Goal: Information Seeking & Learning: Check status

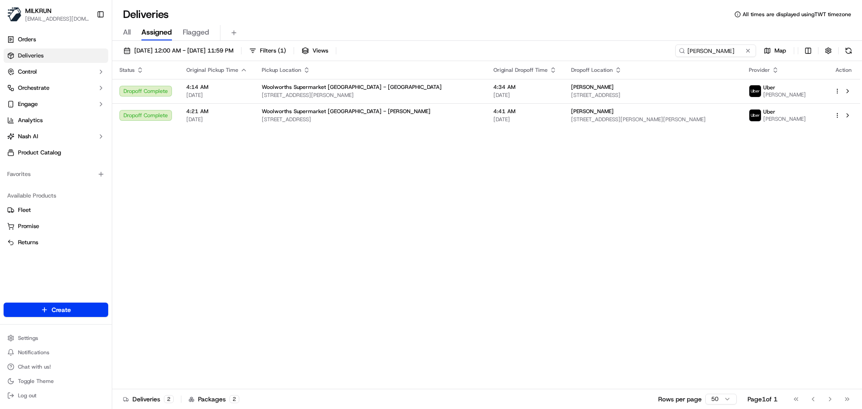
click at [43, 51] on link "Deliveries" at bounding box center [56, 56] width 105 height 14
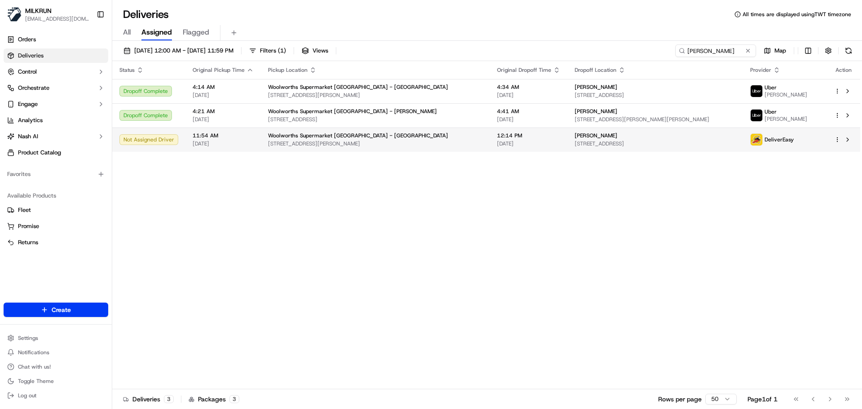
click at [323, 139] on span "Woolworths Supermarket NZ - Newtown" at bounding box center [358, 135] width 180 height 7
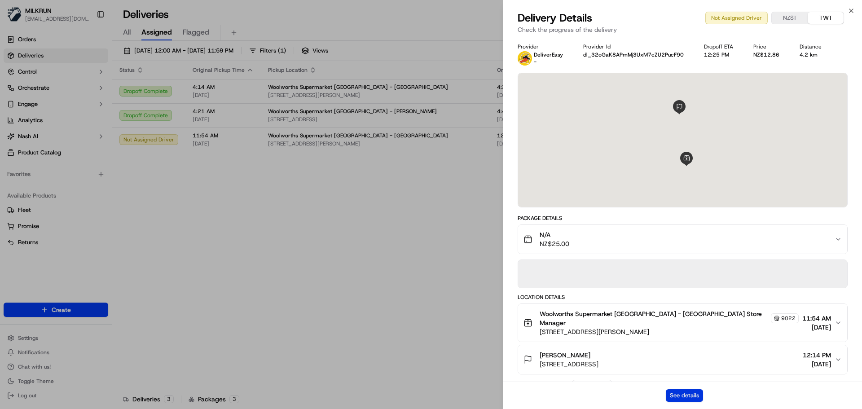
click at [675, 399] on button "See details" at bounding box center [684, 395] width 37 height 13
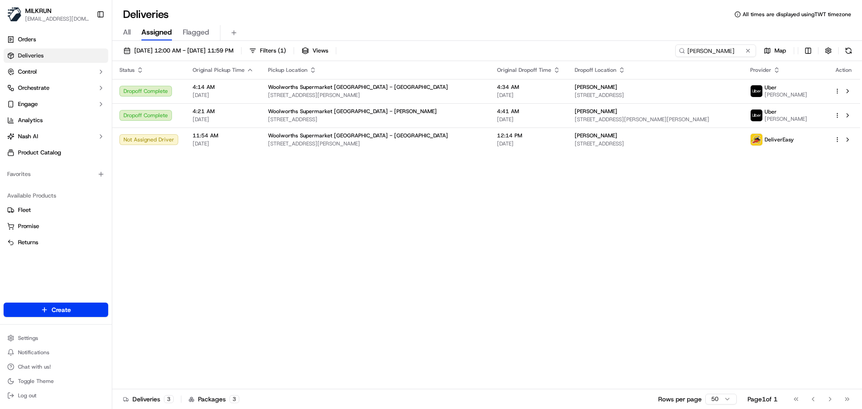
click at [724, 57] on div "17/09/2025 12:00 AM - 17/09/2025 11:59 PM Filters ( 1 ) Views Sally Hall Map" at bounding box center [487, 52] width 750 height 17
click at [725, 52] on input "Sally Hall" at bounding box center [702, 50] width 108 height 13
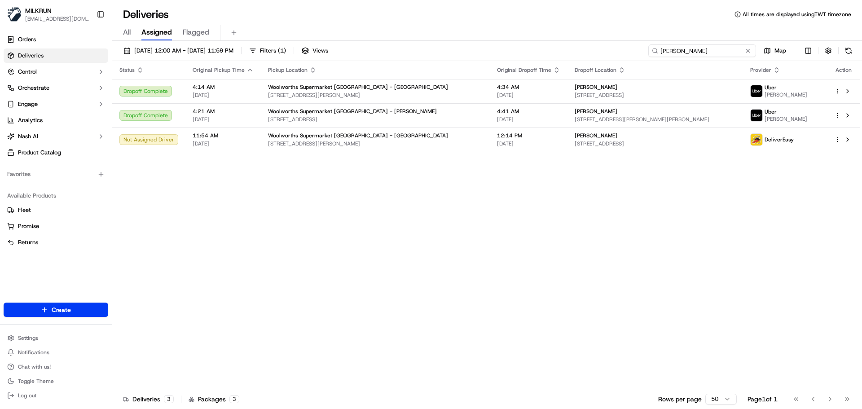
click at [725, 52] on input "Sally Hall" at bounding box center [702, 50] width 108 height 13
paste input "s [PERSON_NAME]"
type input "s [PERSON_NAME]"
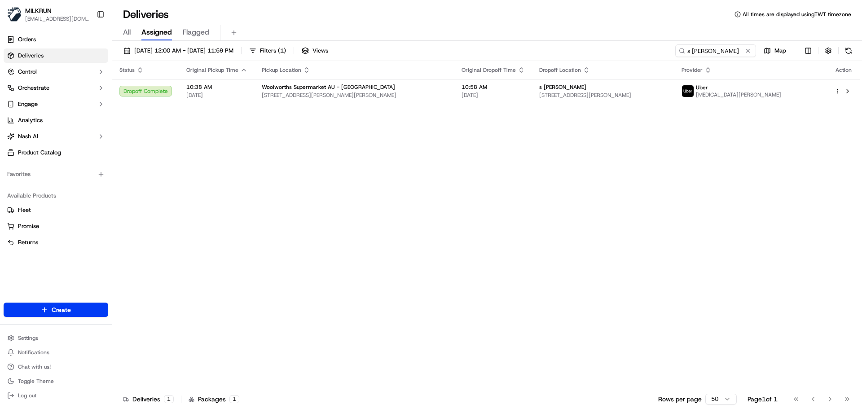
click at [345, 197] on div "Status Original Pickup Time Pickup Location Original Dropoff Time Dropoff Locat…" at bounding box center [486, 225] width 748 height 328
click at [311, 97] on span "[STREET_ADDRESS][PERSON_NAME][PERSON_NAME]" at bounding box center [354, 95] width 185 height 7
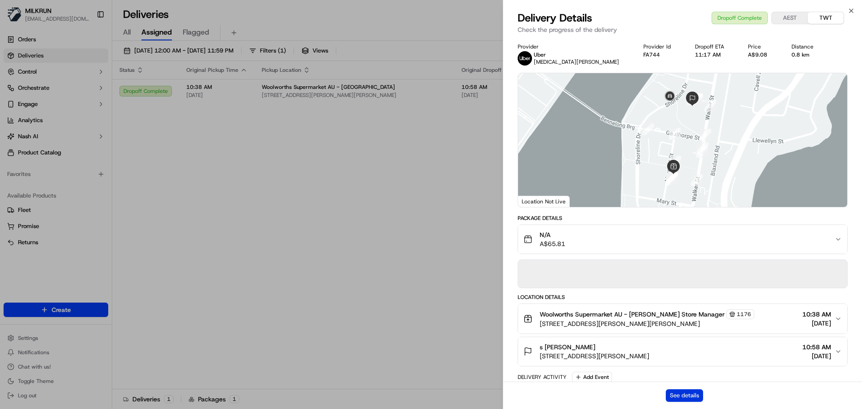
click at [680, 400] on button "See details" at bounding box center [684, 395] width 37 height 13
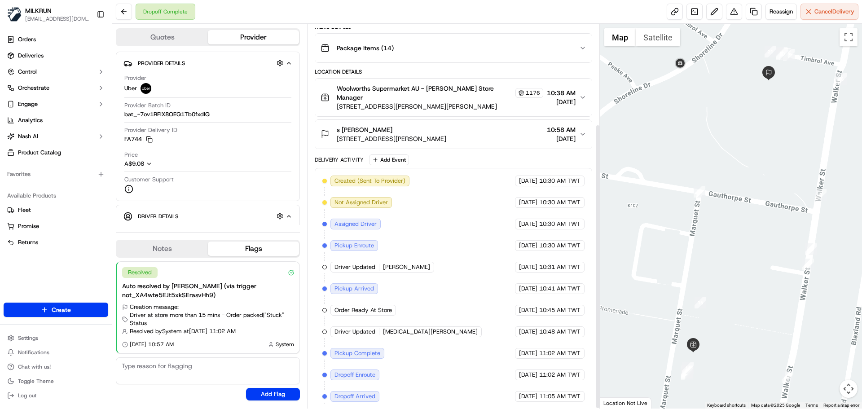
scroll to position [135, 0]
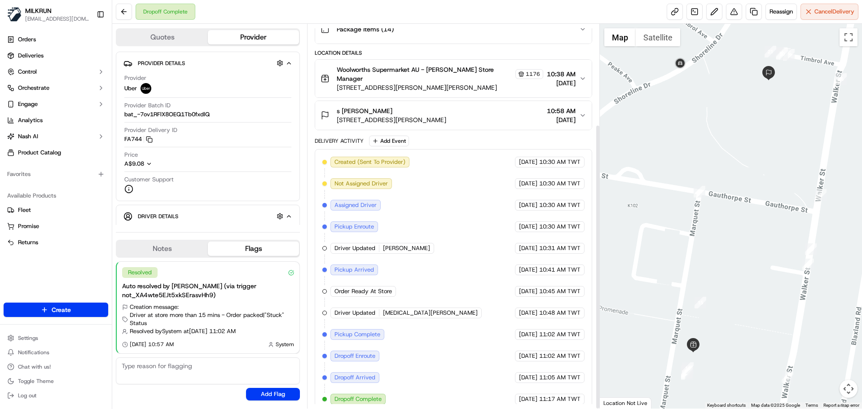
click at [446, 115] on span "[STREET_ADDRESS][PERSON_NAME]" at bounding box center [392, 119] width 110 height 9
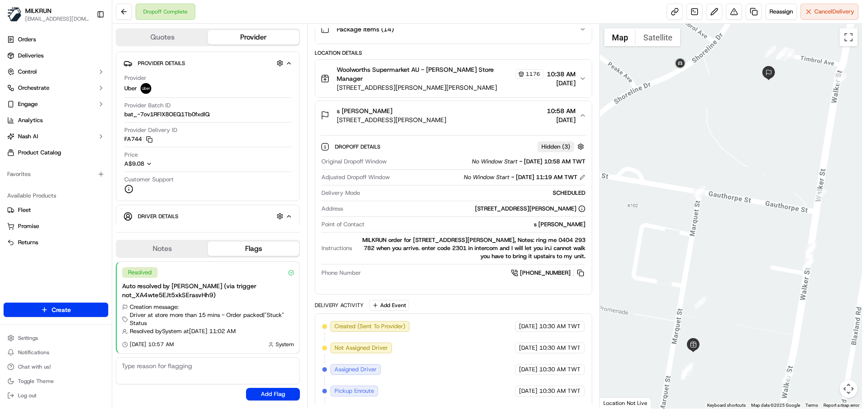
click at [480, 236] on div "MILKRUN order for Unit 301/2 Timbrol Ave, Rhodes, NSW 2138, AU, Notes: ring me …" at bounding box center [470, 248] width 229 height 24
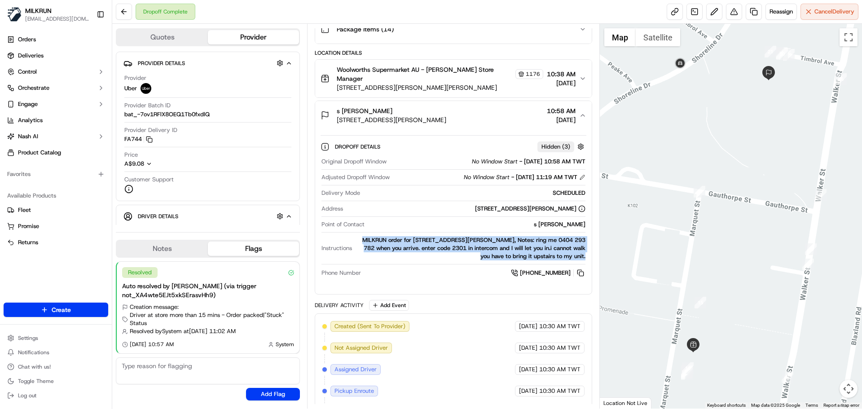
drag, startPoint x: 480, startPoint y: 233, endPoint x: 450, endPoint y: 236, distance: 30.3
click at [478, 236] on div "MILKRUN order for Unit 301/2 Timbrol Ave, Rhodes, NSW 2138, AU, Notes: ring me …" at bounding box center [470, 248] width 229 height 24
click at [447, 236] on div "MILKRUN order for Unit 301/2 Timbrol Ave, Rhodes, NSW 2138, AU, Notes: ring me …" at bounding box center [470, 248] width 229 height 24
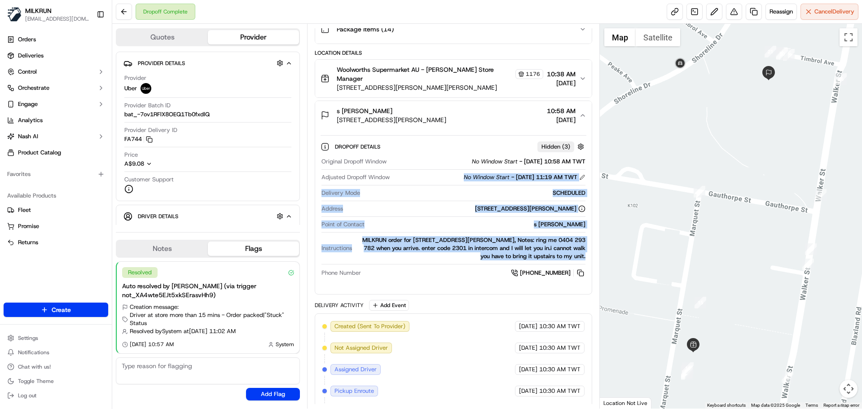
drag, startPoint x: 447, startPoint y: 235, endPoint x: 441, endPoint y: 149, distance: 86.4
click at [441, 154] on div "Original Dropoff Window No Window Start - 17/09/2025 10:58 AM TWT Adjusted Drop…" at bounding box center [453, 218] width 265 height 128
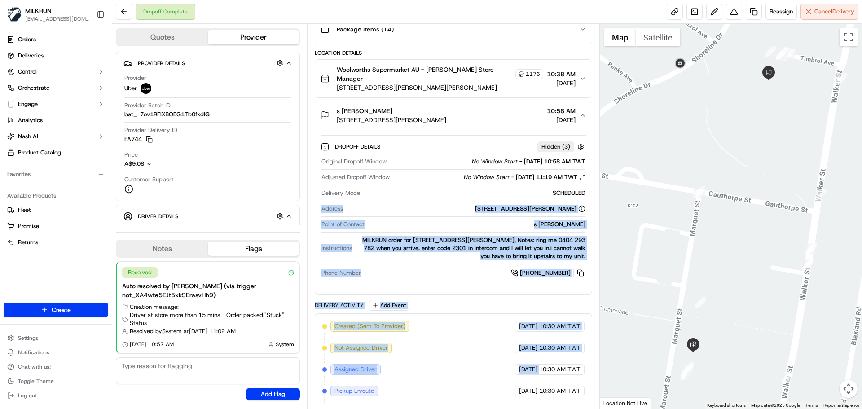
drag, startPoint x: 462, startPoint y: 367, endPoint x: 457, endPoint y: 158, distance: 209.3
click at [456, 163] on div "Package Details N/A A$65.81 Items Details Package Items ( 14 ) Location Details…" at bounding box center [453, 268] width 277 height 617
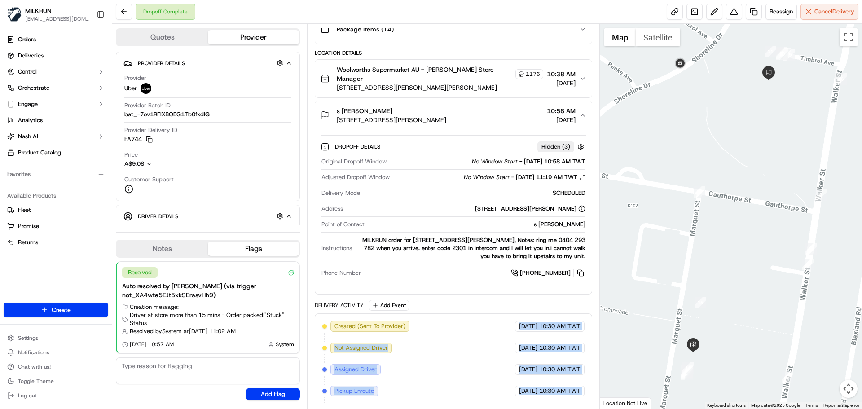
drag, startPoint x: 488, startPoint y: 397, endPoint x: 524, endPoint y: 278, distance: 125.2
click at [517, 282] on div "Package Details N/A A$65.81 Items Details Package Items ( 14 ) Location Details…" at bounding box center [453, 268] width 277 height 617
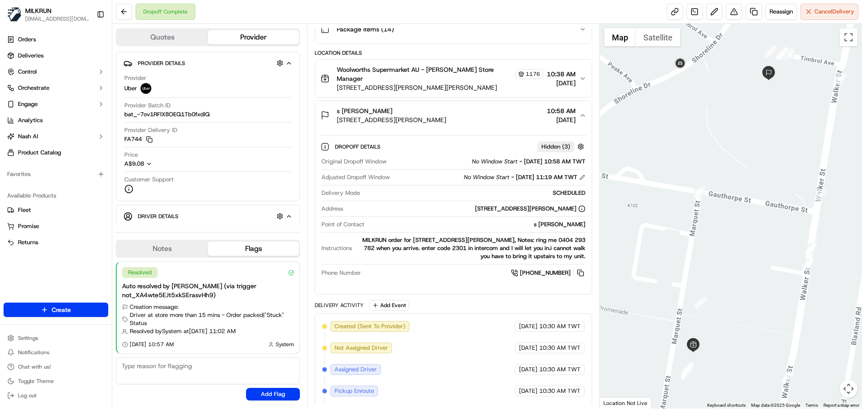
click at [552, 407] on div "17/09/2025 10:31 AM TWT" at bounding box center [550, 412] width 70 height 11
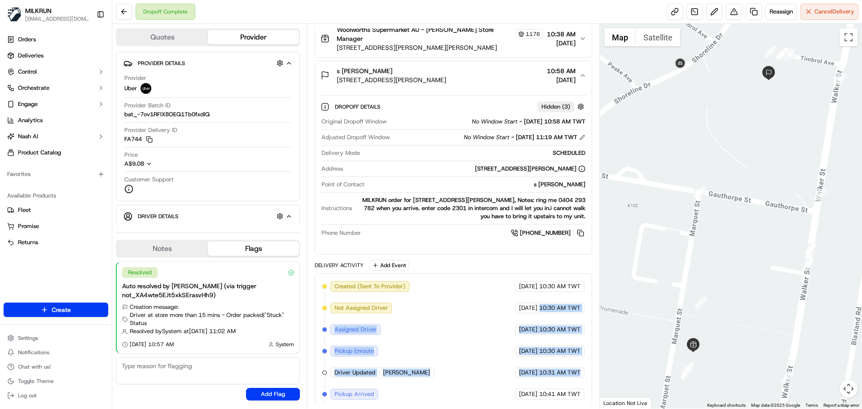
drag, startPoint x: 552, startPoint y: 400, endPoint x: 544, endPoint y: 294, distance: 106.3
click at [544, 295] on div "Created (Sent To Provider) Uber 17/09/2025 10:30 AM TWT Not Assigned Driver Ube…" at bounding box center [453, 405] width 262 height 248
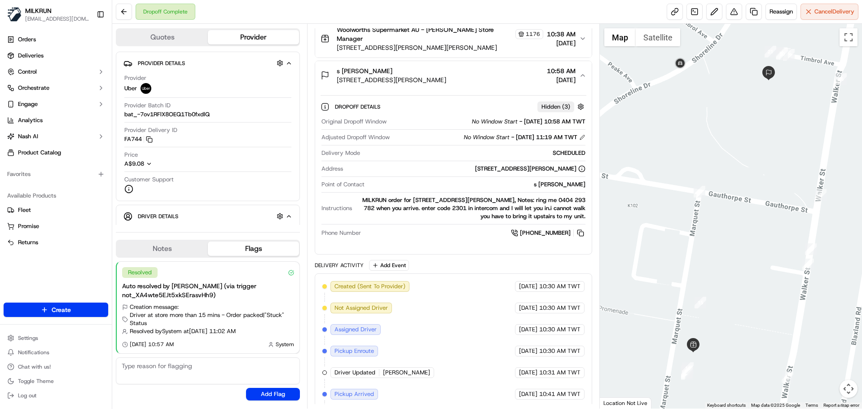
click at [566, 390] on span "10:41 AM TWT" at bounding box center [559, 394] width 41 height 8
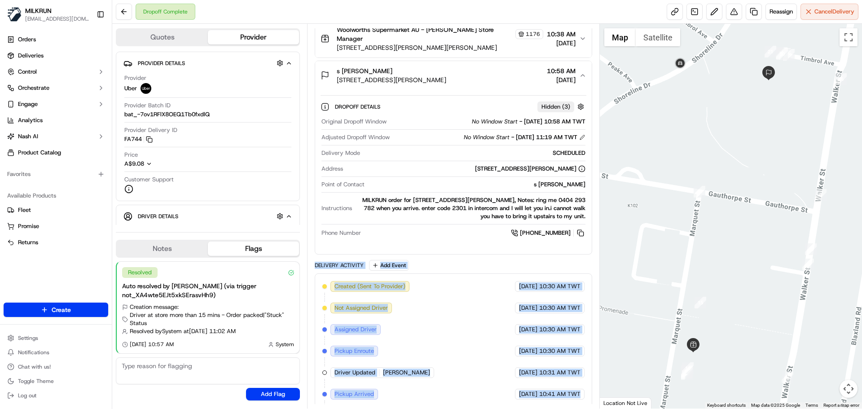
drag, startPoint x: 566, startPoint y: 388, endPoint x: 334, endPoint y: 254, distance: 268.0
click at [334, 260] on div "Delivery Activity Add Event Created (Sent To Provider) Uber 17/09/2025 10:30 AM…" at bounding box center [453, 398] width 277 height 277
click at [366, 292] on div "Created (Sent To Provider) Uber 17/09/2025 10:30 AM TWT Not Assigned Driver Ube…" at bounding box center [453, 405] width 262 height 248
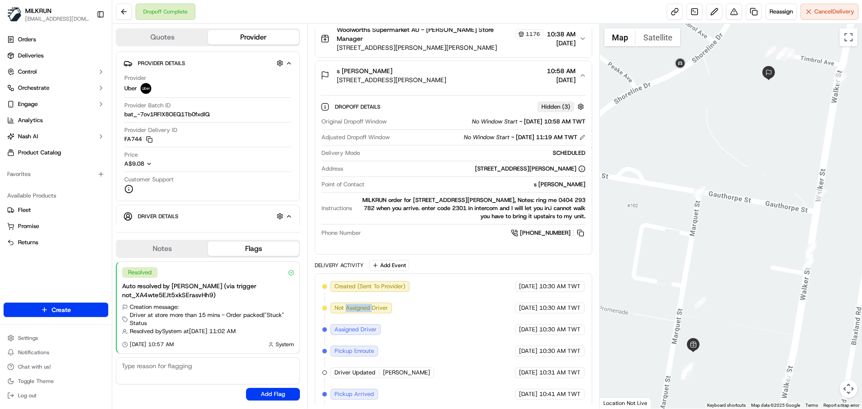
click at [366, 292] on div "Created (Sent To Provider) Uber 17/09/2025 10:30 AM TWT Not Assigned Driver Ube…" at bounding box center [453, 405] width 262 height 248
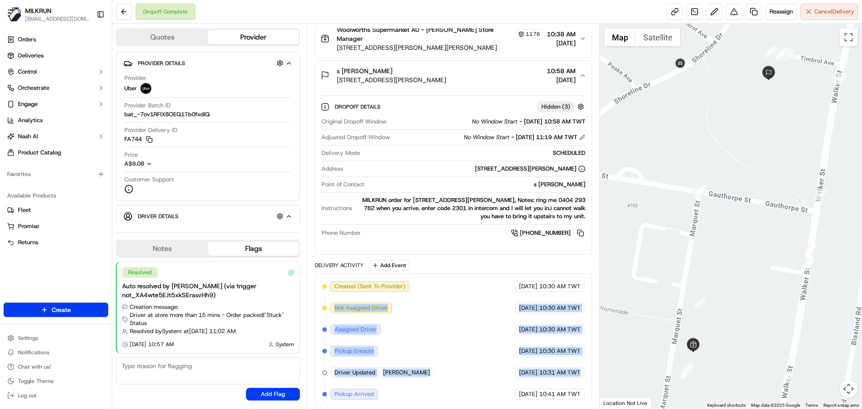
drag, startPoint x: 366, startPoint y: 292, endPoint x: 579, endPoint y: 375, distance: 228.9
click at [571, 361] on div "Created (Sent To Provider) Uber 17/09/2025 10:30 AM TWT Not Assigned Driver Ube…" at bounding box center [453, 405] width 262 height 248
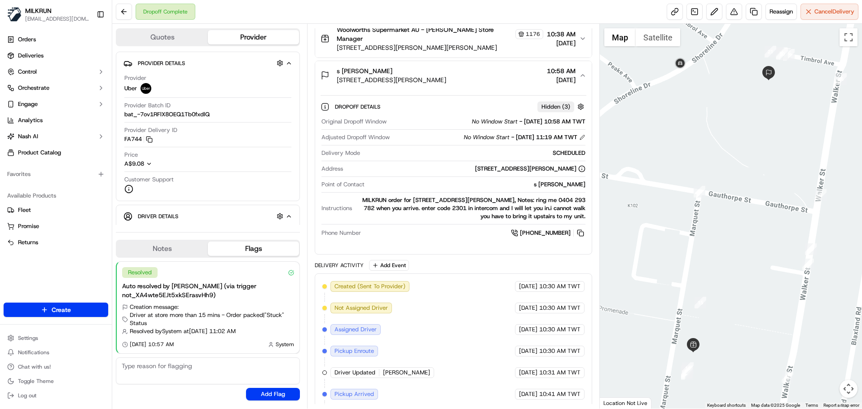
click at [581, 378] on div "Created (Sent To Provider) Uber 17/09/2025 10:30 AM TWT Not Assigned Driver Ube…" at bounding box center [453, 405] width 262 height 248
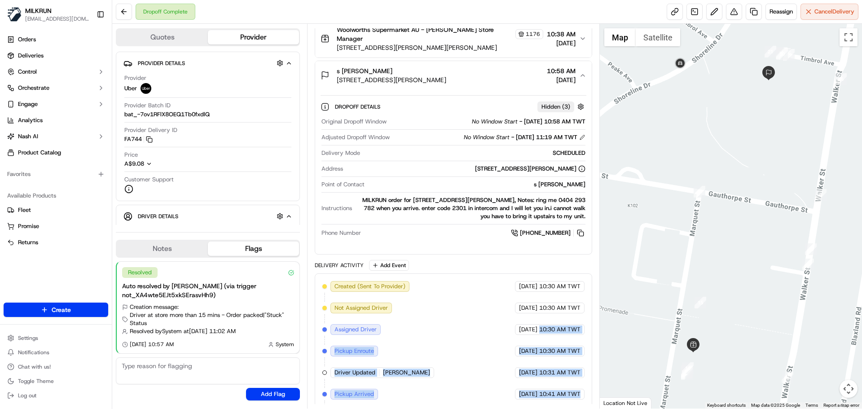
drag, startPoint x: 581, startPoint y: 378, endPoint x: 550, endPoint y: 232, distance: 149.2
click at [551, 235] on div "Package Details N/A A$65.81 Items Details Package Items ( 14 ) Location Details…" at bounding box center [453, 228] width 277 height 617
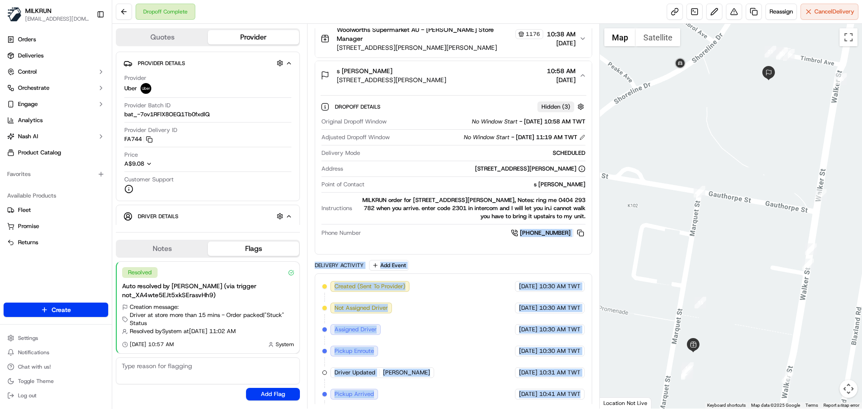
click at [548, 369] on span "10:31 AM TWT" at bounding box center [559, 373] width 41 height 8
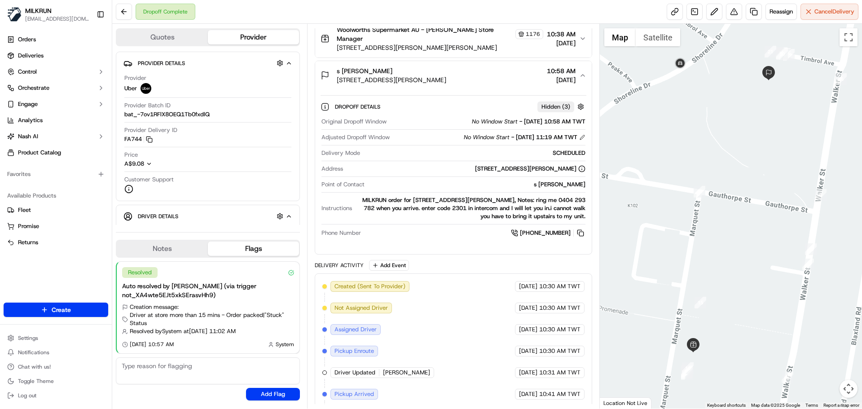
click at [349, 260] on div "Delivery Activity Add Event" at bounding box center [453, 265] width 277 height 11
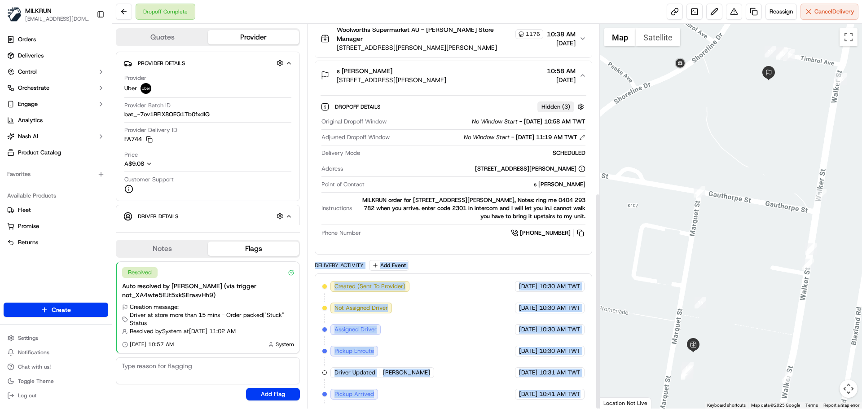
scroll to position [300, 0]
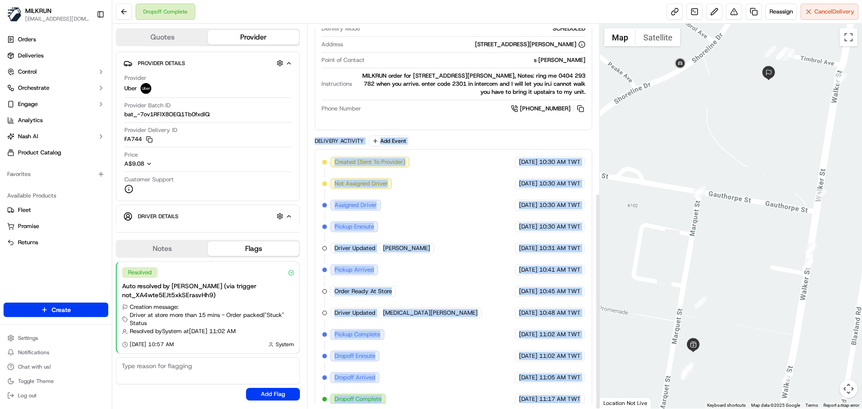
drag, startPoint x: 349, startPoint y: 252, endPoint x: 557, endPoint y: 406, distance: 258.8
click at [557, 406] on div "Summary 1519832 AEST TWT Created: 17/09/2025 10:30 AM Strategy: Uber Strategy (…" at bounding box center [453, 216] width 292 height 385
click at [560, 395] on span "11:17 AM TWT" at bounding box center [559, 399] width 41 height 8
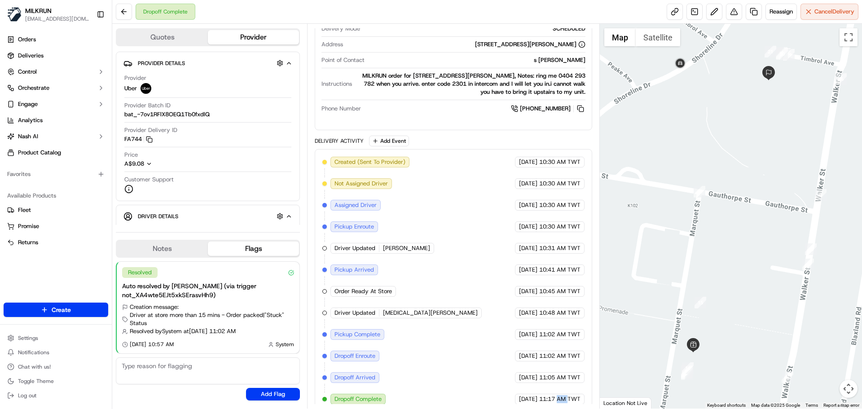
click at [560, 395] on span "11:17 AM TWT" at bounding box center [559, 399] width 41 height 8
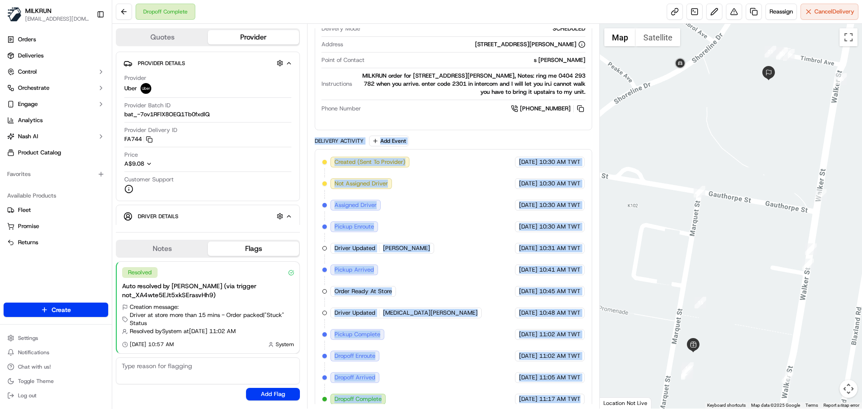
drag, startPoint x: 560, startPoint y: 390, endPoint x: 341, endPoint y: 135, distance: 336.6
click at [341, 136] on div "Delivery Activity Add Event Created (Sent To Provider) Uber 17/09/2025 10:30 AM…" at bounding box center [453, 274] width 277 height 277
click at [337, 137] on div "Delivery Activity" at bounding box center [339, 140] width 49 height 7
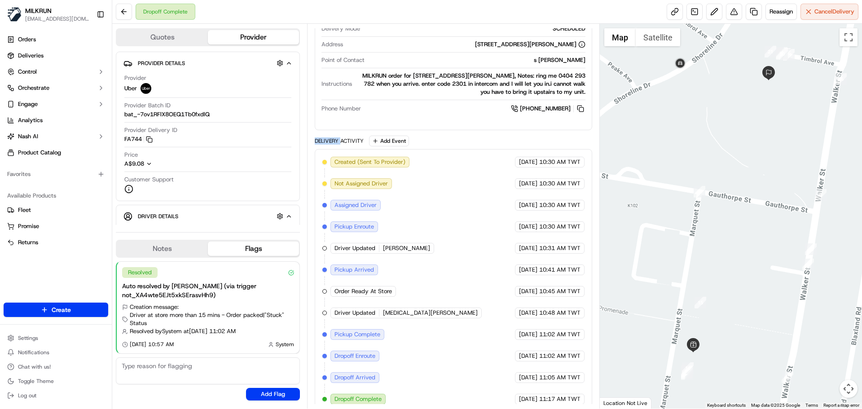
click at [337, 137] on div "Delivery Activity" at bounding box center [339, 140] width 49 height 7
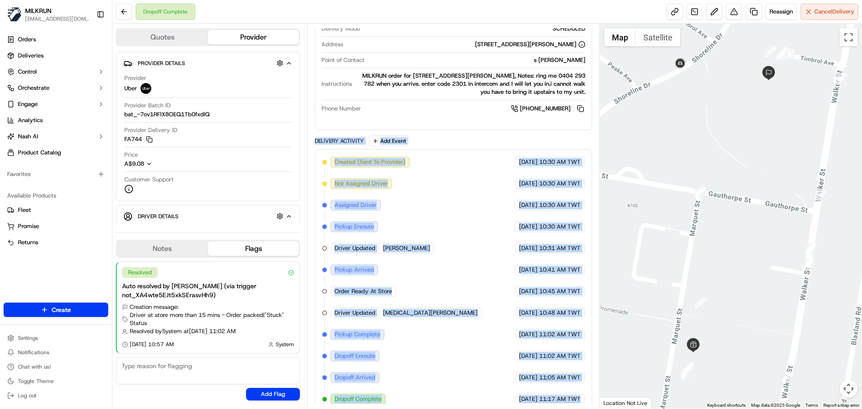
drag, startPoint x: 337, startPoint y: 136, endPoint x: 552, endPoint y: 391, distance: 333.3
click at [552, 391] on div "Delivery Activity Add Event Created (Sent To Provider) Uber 17/09/2025 10:30 AM…" at bounding box center [453, 274] width 277 height 277
click at [555, 395] on span "11:17 AM TWT" at bounding box center [559, 399] width 41 height 8
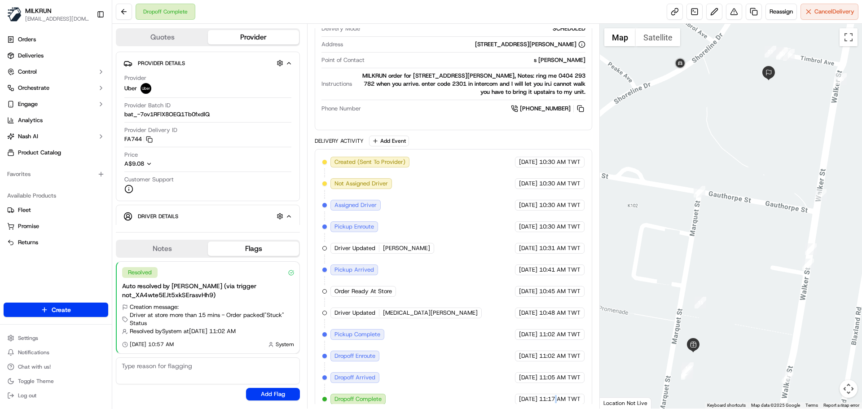
click at [555, 395] on span "11:17 AM TWT" at bounding box center [559, 399] width 41 height 8
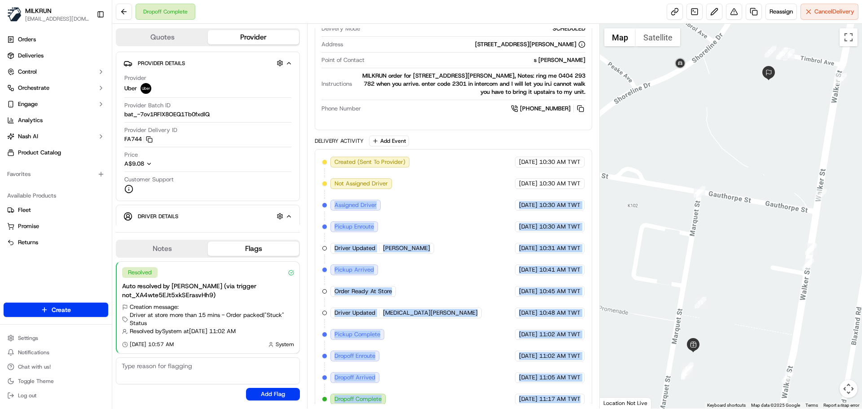
drag, startPoint x: 555, startPoint y: 392, endPoint x: 300, endPoint y: 95, distance: 391.4
click at [300, 95] on div "Quotes Provider Provider Details Hidden ( 3 ) Provider Uber Provider Batch ID b…" at bounding box center [356, 216] width 488 height 385
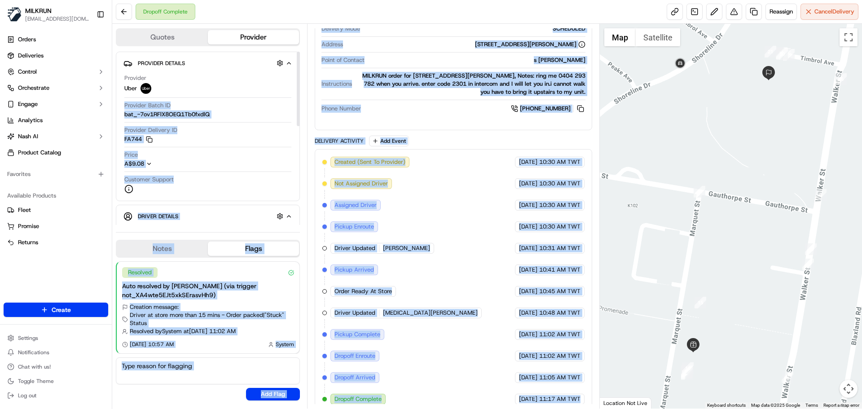
click at [427, 262] on div "Created (Sent To Provider) Uber 17/09/2025 10:30 AM TWT Not Assigned Driver Ube…" at bounding box center [453, 281] width 262 height 248
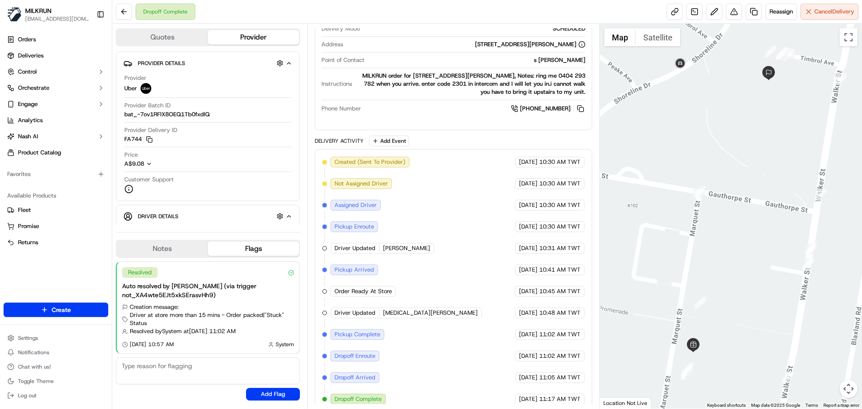
click at [469, 77] on div "MILKRUN order for Unit 301/2 Timbrol Ave, Rhodes, NSW 2138, AU, Notes: ring me …" at bounding box center [470, 84] width 229 height 24
drag, startPoint x: 469, startPoint y: 77, endPoint x: 461, endPoint y: 197, distance: 120.2
click at [471, 99] on div "Original Dropoff Window No Window Start - 17/09/2025 10:58 AM TWT Adjusted Drop…" at bounding box center [453, 54] width 265 height 128
click at [459, 252] on div "Created (Sent To Provider) Uber 17/09/2025 10:30 AM TWT Not Assigned Driver Ube…" at bounding box center [453, 281] width 262 height 248
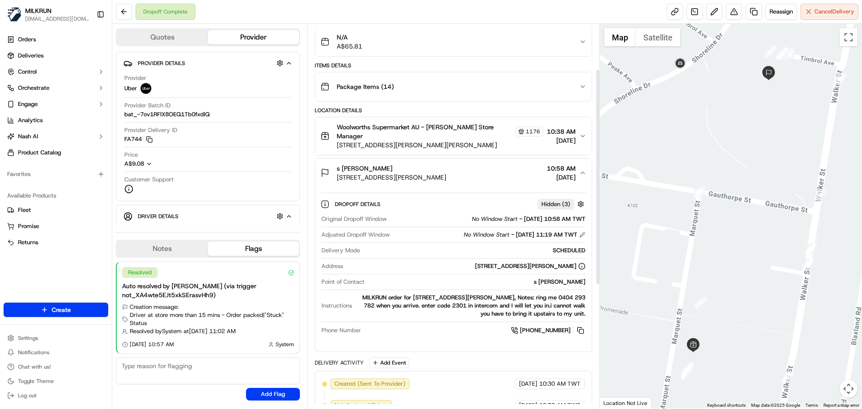
scroll to position [75, 0]
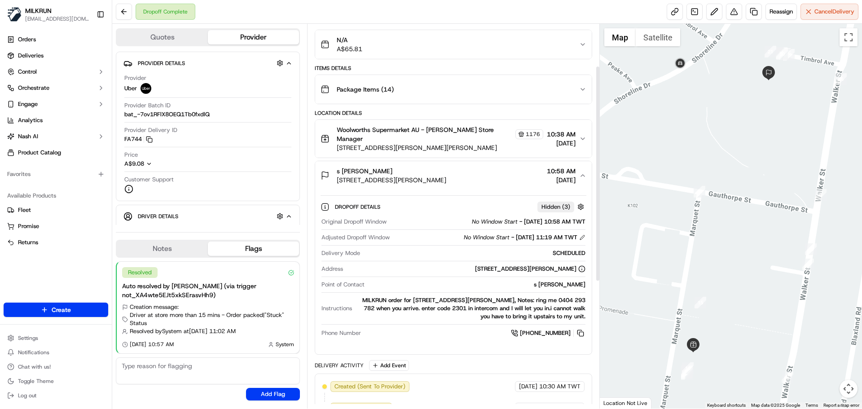
click at [486, 300] on div "MILKRUN order for Unit 301/2 Timbrol Ave, Rhodes, NSW 2138, AU, Notes: ring me …" at bounding box center [470, 308] width 229 height 24
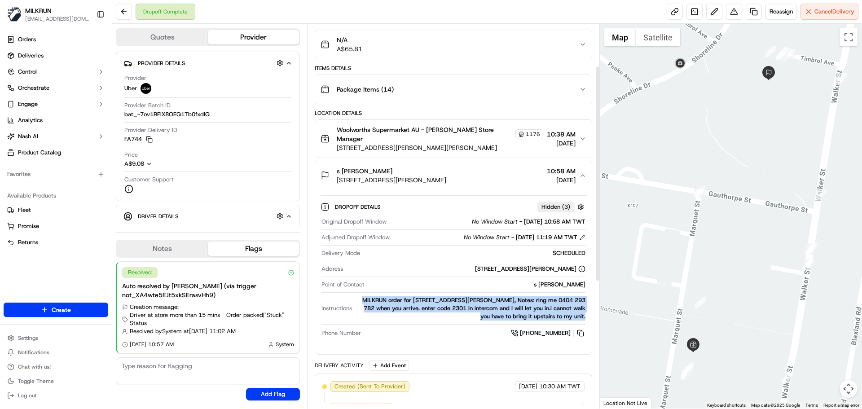
click at [486, 299] on div "MILKRUN order for Unit 301/2 Timbrol Ave, Rhodes, NSW 2138, AU, Notes: ring me …" at bounding box center [470, 308] width 229 height 24
click at [465, 302] on div "MILKRUN order for Unit 301/2 Timbrol Ave, Rhodes, NSW 2138, AU, Notes: ring me …" at bounding box center [470, 308] width 229 height 24
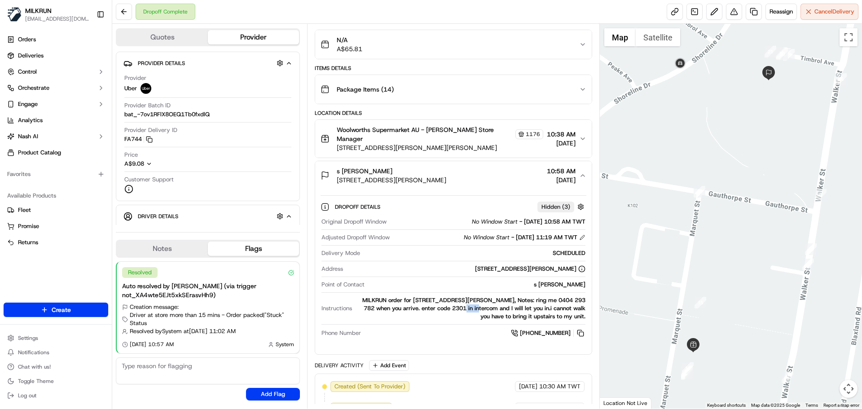
click at [465, 302] on div "MILKRUN order for Unit 301/2 Timbrol Ave, Rhodes, NSW 2138, AU, Notes: ring me …" at bounding box center [470, 308] width 229 height 24
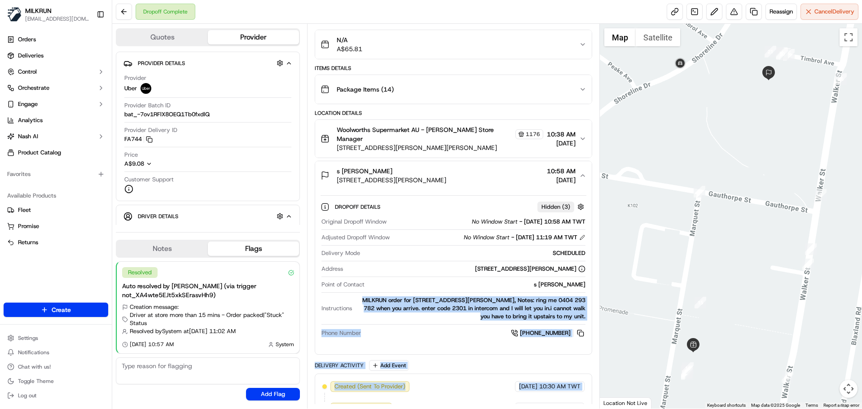
drag, startPoint x: 465, startPoint y: 302, endPoint x: 499, endPoint y: 408, distance: 111.3
click at [500, 409] on html "MILKRUN snatividad@woolworths.com.au Toggle Sidebar Orders Deliveries Control O…" at bounding box center [431, 204] width 862 height 409
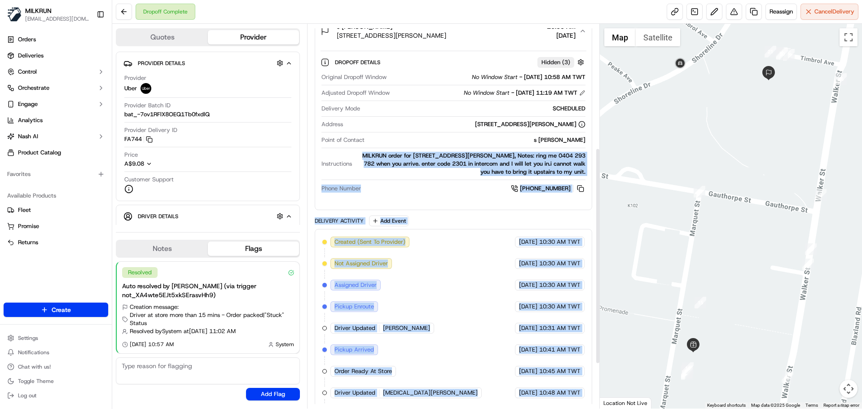
click at [519, 367] on span "[DATE]" at bounding box center [528, 371] width 18 height 8
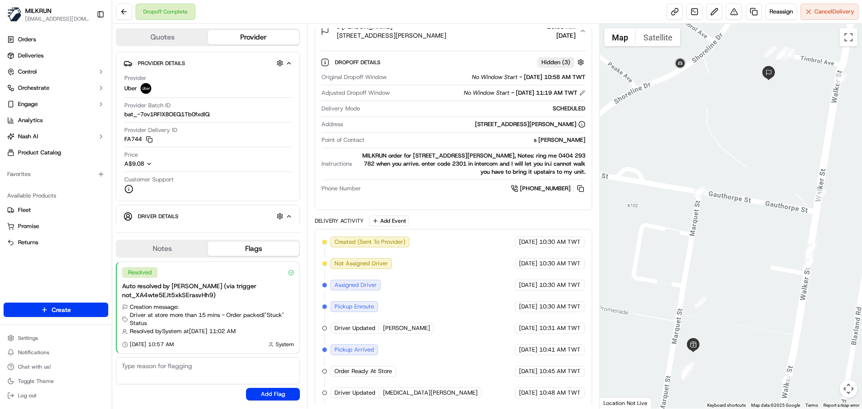
click at [514, 290] on div "Created (Sent To Provider) Uber 17/09/2025 10:30 AM TWT Not Assigned Driver Ube…" at bounding box center [453, 361] width 262 height 248
drag, startPoint x: 514, startPoint y: 290, endPoint x: 517, endPoint y: 234, distance: 56.2
click at [517, 237] on div "Created (Sent To Provider) Uber 17/09/2025 10:30 AM TWT Not Assigned Driver Ube…" at bounding box center [453, 361] width 262 height 248
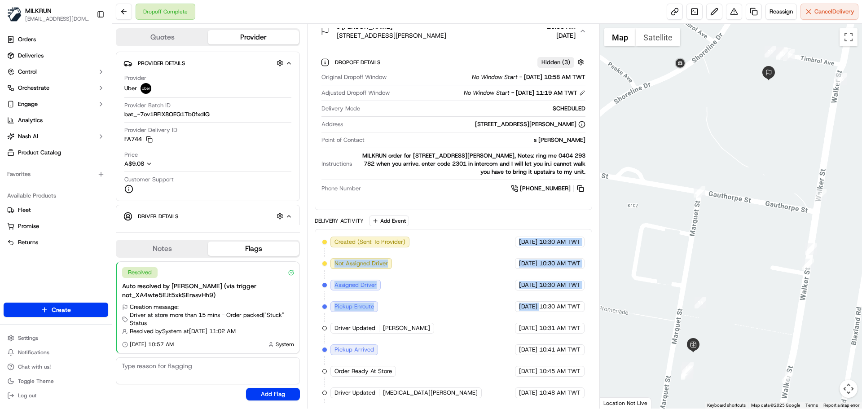
click at [519, 238] on span "[DATE]" at bounding box center [528, 242] width 18 height 8
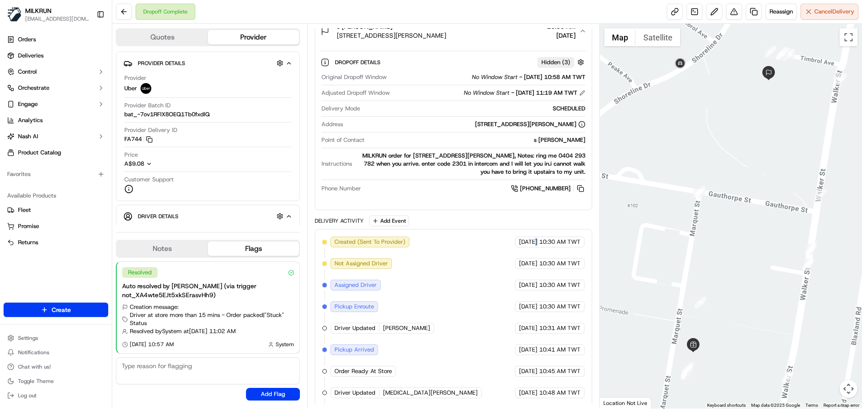
click at [519, 238] on span "[DATE]" at bounding box center [528, 242] width 18 height 8
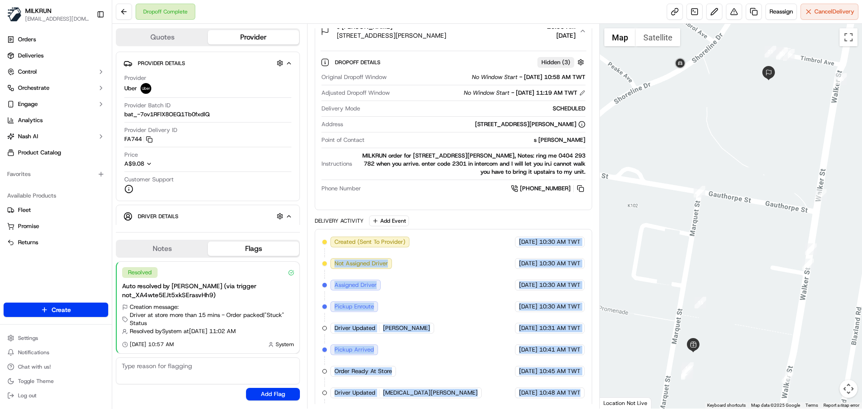
drag, startPoint x: 519, startPoint y: 238, endPoint x: 579, endPoint y: 385, distance: 159.1
click at [579, 385] on div "Created (Sent To Provider) Uber 17/09/2025 10:30 AM TWT Not Assigned Driver Ube…" at bounding box center [453, 361] width 262 height 248
click at [579, 389] on span "10:48 AM TWT" at bounding box center [559, 393] width 41 height 8
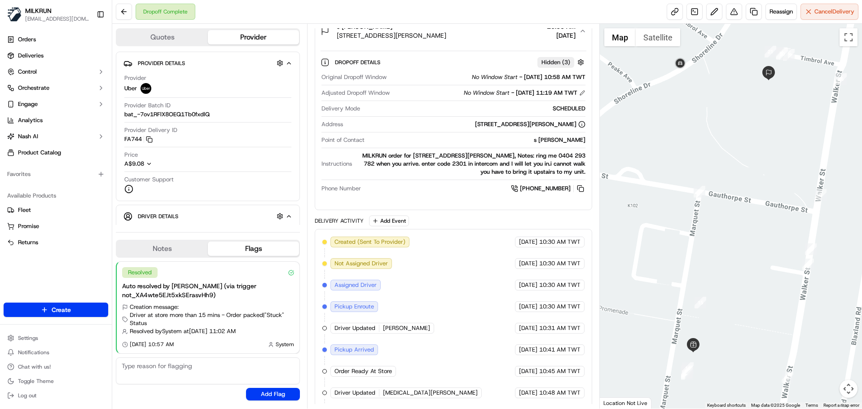
click at [579, 389] on span "10:48 AM TWT" at bounding box center [559, 393] width 41 height 8
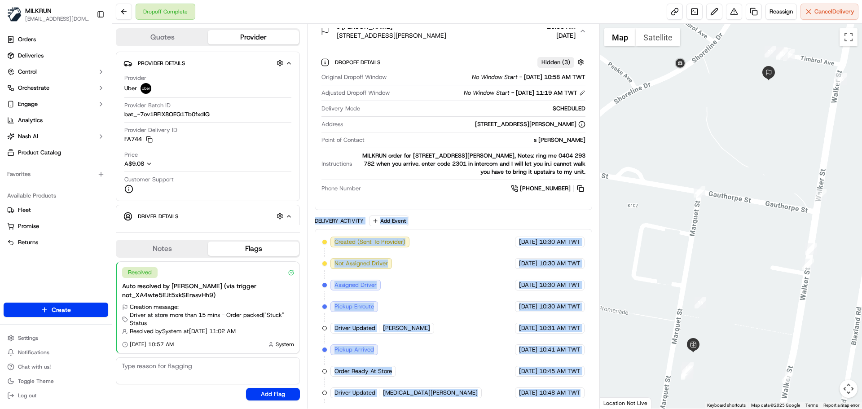
drag, startPoint x: 579, startPoint y: 386, endPoint x: 324, endPoint y: 215, distance: 307.5
click at [324, 216] on div "Delivery Activity Add Event Created (Sent To Provider) Uber 17/09/2025 10:30 AM…" at bounding box center [453, 354] width 277 height 277
click at [324, 217] on div "Delivery Activity" at bounding box center [339, 220] width 49 height 7
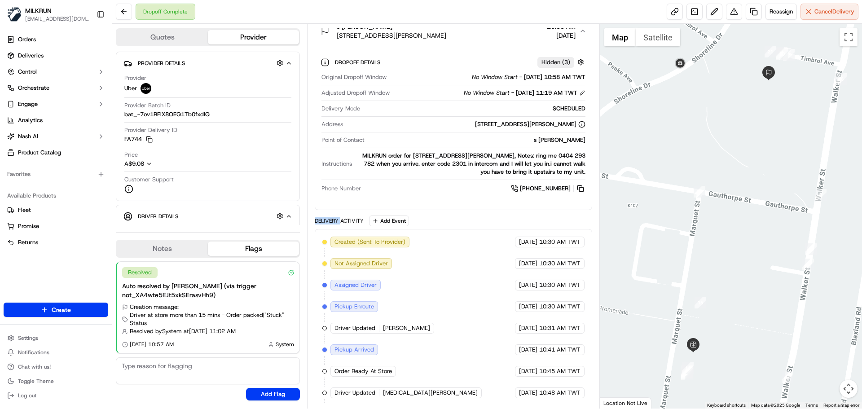
click at [324, 217] on div "Delivery Activity" at bounding box center [339, 220] width 49 height 7
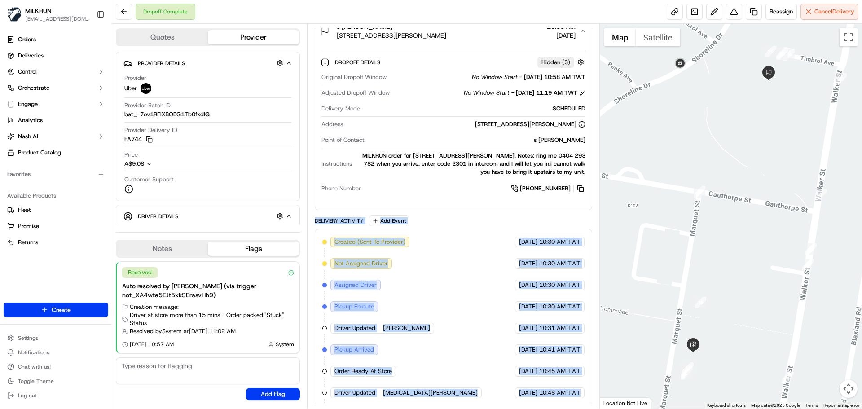
drag, startPoint x: 337, startPoint y: 217, endPoint x: 576, endPoint y: 380, distance: 289.5
click at [576, 380] on div "Delivery Activity Add Event Created (Sent To Provider) Uber 17/09/2025 10:30 AM…" at bounding box center [453, 354] width 277 height 277
click at [576, 389] on span "10:48 AM TWT" at bounding box center [559, 393] width 41 height 8
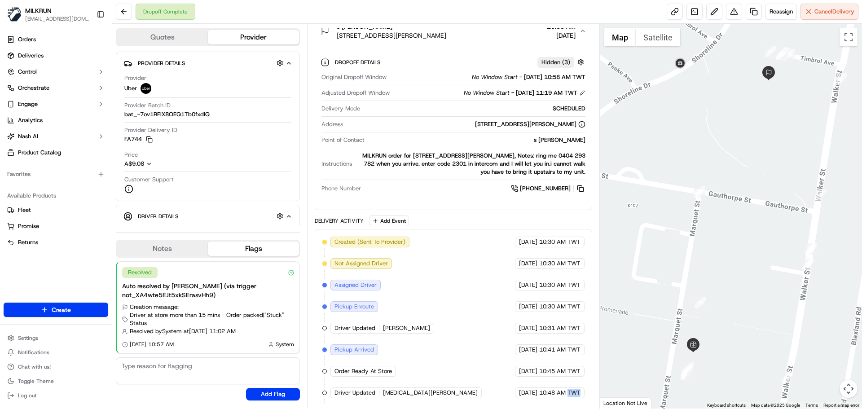
click at [576, 389] on span "10:48 AM TWT" at bounding box center [559, 393] width 41 height 8
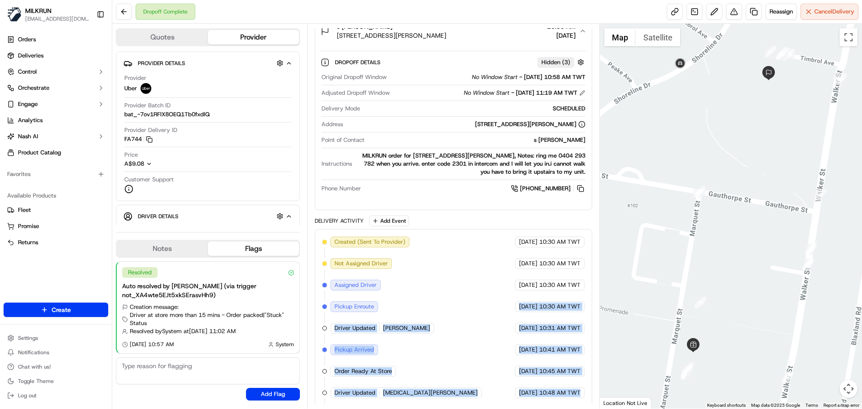
drag, startPoint x: 576, startPoint y: 388, endPoint x: 486, endPoint y: 302, distance: 123.9
click at [482, 295] on div "Created (Sent To Provider) Uber 17/09/2025 10:30 AM TWT Not Assigned Driver Ube…" at bounding box center [453, 361] width 262 height 248
click at [519, 389] on span "[DATE]" at bounding box center [528, 393] width 18 height 8
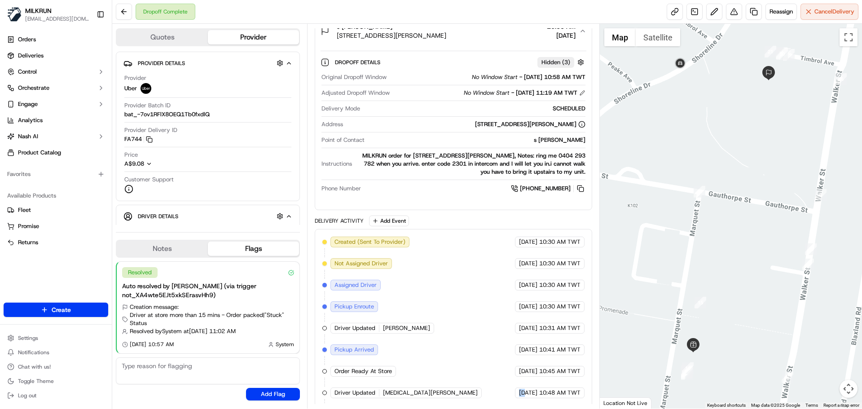
click at [519, 389] on span "[DATE]" at bounding box center [528, 393] width 18 height 8
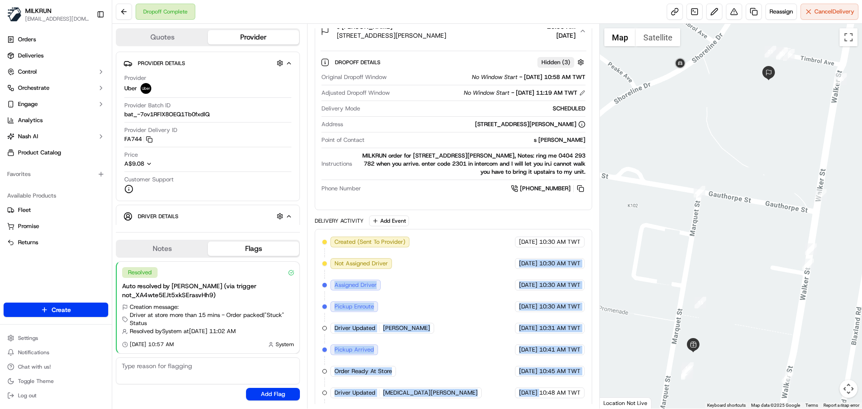
drag, startPoint x: 504, startPoint y: 383, endPoint x: 542, endPoint y: 307, distance: 85.6
click at [512, 250] on div "Created (Sent To Provider) Uber 17/09/2025 10:30 AM TWT Not Assigned Driver Ube…" at bounding box center [453, 361] width 262 height 248
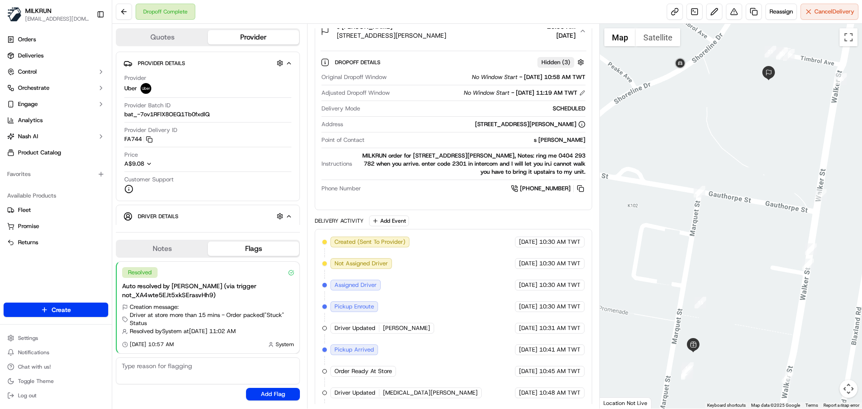
click at [558, 392] on div "Created (Sent To Provider) Uber 17/09/2025 10:30 AM TWT Not Assigned Driver Ube…" at bounding box center [453, 361] width 262 height 248
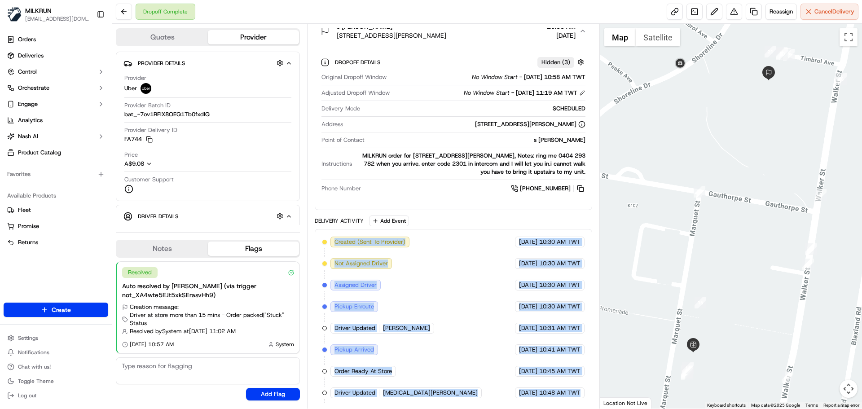
drag, startPoint x: 449, startPoint y: 261, endPoint x: 449, endPoint y: 281, distance: 19.8
click at [419, 237] on div "Created (Sent To Provider) Uber 17/09/2025 10:30 AM TWT Not Assigned Driver Ube…" at bounding box center [453, 361] width 262 height 248
click at [485, 353] on div "Created (Sent To Provider) Uber 17/09/2025 10:30 AM TWT Not Assigned Driver Ube…" at bounding box center [453, 361] width 262 height 248
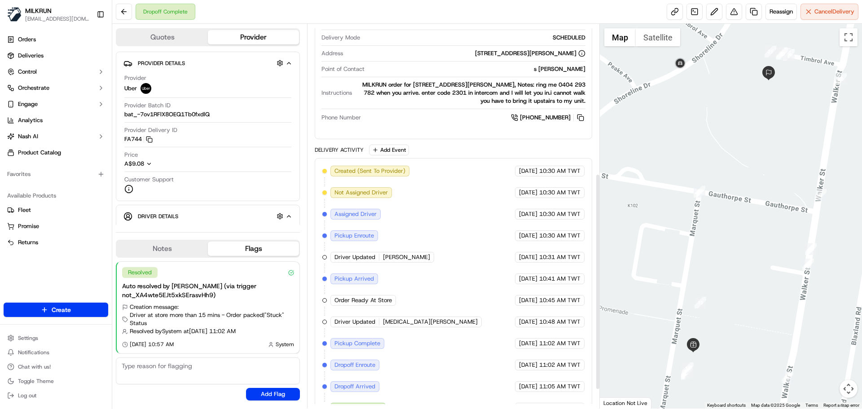
scroll to position [300, 0]
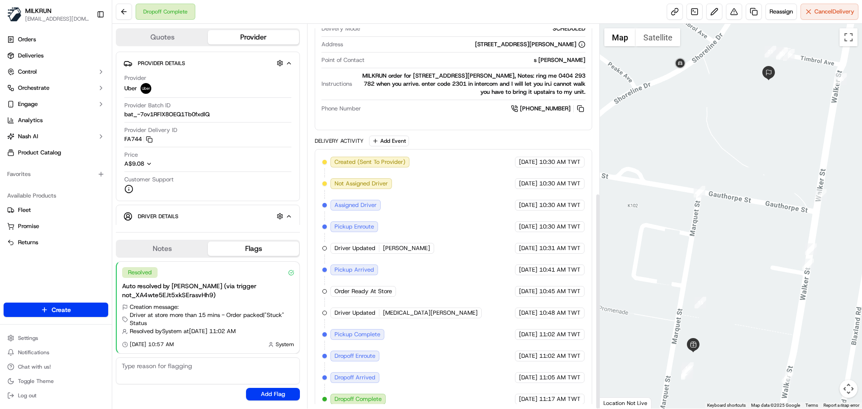
click at [568, 395] on span "11:17 AM TWT" at bounding box center [559, 399] width 41 height 8
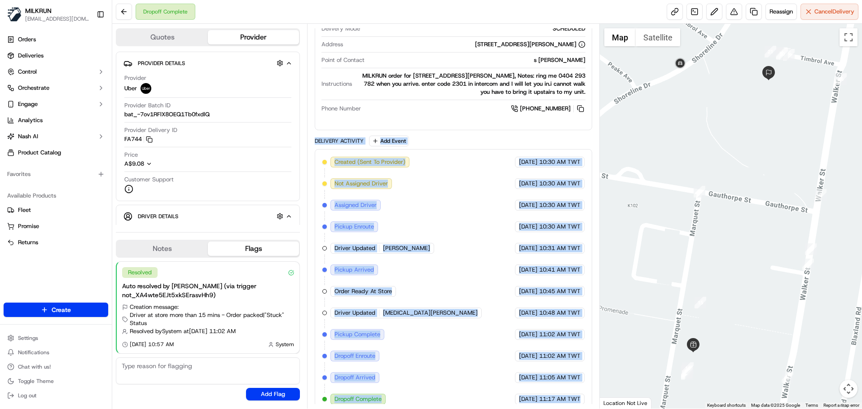
drag, startPoint x: 568, startPoint y: 393, endPoint x: 341, endPoint y: 138, distance: 340.7
click at [341, 138] on div "Delivery Activity Add Event Created (Sent To Provider) Uber 17/09/2025 10:30 AM…" at bounding box center [453, 274] width 277 height 277
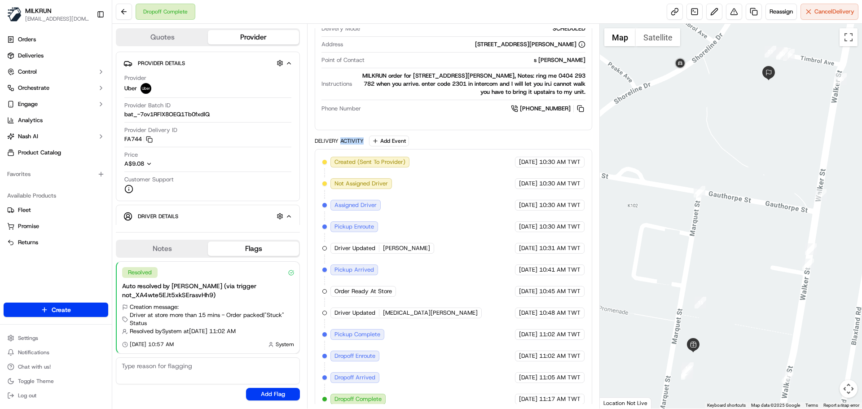
click at [341, 138] on div "Delivery Activity Add Event Created (Sent To Provider) Uber 17/09/2025 10:30 AM…" at bounding box center [453, 274] width 277 height 277
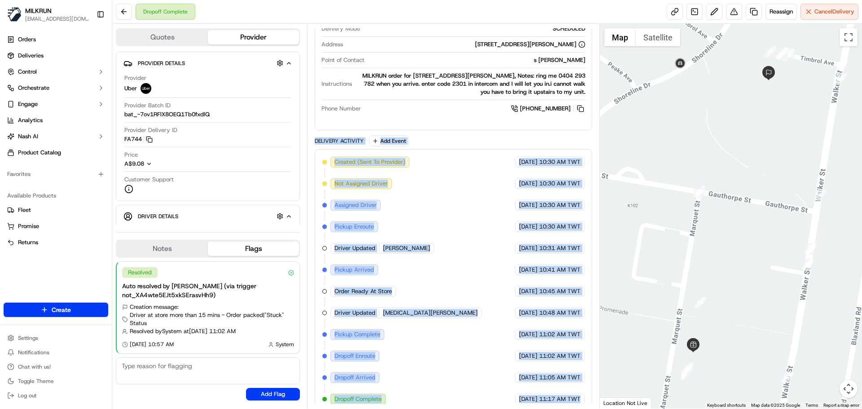
drag, startPoint x: 341, startPoint y: 138, endPoint x: 587, endPoint y: 396, distance: 355.8
click at [587, 396] on div "Delivery Activity Add Event Created (Sent To Provider) Uber 17/09/2025 10:30 AM…" at bounding box center [453, 274] width 277 height 277
click at [587, 396] on div "Created (Sent To Provider) Uber 17/09/2025 10:30 AM TWT Not Assigned Driver Ube…" at bounding box center [453, 280] width 277 height 263
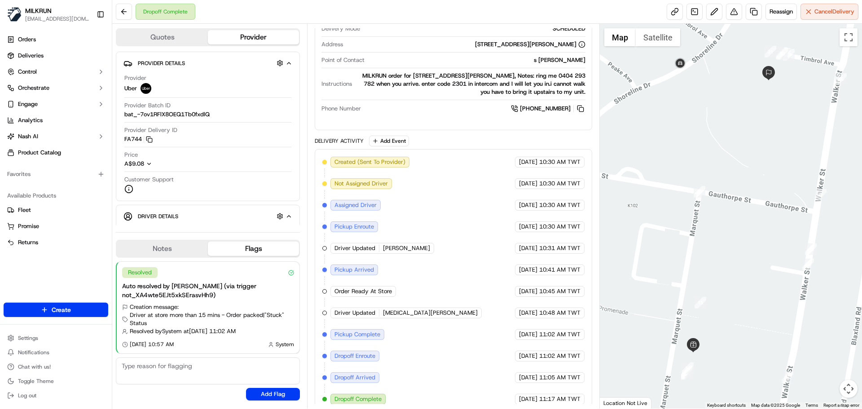
click at [587, 396] on div "Created (Sent To Provider) Uber 17/09/2025 10:30 AM TWT Not Assigned Driver Ube…" at bounding box center [453, 280] width 277 height 263
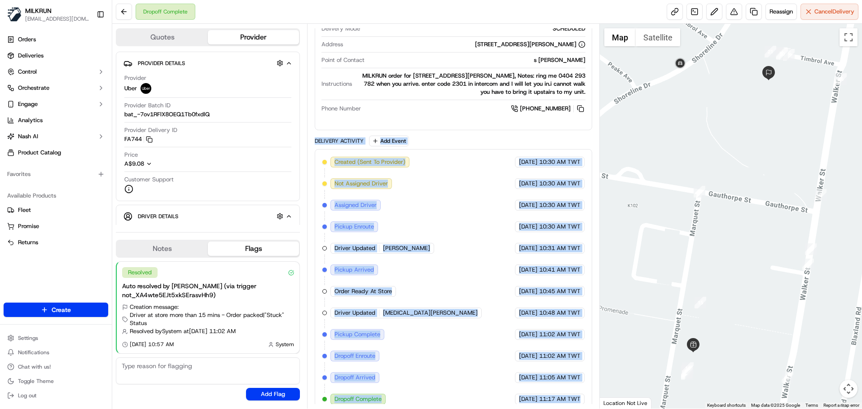
drag, startPoint x: 587, startPoint y: 396, endPoint x: 319, endPoint y: 137, distance: 372.6
click at [319, 137] on div "Delivery Activity Add Event Created (Sent To Provider) Uber 17/09/2025 10:30 AM…" at bounding box center [453, 274] width 277 height 277
click at [319, 137] on div "Delivery Activity Add Event" at bounding box center [453, 141] width 277 height 11
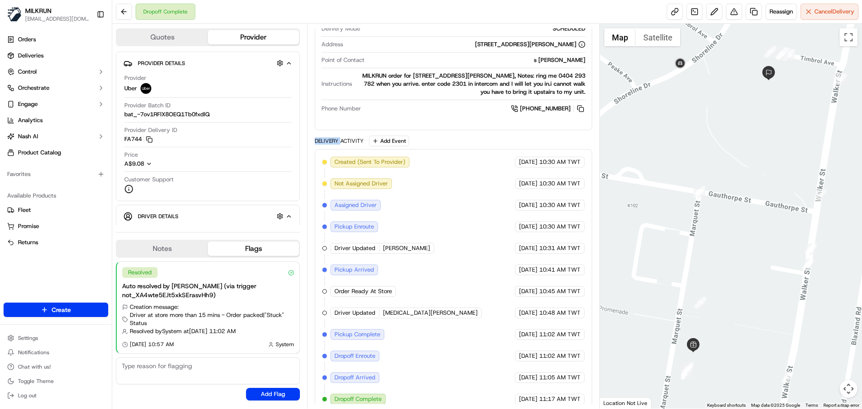
click at [319, 137] on div "Delivery Activity Add Event" at bounding box center [453, 141] width 277 height 11
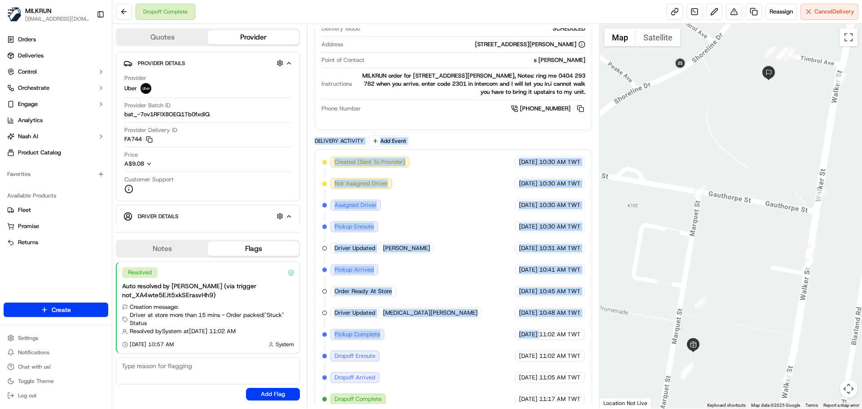
drag, startPoint x: 319, startPoint y: 137, endPoint x: 550, endPoint y: 350, distance: 314.3
click at [550, 349] on div "Delivery Activity Add Event Created (Sent To Provider) Uber 17/09/2025 10:30 AM…" at bounding box center [453, 274] width 277 height 277
click at [548, 352] on span "11:02 AM TWT" at bounding box center [559, 356] width 41 height 8
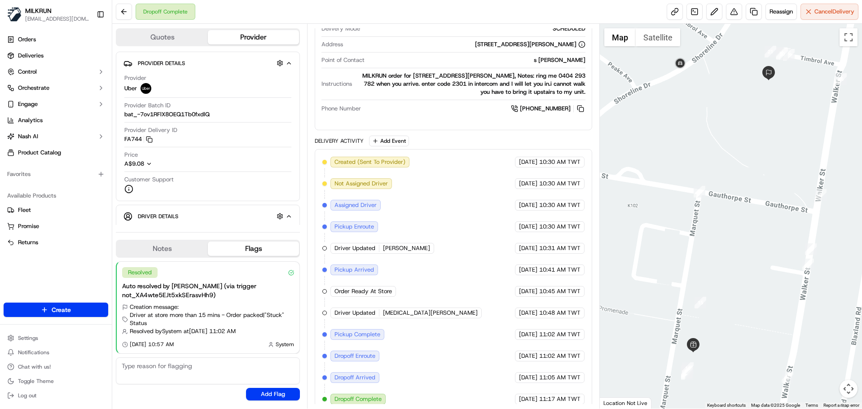
click at [487, 72] on div "MILKRUN order for Unit 301/2 Timbrol Ave, Rhodes, NSW 2138, AU, Notes: ring me …" at bounding box center [470, 84] width 229 height 24
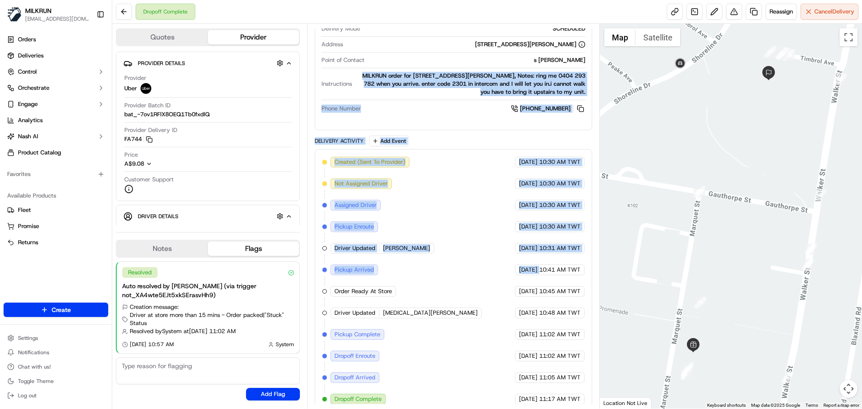
drag, startPoint x: 487, startPoint y: 72, endPoint x: 524, endPoint y: 310, distance: 240.5
click at [524, 310] on div "Package Details N/A A$65.81 Items Details Package Items ( 14 ) Location Details…" at bounding box center [453, 103] width 277 height 617
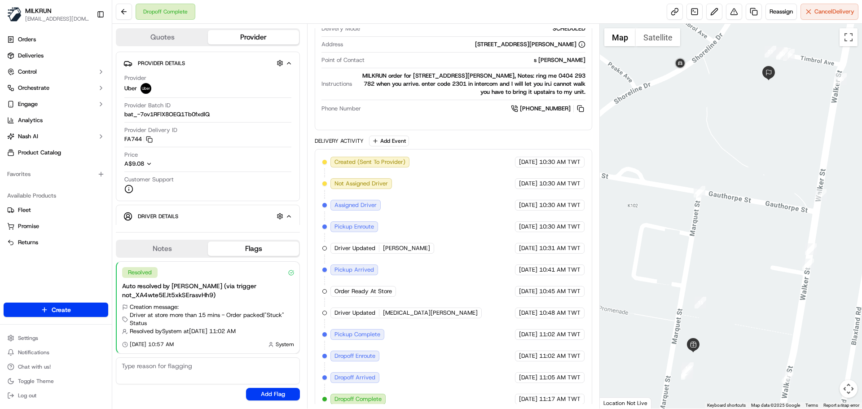
click at [561, 380] on div "Created (Sent To Provider) Uber 17/09/2025 10:30 AM TWT Not Assigned Driver Ube…" at bounding box center [453, 281] width 262 height 248
click at [560, 379] on div "Created (Sent To Provider) Uber 17/09/2025 10:30 AM TWT Not Assigned Driver Ube…" at bounding box center [453, 281] width 262 height 248
drag, startPoint x: 560, startPoint y: 379, endPoint x: 572, endPoint y: 392, distance: 18.1
click at [571, 391] on div "Created (Sent To Provider) Uber 17/09/2025 10:30 AM TWT Not Assigned Driver Ube…" at bounding box center [453, 281] width 262 height 248
click at [574, 395] on span "11:17 AM TWT" at bounding box center [559, 399] width 41 height 8
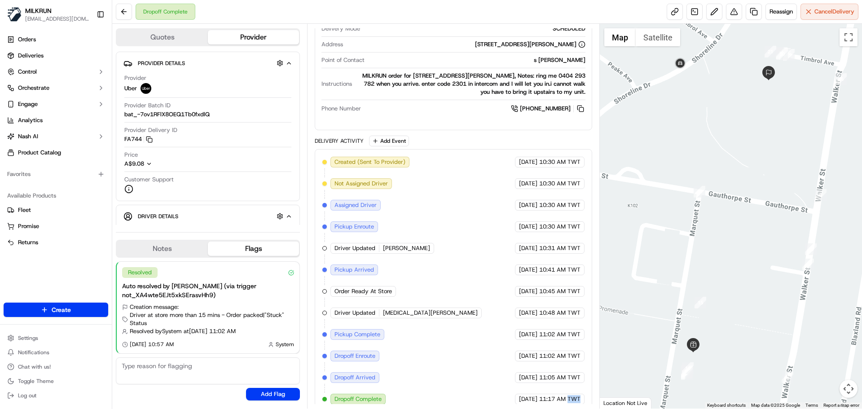
click at [574, 395] on span "11:17 AM TWT" at bounding box center [559, 399] width 41 height 8
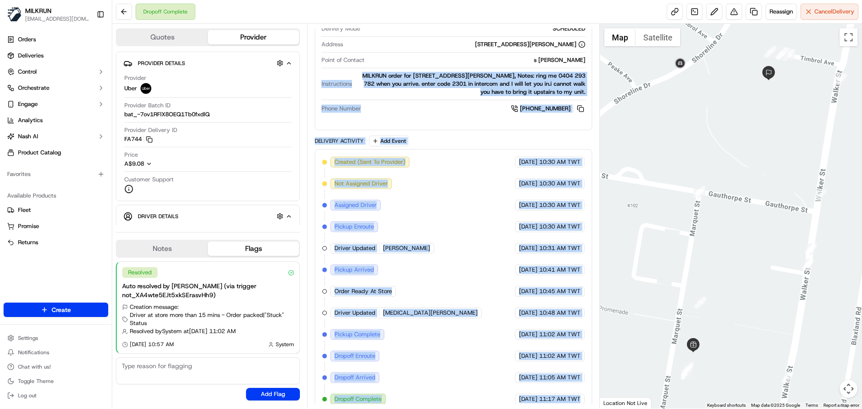
drag, startPoint x: 574, startPoint y: 393, endPoint x: 331, endPoint y: 64, distance: 408.4
click at [331, 64] on div "Package Details N/A A$65.81 Items Details Package Items ( 14 ) Location Details…" at bounding box center [453, 103] width 277 height 617
click at [433, 247] on div "Created (Sent To Provider) Uber 17/09/2025 10:30 AM TWT Not Assigned Driver Ube…" at bounding box center [453, 281] width 262 height 248
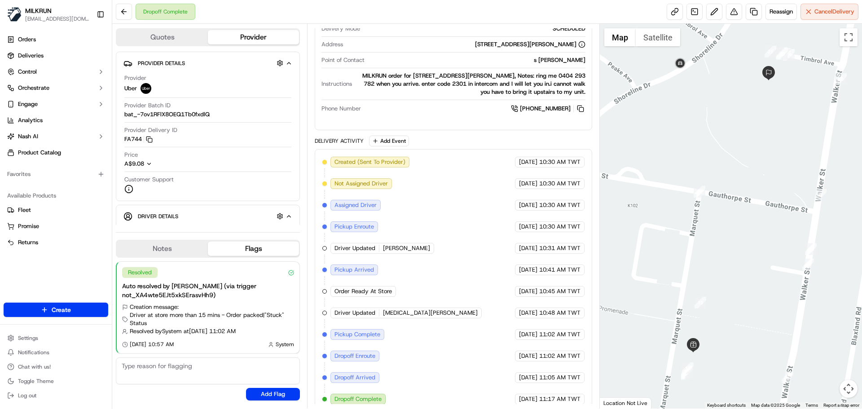
click at [322, 80] on span "Instructions" at bounding box center [337, 84] width 31 height 8
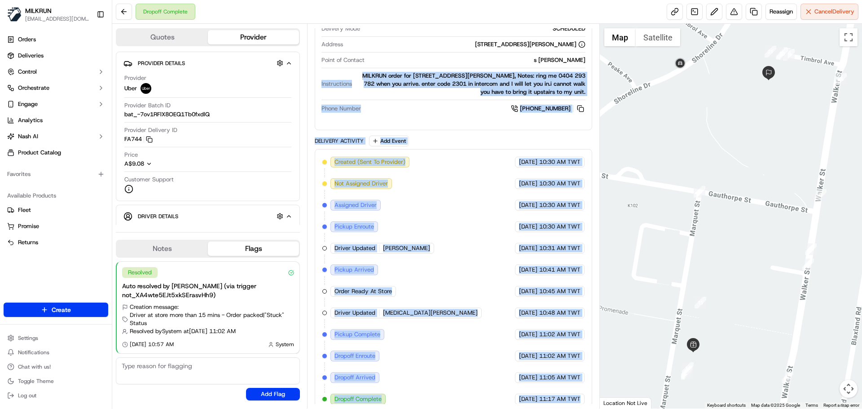
drag, startPoint x: 322, startPoint y: 72, endPoint x: 613, endPoint y: 419, distance: 452.1
click at [613, 409] on html "MILKRUN snatividad@woolworths.com.au Toggle Sidebar Orders Deliveries Control O…" at bounding box center [431, 204] width 862 height 409
click at [574, 380] on div "Created (Sent To Provider) Uber 17/09/2025 10:30 AM TWT Not Assigned Driver Ube…" at bounding box center [453, 281] width 262 height 248
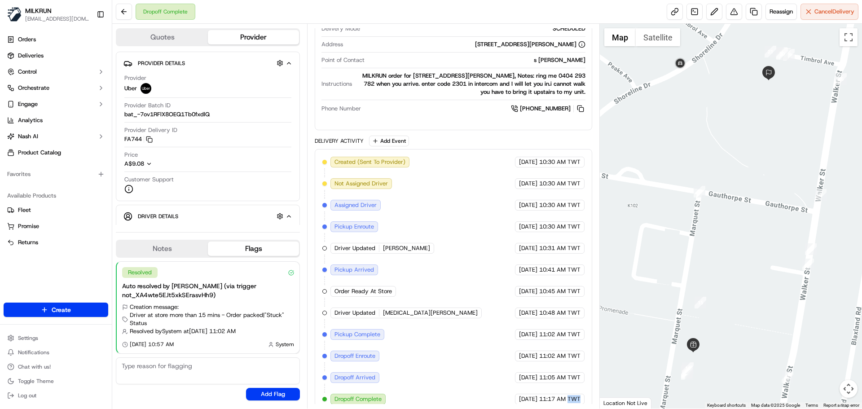
click at [574, 380] on div "Created (Sent To Provider) Uber 17/09/2025 10:30 AM TWT Not Assigned Driver Ube…" at bounding box center [453, 281] width 262 height 248
drag, startPoint x: 574, startPoint y: 380, endPoint x: 576, endPoint y: 397, distance: 16.7
click at [576, 397] on div "Created (Sent To Provider) Uber 17/09/2025 10:30 AM TWT Not Assigned Driver Ube…" at bounding box center [453, 280] width 277 height 263
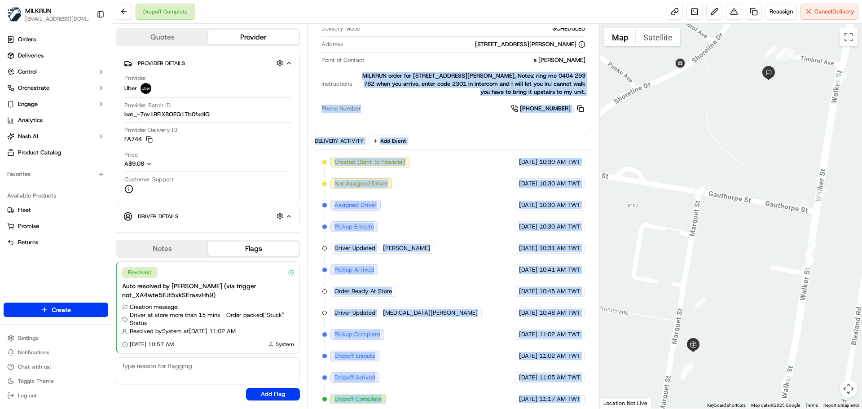
drag, startPoint x: 576, startPoint y: 397, endPoint x: 362, endPoint y: 69, distance: 391.4
click at [362, 69] on div "Package Details N/A A$65.81 Items Details Package Items ( 14 ) Location Details…" at bounding box center [453, 103] width 277 height 617
click at [364, 82] on div "MILKRUN order for Unit 301/2 Timbrol Ave, Rhodes, NSW 2138, AU, Notes: ring me …" at bounding box center [470, 84] width 229 height 24
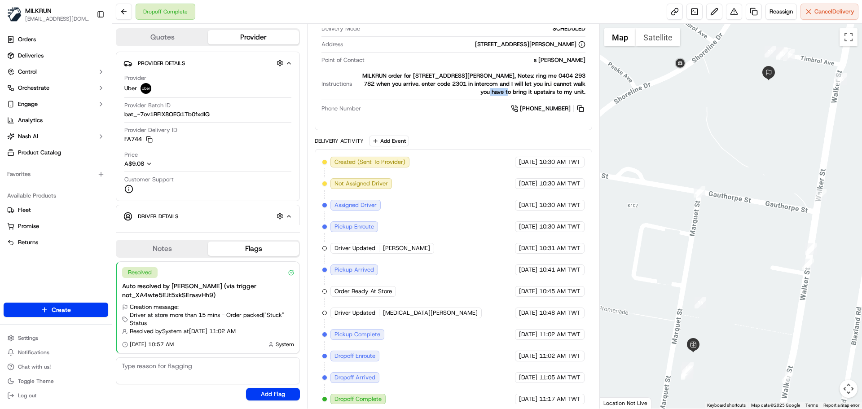
click at [364, 82] on div "MILKRUN order for Unit 301/2 Timbrol Ave, Rhodes, NSW 2138, AU, Notes: ring me …" at bounding box center [470, 84] width 229 height 24
drag, startPoint x: 364, startPoint y: 82, endPoint x: 334, endPoint y: 74, distance: 30.6
click at [334, 74] on div "Instructions MILKRUN order for Unit 301/2 Timbrol Ave, Rhodes, NSW 2138, AU, No…" at bounding box center [454, 84] width 264 height 24
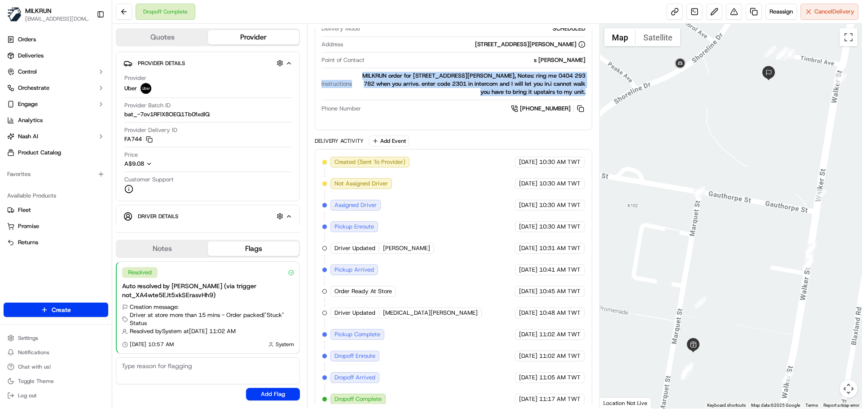
click at [334, 80] on span "Instructions" at bounding box center [337, 84] width 31 height 8
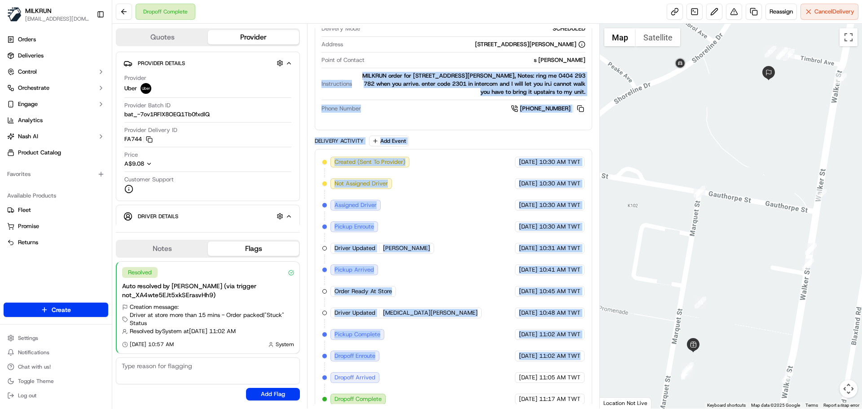
drag, startPoint x: 334, startPoint y: 74, endPoint x: 548, endPoint y: 381, distance: 374.2
click at [547, 376] on div "Package Details N/A A$65.81 Items Details Package Items ( 14 ) Location Details…" at bounding box center [453, 103] width 277 height 617
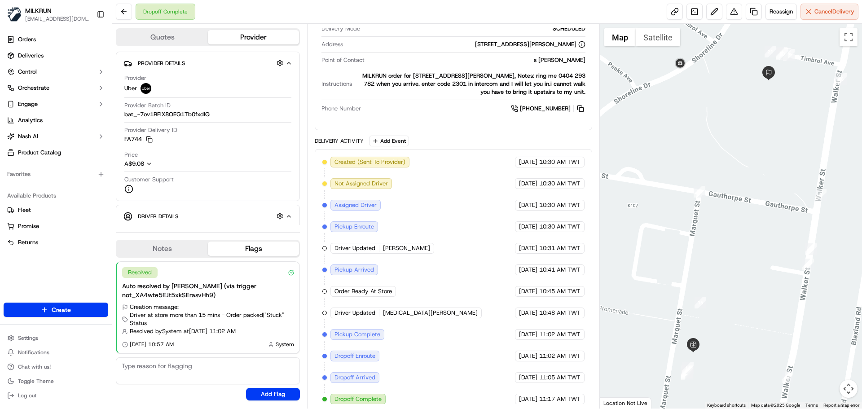
click at [548, 381] on div "Created (Sent To Provider) Uber 17/09/2025 10:30 AM TWT Not Assigned Driver Ube…" at bounding box center [453, 281] width 262 height 248
click at [471, 241] on div "Created (Sent To Provider) Uber 17/09/2025 10:30 AM TWT Not Assigned Driver Ube…" at bounding box center [453, 281] width 262 height 248
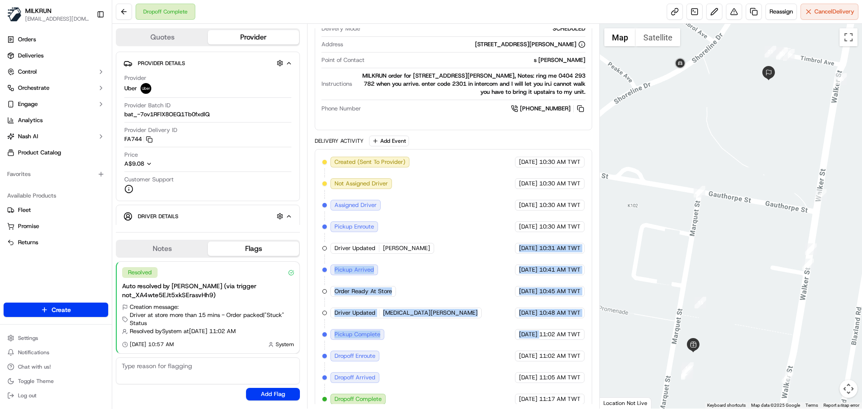
drag, startPoint x: 471, startPoint y: 241, endPoint x: 546, endPoint y: 388, distance: 165.5
click at [543, 384] on div "Created (Sent To Provider) Uber 17/09/2025 10:30 AM TWT Not Assigned Driver Ube…" at bounding box center [453, 281] width 262 height 248
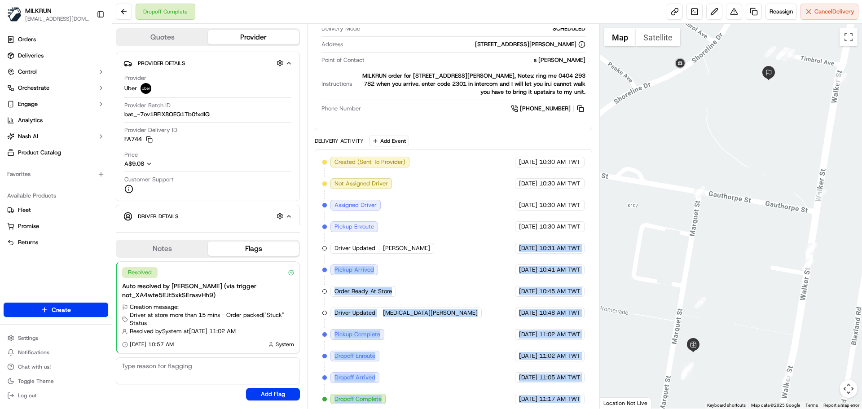
click at [566, 404] on div "Created (Sent To Provider) Uber 17/09/2025 10:30 AM TWT Not Assigned Driver Ube…" at bounding box center [453, 280] width 277 height 263
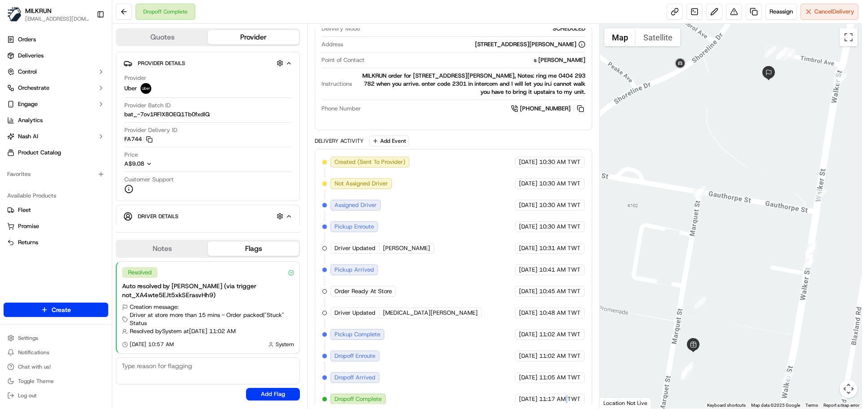
click at [566, 404] on div "Created (Sent To Provider) Uber 17/09/2025 10:30 AM TWT Not Assigned Driver Ube…" at bounding box center [453, 280] width 277 height 263
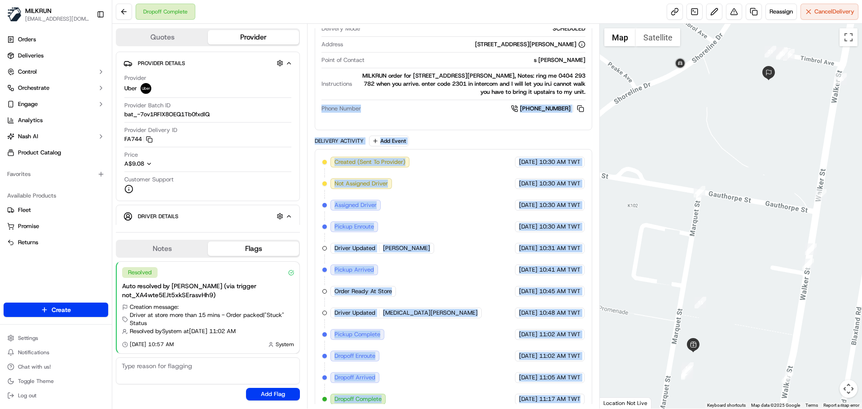
drag, startPoint x: 566, startPoint y: 404, endPoint x: 348, endPoint y: 134, distance: 346.8
click at [348, 115] on div "Package Details N/A A$65.81 Items Details Package Items ( 14 ) Location Details…" at bounding box center [453, 103] width 277 height 617
click at [343, 137] on div "Delivery Activity" at bounding box center [339, 140] width 49 height 7
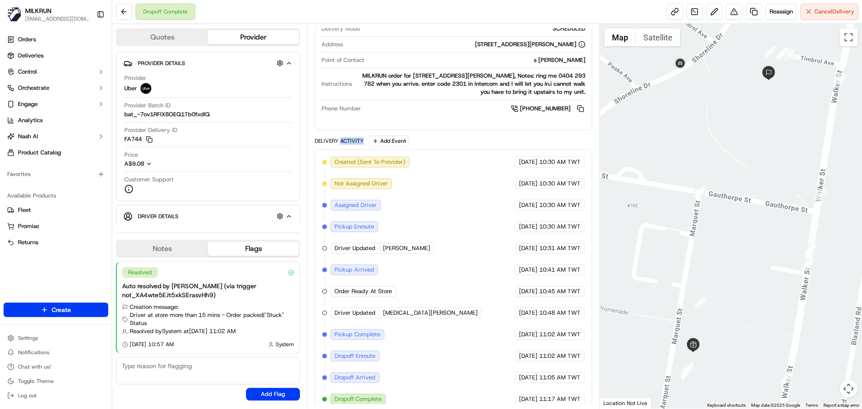
click at [343, 137] on div "Delivery Activity" at bounding box center [339, 140] width 49 height 7
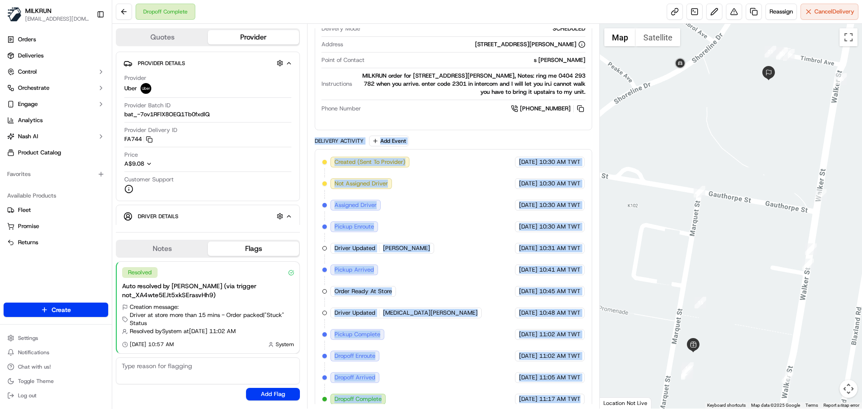
drag, startPoint x: 343, startPoint y: 136, endPoint x: 551, endPoint y: 416, distance: 348.9
click at [551, 409] on html "MILKRUN snatividad@woolworths.com.au Toggle Sidebar Orders Deliveries Control O…" at bounding box center [431, 204] width 862 height 409
click at [521, 396] on div "17/09/2025 11:17 AM TWT" at bounding box center [550, 399] width 70 height 11
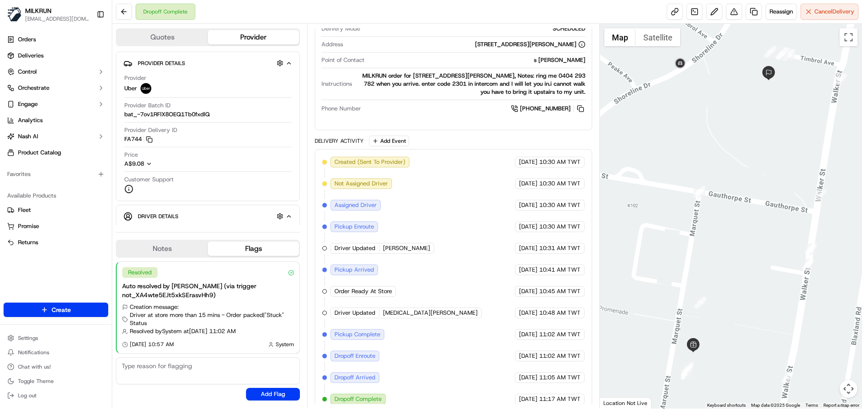
click at [521, 396] on div "17/09/2025 11:17 AM TWT" at bounding box center [550, 399] width 70 height 11
drag, startPoint x: 521, startPoint y: 396, endPoint x: 520, endPoint y: 163, distance: 232.6
click at [511, 149] on div "Created (Sent To Provider) Uber 17/09/2025 10:30 AM TWT Not Assigned Driver Ube…" at bounding box center [453, 280] width 277 height 263
click at [552, 395] on span "11:17 AM TWT" at bounding box center [559, 399] width 41 height 8
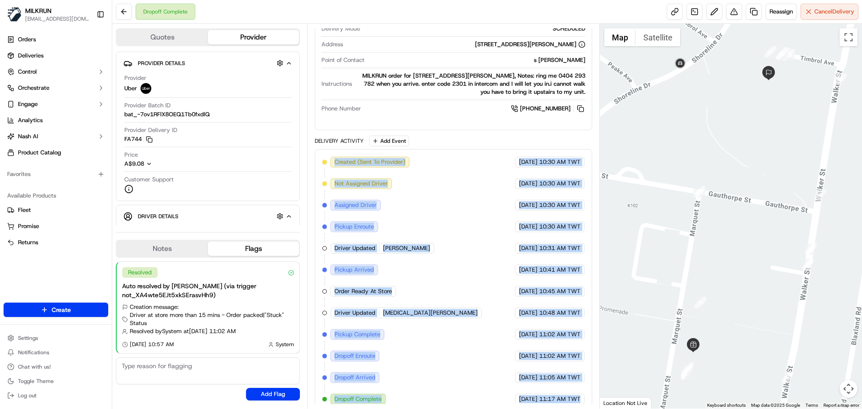
drag, startPoint x: 552, startPoint y: 393, endPoint x: 346, endPoint y: 141, distance: 326.5
click at [346, 141] on div "Delivery Activity Add Event Created (Sent To Provider) Uber 17/09/2025 10:30 AM…" at bounding box center [453, 274] width 277 height 277
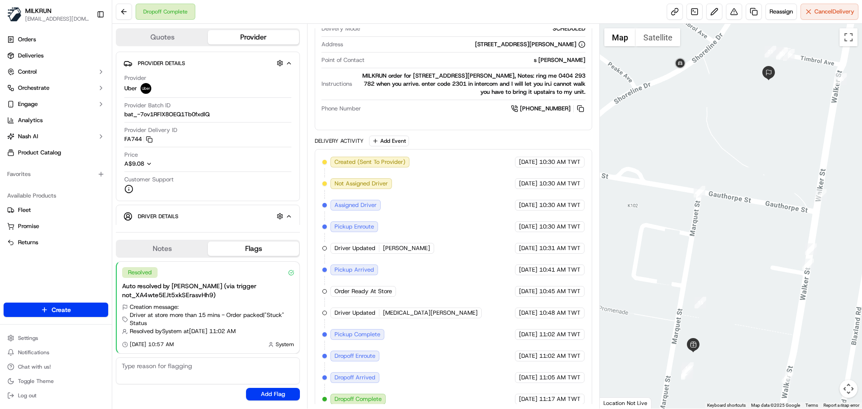
click at [336, 136] on div "Delivery Activity Add Event" at bounding box center [453, 141] width 277 height 11
click at [336, 137] on div "Delivery Activity" at bounding box center [339, 140] width 49 height 7
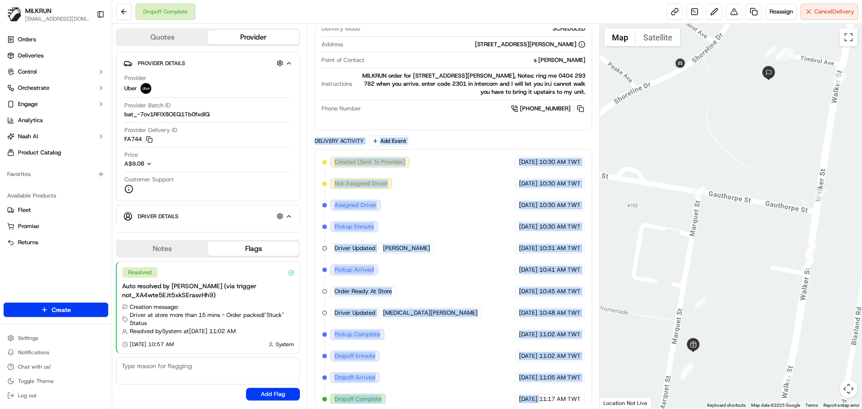
drag, startPoint x: 336, startPoint y: 136, endPoint x: 519, endPoint y: 396, distance: 317.8
click at [519, 396] on div "Delivery Activity Add Event Created (Sent To Provider) Uber 17/09/2025 10:30 AM…" at bounding box center [453, 274] width 277 height 277
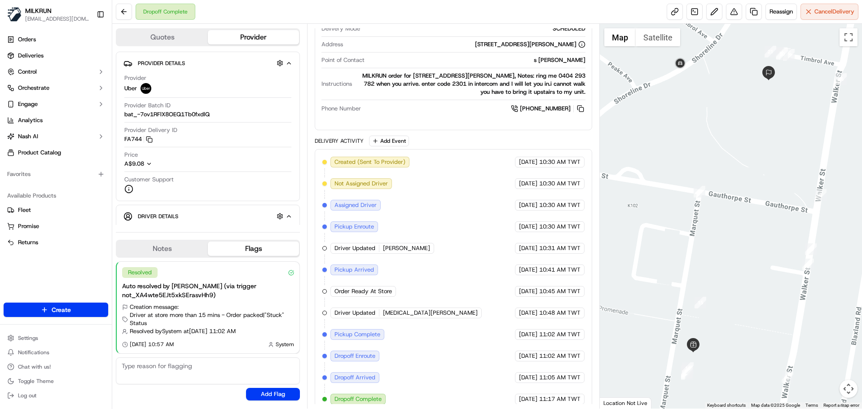
click at [572, 395] on span "11:17 AM TWT" at bounding box center [559, 399] width 41 height 8
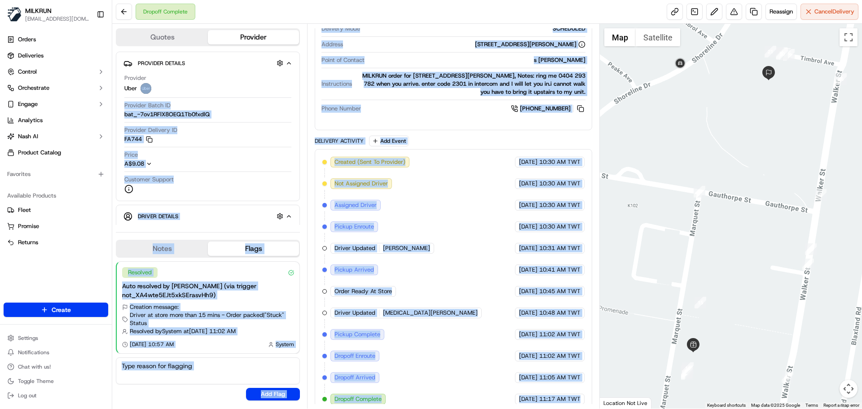
drag, startPoint x: 572, startPoint y: 393, endPoint x: 309, endPoint y: 119, distance: 379.9
click at [272, 85] on div "Quotes Provider Provider Details Hidden ( 3 ) Provider Uber Provider Batch ID b…" at bounding box center [356, 216] width 488 height 385
click at [444, 299] on div "Created (Sent To Provider) Uber 17/09/2025 10:30 AM TWT Not Assigned Driver Ube…" at bounding box center [453, 281] width 262 height 248
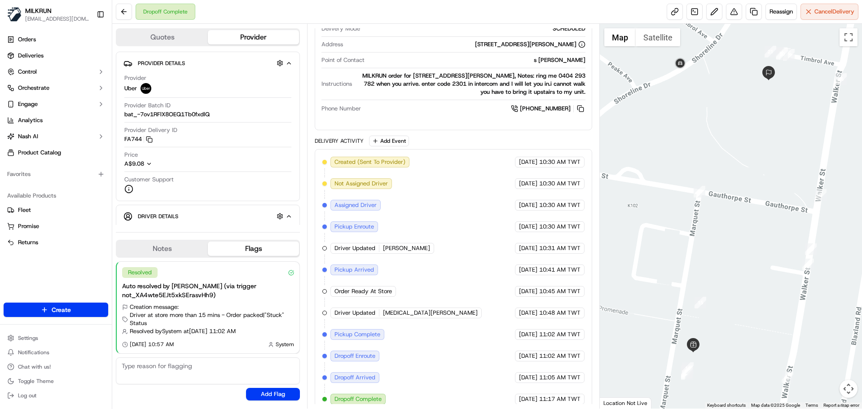
click at [339, 137] on div "Delivery Activity" at bounding box center [339, 140] width 49 height 7
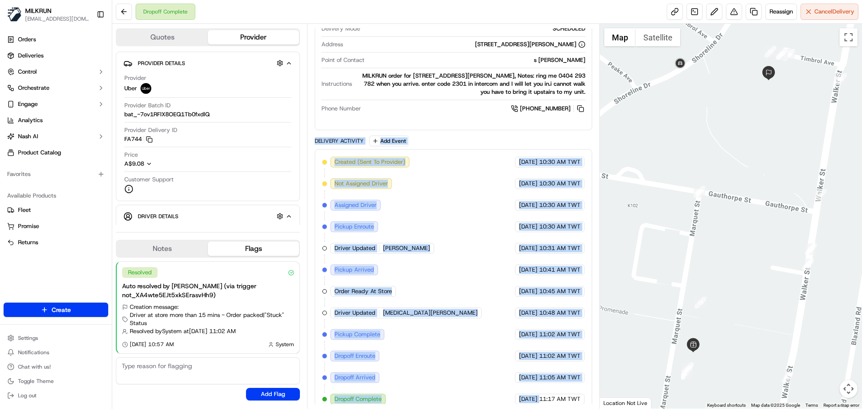
drag, startPoint x: 339, startPoint y: 134, endPoint x: 543, endPoint y: 401, distance: 336.0
click at [540, 401] on div "Delivery Activity Add Event Created (Sent To Provider) Uber 17/09/2025 10:30 AM…" at bounding box center [453, 274] width 277 height 277
click at [567, 396] on div "17/09/2025 11:17 AM TWT" at bounding box center [550, 399] width 70 height 11
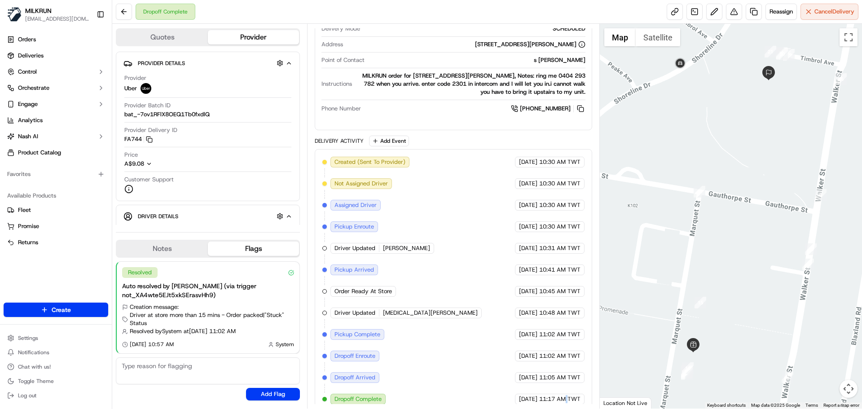
click at [567, 396] on div "17/09/2025 11:17 AM TWT" at bounding box center [550, 399] width 70 height 11
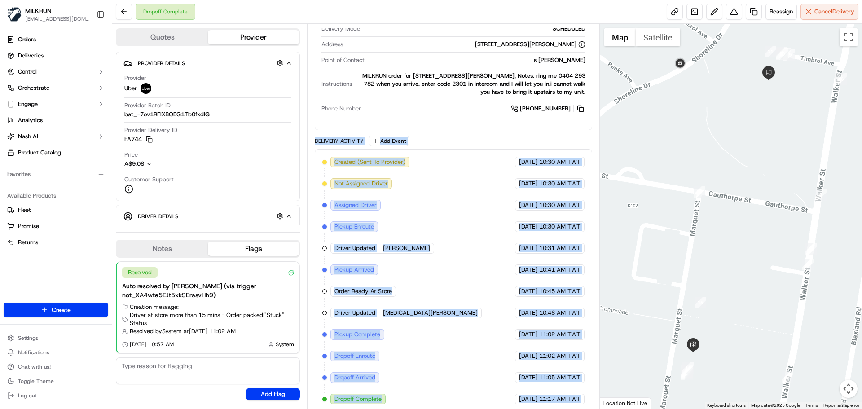
drag, startPoint x: 567, startPoint y: 396, endPoint x: 326, endPoint y: 137, distance: 353.7
click at [326, 137] on div "Delivery Activity Add Event Created (Sent To Provider) Uber 17/09/2025 10:30 AM…" at bounding box center [453, 274] width 277 height 277
click at [326, 137] on div "Delivery Activity Add Event" at bounding box center [453, 141] width 277 height 11
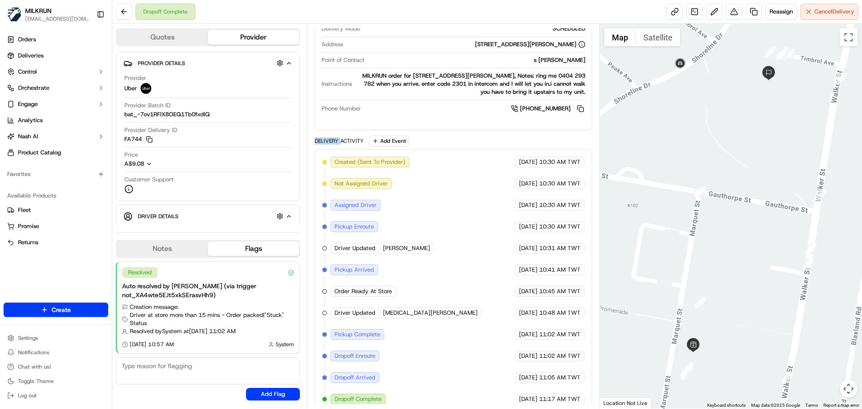
click at [326, 137] on div "Delivery Activity Add Event" at bounding box center [453, 141] width 277 height 11
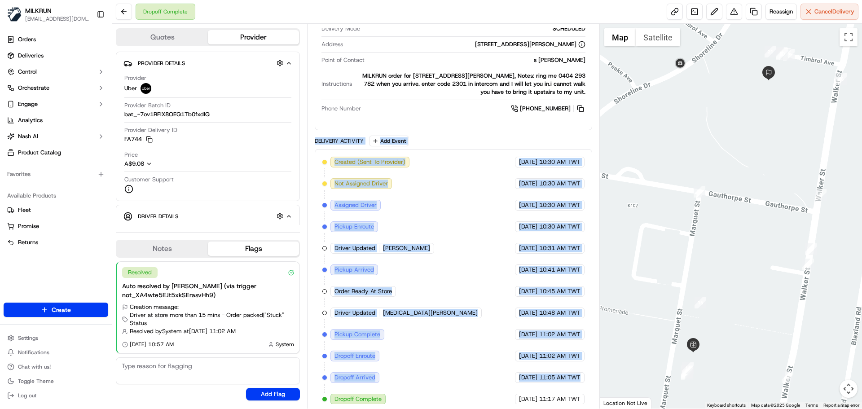
drag, startPoint x: 326, startPoint y: 137, endPoint x: 549, endPoint y: 384, distance: 332.6
click at [549, 384] on div "Delivery Activity Add Event Created (Sent To Provider) Uber 17/09/2025 10:30 AM…" at bounding box center [453, 274] width 277 height 277
click at [545, 352] on span "11:02 AM TWT" at bounding box center [559, 356] width 41 height 8
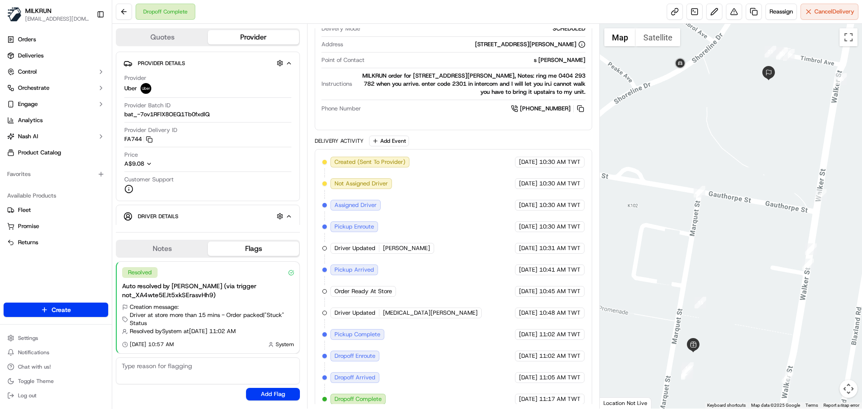
click at [486, 149] on div "Created (Sent To Provider) Uber 17/09/2025 10:30 AM TWT Not Assigned Driver Ube…" at bounding box center [453, 280] width 277 height 263
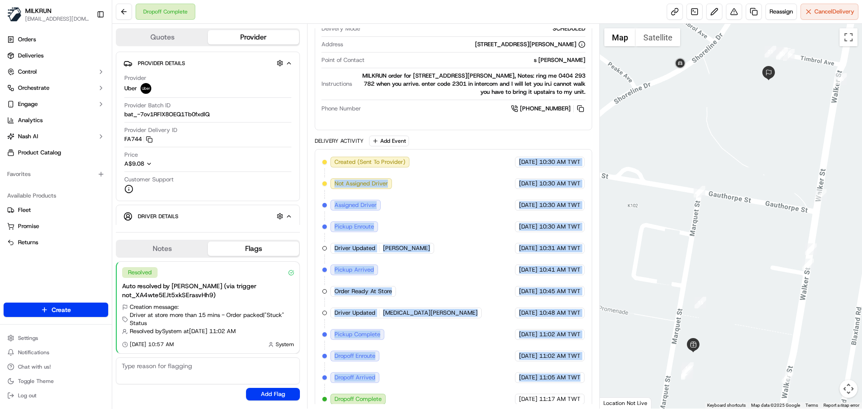
drag, startPoint x: 486, startPoint y: 143, endPoint x: 580, endPoint y: 390, distance: 263.8
click at [582, 387] on div "Created (Sent To Provider) Uber 17/09/2025 10:30 AM TWT Not Assigned Driver Ube…" at bounding box center [453, 280] width 277 height 263
click at [574, 397] on div "Created (Sent To Provider) Uber 17/09/2025 10:30 AM TWT Not Assigned Driver Ube…" at bounding box center [453, 280] width 277 height 263
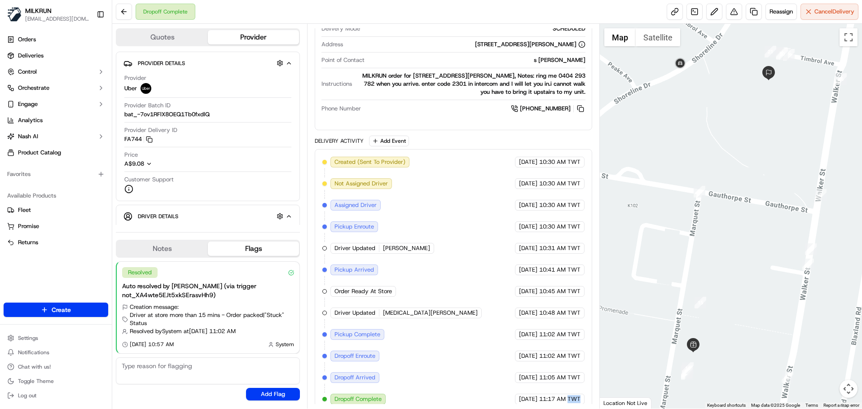
click at [574, 397] on div "Created (Sent To Provider) Uber 17/09/2025 10:30 AM TWT Not Assigned Driver Ube…" at bounding box center [453, 280] width 277 height 263
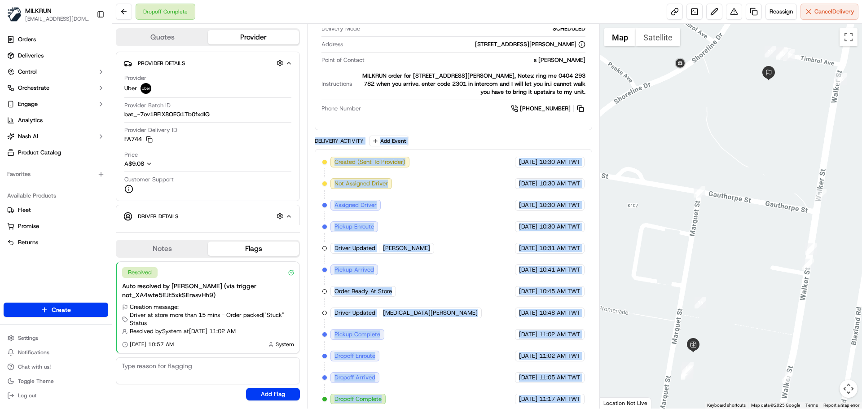
drag, startPoint x: 574, startPoint y: 397, endPoint x: 337, endPoint y: 139, distance: 350.2
click at [335, 136] on div "Delivery Activity Add Event Created (Sent To Provider) Uber 17/09/2025 10:30 AM…" at bounding box center [453, 274] width 277 height 277
click at [336, 137] on div "Delivery Activity" at bounding box center [339, 140] width 49 height 7
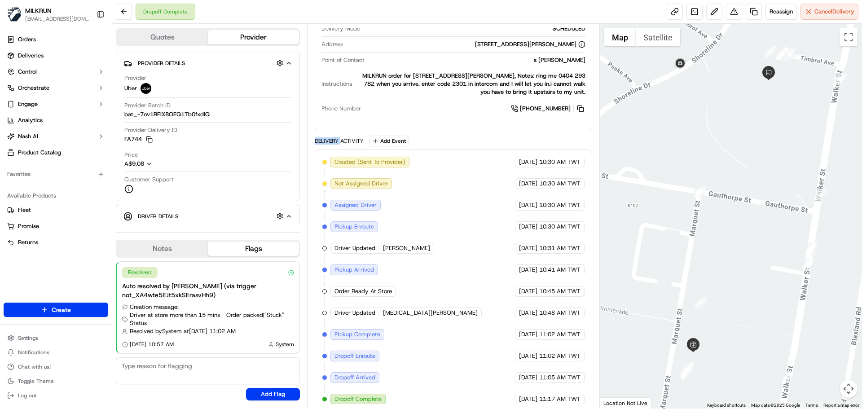
click at [336, 137] on div "Delivery Activity" at bounding box center [339, 140] width 49 height 7
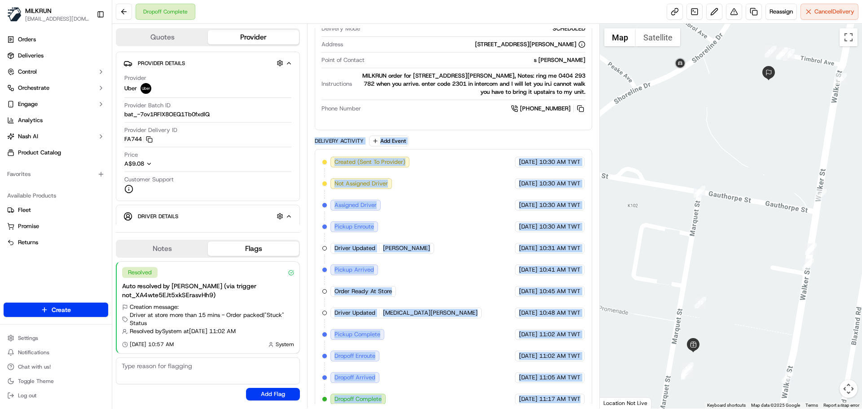
drag, startPoint x: 336, startPoint y: 134, endPoint x: 561, endPoint y: 410, distance: 356.2
click at [561, 409] on html "MILKRUN snatividad@woolworths.com.au Toggle Sidebar Orders Deliveries Control O…" at bounding box center [431, 204] width 862 height 409
click at [569, 403] on div "Created (Sent To Provider) Uber 17/09/2025 10:30 AM TWT Not Assigned Driver Ube…" at bounding box center [453, 280] width 277 height 263
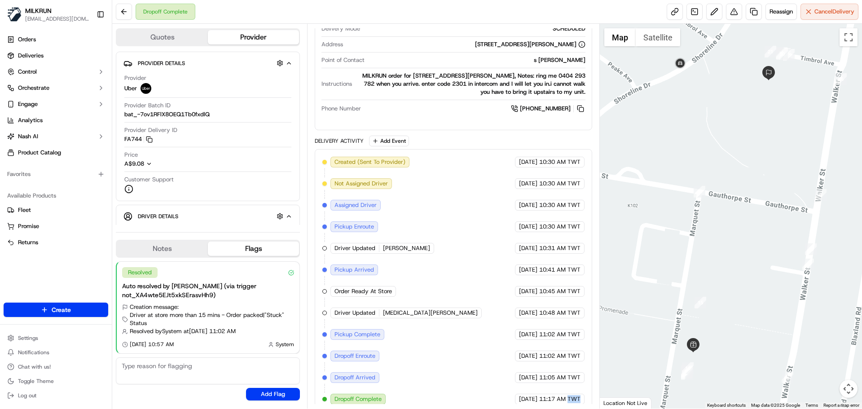
click at [569, 403] on div "Created (Sent To Provider) Uber 17/09/2025 10:30 AM TWT Not Assigned Driver Ube…" at bounding box center [453, 280] width 277 height 263
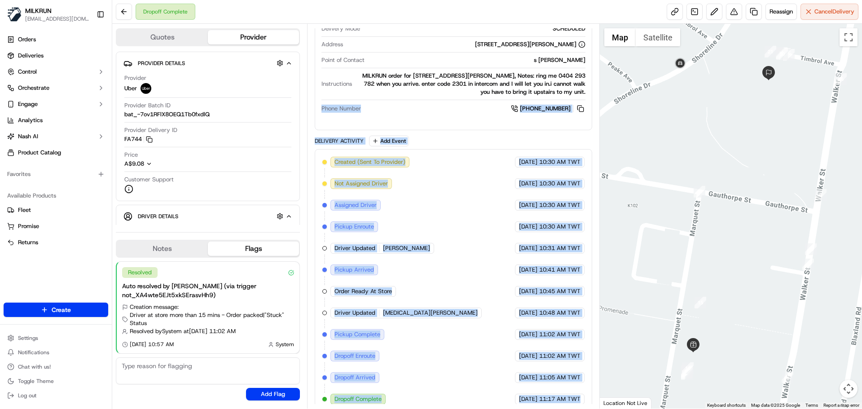
drag, startPoint x: 569, startPoint y: 403, endPoint x: 350, endPoint y: 123, distance: 355.5
click at [350, 122] on div "Package Details N/A A$65.81 Items Details Package Items ( 14 ) Location Details…" at bounding box center [453, 103] width 277 height 617
click at [348, 137] on div "Delivery Activity" at bounding box center [339, 140] width 49 height 7
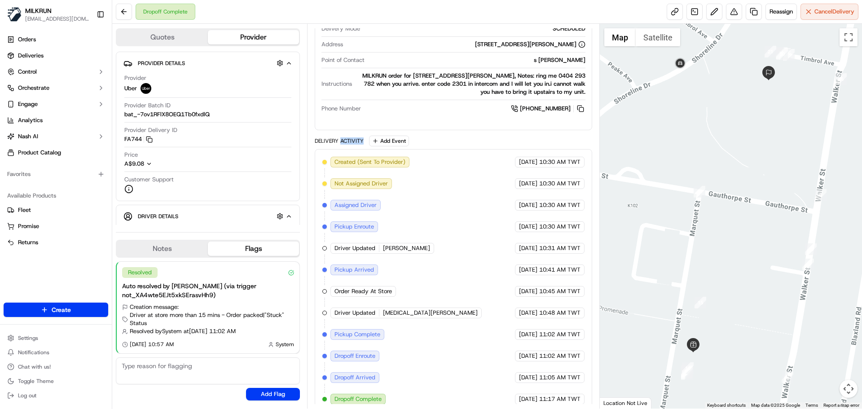
click at [348, 137] on div "Delivery Activity" at bounding box center [339, 140] width 49 height 7
drag, startPoint x: 348, startPoint y: 135, endPoint x: 342, endPoint y: 101, distance: 33.9
click at [342, 101] on div "Package Details N/A A$65.81 Items Details Package Items ( 14 ) Location Details…" at bounding box center [453, 103] width 277 height 617
click at [342, 109] on div "Dropoff Details Hidden ( 3 ) Original Dropoff Window No Window Start - 17/09/20…" at bounding box center [453, 43] width 276 height 157
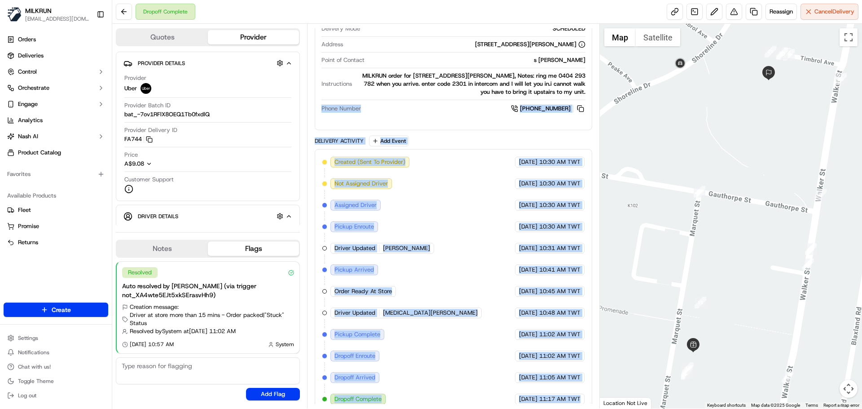
drag, startPoint x: 342, startPoint y: 109, endPoint x: 542, endPoint y: 421, distance: 370.5
click at [542, 409] on html "MILKRUN snatividad@woolworths.com.au Toggle Sidebar Orders Deliveries Control O…" at bounding box center [431, 204] width 862 height 409
click at [557, 403] on div "Created (Sent To Provider) Uber 17/09/2025 10:30 AM TWT Not Assigned Driver Ube…" at bounding box center [453, 280] width 277 height 263
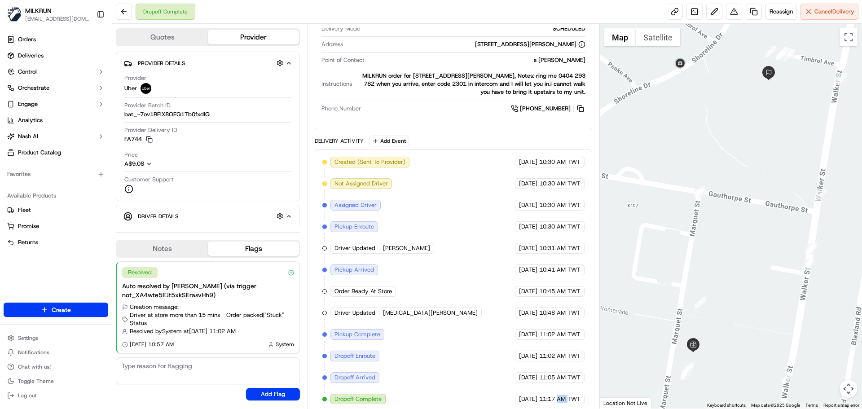
click at [557, 403] on div "Created (Sent To Provider) Uber 17/09/2025 10:30 AM TWT Not Assigned Driver Ube…" at bounding box center [453, 280] width 277 height 263
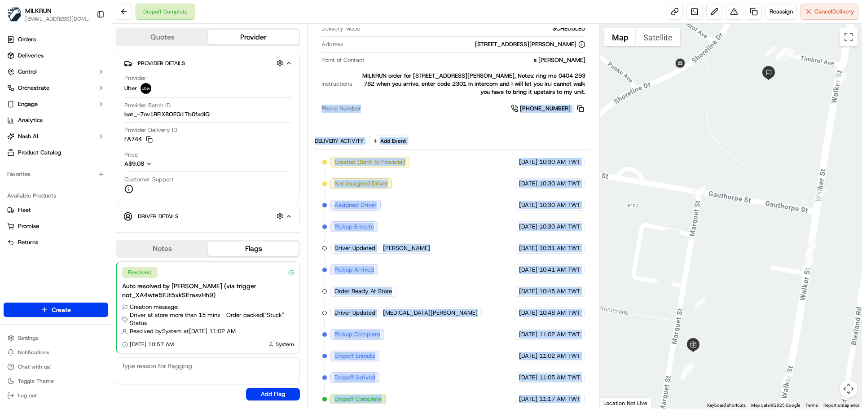
drag, startPoint x: 557, startPoint y: 403, endPoint x: 330, endPoint y: 111, distance: 369.9
click at [330, 111] on div "Package Details N/A A$65.81 Items Details Package Items ( 14 ) Location Details…" at bounding box center [453, 103] width 277 height 617
click at [330, 111] on div "Dropoff Details Hidden ( 3 ) Original Dropoff Window No Window Start - 17/09/20…" at bounding box center [453, 43] width 276 height 157
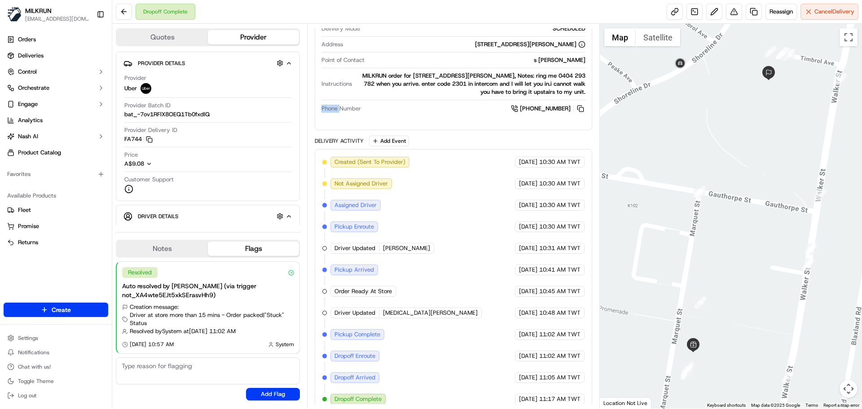
click at [330, 111] on div "Dropoff Details Hidden ( 3 ) Original Dropoff Window No Window Start - 17/09/20…" at bounding box center [453, 43] width 276 height 157
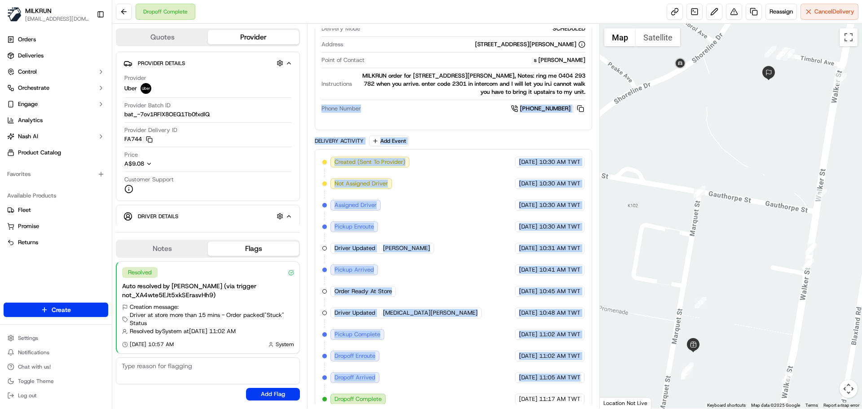
drag, startPoint x: 330, startPoint y: 111, endPoint x: 584, endPoint y: 372, distance: 364.6
click at [584, 372] on div "Package Details N/A A$65.81 Items Details Package Items ( 14 ) Location Details…" at bounding box center [453, 103] width 277 height 617
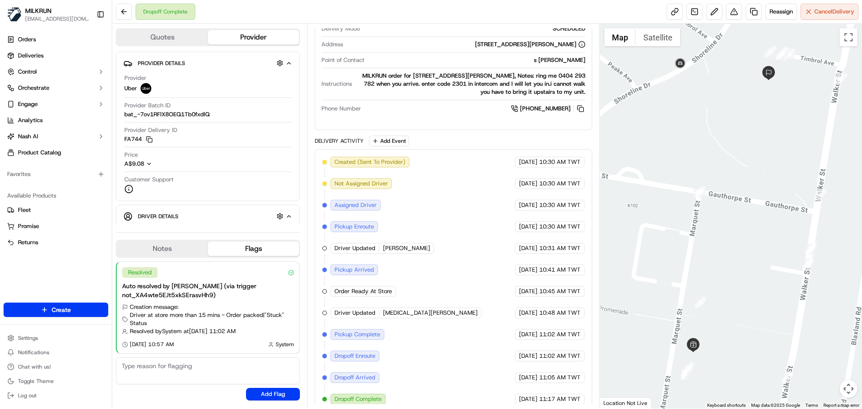
click at [584, 394] on div "17/09/2025 11:17 AM TWT" at bounding box center [550, 399] width 70 height 11
click at [351, 105] on span "Phone Number" at bounding box center [342, 109] width 40 height 8
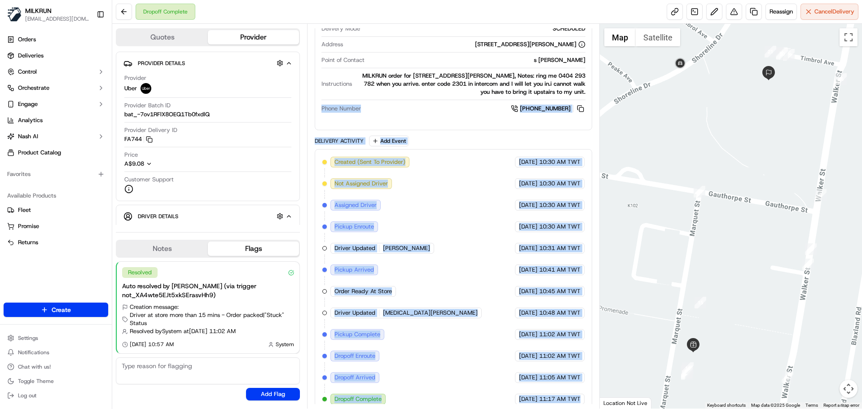
drag, startPoint x: 351, startPoint y: 98, endPoint x: 566, endPoint y: 405, distance: 374.9
click at [571, 406] on div "Summary 1519832 AEST TWT Created: 17/09/2025 10:30 AM Strategy: Uber Strategy (…" at bounding box center [453, 216] width 292 height 385
click at [565, 403] on div "Created (Sent To Provider) Uber 17/09/2025 10:30 AM TWT Not Assigned Driver Ube…" at bounding box center [453, 280] width 277 height 263
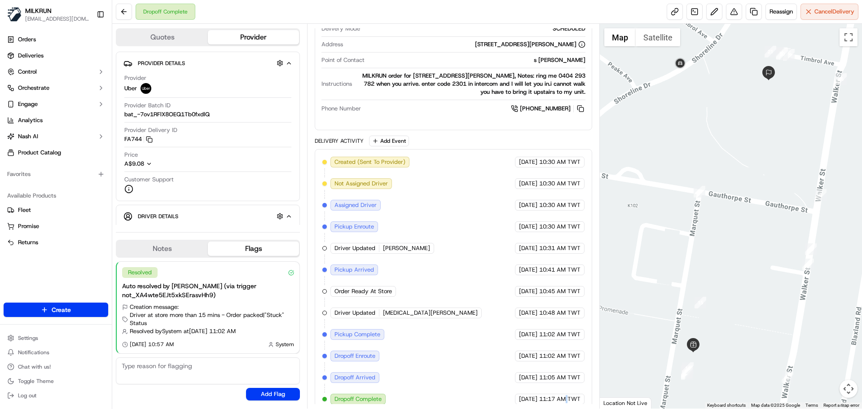
click at [565, 403] on div "Created (Sent To Provider) Uber 17/09/2025 10:30 AM TWT Not Assigned Driver Ube…" at bounding box center [453, 280] width 277 height 263
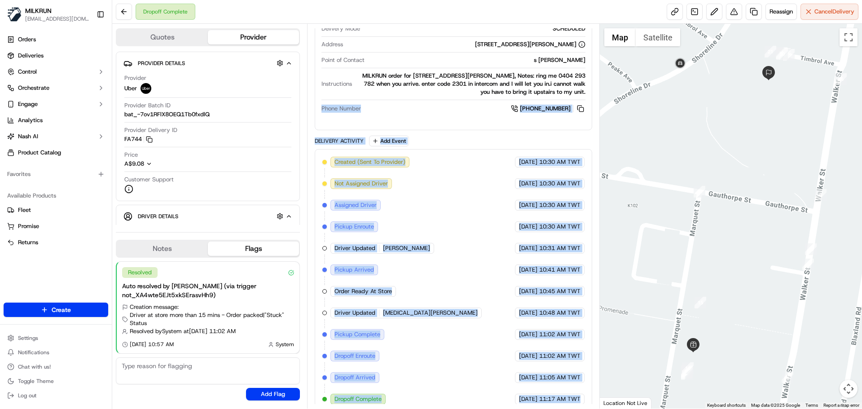
drag, startPoint x: 565, startPoint y: 403, endPoint x: 336, endPoint y: 111, distance: 370.4
click at [336, 111] on div "Package Details N/A A$65.81 Items Details Package Items ( 14 ) Location Details…" at bounding box center [453, 103] width 277 height 617
click at [336, 111] on div "Dropoff Details Hidden ( 3 ) Original Dropoff Window No Window Start - 17/09/20…" at bounding box center [453, 43] width 276 height 157
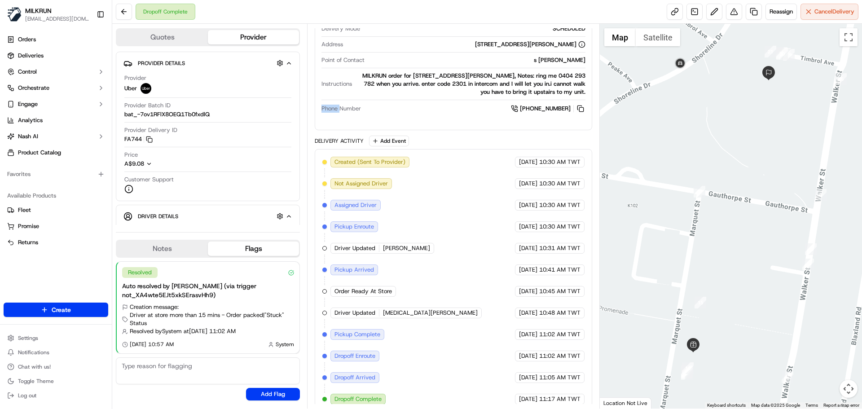
click at [336, 111] on div "Dropoff Details Hidden ( 3 ) Original Dropoff Window No Window Start - 17/09/20…" at bounding box center [453, 43] width 276 height 157
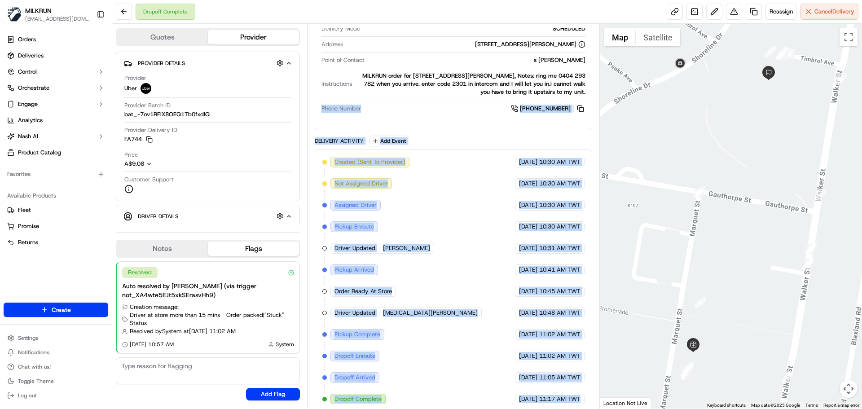
drag, startPoint x: 336, startPoint y: 111, endPoint x: 573, endPoint y: 410, distance: 380.4
click at [573, 409] on html "MILKRUN snatividad@woolworths.com.au Toggle Sidebar Orders Deliveries Control O…" at bounding box center [431, 204] width 862 height 409
click at [573, 407] on div "Summary 1519832 AEST TWT Created: 17/09/2025 10:30 AM Strategy: Uber Strategy (…" at bounding box center [453, 216] width 292 height 385
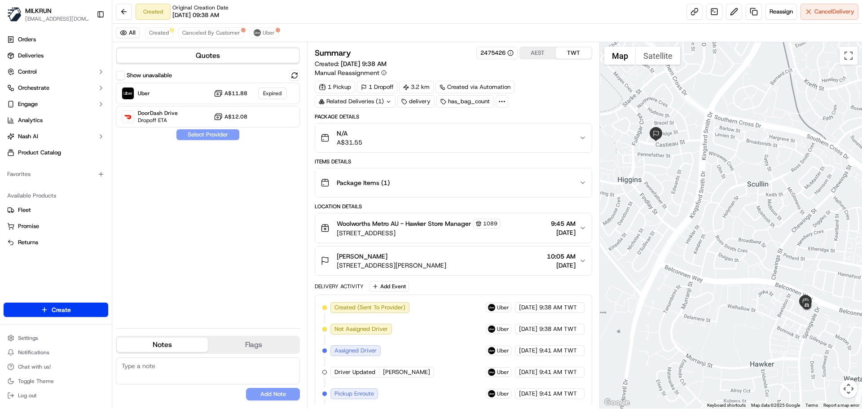
click at [158, 38] on div "All Created Canceled By Customer Uber" at bounding box center [487, 33] width 750 height 18
click at [160, 31] on span "Created" at bounding box center [159, 32] width 20 height 7
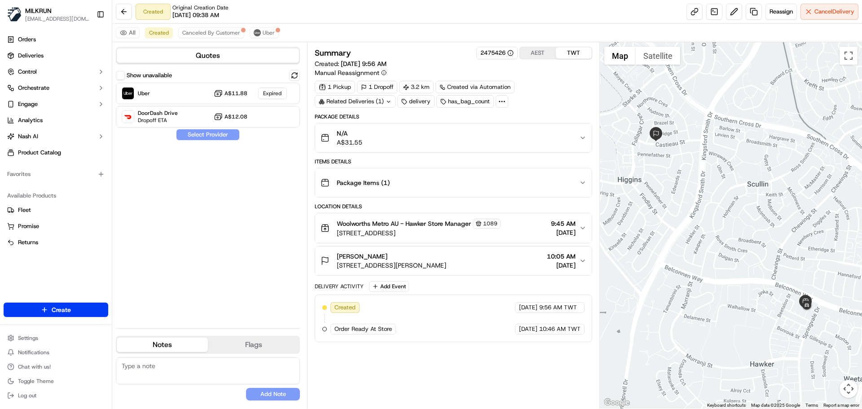
click at [234, 247] on div "Show unavailable Uber A$11.88 Expired DoorDash Drive Dropoff ETA A$12.08 Select…" at bounding box center [208, 195] width 184 height 251
drag, startPoint x: 234, startPoint y: 247, endPoint x: 246, endPoint y: 104, distance: 142.8
click at [244, 117] on div "Show unavailable Uber A$11.88 Expired DoorDash Drive Dropoff ETA A$12.08 Select…" at bounding box center [208, 195] width 184 height 251
click at [490, 337] on div "Created 17/09/2025 9:56 AM TWT Order Ready At Store MILKRUN 17/09/2025 10:46 AM…" at bounding box center [453, 319] width 277 height 48
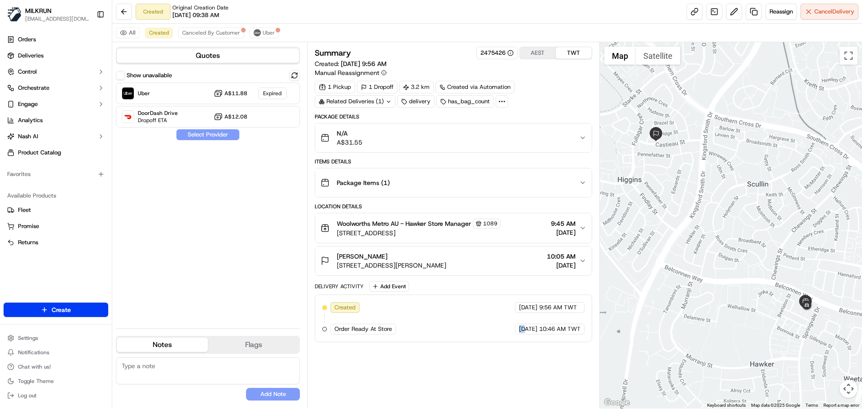
click at [490, 337] on div "Created 17/09/2025 9:56 AM TWT Order Ready At Store MILKRUN 17/09/2025 10:46 AM…" at bounding box center [453, 319] width 277 height 48
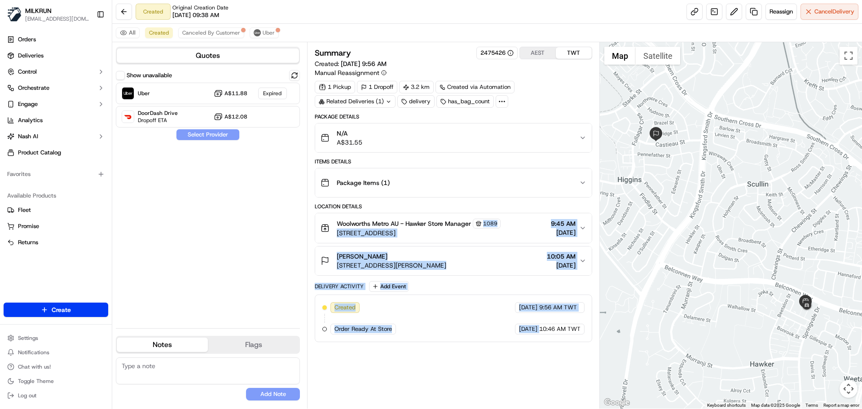
drag, startPoint x: 490, startPoint y: 337, endPoint x: 517, endPoint y: 168, distance: 170.9
click at [515, 181] on div "Package Details N/A A$31.55 Items Details Package Items ( 1 ) Location Details …" at bounding box center [453, 227] width 277 height 229
click at [536, 341] on div "Created 17/09/2025 9:56 AM TWT Order Ready At Store MILKRUN 17/09/2025 10:46 AM…" at bounding box center [453, 319] width 277 height 48
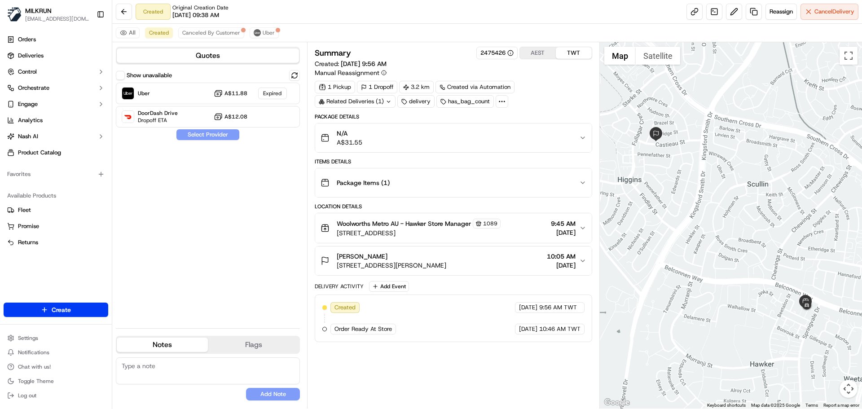
click at [536, 341] on div "Created 17/09/2025 9:56 AM TWT Order Ready At Store MILKRUN 17/09/2025 10:46 AM…" at bounding box center [453, 319] width 277 height 48
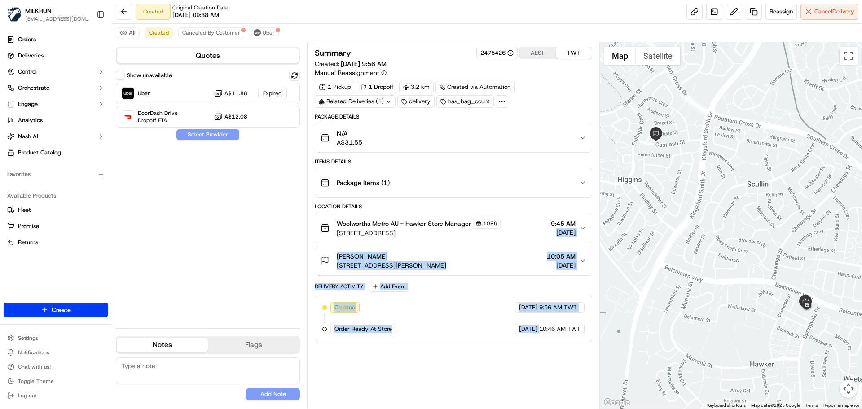
drag, startPoint x: 536, startPoint y: 341, endPoint x: 543, endPoint y: 189, distance: 152.4
click at [543, 194] on div "Package Details N/A A$31.55 Items Details Package Items ( 1 ) Location Details …" at bounding box center [453, 227] width 277 height 229
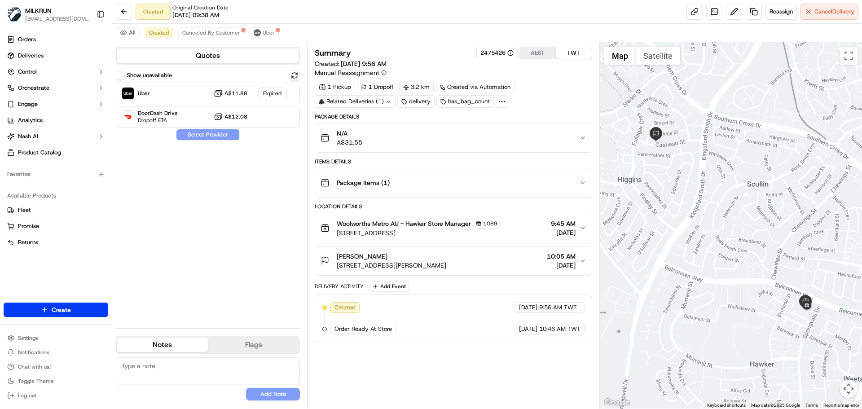
click at [560, 350] on div "Summary 2475426 AEST TWT Created: 17/09/2025 9:56 AM Manual Reassignment 1 Pick…" at bounding box center [453, 225] width 277 height 357
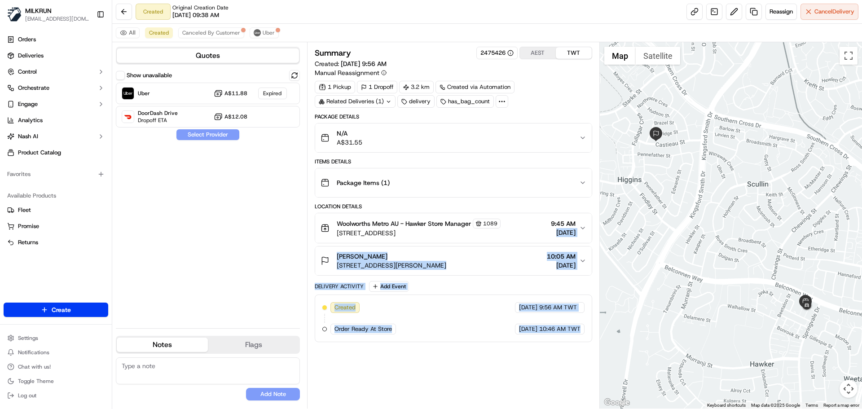
drag, startPoint x: 560, startPoint y: 350, endPoint x: 551, endPoint y: 161, distance: 189.2
click at [551, 175] on div "Summary 2475426 AEST TWT Created: 17/09/2025 9:56 AM Manual Reassignment 1 Pick…" at bounding box center [453, 225] width 277 height 357
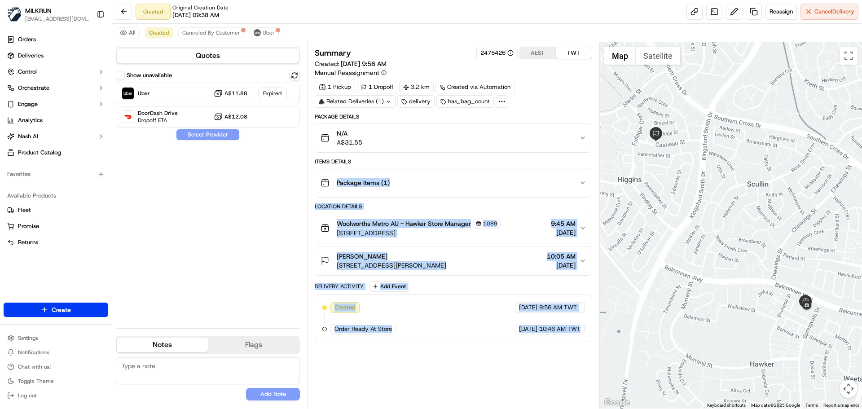
click at [542, 354] on div "Summary 2475426 AEST TWT Created: 17/09/2025 9:56 AM Manual Reassignment 1 Pick…" at bounding box center [453, 225] width 277 height 357
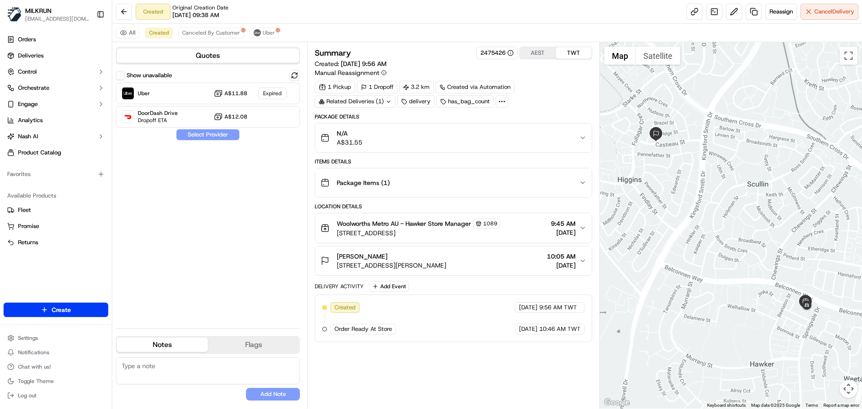
click at [542, 354] on div "Summary 2475426 AEST TWT Created: 17/09/2025 9:56 AM Manual Reassignment 1 Pick…" at bounding box center [453, 225] width 277 height 357
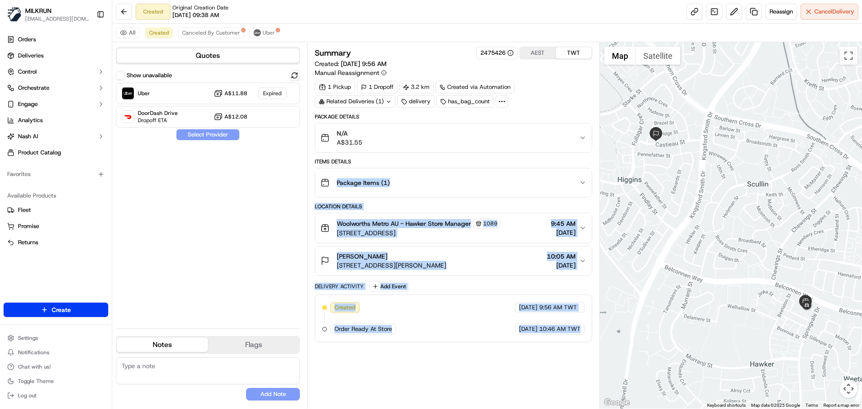
drag, startPoint x: 542, startPoint y: 354, endPoint x: 534, endPoint y: 128, distance: 226.0
click at [535, 154] on div "Summary 2475426 AEST TWT Created: 17/09/2025 9:56 AM Manual Reassignment 1 Pick…" at bounding box center [453, 225] width 277 height 357
click at [501, 365] on div "Summary 2475426 AEST TWT Created: 17/09/2025 9:56 AM Manual Reassignment 1 Pick…" at bounding box center [453, 225] width 277 height 357
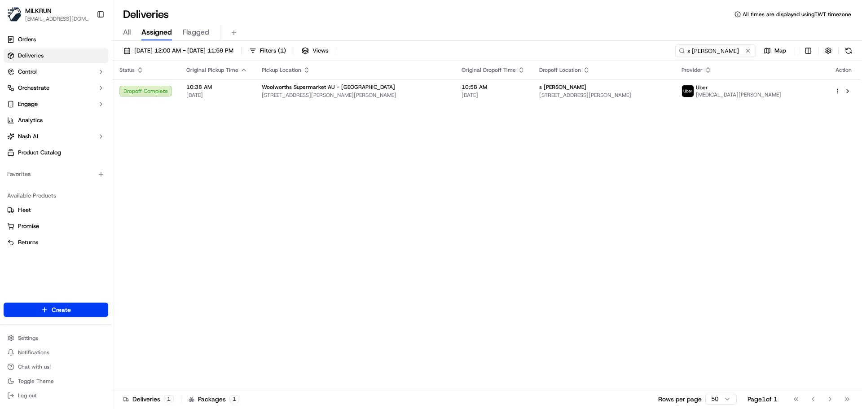
click at [707, 54] on input "s [PERSON_NAME]" at bounding box center [715, 50] width 81 height 13
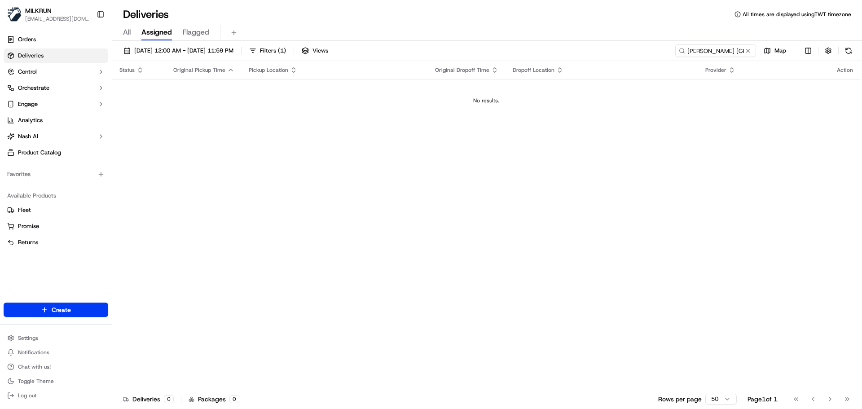
click at [250, 183] on div "Status Original Pickup Time Pickup Location Original Dropoff Time Dropoff Locat…" at bounding box center [486, 225] width 748 height 328
click at [696, 55] on input "[PERSON_NAME] [GEOGRAPHIC_DATA]" at bounding box center [702, 50] width 108 height 13
paste input "[PERSON_NAME]"
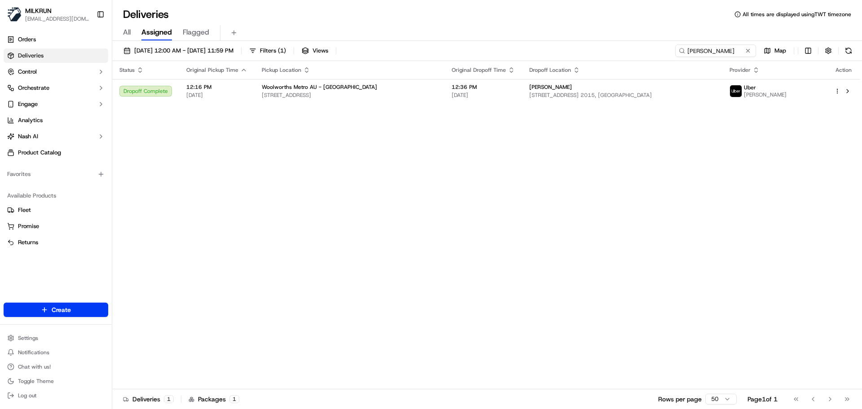
click at [459, 248] on div "Status Original Pickup Time Pickup Location Original Dropoff Time Dropoff Locat…" at bounding box center [486, 225] width 748 height 328
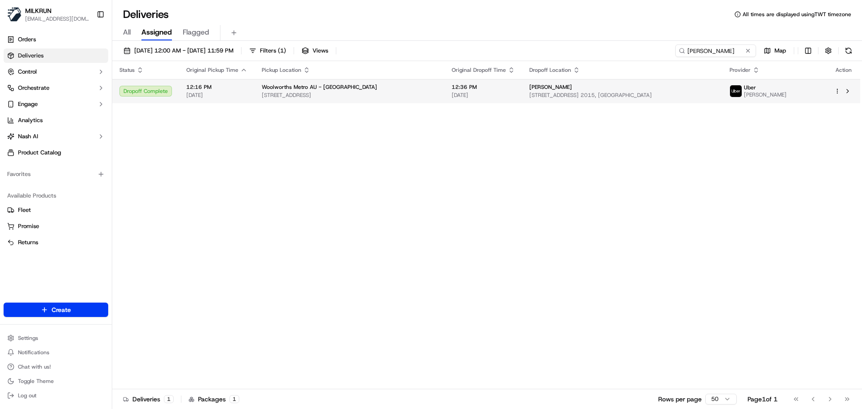
click at [454, 90] on span "12:36 PM" at bounding box center [483, 87] width 63 height 7
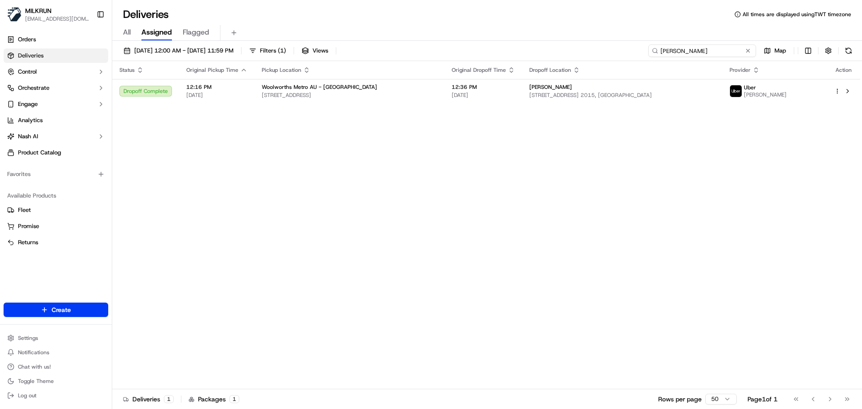
click at [723, 50] on input "[PERSON_NAME]" at bounding box center [702, 50] width 108 height 13
click at [720, 49] on input "[PERSON_NAME]" at bounding box center [702, 50] width 108 height 13
paste input "[PERSON_NAME]"
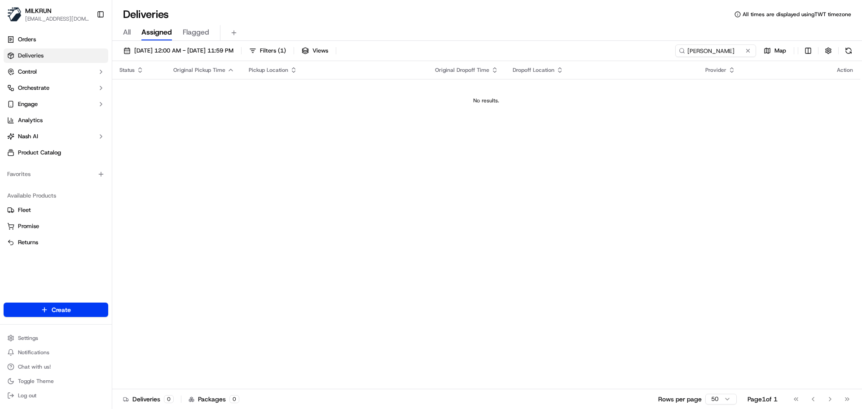
click at [389, 278] on div "Status Original Pickup Time Pickup Location Original Dropoff Time Dropoff Locat…" at bounding box center [486, 225] width 748 height 328
click at [698, 50] on input "[PERSON_NAME]" at bounding box center [702, 50] width 108 height 13
click at [697, 50] on input "[PERSON_NAME]" at bounding box center [702, 50] width 108 height 13
paste input "[EMAIL_ADDRESS][DOMAIN_NAME]"
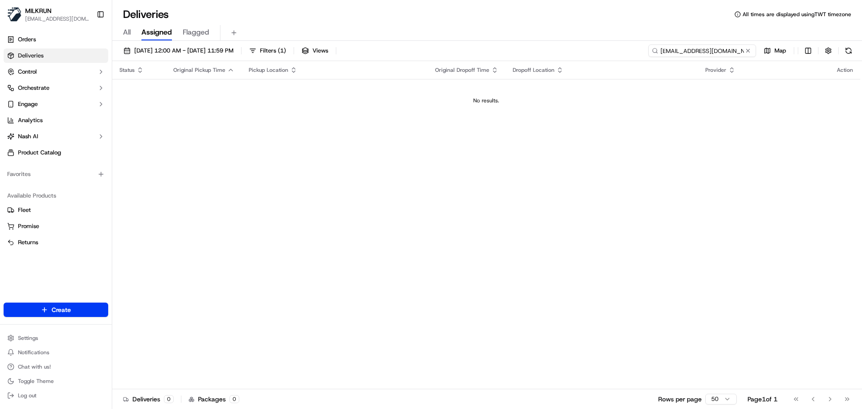
type input "[EMAIL_ADDRESS][DOMAIN_NAME]"
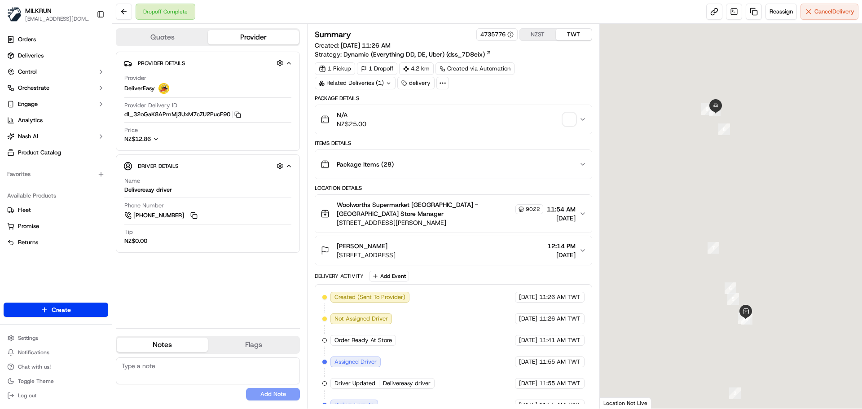
click at [221, 313] on div "Provider Details Hidden ( 4 ) Provider DeliverEasy Provider Delivery ID dl_32oG…" at bounding box center [208, 186] width 184 height 269
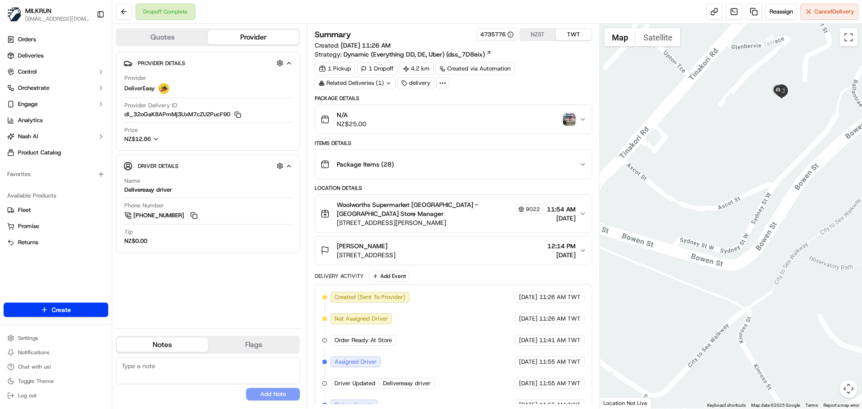
click at [573, 121] on img "button" at bounding box center [569, 119] width 13 height 13
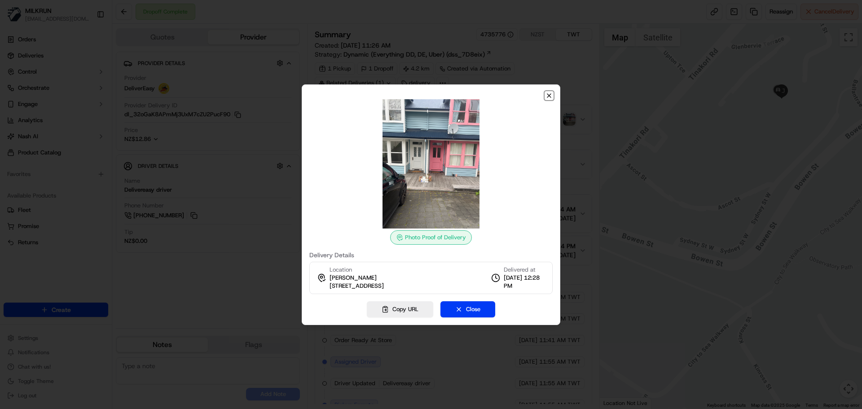
click at [551, 92] on icon "button" at bounding box center [549, 95] width 7 height 7
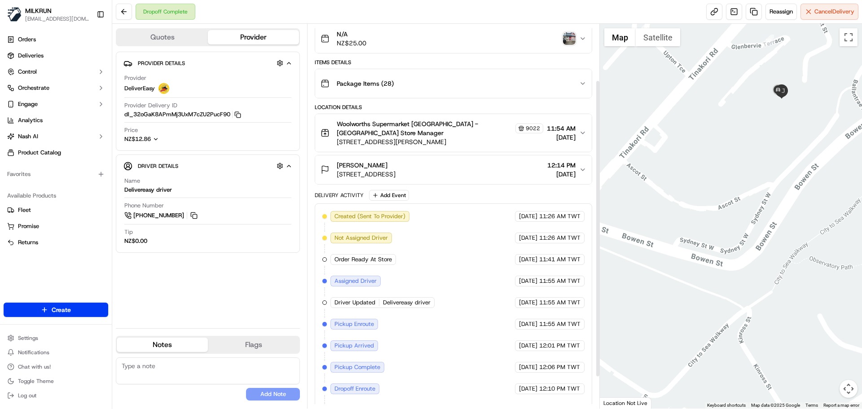
scroll to position [114, 0]
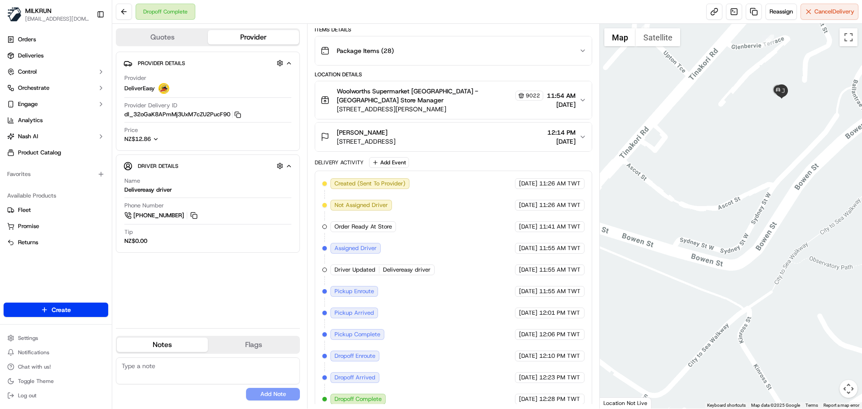
click at [439, 144] on div "Package Details N/A NZ$25.00 Items Details Package Items ( 28 ) Location Detail…" at bounding box center [453, 196] width 277 height 431
click at [396, 137] on span "23 Glenbervie Terrace, Thorndon, Wellington 6011, NZ" at bounding box center [366, 141] width 59 height 9
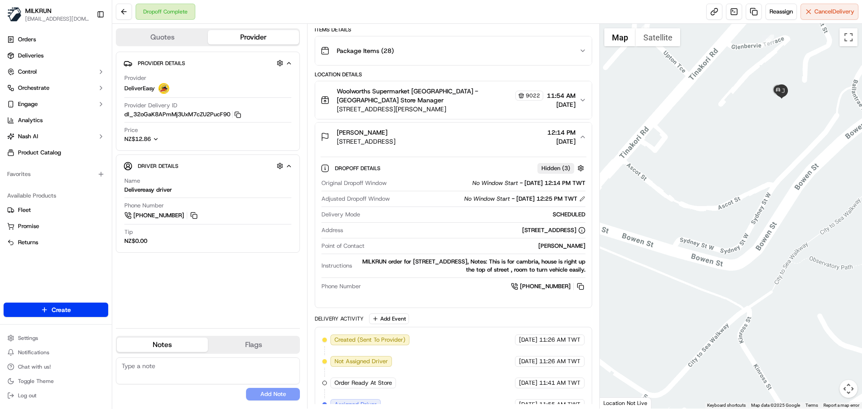
click at [467, 261] on div "MILKRUN order for 23 Glenbervie Terrace, Thorndon, Wellington 6011, NZ, Notes: …" at bounding box center [470, 266] width 229 height 16
click at [496, 258] on div "MILKRUN order for 23 Glenbervie Terrace, Thorndon, Wellington 6011, NZ, Notes: …" at bounding box center [470, 266] width 229 height 16
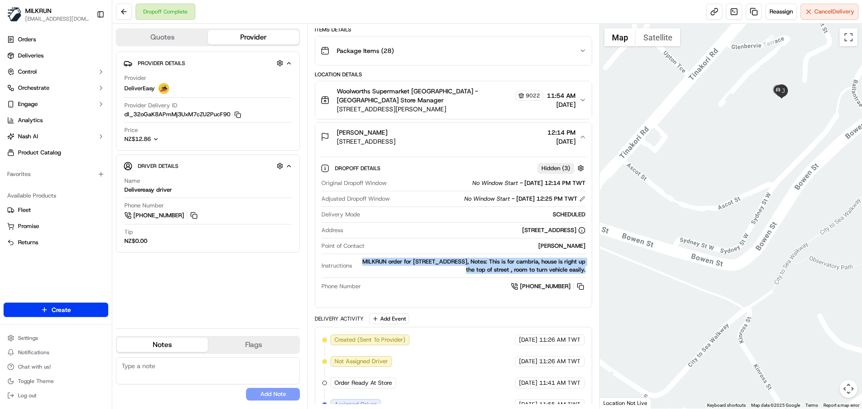
click at [496, 258] on div "MILKRUN order for 23 Glenbervie Terrace, Thorndon, Wellington 6011, NZ, Notes: …" at bounding box center [470, 266] width 229 height 16
click at [463, 264] on div "MILKRUN order for 23 Glenbervie Terrace, Thorndon, Wellington 6011, NZ, Notes: …" at bounding box center [470, 266] width 229 height 16
click at [484, 261] on div "MILKRUN order for 23 Glenbervie Terrace, Thorndon, Wellington 6011, NZ, Notes: …" at bounding box center [470, 266] width 229 height 16
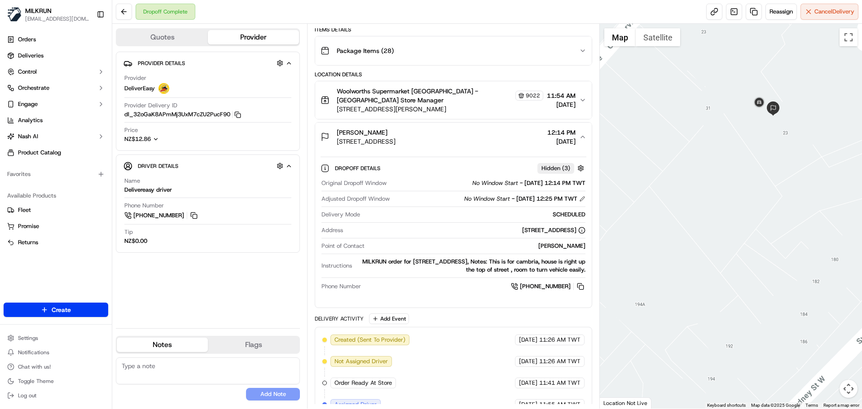
drag, startPoint x: 767, startPoint y: 145, endPoint x: 759, endPoint y: 161, distance: 17.9
click at [759, 161] on div at bounding box center [731, 216] width 263 height 385
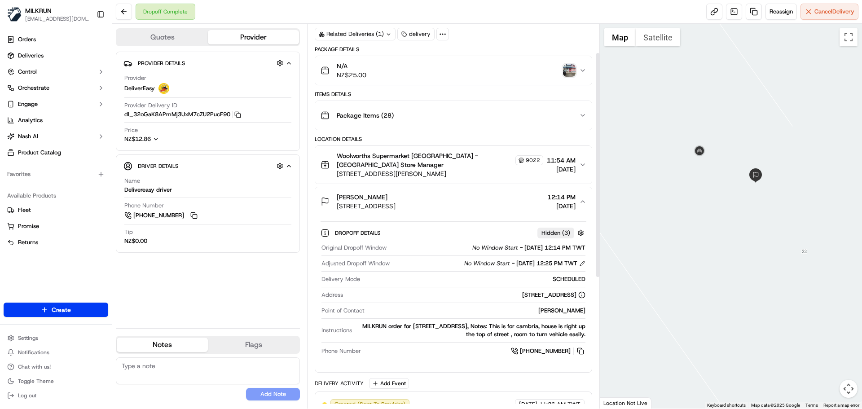
scroll to position [0, 0]
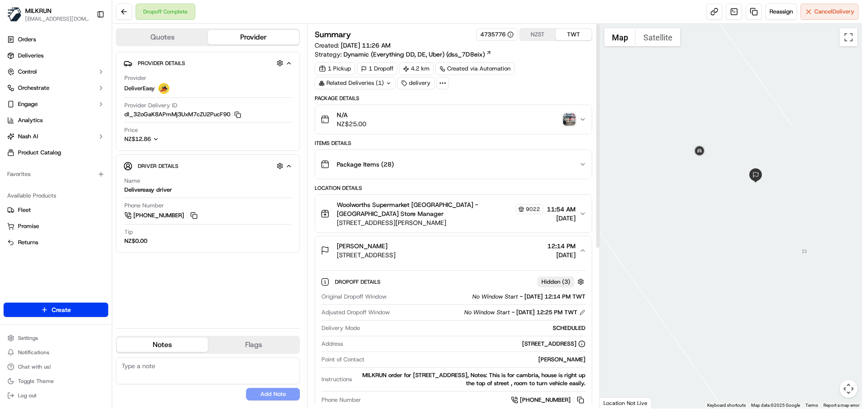
click at [571, 120] on img "button" at bounding box center [569, 119] width 13 height 13
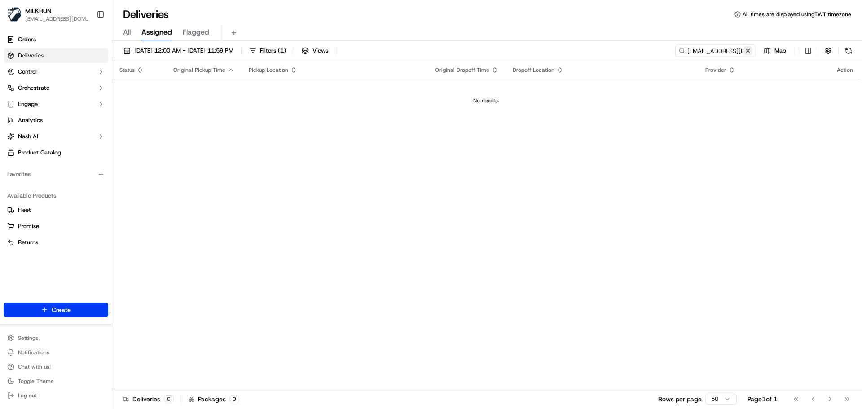
click at [750, 48] on button at bounding box center [748, 50] width 9 height 9
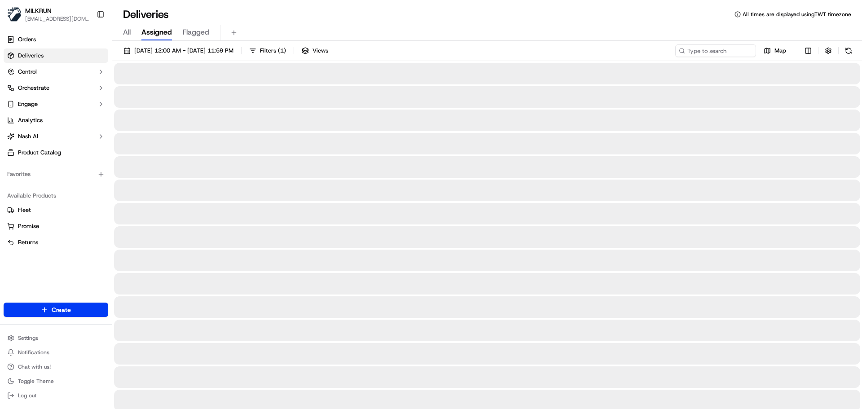
click at [485, 9] on div "Deliveries All times are displayed using TWT timezone" at bounding box center [487, 14] width 750 height 14
click at [479, 30] on div "All Assigned Flagged" at bounding box center [487, 33] width 750 height 16
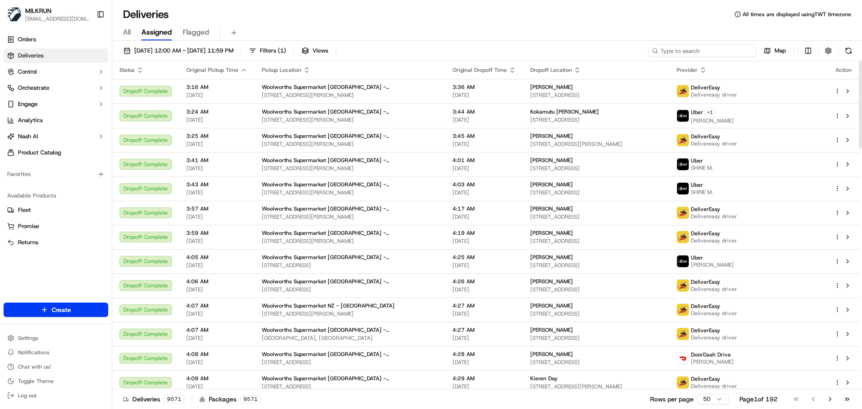
click at [711, 50] on input at bounding box center [702, 50] width 108 height 13
paste input "siena vaipulu"
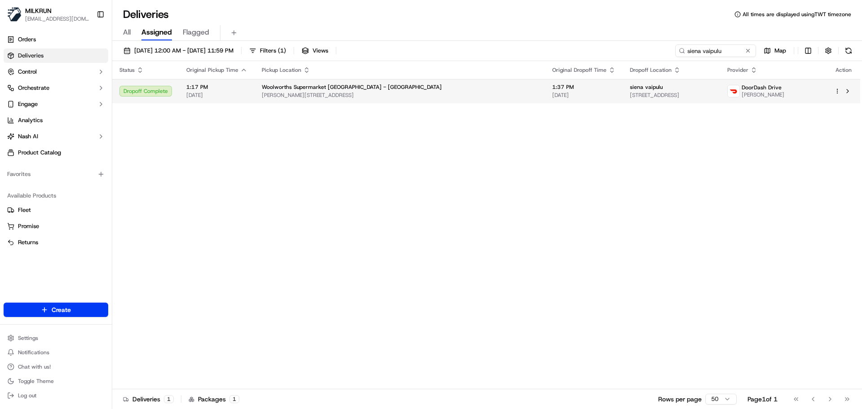
click at [393, 96] on span "[PERSON_NAME][STREET_ADDRESS]" at bounding box center [400, 95] width 276 height 7
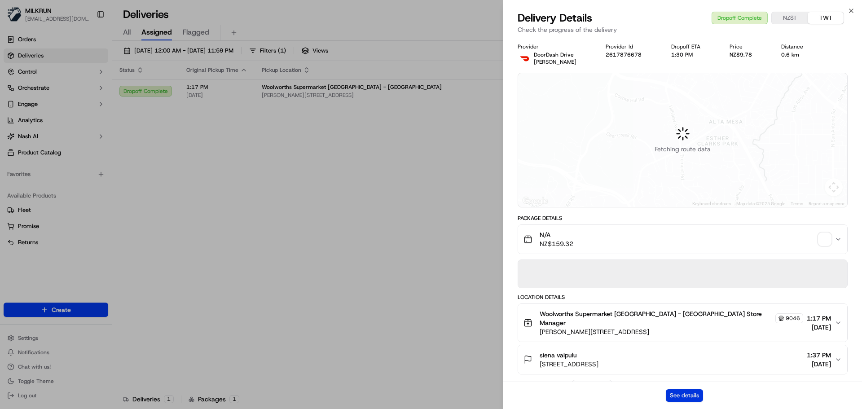
click at [678, 399] on button "See details" at bounding box center [684, 395] width 37 height 13
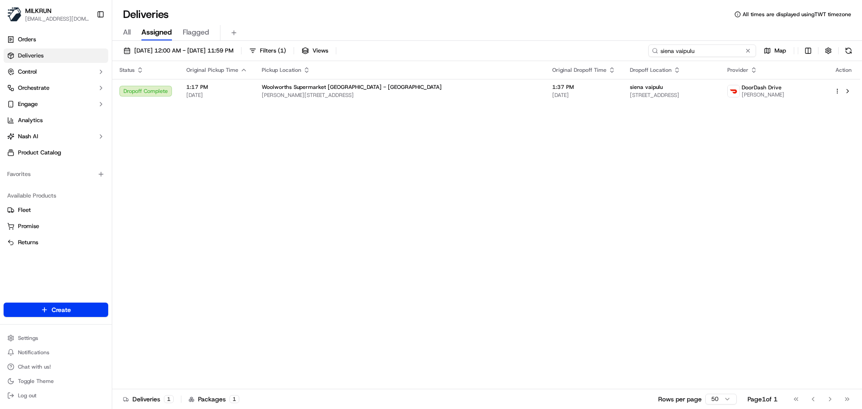
click at [698, 46] on input "siena vaipulu" at bounding box center [702, 50] width 108 height 13
paste input "Rachelle Brisbane"
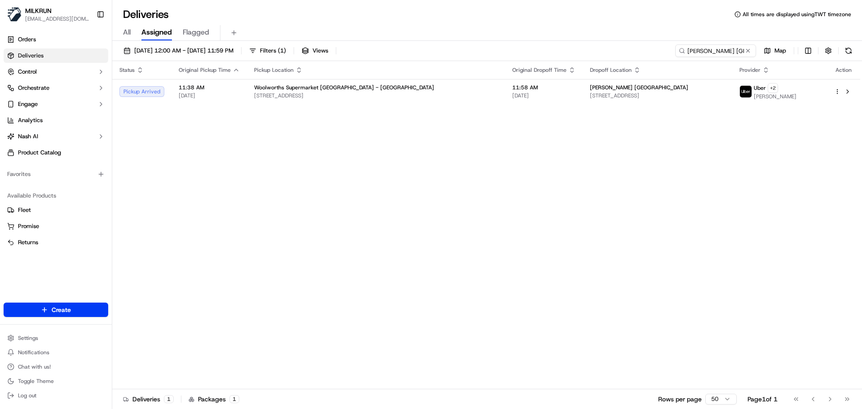
click at [468, 269] on div "Status Original Pickup Time Pickup Location Original Dropoff Time Dropoff Locat…" at bounding box center [486, 225] width 748 height 328
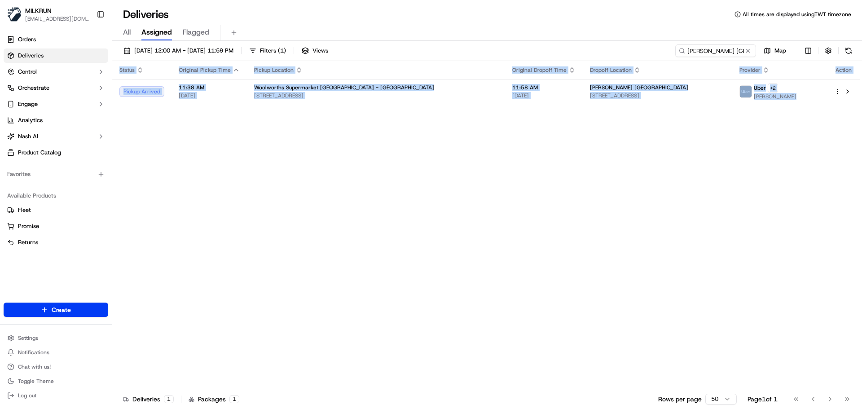
drag, startPoint x: 468, startPoint y: 269, endPoint x: 487, endPoint y: 22, distance: 247.3
click at [487, 22] on div "Deliveries All times are displayed using TWT timezone All Assigned Flagged 17/0…" at bounding box center [487, 204] width 750 height 409
click at [515, 288] on div "Status Original Pickup Time Pickup Location Original Dropoff Time Dropoff Locat…" at bounding box center [486, 225] width 748 height 328
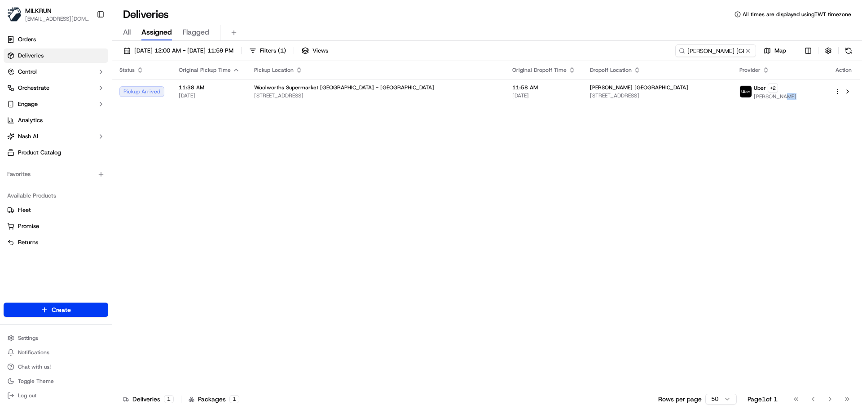
click at [515, 288] on div "Status Original Pickup Time Pickup Location Original Dropoff Time Dropoff Locat…" at bounding box center [486, 225] width 748 height 328
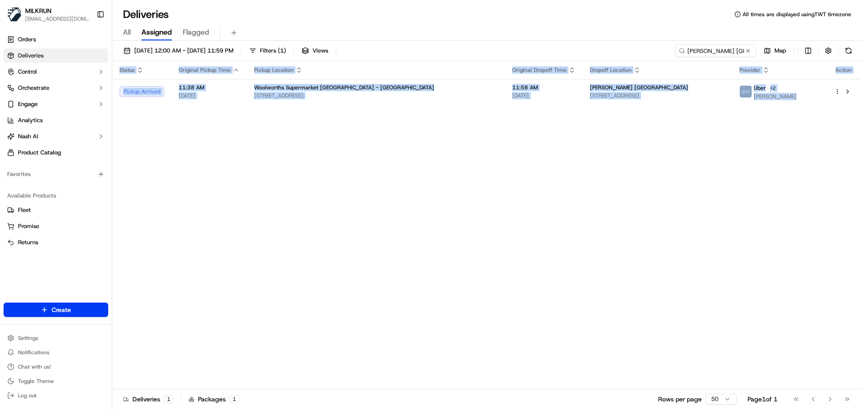
drag, startPoint x: 515, startPoint y: 288, endPoint x: 505, endPoint y: 75, distance: 213.1
click at [504, 49] on div "17/09/2025 12:00 AM - 17/09/2025 11:59 PM Filters ( 1 ) Views Rachelle Brisbane…" at bounding box center [487, 226] width 750 height 370
click at [513, 300] on div "Status Original Pickup Time Pickup Location Original Dropoff Time Dropoff Locat…" at bounding box center [486, 225] width 748 height 328
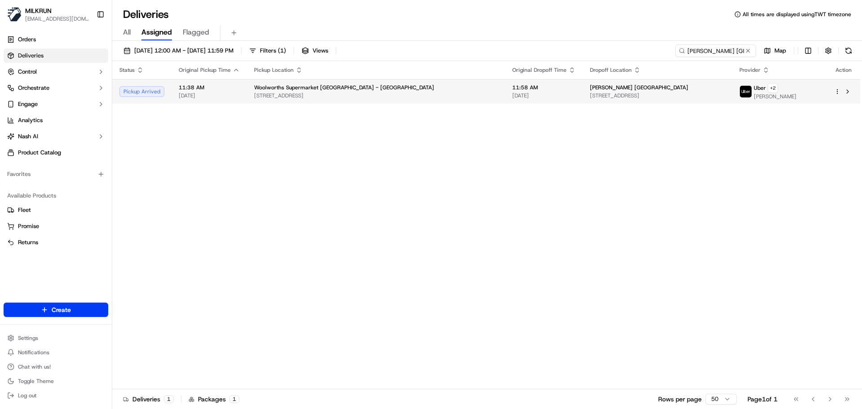
click at [418, 90] on div "Woolworths Supermarket NZ - Highland Park" at bounding box center [376, 87] width 244 height 7
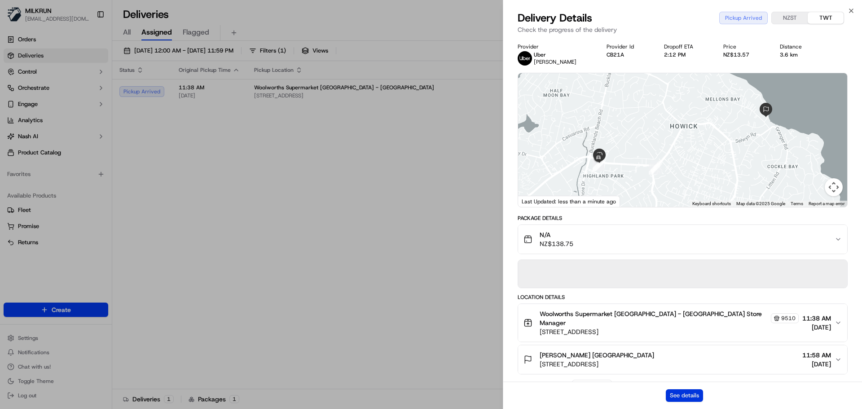
click at [681, 389] on button "See details" at bounding box center [684, 395] width 37 height 13
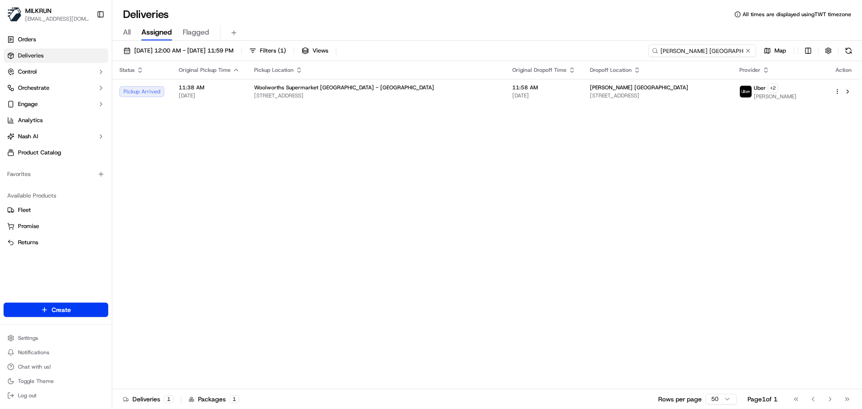
click at [715, 55] on input "[PERSON_NAME] [GEOGRAPHIC_DATA]" at bounding box center [702, 50] width 108 height 13
click at [715, 55] on input "Rachelle Brisbane" at bounding box center [702, 50] width 108 height 13
paste input "siena vaipulu"
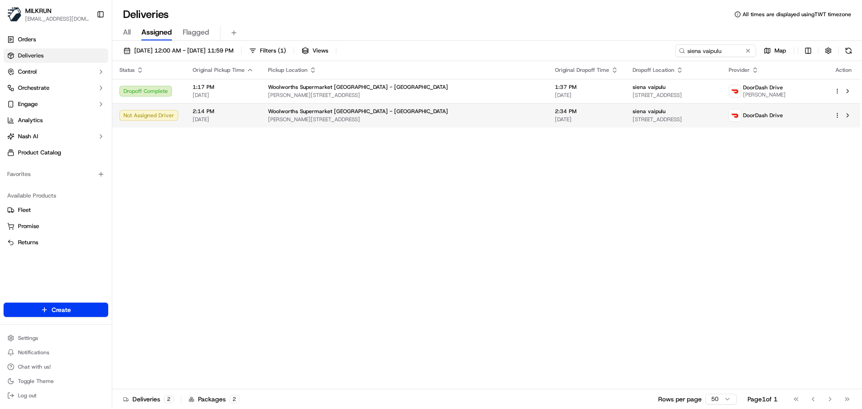
click at [369, 121] on span "[PERSON_NAME][STREET_ADDRESS]" at bounding box center [404, 119] width 273 height 7
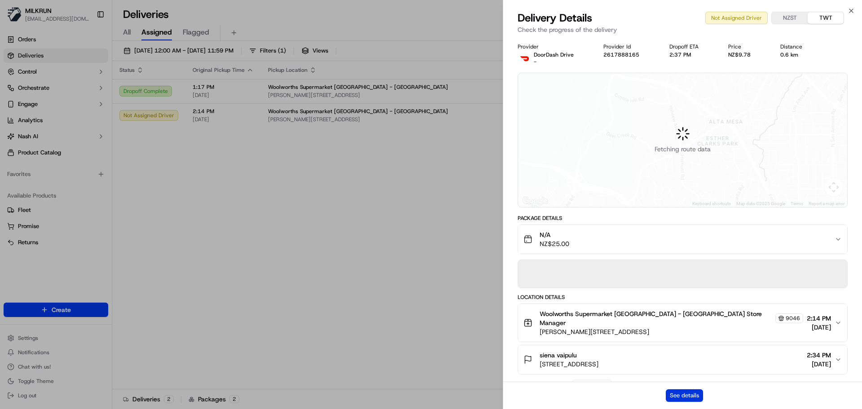
click at [673, 393] on button "See details" at bounding box center [684, 395] width 37 height 13
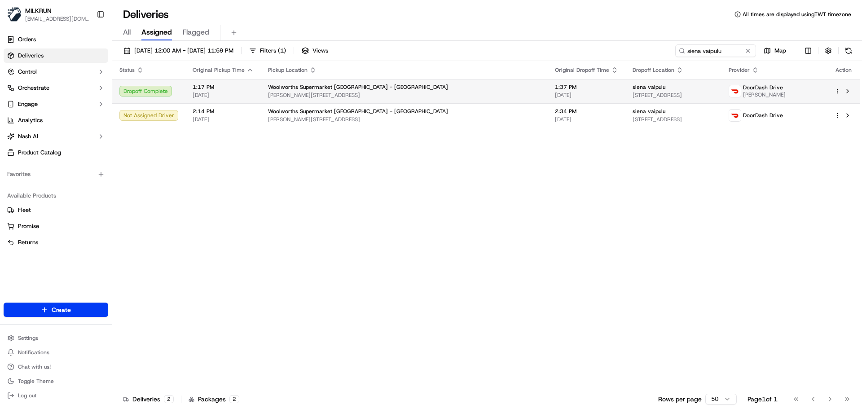
click at [417, 97] on span "Penrose Rd & Mount Wellington Hwy, Auckland, Auckland 1060, NZ" at bounding box center [404, 95] width 273 height 7
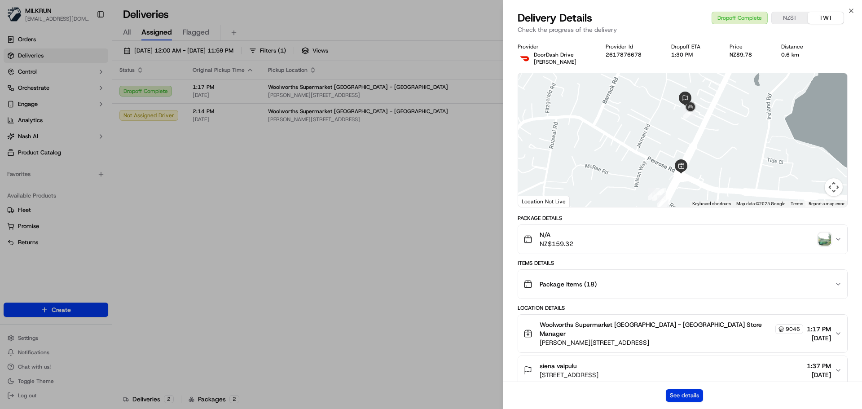
click at [682, 397] on button "See details" at bounding box center [684, 395] width 37 height 13
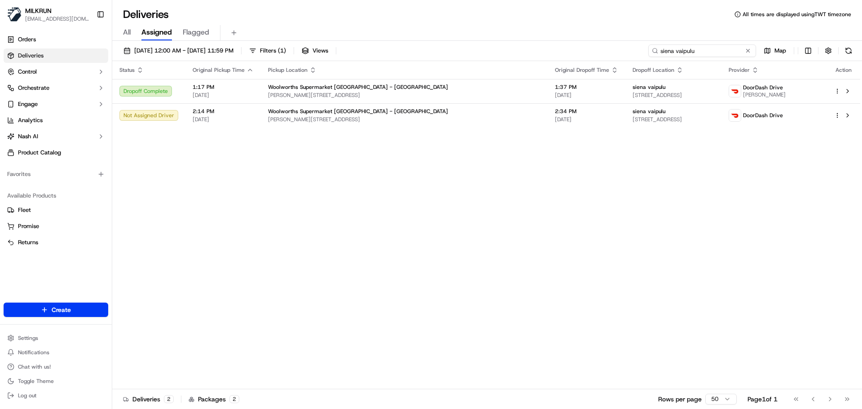
click at [716, 53] on input "siena vaipulu" at bounding box center [702, 50] width 108 height 13
paste input "Chante Dehar-Webster"
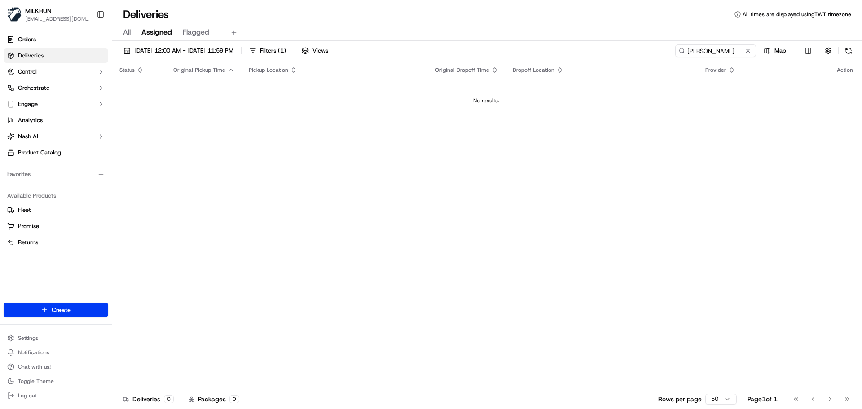
click at [344, 176] on div "Status Original Pickup Time Pickup Location Original Dropoff Time Dropoff Locat…" at bounding box center [486, 225] width 748 height 328
click at [217, 214] on div "Status Original Pickup Time Pickup Location Original Dropoff Time Dropoff Locat…" at bounding box center [486, 225] width 748 height 328
click at [161, 13] on h1 "Deliveries" at bounding box center [146, 14] width 46 height 14
click at [398, 247] on div "Status Original Pickup Time Pickup Location Original Dropoff Time Dropoff Locat…" at bounding box center [486, 225] width 748 height 328
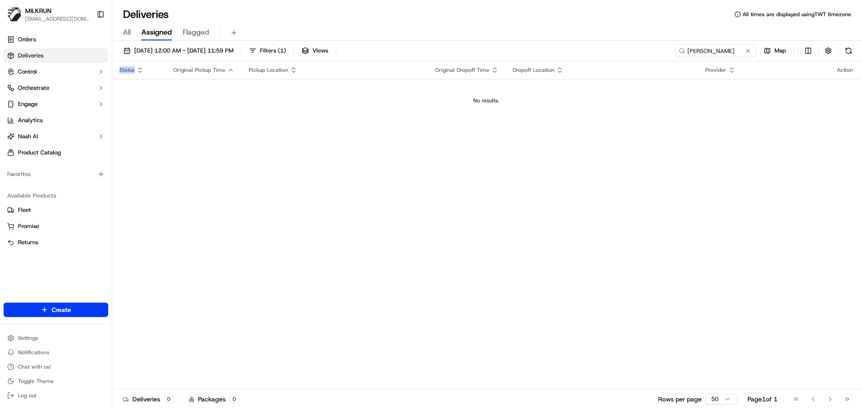
click at [398, 247] on div "Status Original Pickup Time Pickup Location Original Dropoff Time Dropoff Locat…" at bounding box center [486, 225] width 748 height 328
drag, startPoint x: 398, startPoint y: 247, endPoint x: 392, endPoint y: -21, distance: 267.7
click at [392, 0] on html "MILKRUN snatividad@woolworths.com.au Toggle Sidebar Orders Deliveries Control O…" at bounding box center [431, 204] width 862 height 409
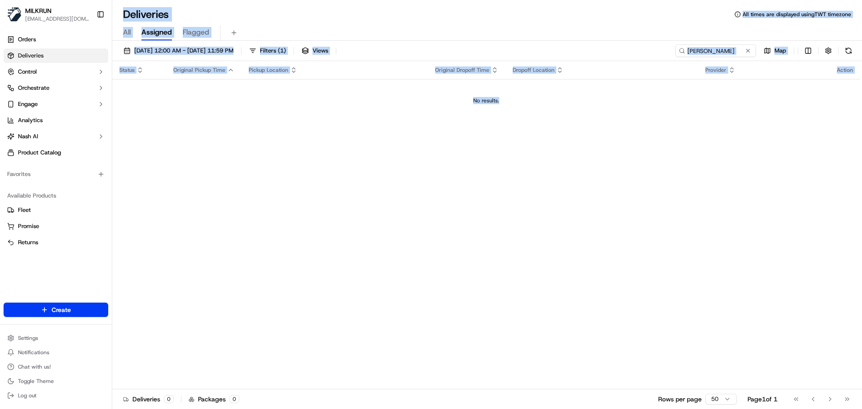
click at [433, 242] on div "Status Original Pickup Time Pickup Location Original Dropoff Time Dropoff Locat…" at bounding box center [486, 225] width 748 height 328
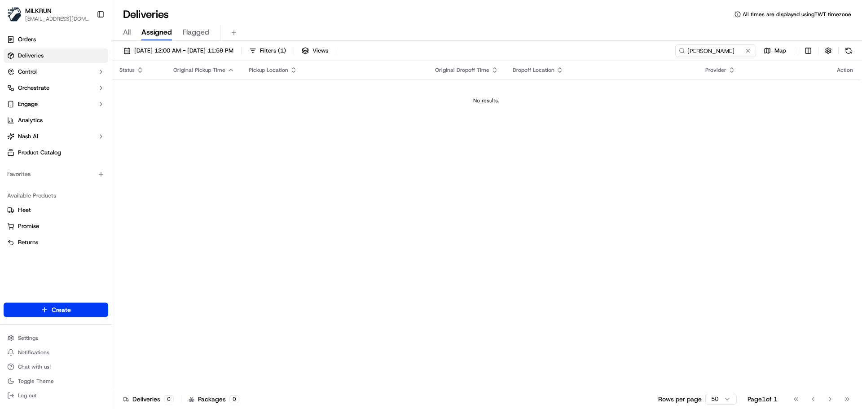
click at [274, 202] on div "Status Original Pickup Time Pickup Location Original Dropoff Time Dropoff Locat…" at bounding box center [486, 225] width 748 height 328
click at [730, 56] on input "Chante Dehar-Webster" at bounding box center [702, 50] width 108 height 13
drag, startPoint x: 696, startPoint y: 49, endPoint x: 781, endPoint y: 51, distance: 84.9
click at [781, 51] on div "Chante Dehar-Webster Map" at bounding box center [751, 50] width 207 height 13
type input "Chante Dehar"
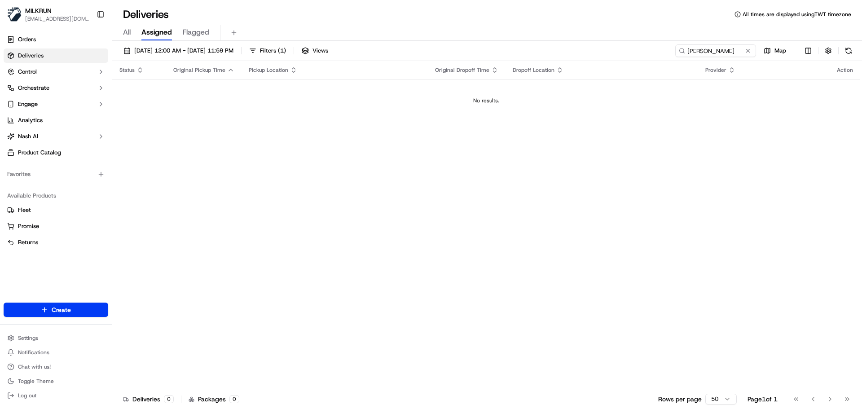
click at [378, 316] on div "Status Original Pickup Time Pickup Location Original Dropoff Time Dropoff Locat…" at bounding box center [486, 225] width 748 height 328
drag, startPoint x: 378, startPoint y: 316, endPoint x: 289, endPoint y: -11, distance: 338.9
click at [289, 0] on html "MILKRUN snatividad@woolworths.com.au Toggle Sidebar Orders Deliveries Control O…" at bounding box center [431, 204] width 862 height 409
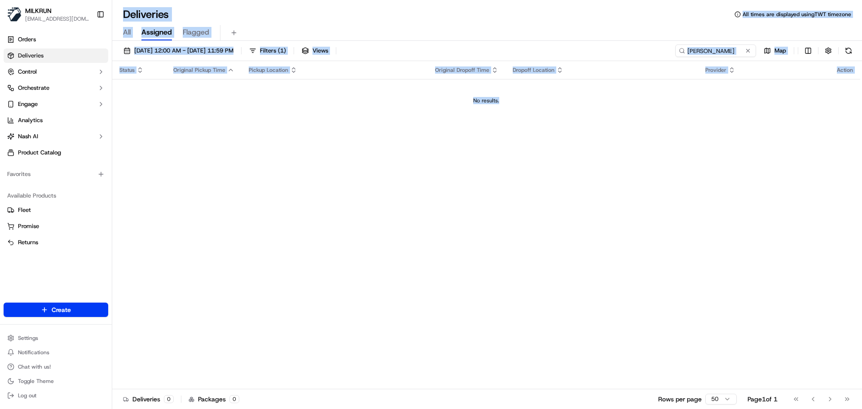
click at [380, 286] on div "Status Original Pickup Time Pickup Location Original Dropoff Time Dropoff Locat…" at bounding box center [486, 225] width 748 height 328
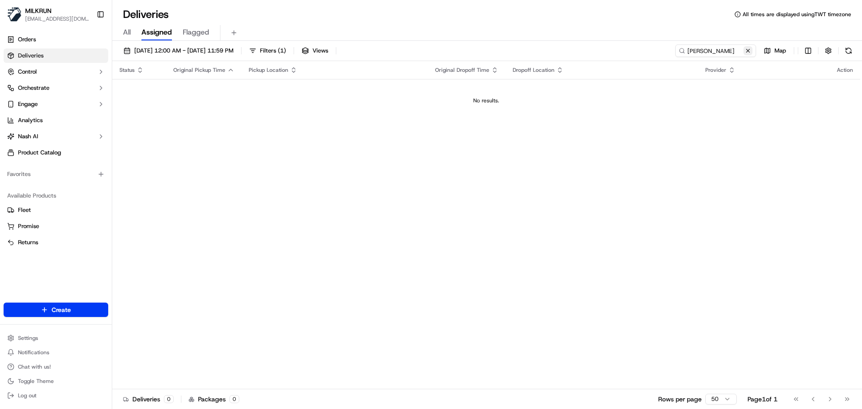
click at [750, 51] on button at bounding box center [748, 50] width 9 height 9
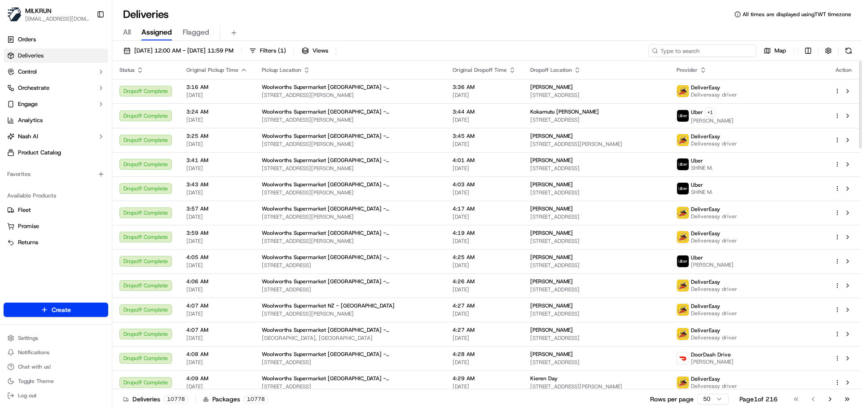
click at [710, 50] on input at bounding box center [702, 50] width 108 height 13
paste input "[PERSON_NAME]"
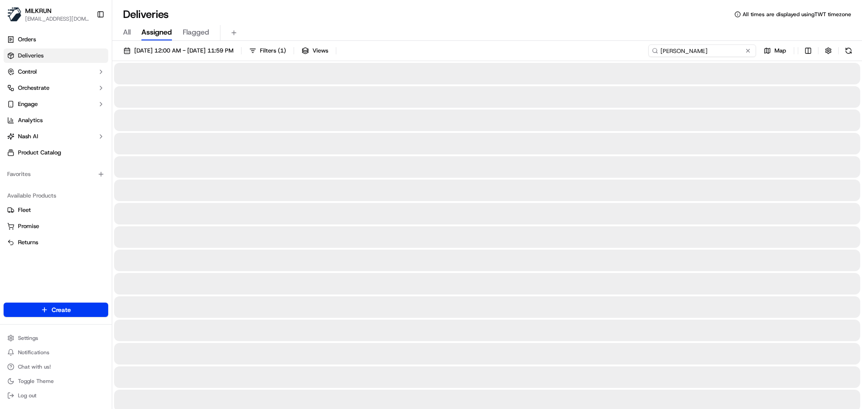
click at [662, 49] on input "[PERSON_NAME]" at bounding box center [702, 50] width 108 height 13
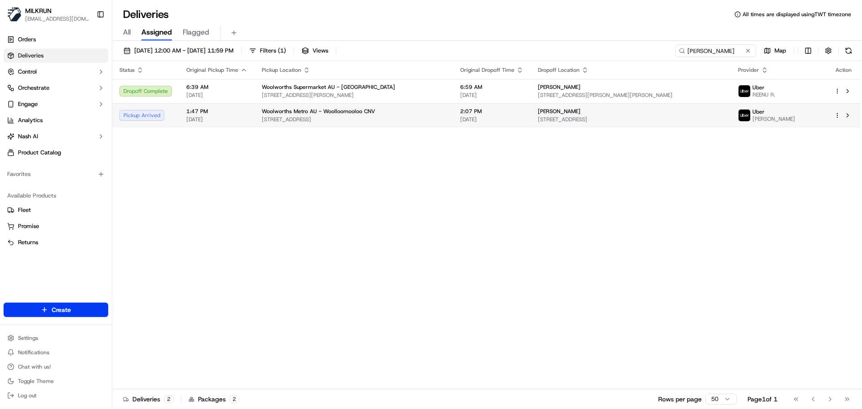
click at [387, 127] on td "Woolworths Metro AU - Woolloomooloo CNV 75 Crown St, Woolloomooloo, NSW 2011, AU" at bounding box center [354, 115] width 198 height 24
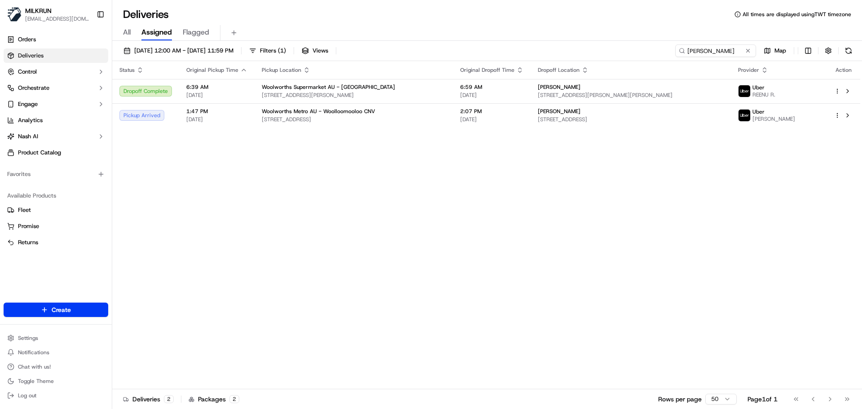
click at [407, 194] on div "Status Original Pickup Time Pickup Location Original Dropoff Time Dropoff Locat…" at bounding box center [486, 225] width 748 height 328
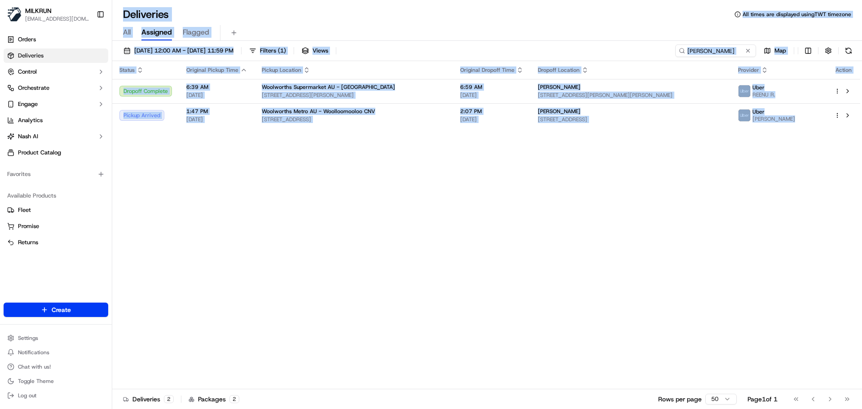
drag, startPoint x: 407, startPoint y: 194, endPoint x: 444, endPoint y: -45, distance: 242.2
click at [444, 0] on html "MILKRUN snatividad@woolworths.com.au Toggle Sidebar Orders Deliveries Control O…" at bounding box center [431, 204] width 862 height 409
click at [476, 190] on div "Status Original Pickup Time Pickup Location Original Dropoff Time Dropoff Locat…" at bounding box center [486, 225] width 748 height 328
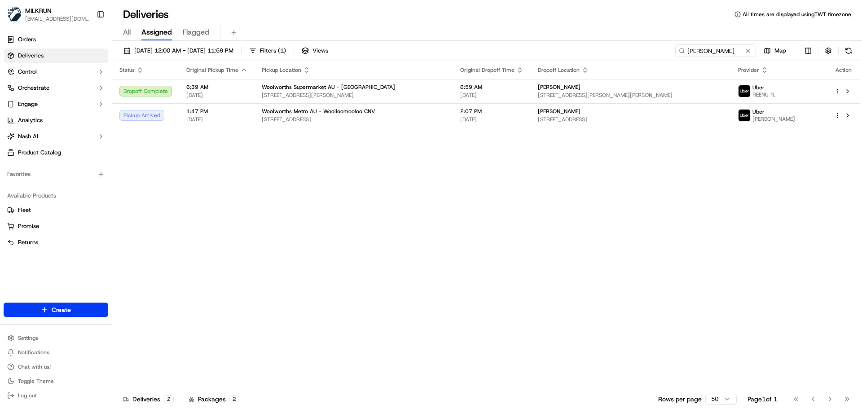
click at [326, 21] on div "Deliveries All times are displayed using TWT timezone" at bounding box center [487, 14] width 750 height 14
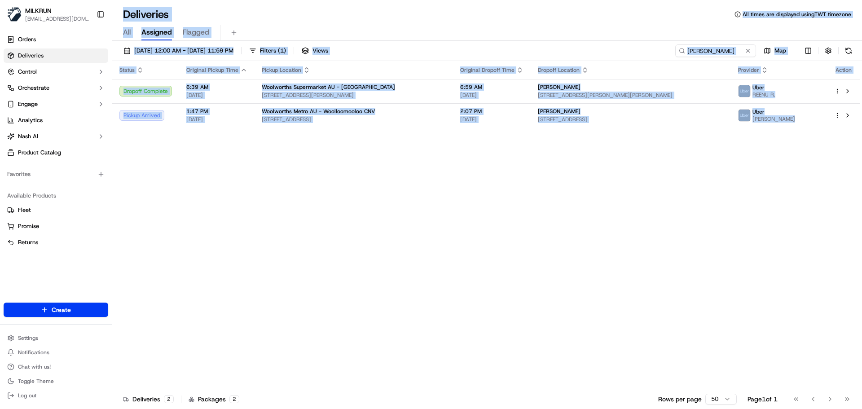
drag, startPoint x: 326, startPoint y: 21, endPoint x: 446, endPoint y: 245, distance: 254.8
click at [423, 226] on div "Deliveries All times are displayed using TWT timezone All Assigned Flagged 17/0…" at bounding box center [487, 204] width 750 height 409
click at [452, 251] on div "Status Original Pickup Time Pickup Location Original Dropoff Time Dropoff Locat…" at bounding box center [486, 225] width 748 height 328
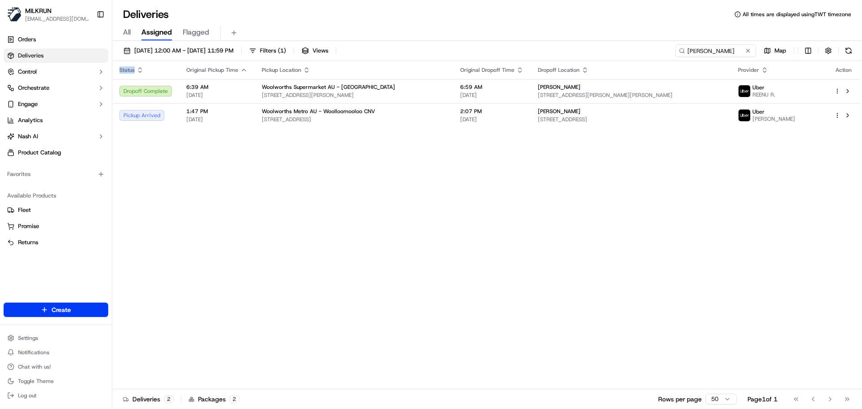
click at [452, 251] on div "Status Original Pickup Time Pickup Location Original Dropoff Time Dropoff Locat…" at bounding box center [486, 225] width 748 height 328
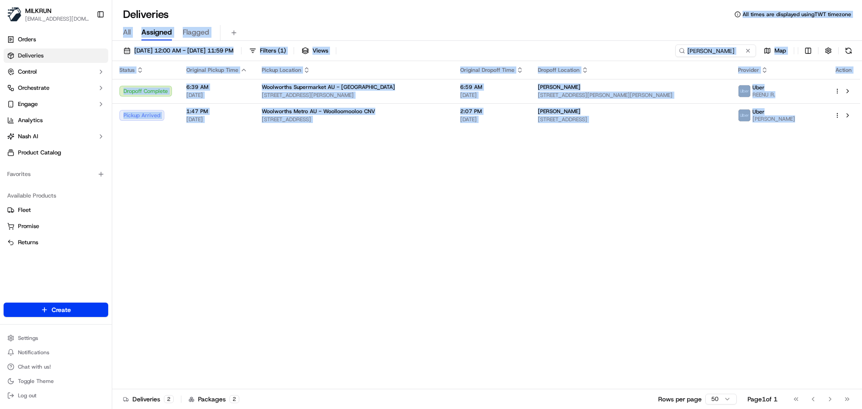
drag, startPoint x: 452, startPoint y: 251, endPoint x: 563, endPoint y: -40, distance: 312.3
click at [563, 0] on html "MILKRUN snatividad@woolworths.com.au Toggle Sidebar Orders Deliveries Control O…" at bounding box center [431, 204] width 862 height 409
click at [500, 241] on div "Status Original Pickup Time Pickup Location Original Dropoff Time Dropoff Locat…" at bounding box center [486, 225] width 748 height 328
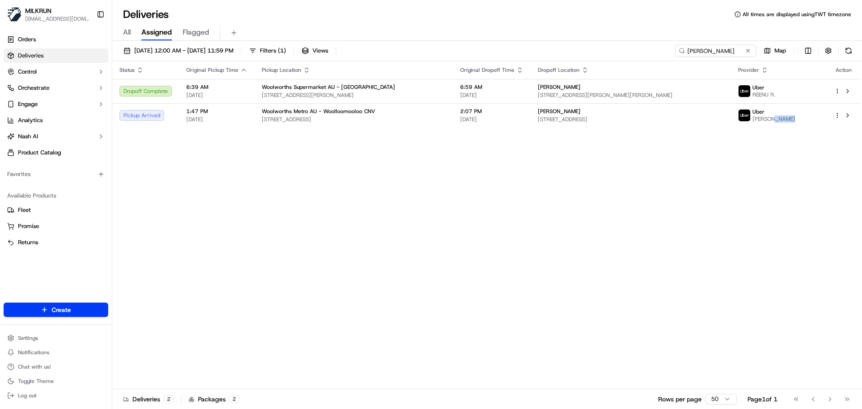
click at [500, 241] on div "Status Original Pickup Time Pickup Location Original Dropoff Time Dropoff Locat…" at bounding box center [486, 225] width 748 height 328
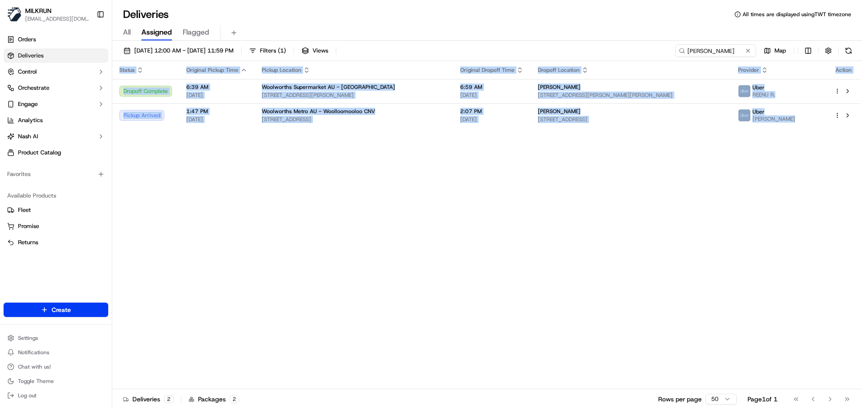
click at [500, 241] on div "Status Original Pickup Time Pickup Location Original Dropoff Time Dropoff Locat…" at bounding box center [486, 225] width 748 height 328
click at [553, 206] on div "Status Original Pickup Time Pickup Location Original Dropoff Time Dropoff Locat…" at bounding box center [486, 225] width 748 height 328
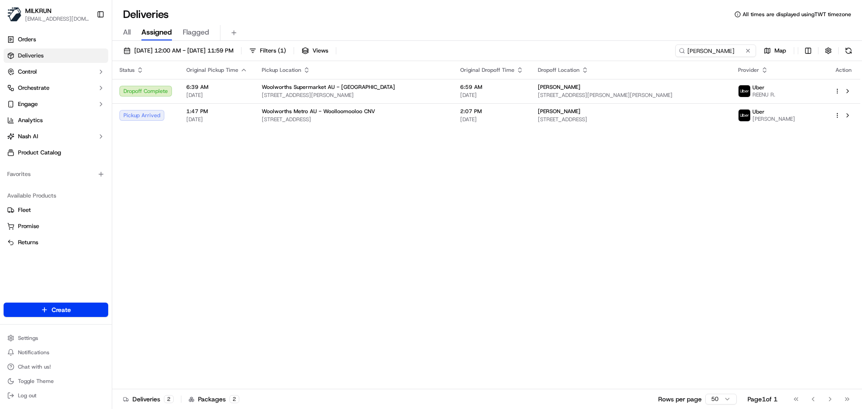
click at [553, 201] on div "Status Original Pickup Time Pickup Location Original Dropoff Time Dropoff Locat…" at bounding box center [486, 225] width 748 height 328
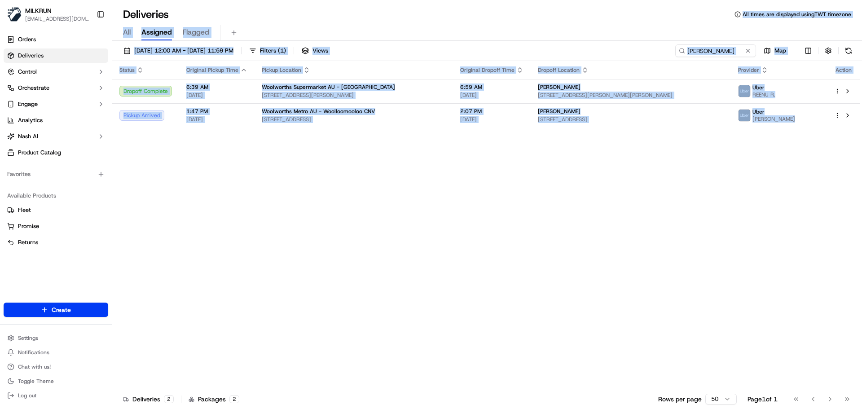
drag, startPoint x: 553, startPoint y: 201, endPoint x: 562, endPoint y: 6, distance: 194.6
click at [562, 6] on div "Deliveries All times are displayed using TWT timezone All Assigned Flagged 17/0…" at bounding box center [487, 204] width 750 height 409
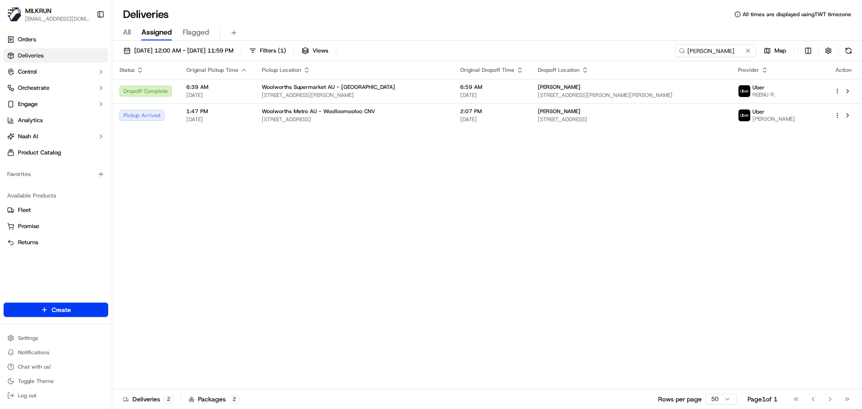
click at [563, 16] on div "Deliveries All times are displayed using TWT timezone" at bounding box center [487, 14] width 750 height 14
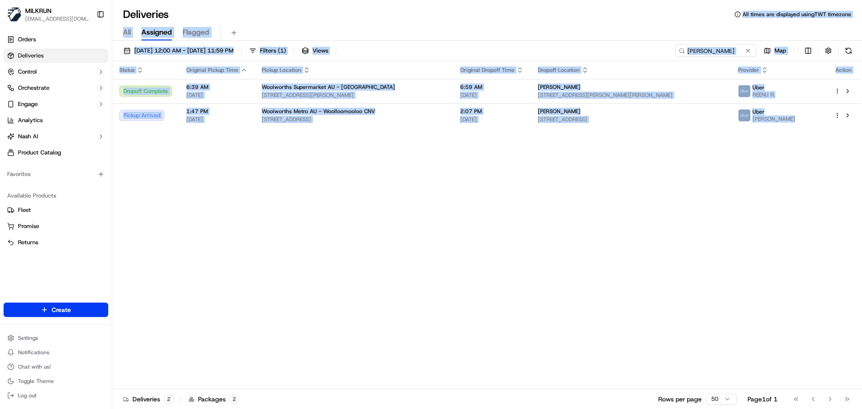
drag, startPoint x: 563, startPoint y: 16, endPoint x: 615, endPoint y: 206, distance: 196.9
click at [611, 190] on div "Deliveries All times are displayed using TWT timezone All Assigned Flagged 17/0…" at bounding box center [487, 204] width 750 height 409
click at [616, 208] on div "Status Original Pickup Time Pickup Location Original Dropoff Time Dropoff Locat…" at bounding box center [486, 225] width 748 height 328
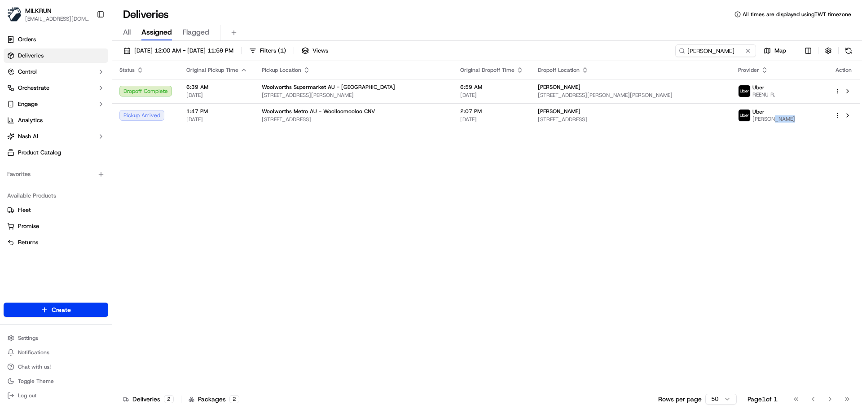
click at [616, 208] on div "Status Original Pickup Time Pickup Location Original Dropoff Time Dropoff Locat…" at bounding box center [486, 225] width 748 height 328
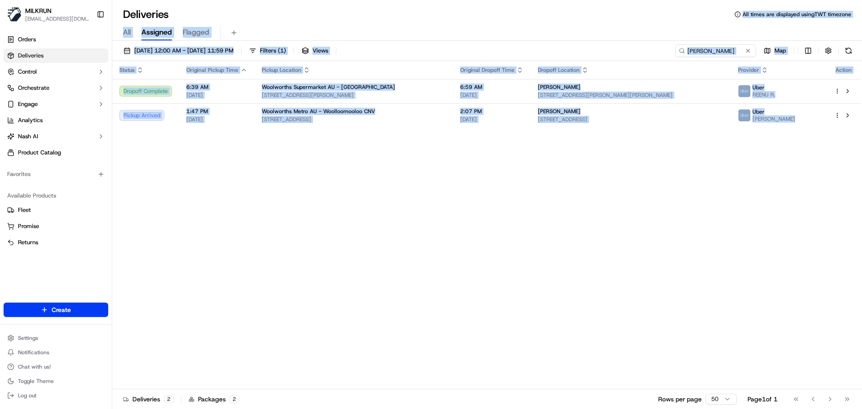
drag, startPoint x: 616, startPoint y: 208, endPoint x: 620, endPoint y: -41, distance: 249.3
click at [620, 0] on html "MILKRUN snatividad@woolworths.com.au Toggle Sidebar Orders Deliveries Control O…" at bounding box center [431, 204] width 862 height 409
click at [593, 206] on div "Status Original Pickup Time Pickup Location Original Dropoff Time Dropoff Locat…" at bounding box center [486, 225] width 748 height 328
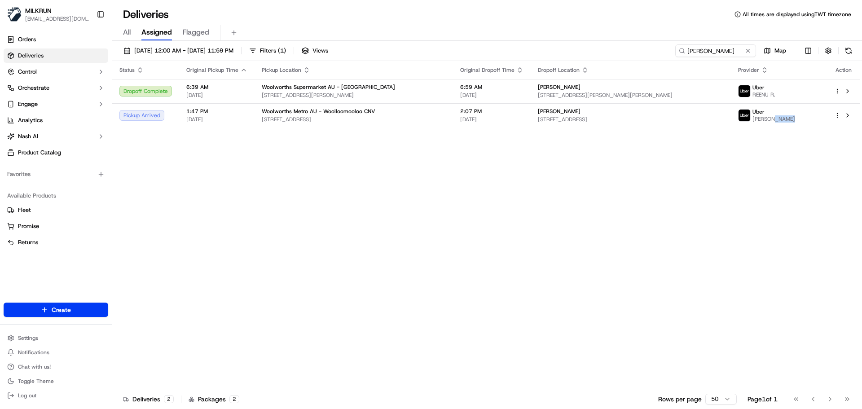
click at [593, 206] on div "Status Original Pickup Time Pickup Location Original Dropoff Time Dropoff Locat…" at bounding box center [486, 225] width 748 height 328
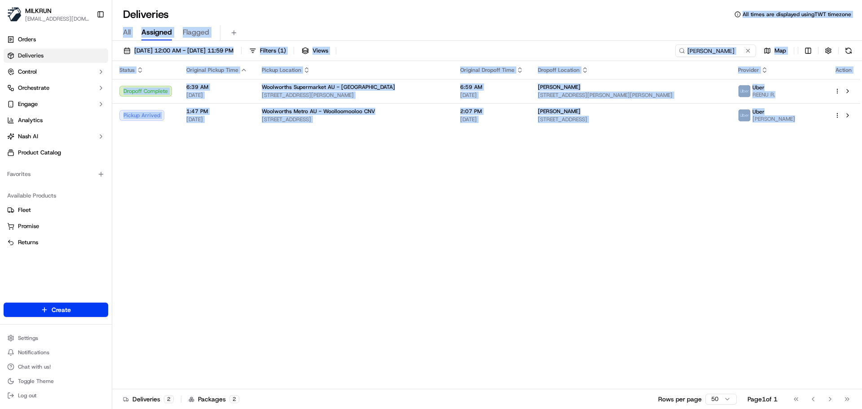
drag, startPoint x: 593, startPoint y: 206, endPoint x: 492, endPoint y: -10, distance: 239.1
click at [492, 0] on html "MILKRUN snatividad@woolworths.com.au Toggle Sidebar Orders Deliveries Control O…" at bounding box center [431, 204] width 862 height 409
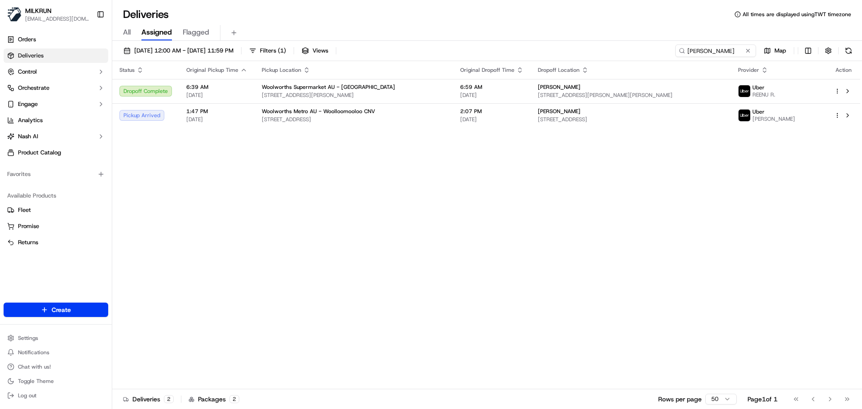
click at [163, 15] on h1 "Deliveries" at bounding box center [146, 14] width 46 height 14
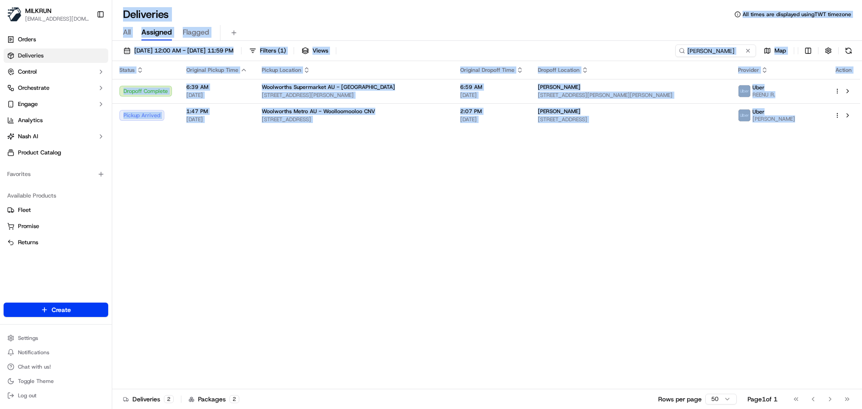
drag, startPoint x: 163, startPoint y: 15, endPoint x: 671, endPoint y: 212, distance: 545.4
click at [667, 206] on div "Deliveries All times are displayed using TWT timezone All Assigned Flagged 17/0…" at bounding box center [487, 204] width 750 height 409
click at [671, 212] on div "Status Original Pickup Time Pickup Location Original Dropoff Time Dropoff Locat…" at bounding box center [486, 225] width 748 height 328
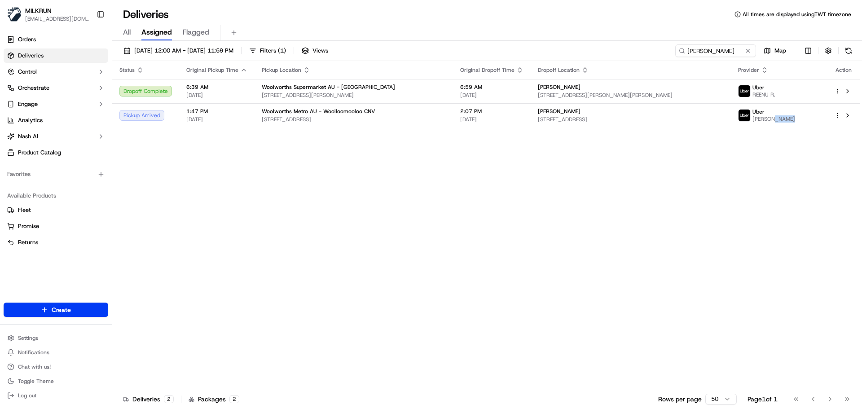
click at [671, 212] on div "Status Original Pickup Time Pickup Location Original Dropoff Time Dropoff Locat…" at bounding box center [486, 225] width 748 height 328
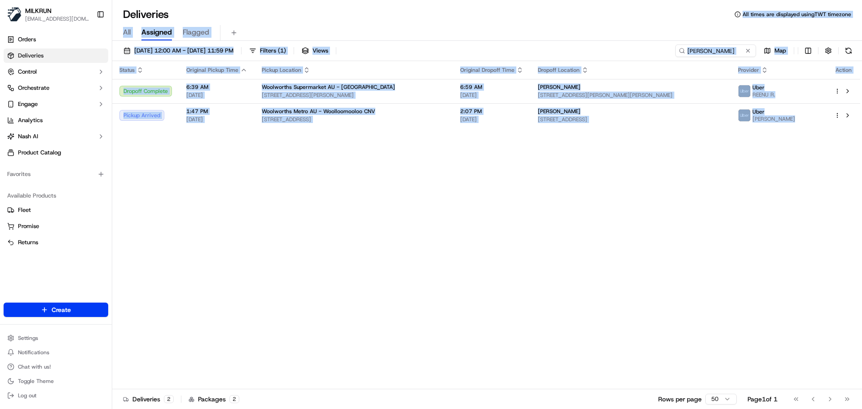
drag, startPoint x: 671, startPoint y: 212, endPoint x: 478, endPoint y: -37, distance: 315.4
click at [478, 0] on html "MILKRUN snatividad@woolworths.com.au Toggle Sidebar Orders Deliveries Control O…" at bounding box center [431, 204] width 862 height 409
click at [662, 236] on div "Status Original Pickup Time Pickup Location Original Dropoff Time Dropoff Locat…" at bounding box center [486, 225] width 748 height 328
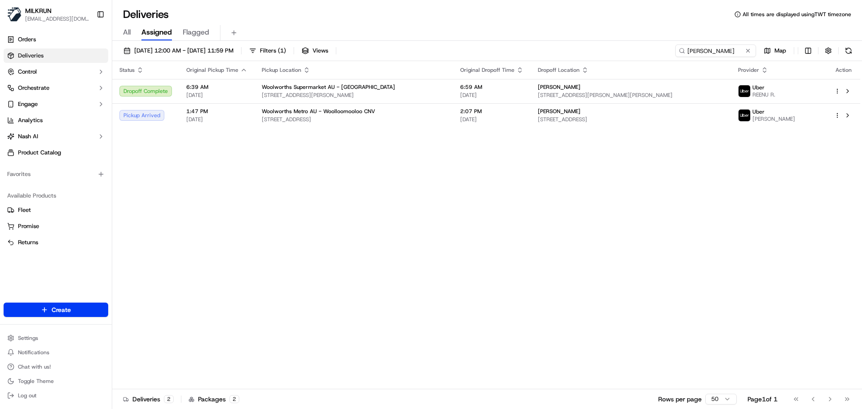
click at [546, 203] on div "Status Original Pickup Time Pickup Location Original Dropoff Time Dropoff Locat…" at bounding box center [486, 225] width 748 height 328
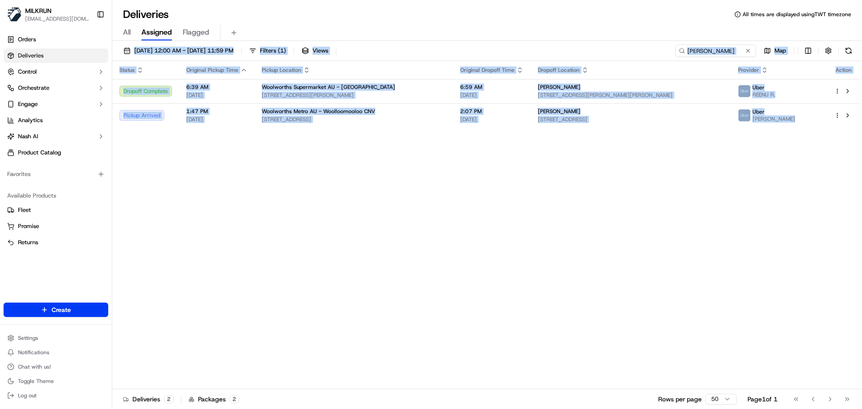
drag, startPoint x: 546, startPoint y: 203, endPoint x: 501, endPoint y: 31, distance: 177.8
click at [501, 31] on div "Deliveries All times are displayed using TWT timezone All Assigned Flagged 17/0…" at bounding box center [487, 204] width 750 height 409
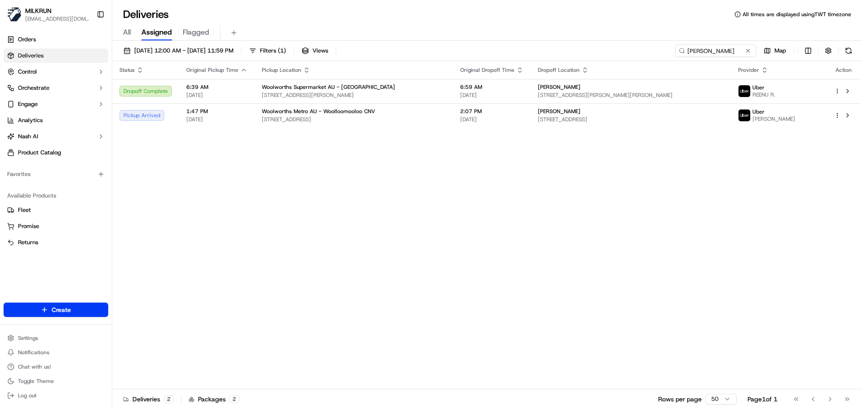
click at [310, 18] on div "Deliveries All times are displayed using TWT timezone" at bounding box center [487, 14] width 750 height 14
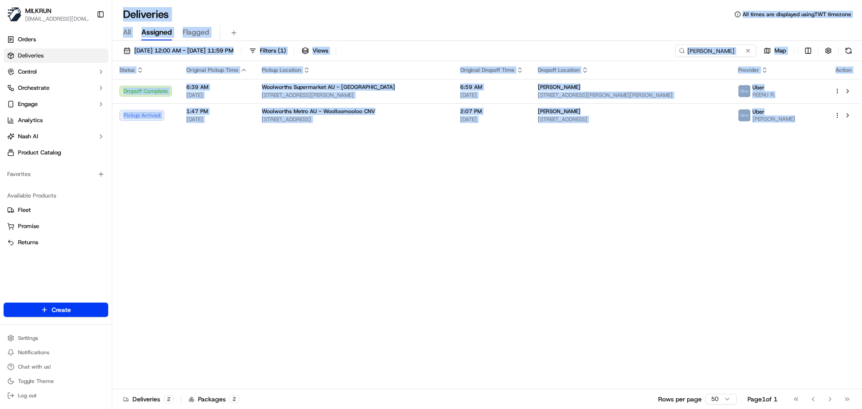
drag, startPoint x: 310, startPoint y: 18, endPoint x: 761, endPoint y: 250, distance: 507.6
click at [767, 253] on div "Deliveries All times are displayed using TWT timezone All Assigned Flagged 17/0…" at bounding box center [487, 204] width 750 height 409
click at [435, 280] on div "Status Original Pickup Time Pickup Location Original Dropoff Time Dropoff Locat…" at bounding box center [486, 225] width 748 height 328
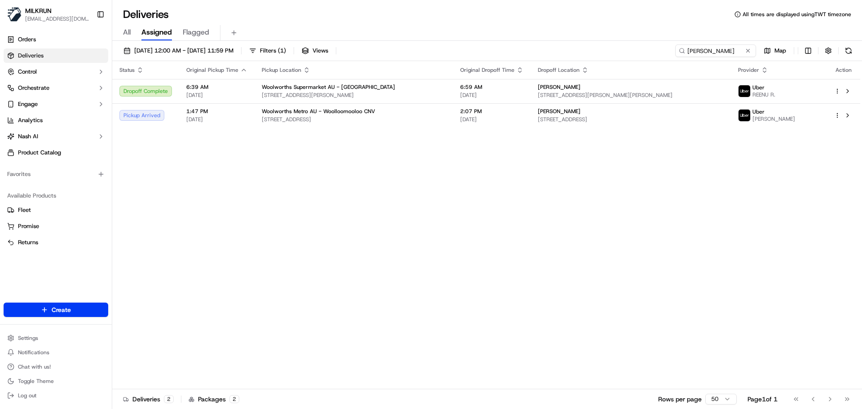
click at [433, 283] on div "Status Original Pickup Time Pickup Location Original Dropoff Time Dropoff Locat…" at bounding box center [486, 225] width 748 height 328
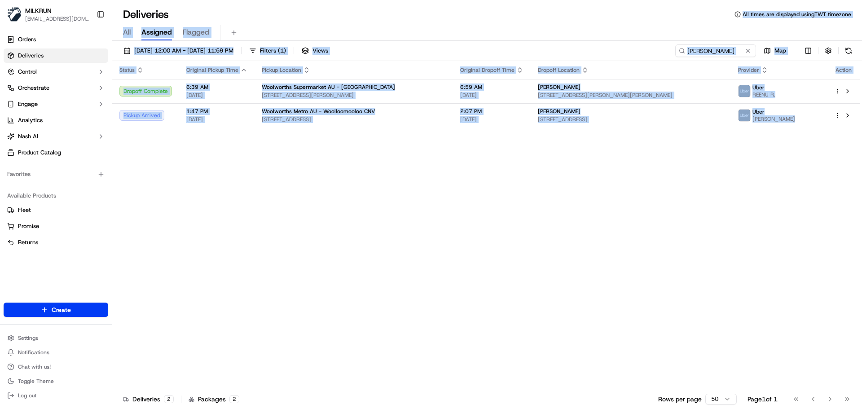
drag, startPoint x: 433, startPoint y: 283, endPoint x: 554, endPoint y: -36, distance: 341.7
click at [554, 0] on html "MILKRUN snatividad@woolworths.com.au Toggle Sidebar Orders Deliveries Control O…" at bounding box center [431, 204] width 862 height 409
click at [582, 253] on div "Status Original Pickup Time Pickup Location Original Dropoff Time Dropoff Locat…" at bounding box center [486, 225] width 748 height 328
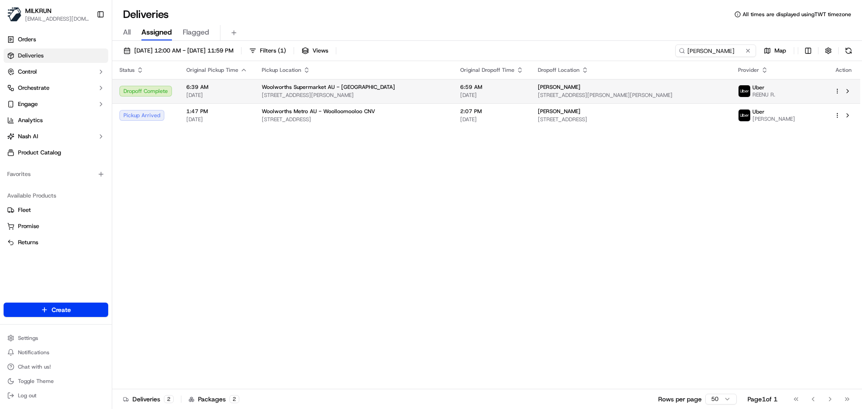
click at [405, 102] on td "Woolworths Supermarket AU - Springwood 34 Fitzgerald Ave, Springwood, QLD 4127,…" at bounding box center [354, 91] width 198 height 24
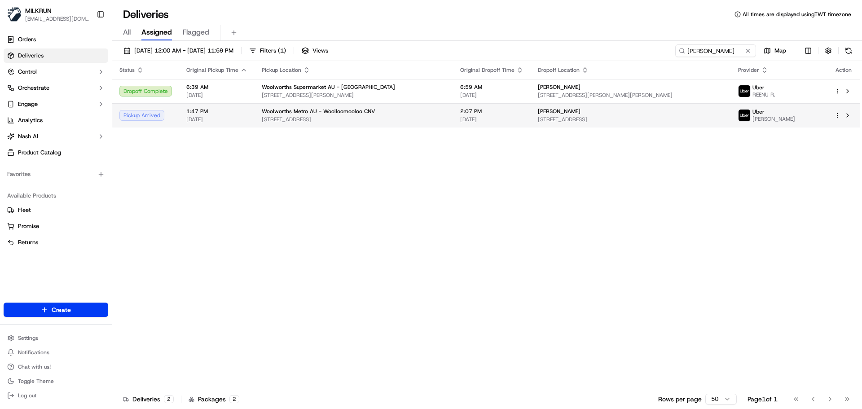
click at [367, 116] on span "[STREET_ADDRESS]" at bounding box center [354, 119] width 184 height 7
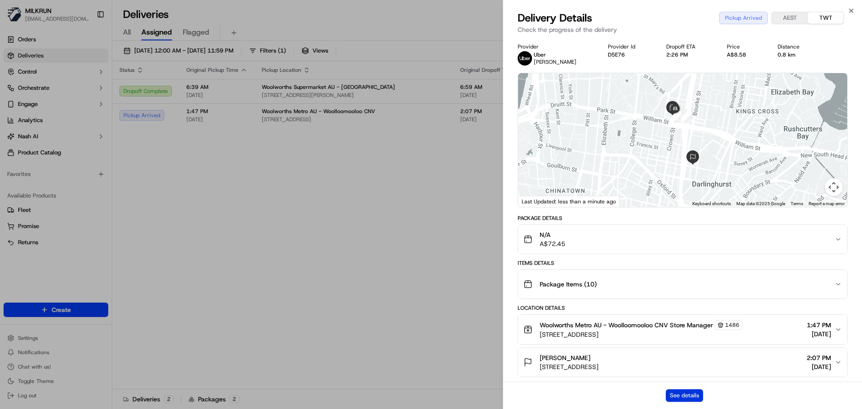
click at [695, 395] on button "See details" at bounding box center [684, 395] width 37 height 13
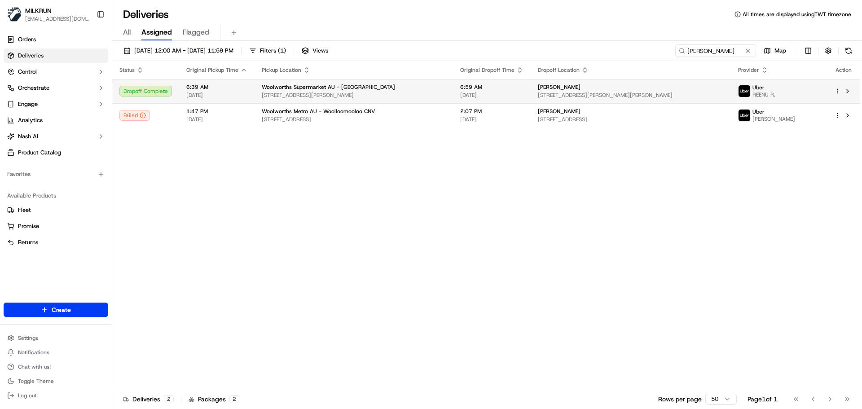
drag, startPoint x: 432, startPoint y: 211, endPoint x: 587, endPoint y: 102, distance: 188.5
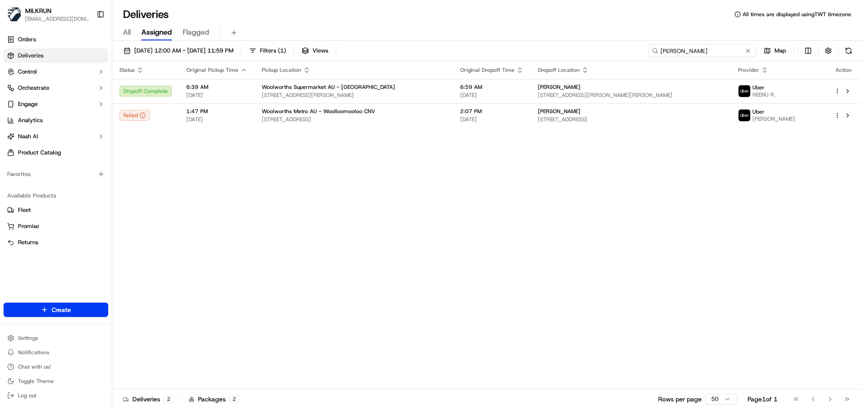
click at [689, 49] on input "[PERSON_NAME]" at bounding box center [702, 50] width 108 height 13
drag, startPoint x: 689, startPoint y: 49, endPoint x: 684, endPoint y: 56, distance: 9.1
click at [688, 49] on input "[PERSON_NAME]" at bounding box center [702, 50] width 108 height 13
paste input "lena keeley"
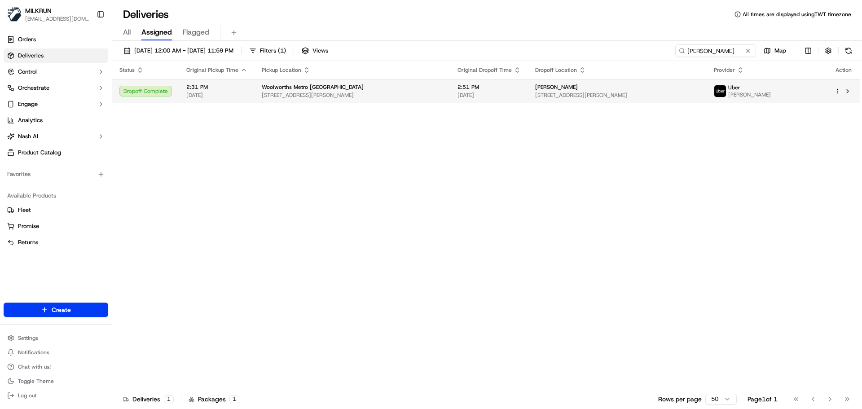
click at [341, 91] on div "Woolworths Metro AU - Hampton 355-363 Hampton St, Hampton, VIC 3188, AU" at bounding box center [352, 91] width 181 height 15
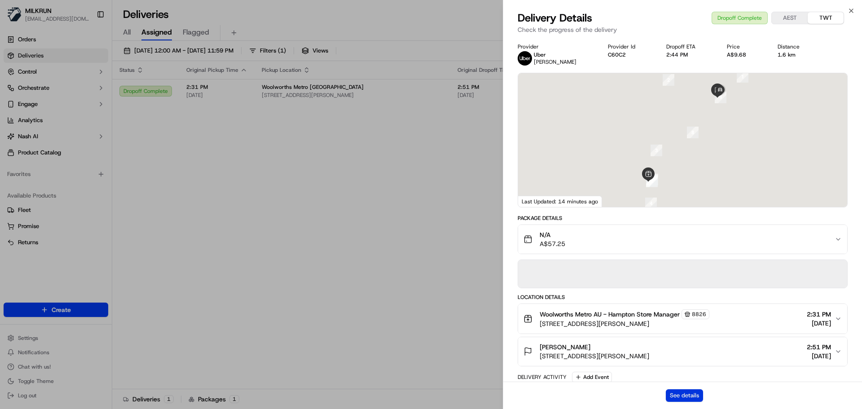
click at [679, 390] on button "See details" at bounding box center [684, 395] width 37 height 13
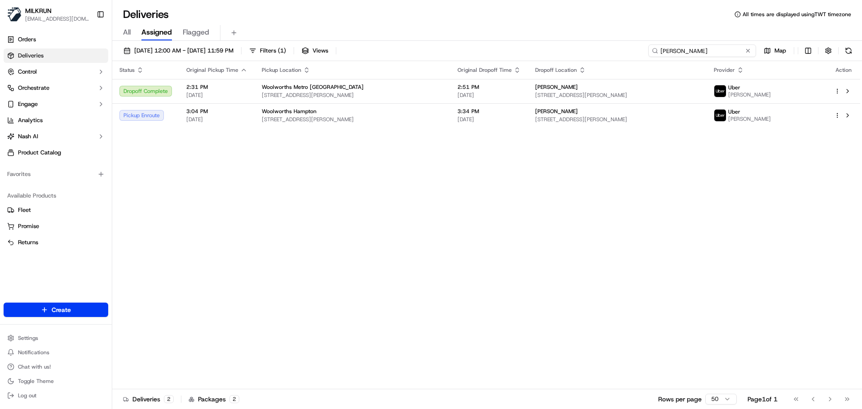
click at [719, 45] on input "Elena keeley" at bounding box center [702, 50] width 108 height 13
type input "[PERSON_NAME]"
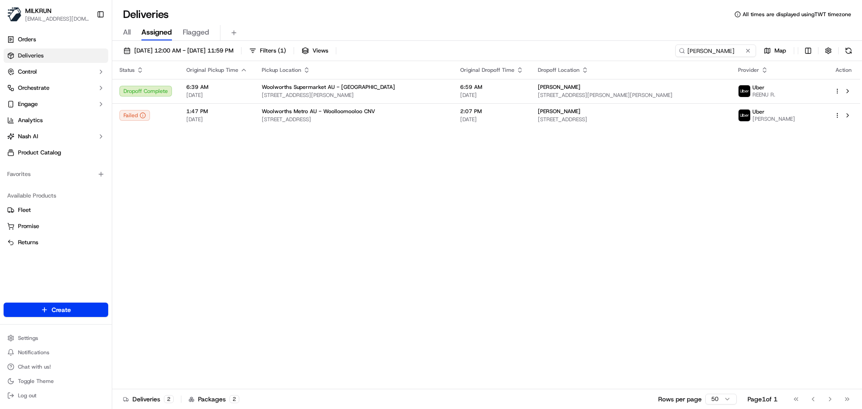
click at [300, 189] on div "Status Original Pickup Time Pickup Location Original Dropoff Time Dropoff Locat…" at bounding box center [486, 225] width 748 height 328
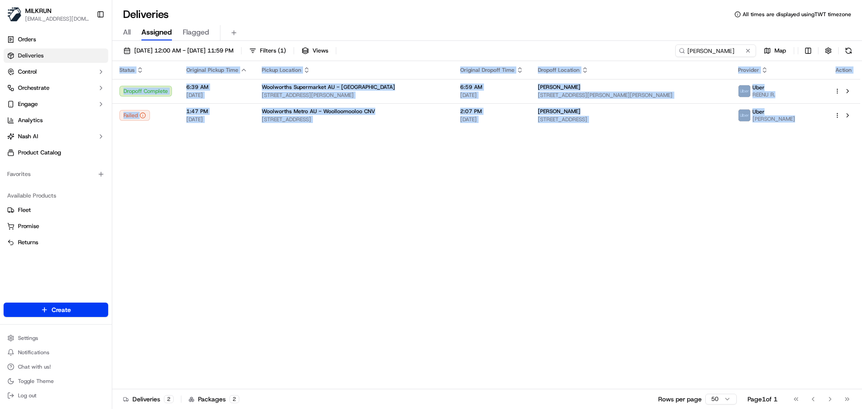
click at [300, 189] on div "Status Original Pickup Time Pickup Location Original Dropoff Time Dropoff Locat…" at bounding box center [486, 225] width 748 height 328
click at [474, 244] on div "Status Original Pickup Time Pickup Location Original Dropoff Time Dropoff Locat…" at bounding box center [486, 225] width 748 height 328
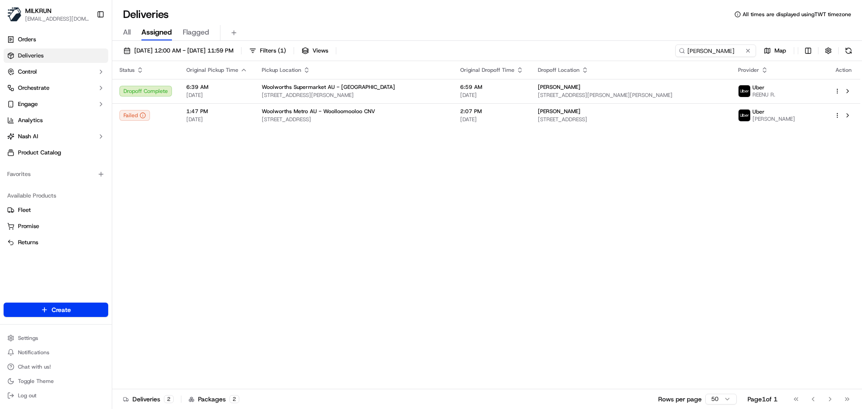
click at [450, 224] on div "Status Original Pickup Time Pickup Location Original Dropoff Time Dropoff Locat…" at bounding box center [486, 225] width 748 height 328
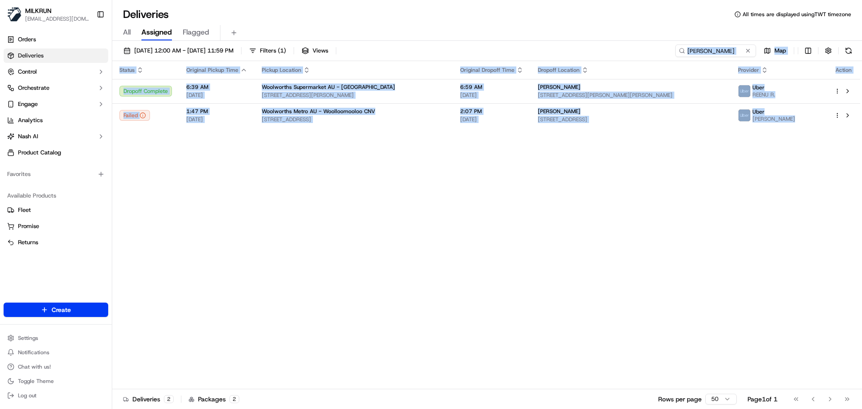
drag, startPoint x: 450, startPoint y: 224, endPoint x: 447, endPoint y: 49, distance: 175.2
click at [447, 49] on div "17/09/2025 12:00 AM - 17/09/2025 11:59 PM Filters ( 1 ) Views Emily Lamb Map St…" at bounding box center [487, 226] width 750 height 370
click at [446, 261] on div "Status Original Pickup Time Pickup Location Original Dropoff Time Dropoff Locat…" at bounding box center [486, 225] width 748 height 328
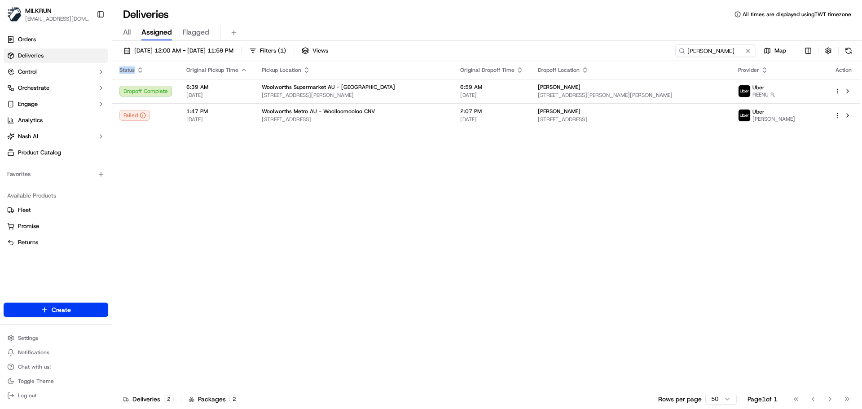
click at [446, 261] on div "Status Original Pickup Time Pickup Location Original Dropoff Time Dropoff Locat…" at bounding box center [486, 225] width 748 height 328
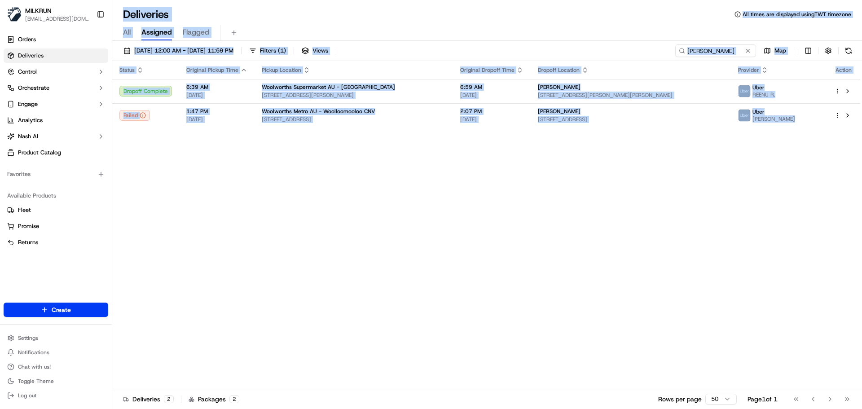
drag, startPoint x: 446, startPoint y: 261, endPoint x: 139, endPoint y: 5, distance: 400.5
click at [138, 4] on div "Deliveries All times are displayed using TWT timezone All Assigned Flagged 17/0…" at bounding box center [487, 204] width 750 height 409
click at [140, 19] on h1 "Deliveries" at bounding box center [146, 14] width 46 height 14
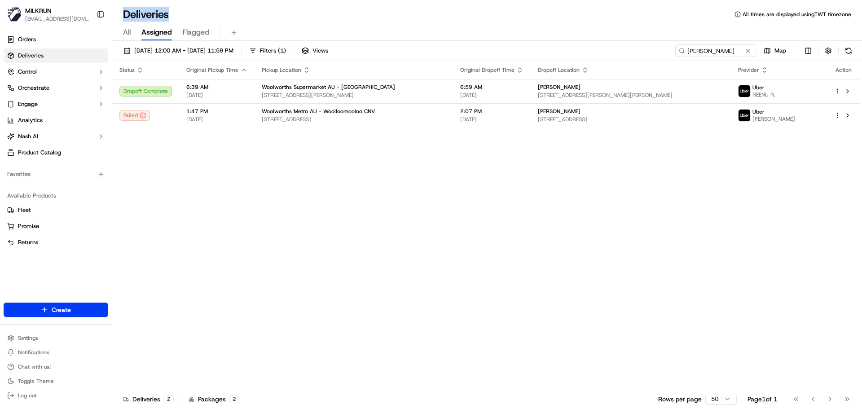
click at [140, 19] on h1 "Deliveries" at bounding box center [146, 14] width 46 height 14
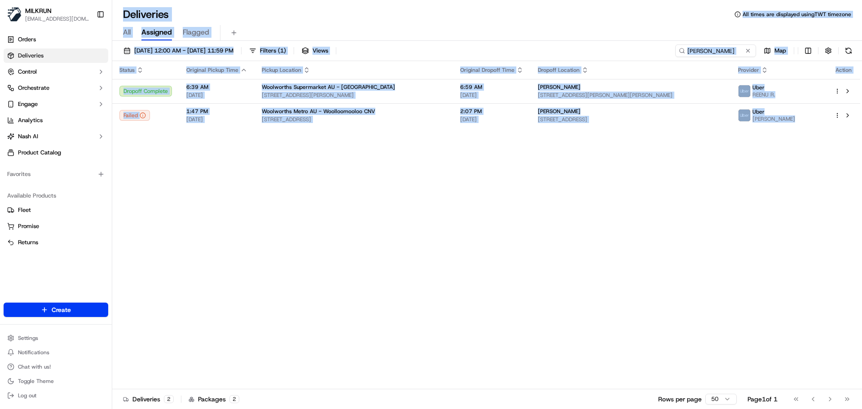
drag, startPoint x: 140, startPoint y: 19, endPoint x: 486, endPoint y: 300, distance: 445.4
click at [467, 295] on div "Deliveries All times are displayed using TWT timezone All Assigned Flagged 17/0…" at bounding box center [487, 204] width 750 height 409
click at [486, 300] on div "Status Original Pickup Time Pickup Location Original Dropoff Time Dropoff Locat…" at bounding box center [486, 225] width 748 height 328
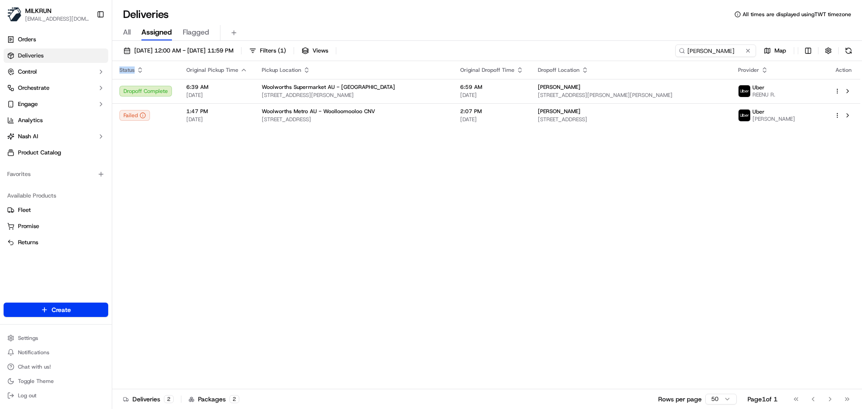
click at [486, 300] on div "Status Original Pickup Time Pickup Location Original Dropoff Time Dropoff Locat…" at bounding box center [486, 225] width 748 height 328
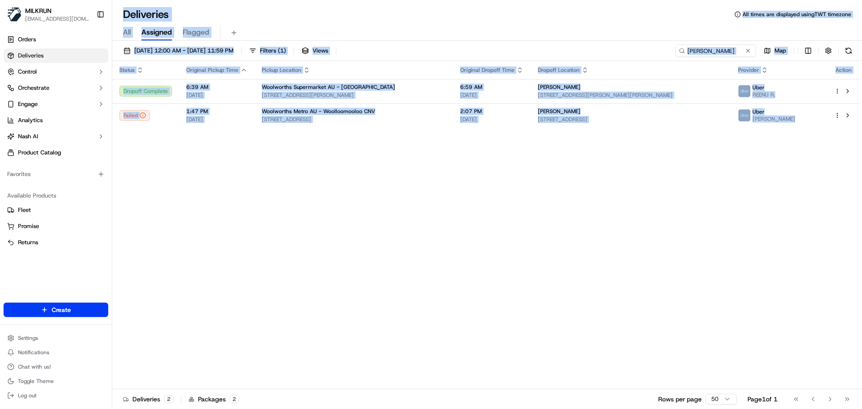
drag, startPoint x: 486, startPoint y: 300, endPoint x: 205, endPoint y: 4, distance: 407.9
click at [205, 3] on div "Deliveries All times are displayed using TWT timezone All Assigned Flagged 17/0…" at bounding box center [487, 204] width 750 height 409
click at [205, 4] on div "Deliveries All times are displayed using TWT timezone All Assigned Flagged 17/0…" at bounding box center [487, 204] width 750 height 409
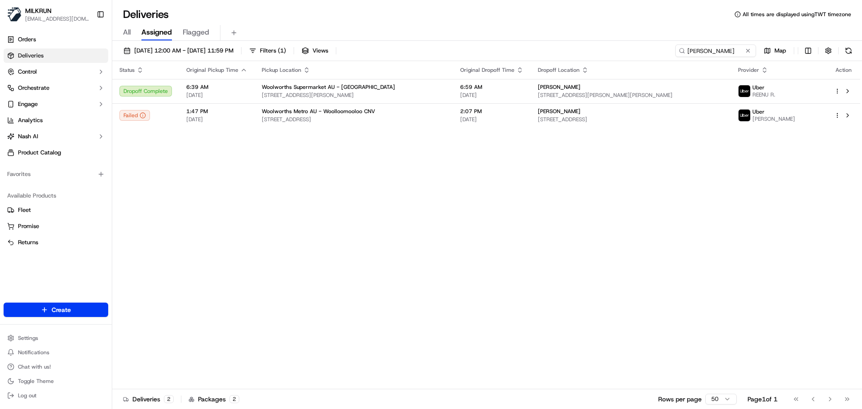
click at [205, 4] on div "Deliveries All times are displayed using TWT timezone All Assigned Flagged 17/0…" at bounding box center [487, 204] width 750 height 409
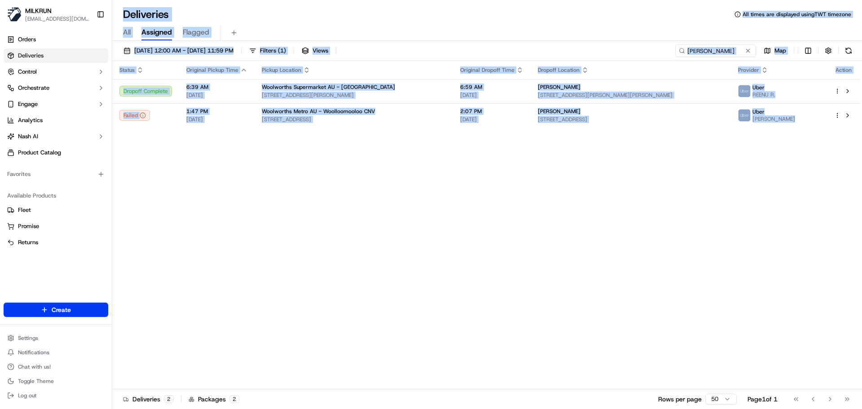
drag, startPoint x: 205, startPoint y: 4, endPoint x: 419, endPoint y: 257, distance: 331.1
click at [419, 257] on div "Deliveries All times are displayed using TWT timezone All Assigned Flagged 17/0…" at bounding box center [487, 204] width 750 height 409
click at [426, 251] on div "Status Original Pickup Time Pickup Location Original Dropoff Time Dropoff Locat…" at bounding box center [486, 225] width 748 height 328
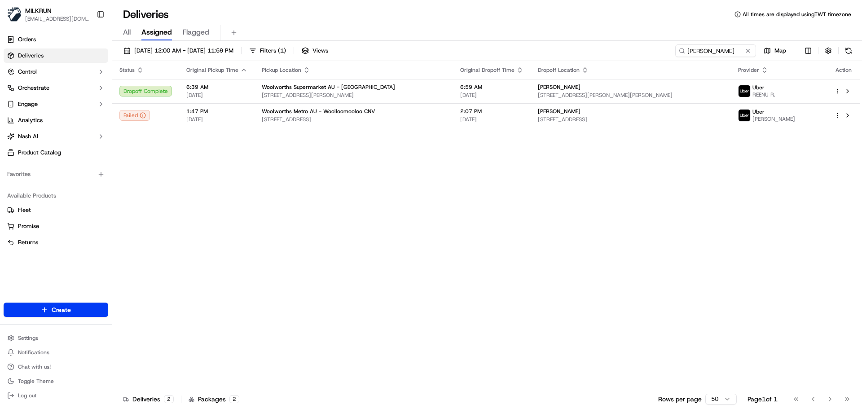
click at [426, 251] on div "Status Original Pickup Time Pickup Location Original Dropoff Time Dropoff Locat…" at bounding box center [486, 225] width 748 height 328
click at [179, 251] on div "Status Original Pickup Time Pickup Location Original Dropoff Time Dropoff Locat…" at bounding box center [486, 225] width 748 height 328
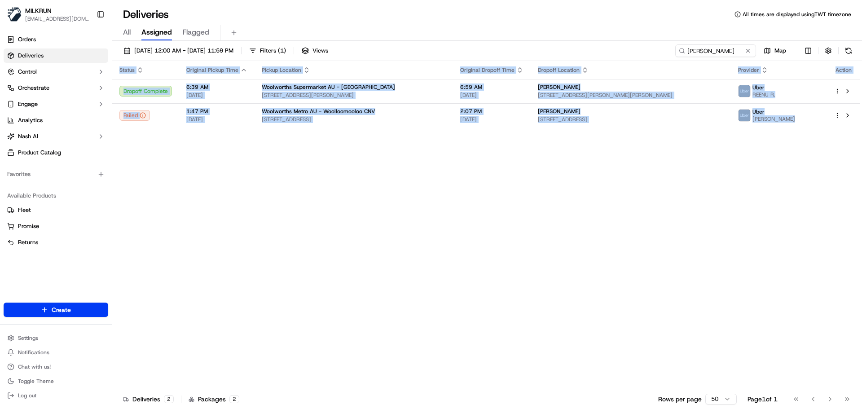
click at [179, 251] on div "Status Original Pickup Time Pickup Location Original Dropoff Time Dropoff Locat…" at bounding box center [486, 225] width 748 height 328
click at [393, 291] on div "Status Original Pickup Time Pickup Location Original Dropoff Time Dropoff Locat…" at bounding box center [486, 225] width 748 height 328
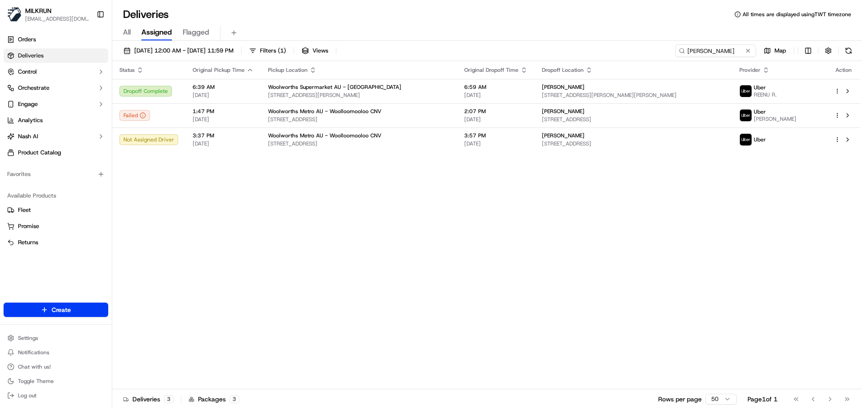
click at [318, 327] on div "Status Original Pickup Time Pickup Location Original Dropoff Time Dropoff Locat…" at bounding box center [486, 225] width 748 height 328
click at [365, 148] on td "Woolworths Metro AU - Woolloomooloo CNV 75 Crown St, Woolloomooloo, NSW 2011, AU" at bounding box center [359, 140] width 196 height 24
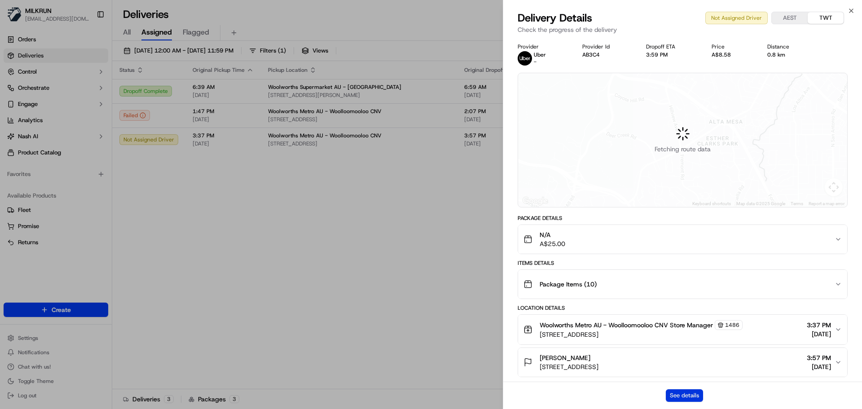
click at [697, 393] on button "See details" at bounding box center [684, 395] width 37 height 13
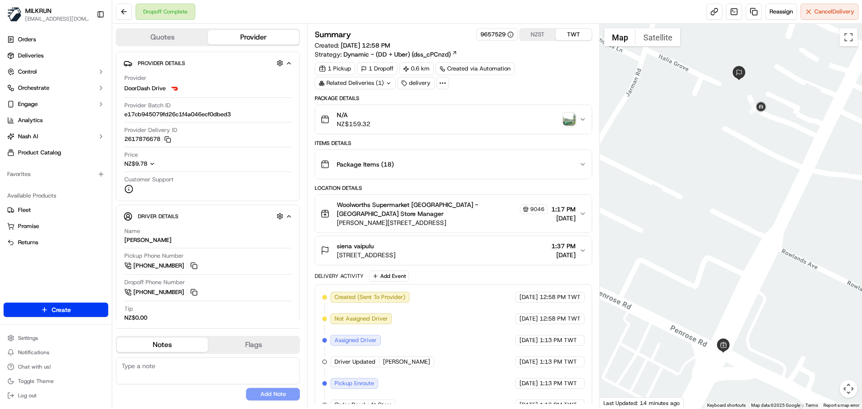
click at [569, 121] on img "button" at bounding box center [569, 119] width 13 height 13
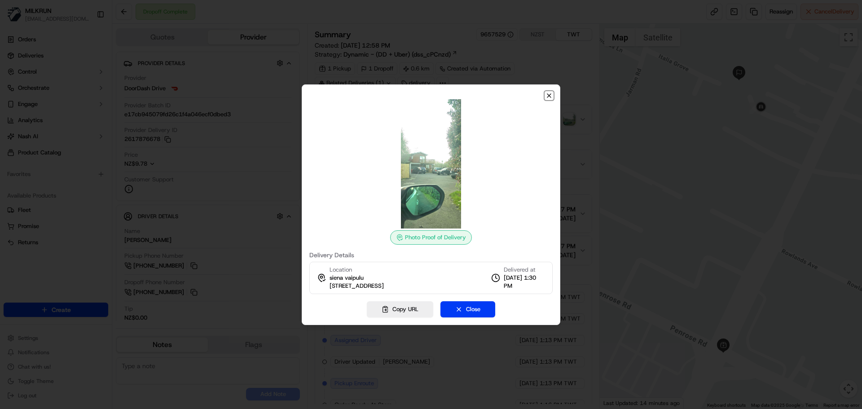
click at [549, 93] on icon "button" at bounding box center [549, 95] width 7 height 7
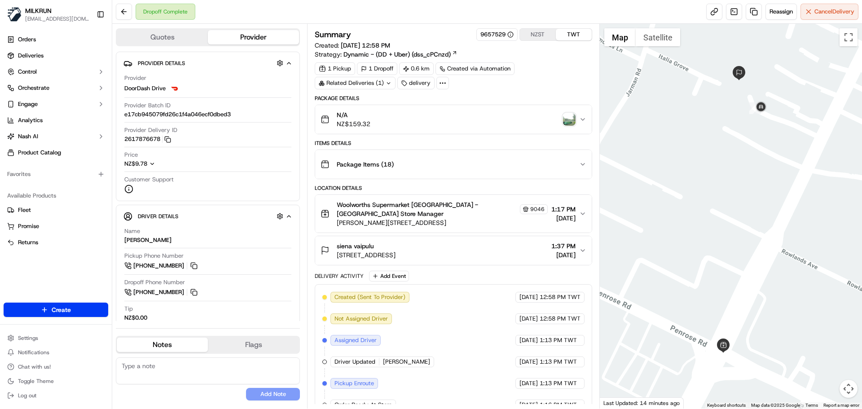
click at [547, 36] on button "NZST" at bounding box center [538, 35] width 36 height 12
click at [547, 325] on div "Created (Sent To Provider) DoorDash Drive [DATE] 4:58 PM NZST Not Assigned Driv…" at bounding box center [453, 416] width 262 height 248
drag, startPoint x: 547, startPoint y: 325, endPoint x: 548, endPoint y: 305, distance: 19.4
click at [548, 305] on div "Created (Sent To Provider) DoorDash Drive [DATE] 4:58 PM NZST Not Assigned Driv…" at bounding box center [453, 416] width 262 height 248
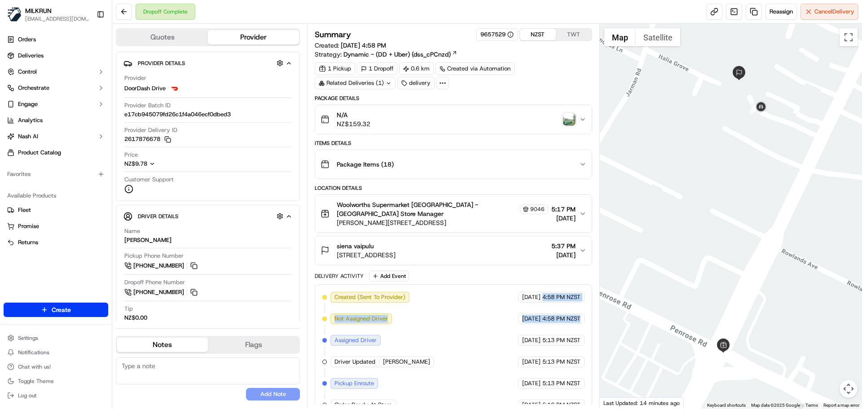
click at [547, 316] on span "4:58 PM NZST" at bounding box center [561, 319] width 38 height 8
drag, startPoint x: 547, startPoint y: 316, endPoint x: 519, endPoint y: 292, distance: 37.3
click at [519, 291] on div "Created (Sent To Provider) DoorDash Drive [DATE] 4:58 PM NZST Not Assigned Driv…" at bounding box center [453, 415] width 277 height 263
click at [522, 297] on span "[DATE]" at bounding box center [531, 297] width 18 height 8
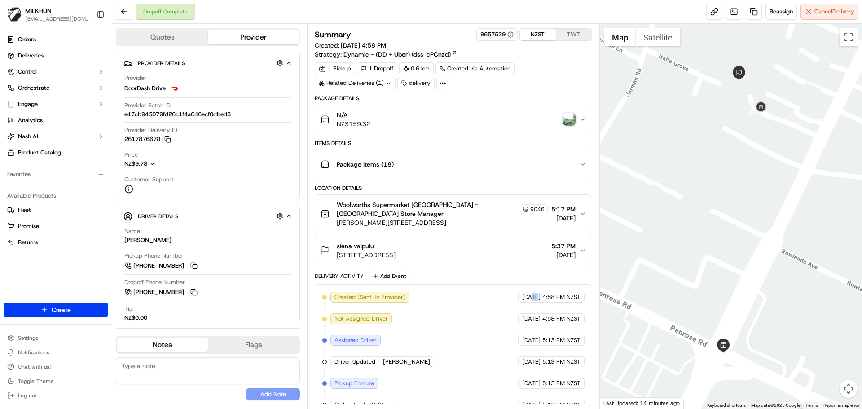
click at [522, 297] on span "[DATE]" at bounding box center [531, 297] width 18 height 8
drag, startPoint x: 520, startPoint y: 297, endPoint x: 556, endPoint y: 326, distance: 46.3
click at [556, 325] on div "Created (Sent To Provider) DoorDash Drive 17/09/2025 4:58 PM NZST Not Assigned …" at bounding box center [453, 416] width 262 height 248
click at [559, 338] on span "5:13 PM NZST" at bounding box center [561, 340] width 38 height 8
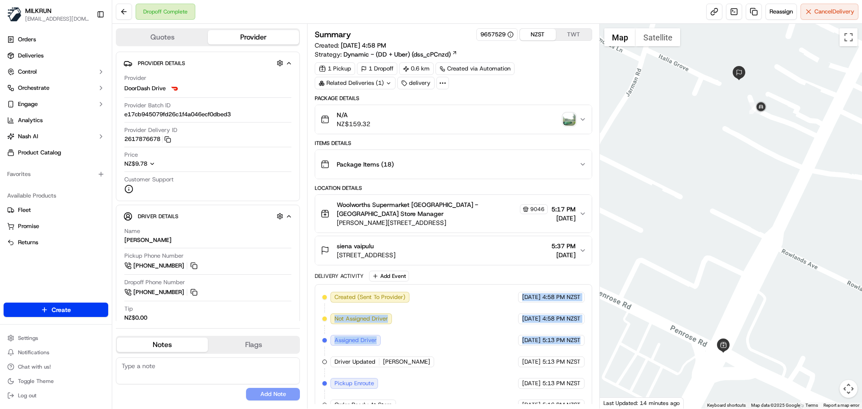
click at [448, 269] on div "Package Details N/A NZ$159.32 Items Details Package Items ( 18 ) Location Detai…" at bounding box center [453, 321] width 277 height 453
click at [415, 291] on div "Created (Sent To Provider) DoorDash Drive 17/09/2025 4:58 PM NZST Not Assigned …" at bounding box center [453, 415] width 277 height 263
drag, startPoint x: 415, startPoint y: 291, endPoint x: 579, endPoint y: 366, distance: 180.9
click at [579, 366] on div "Created (Sent To Provider) DoorDash Drive 17/09/2025 4:58 PM NZST Not Assigned …" at bounding box center [453, 415] width 277 height 263
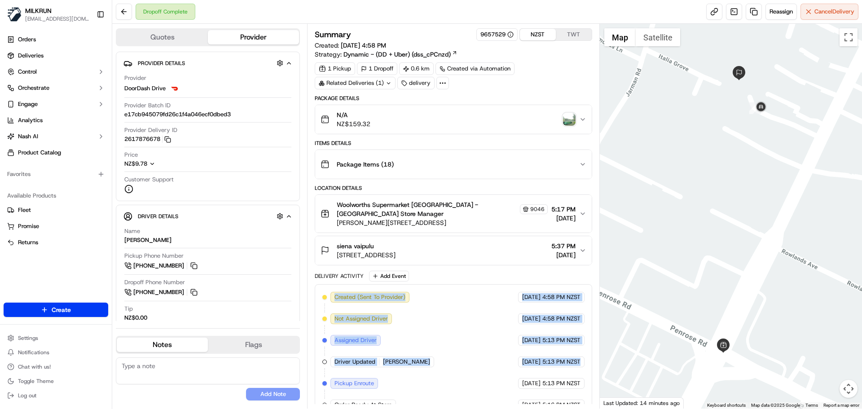
click at [578, 366] on div "17/09/2025 5:13 PM NZST" at bounding box center [551, 362] width 66 height 11
drag, startPoint x: 578, startPoint y: 366, endPoint x: 406, endPoint y: 316, distance: 179.2
click at [406, 316] on div "Created (Sent To Provider) DoorDash Drive 17/09/2025 4:58 PM NZST Not Assigned …" at bounding box center [453, 416] width 262 height 248
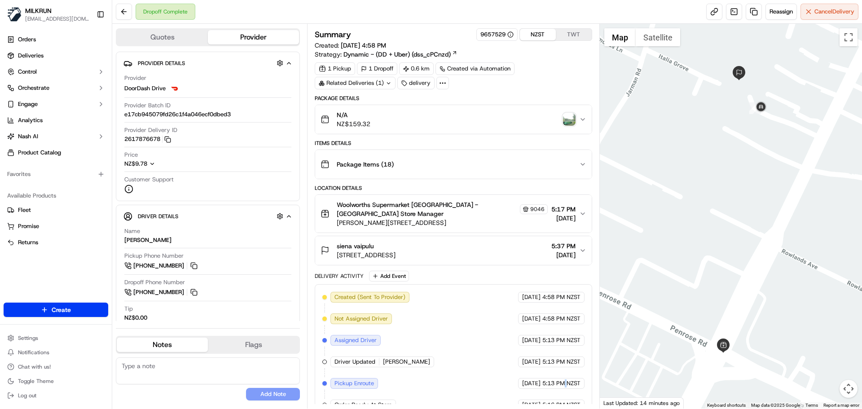
click at [565, 392] on div "Created (Sent To Provider) DoorDash Drive 17/09/2025 4:58 PM NZST Not Assigned …" at bounding box center [453, 416] width 262 height 248
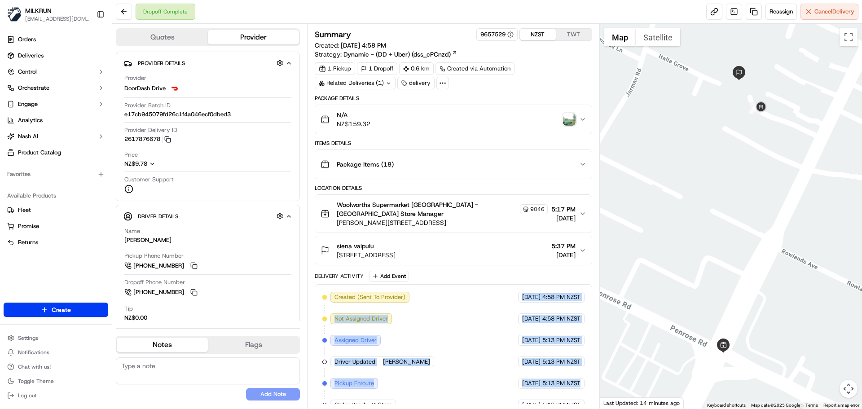
drag, startPoint x: 565, startPoint y: 392, endPoint x: 464, endPoint y: 301, distance: 136.1
click at [464, 301] on div "Created (Sent To Provider) DoorDash Drive 17/09/2025 4:58 PM NZST Not Assigned …" at bounding box center [453, 416] width 262 height 248
click at [478, 330] on div "Created (Sent To Provider) DoorDash Drive 17/09/2025 4:58 PM NZST Not Assigned …" at bounding box center [453, 416] width 262 height 248
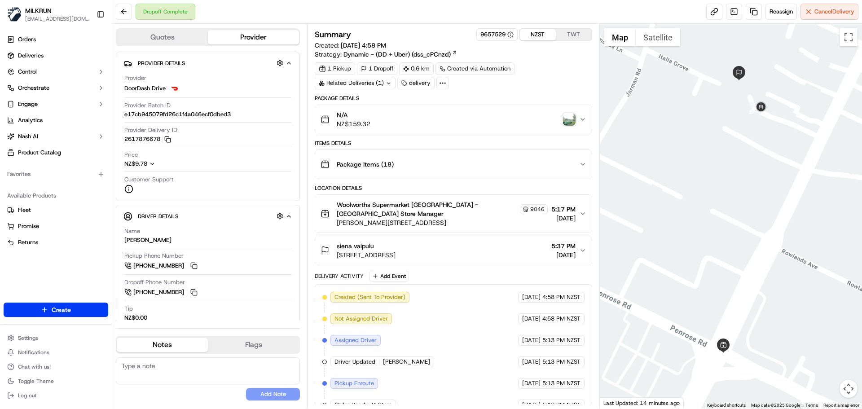
click at [346, 275] on div "Delivery Activity" at bounding box center [339, 276] width 49 height 7
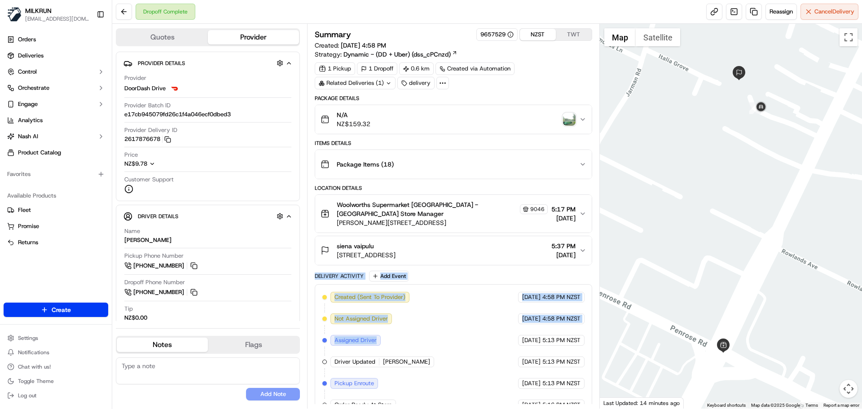
drag, startPoint x: 346, startPoint y: 275, endPoint x: 489, endPoint y: 378, distance: 175.9
click at [446, 370] on div "Delivery Activity Add Event Created (Sent To Provider) DoorDash Drive 17/09/202…" at bounding box center [453, 409] width 277 height 277
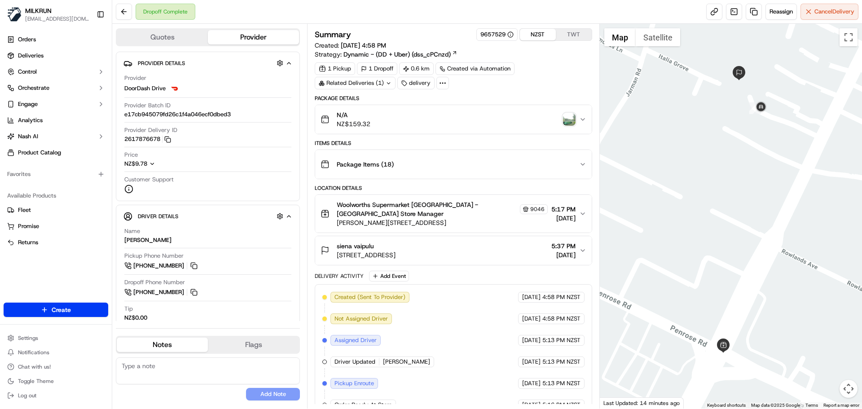
click at [556, 389] on div "Created (Sent To Provider) DoorDash Drive 17/09/2025 4:58 PM NZST Not Assigned …" at bounding box center [453, 416] width 262 height 248
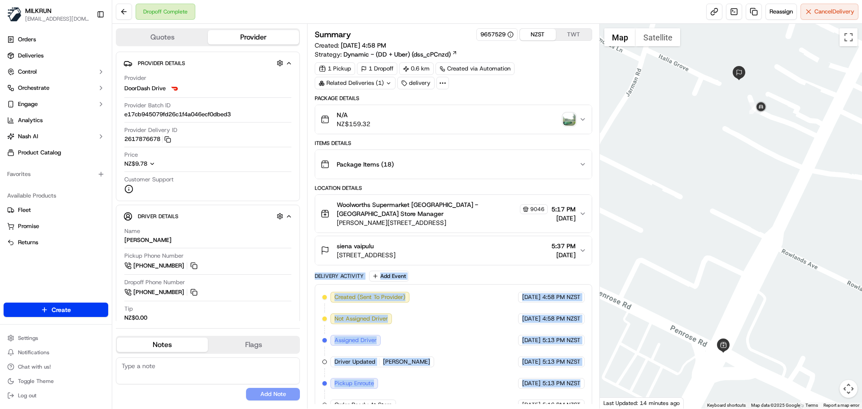
drag, startPoint x: 556, startPoint y: 389, endPoint x: 305, endPoint y: 259, distance: 282.4
click at [307, 258] on div "Quotes Provider Provider Details Hidden ( 3 ) Provider DoorDash Drive Provider …" at bounding box center [356, 216] width 488 height 385
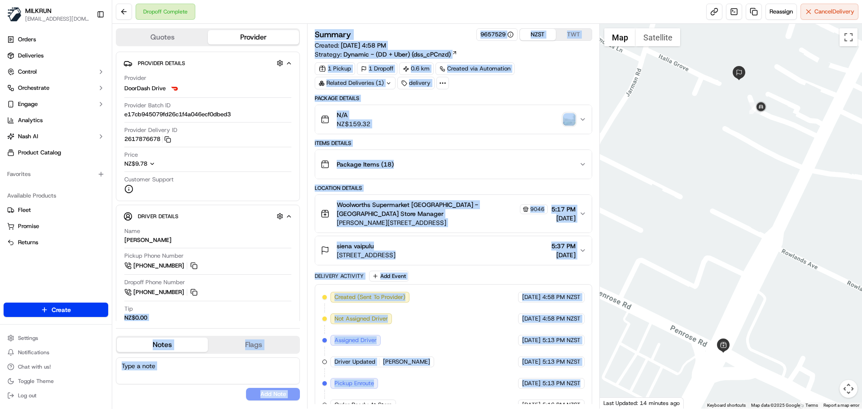
click at [491, 359] on div "Created (Sent To Provider) DoorDash Drive 17/09/2025 4:58 PM NZST Not Assigned …" at bounding box center [453, 416] width 262 height 248
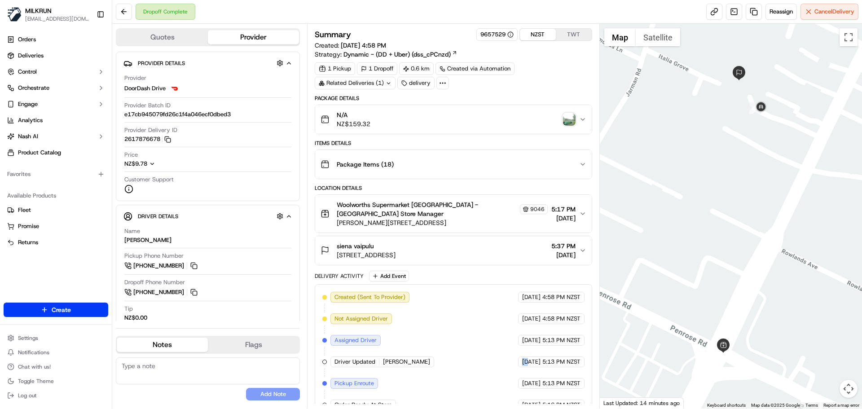
click at [491, 359] on div "Created (Sent To Provider) DoorDash Drive 17/09/2025 4:58 PM NZST Not Assigned …" at bounding box center [453, 416] width 262 height 248
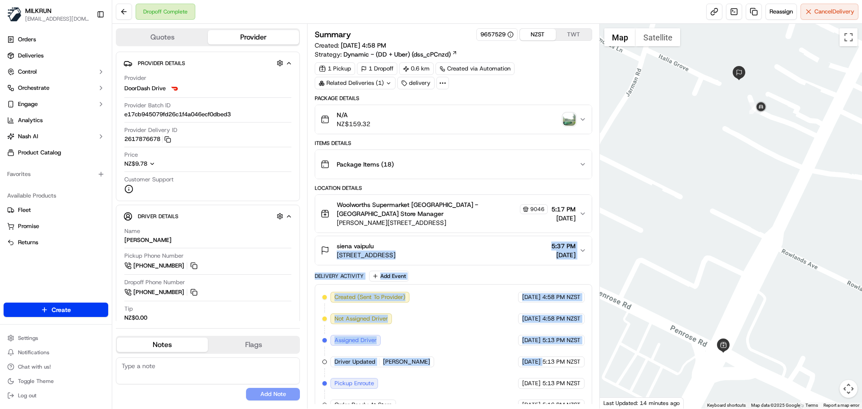
drag, startPoint x: 491, startPoint y: 359, endPoint x: 319, endPoint y: 253, distance: 202.3
click at [319, 253] on div "Package Details N/A NZ$159.32 Items Details Package Items ( 18 ) Location Detai…" at bounding box center [453, 321] width 277 height 453
click at [462, 353] on div "Created (Sent To Provider) DoorDash Drive 17/09/2025 4:58 PM NZST Not Assigned …" at bounding box center [453, 416] width 262 height 248
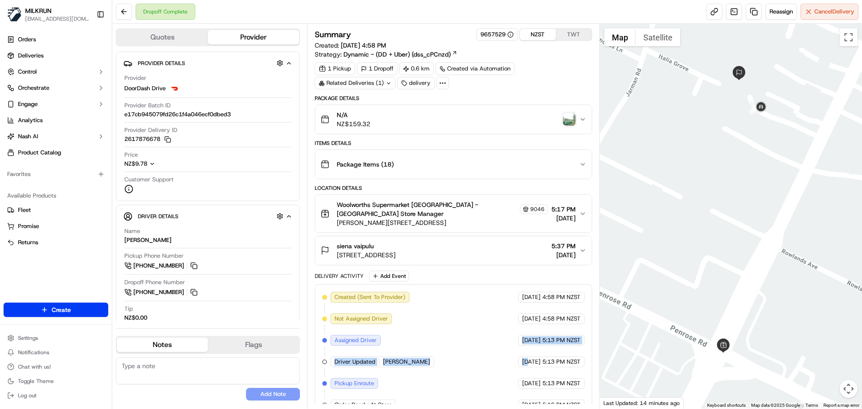
drag, startPoint x: 462, startPoint y: 353, endPoint x: 462, endPoint y: 260, distance: 93.4
click at [458, 262] on div "Package Details N/A NZ$159.32 Items Details Package Items ( 18 ) Location Detai…" at bounding box center [453, 321] width 277 height 453
click at [533, 362] on span "[DATE]" at bounding box center [531, 362] width 18 height 8
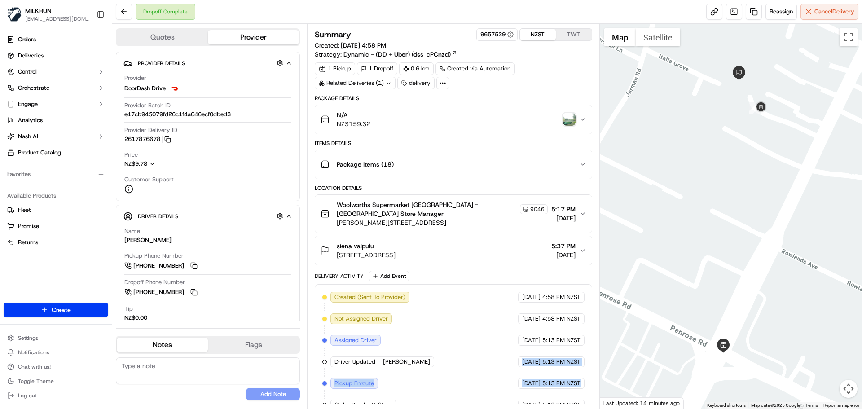
drag, startPoint x: 533, startPoint y: 362, endPoint x: 577, endPoint y: 403, distance: 59.4
click at [576, 403] on div "Created (Sent To Provider) DoorDash Drive 17/09/2025 4:58 PM NZST Not Assigned …" at bounding box center [453, 416] width 262 height 248
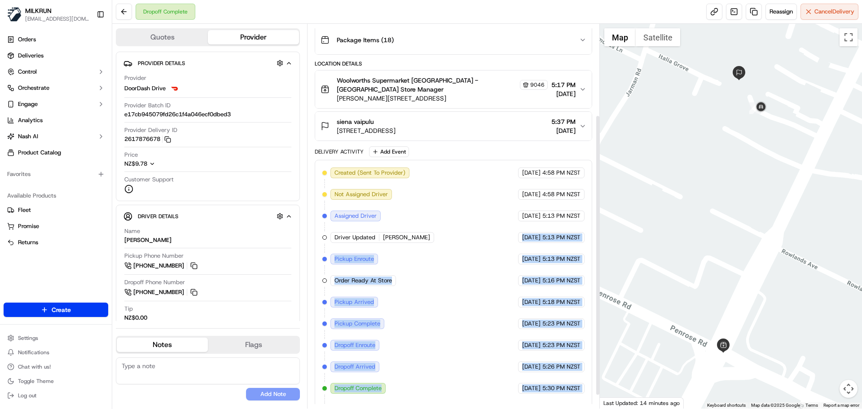
click at [576, 392] on span "5:30 PM NZST" at bounding box center [561, 388] width 38 height 8
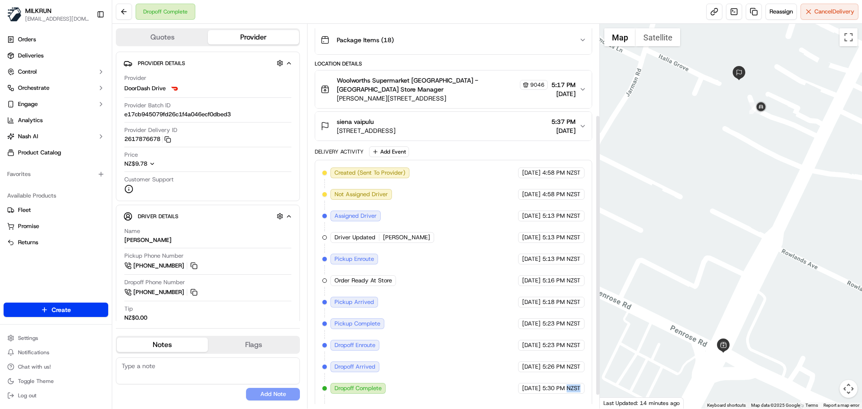
click at [576, 392] on span "5:30 PM NZST" at bounding box center [561, 388] width 38 height 8
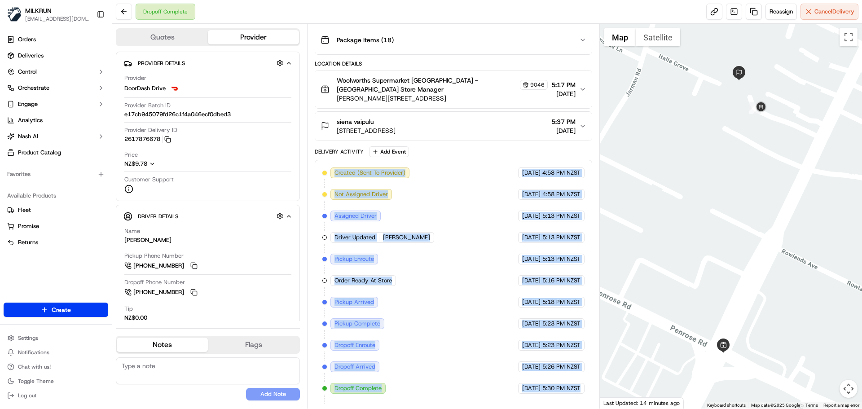
drag, startPoint x: 576, startPoint y: 392, endPoint x: 339, endPoint y: 159, distance: 331.5
click at [339, 160] on div "Created (Sent To Provider) DoorDash Drive 17/09/2025 4:58 PM NZST Not Assigned …" at bounding box center [453, 291] width 277 height 263
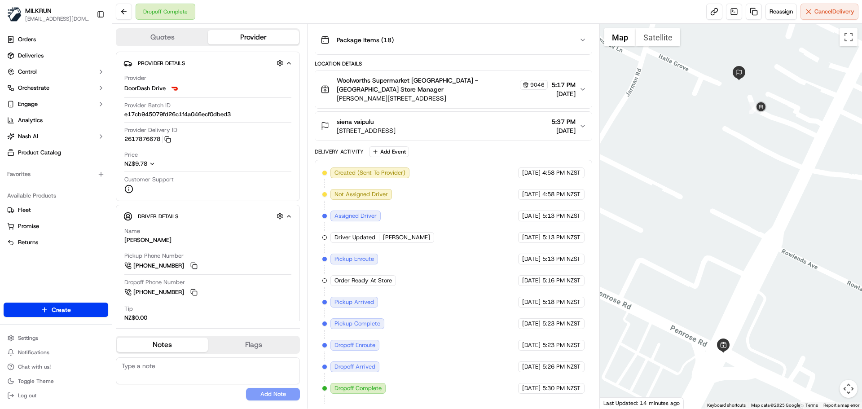
click at [336, 155] on div "Delivery Activity Add Event" at bounding box center [453, 151] width 277 height 11
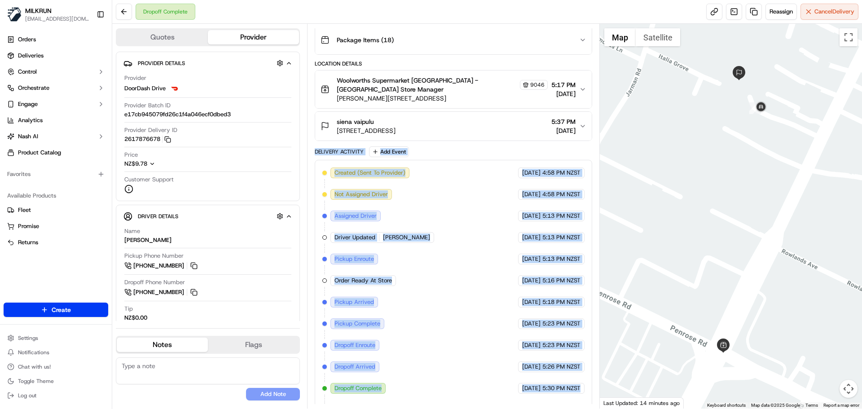
drag, startPoint x: 336, startPoint y: 155, endPoint x: 557, endPoint y: 385, distance: 318.6
click at [557, 385] on div "Delivery Activity Add Event Created (Sent To Provider) DoorDash Drive 17/09/202…" at bounding box center [453, 284] width 277 height 277
click at [557, 385] on span "5:30 PM NZST" at bounding box center [561, 388] width 38 height 8
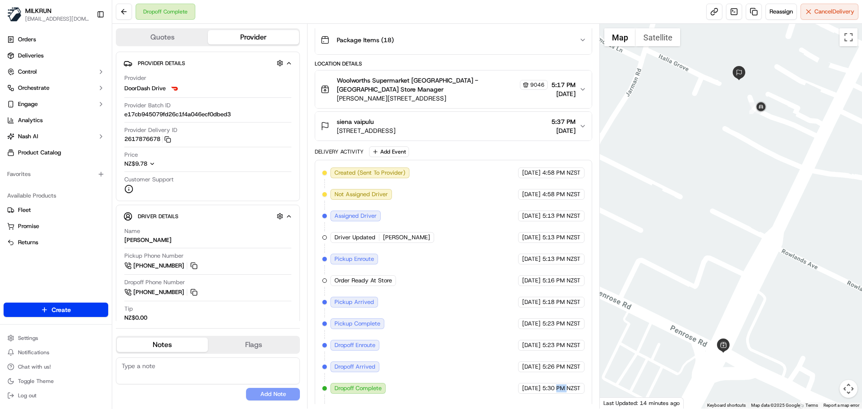
click at [557, 385] on span "5:30 PM NZST" at bounding box center [561, 388] width 38 height 8
drag, startPoint x: 557, startPoint y: 385, endPoint x: 531, endPoint y: 343, distance: 50.0
click at [529, 334] on div "Created (Sent To Provider) DoorDash Drive 17/09/2025 4:58 PM NZST Not Assigned …" at bounding box center [453, 292] width 262 height 248
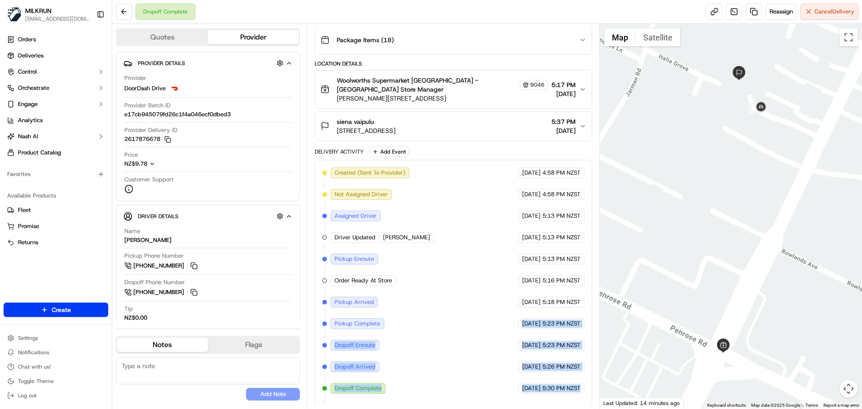
click at [531, 343] on span "[DATE]" at bounding box center [531, 345] width 18 height 8
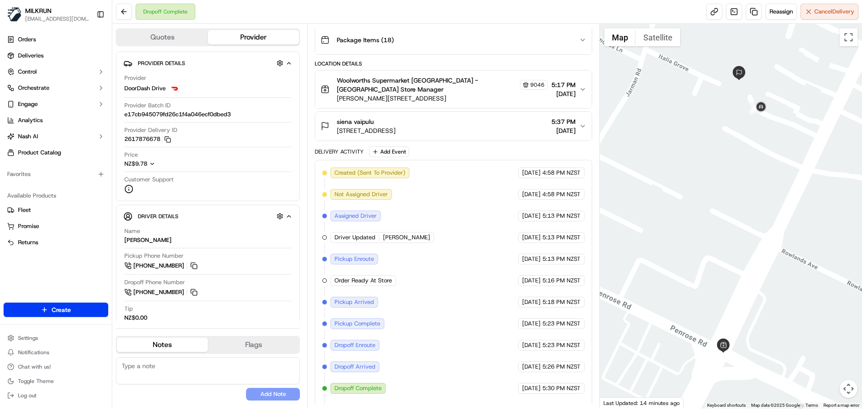
scroll to position [143, 0]
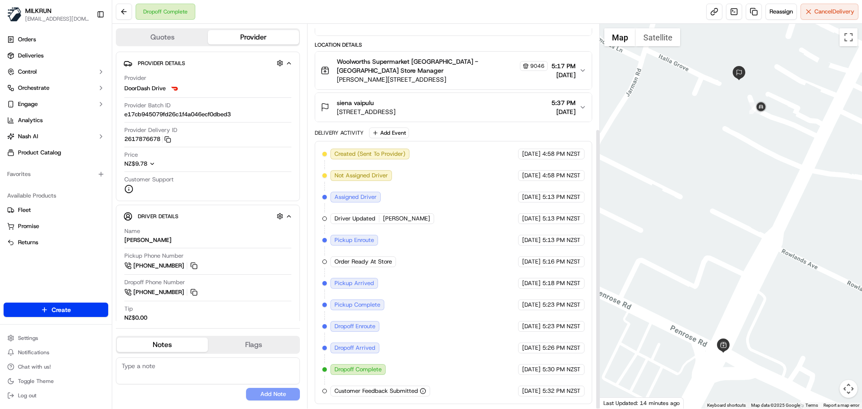
click at [435, 162] on div "Created (Sent To Provider) DoorDash Drive 17/09/2025 4:58 PM NZST Not Assigned …" at bounding box center [453, 273] width 262 height 248
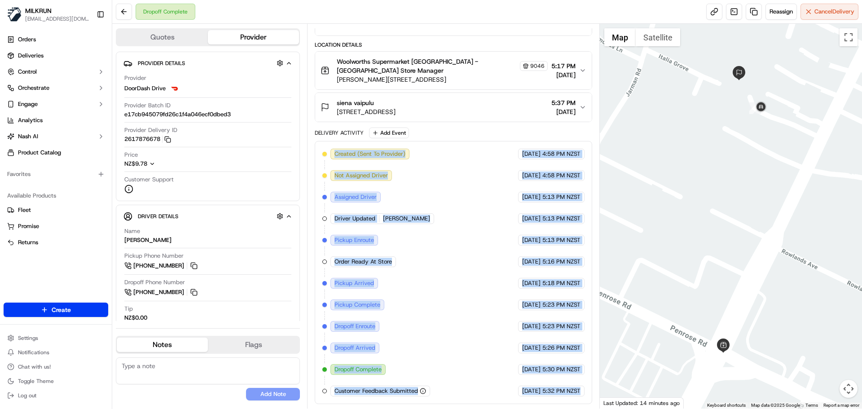
drag, startPoint x: 435, startPoint y: 162, endPoint x: 581, endPoint y: 420, distance: 296.8
click at [581, 409] on html "MILKRUN snatividad@woolworths.com.au Toggle Sidebar Orders Deliveries Control O…" at bounding box center [431, 204] width 862 height 409
click at [583, 394] on div "17/09/2025 5:32 PM NZST" at bounding box center [551, 391] width 66 height 11
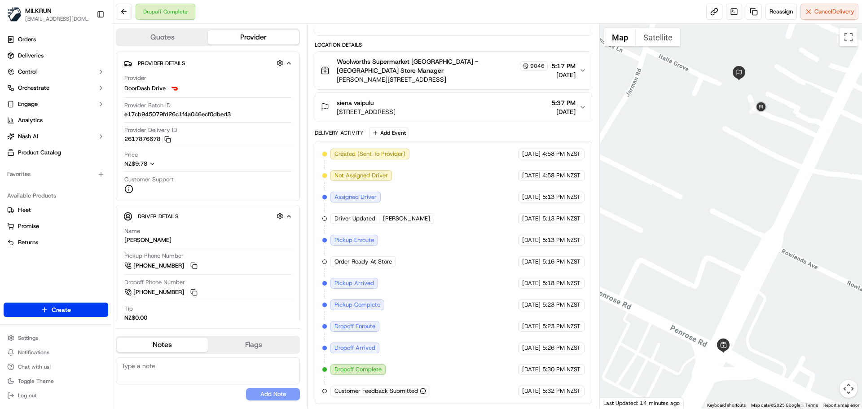
click at [583, 394] on div "17/09/2025 5:32 PM NZST" at bounding box center [551, 391] width 66 height 11
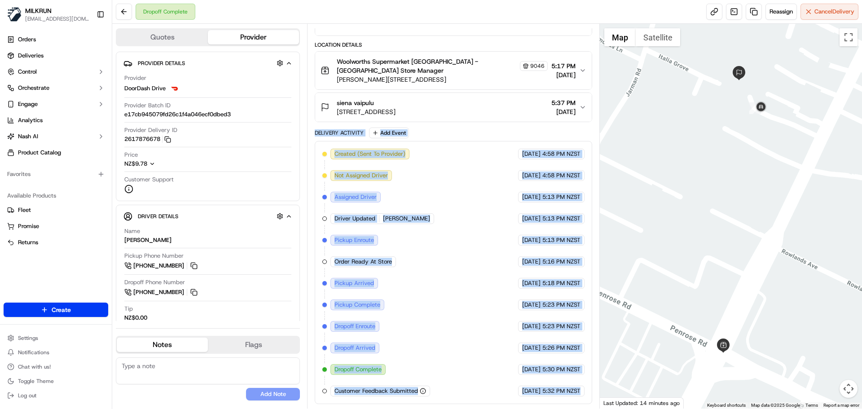
drag, startPoint x: 583, startPoint y: 394, endPoint x: 340, endPoint y: 130, distance: 358.5
click at [340, 130] on div "Delivery Activity Add Event Created (Sent To Provider) DoorDash Drive 17/09/202…" at bounding box center [453, 266] width 277 height 277
click at [343, 132] on div "Delivery Activity" at bounding box center [339, 132] width 49 height 7
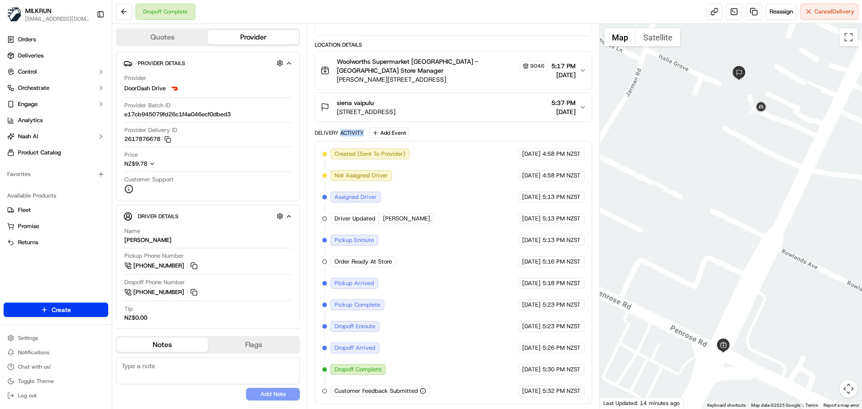
click at [343, 132] on div "Delivery Activity" at bounding box center [339, 132] width 49 height 7
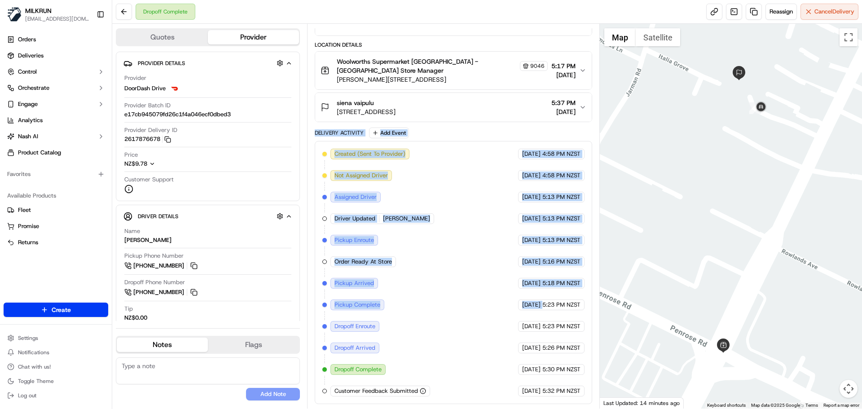
drag, startPoint x: 343, startPoint y: 132, endPoint x: 474, endPoint y: 357, distance: 260.2
click at [474, 357] on div "Delivery Activity Add Event Created (Sent To Provider) DoorDash Drive 17/09/202…" at bounding box center [453, 266] width 277 height 277
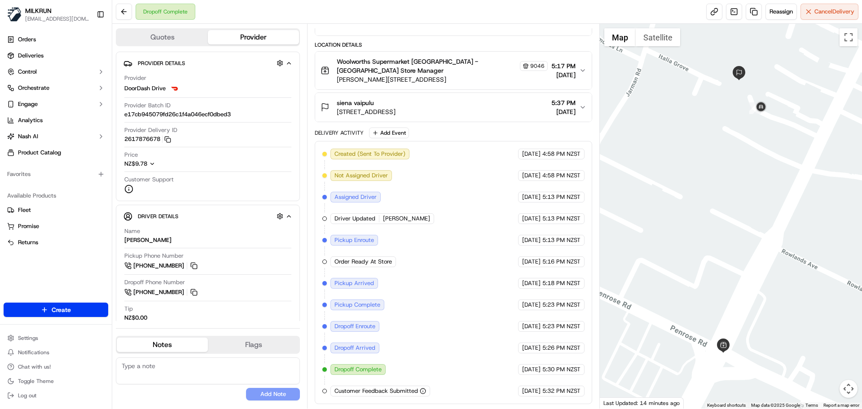
click at [475, 361] on div "Created (Sent To Provider) DoorDash Drive 17/09/2025 4:58 PM NZST Not Assigned …" at bounding box center [453, 273] width 262 height 248
click at [391, 220] on span "[PERSON_NAME]" at bounding box center [406, 219] width 47 height 8
drag, startPoint x: 391, startPoint y: 220, endPoint x: 402, endPoint y: 219, distance: 11.3
click at [402, 219] on div "Driver Updated Kelly H." at bounding box center [383, 218] width 104 height 11
copy div "Kelly H. DoorDash Drive"
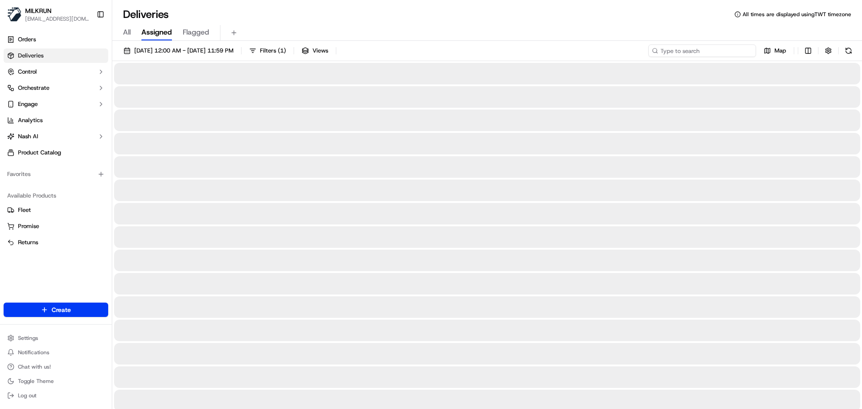
click at [704, 53] on input at bounding box center [702, 50] width 108 height 13
paste input "[PERSON_NAME]"
type input "[PERSON_NAME]"
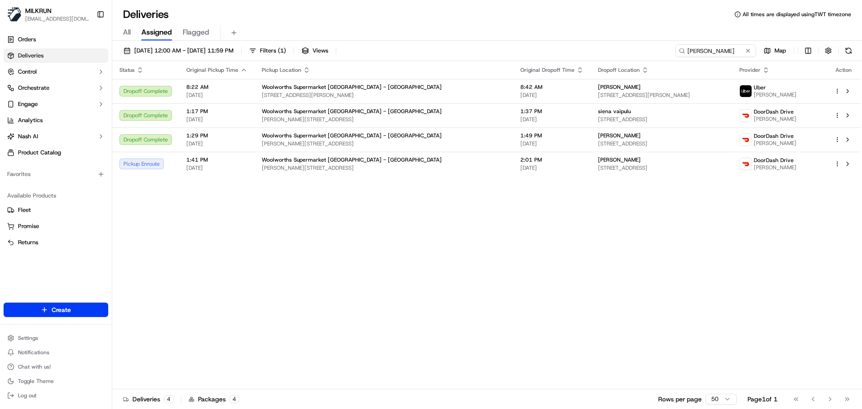
click at [380, 284] on div "Status Original Pickup Time Pickup Location Original Dropoff Time Dropoff Locat…" at bounding box center [486, 225] width 748 height 328
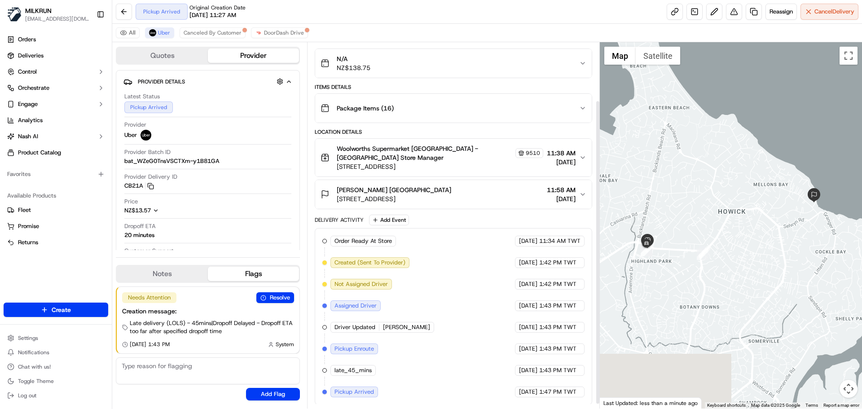
scroll to position [75, 0]
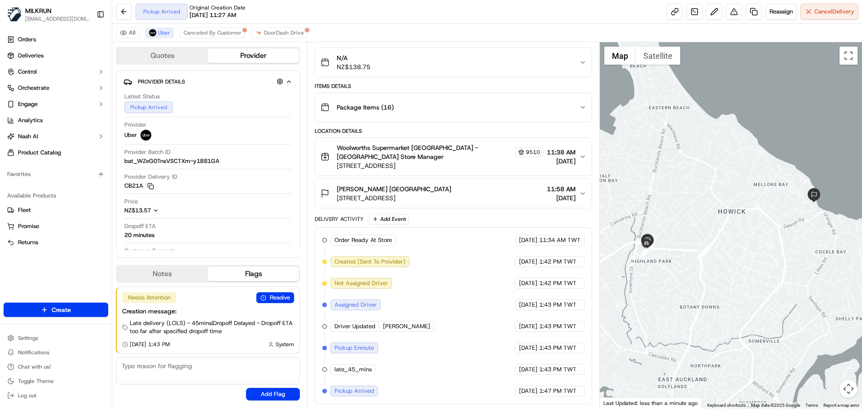
click at [561, 384] on div "Order Ready At Store MILKRUN [DATE] 11:34 AM TWT Created (Sent To Provider) Ube…" at bounding box center [453, 316] width 262 height 162
drag, startPoint x: 561, startPoint y: 384, endPoint x: 554, endPoint y: 368, distance: 17.1
click at [559, 366] on div "Order Ready At Store MILKRUN [DATE] 11:34 AM TWT Created (Sent To Provider) Ube…" at bounding box center [453, 316] width 262 height 162
click at [554, 368] on span "1:43 PM TWT" at bounding box center [557, 370] width 37 height 8
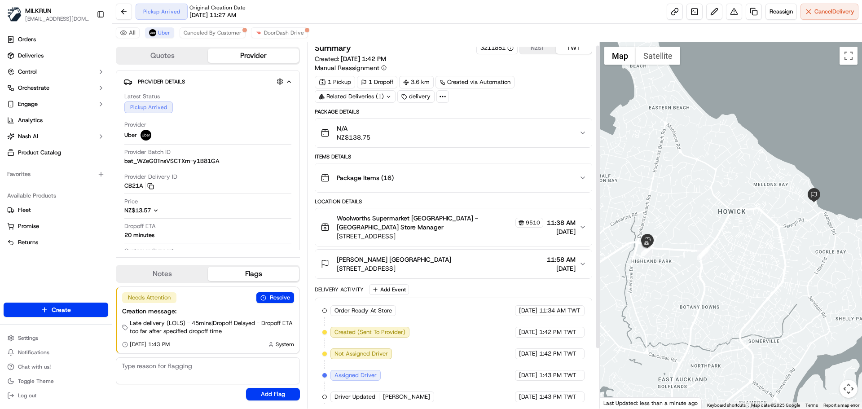
scroll to position [0, 0]
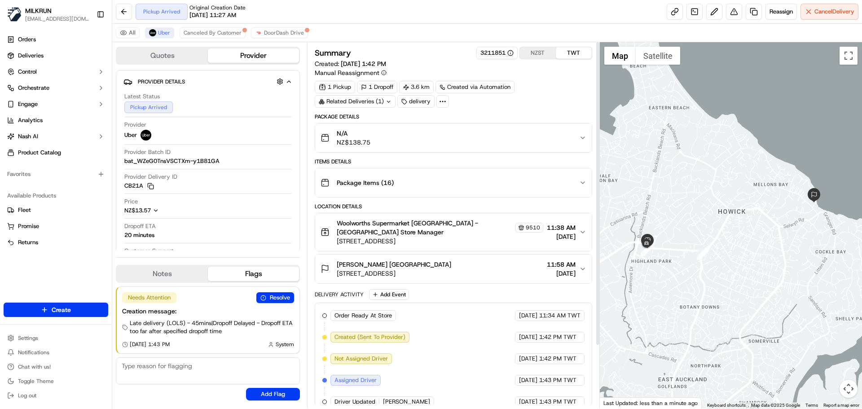
click at [528, 57] on button "NZST" at bounding box center [538, 53] width 36 height 12
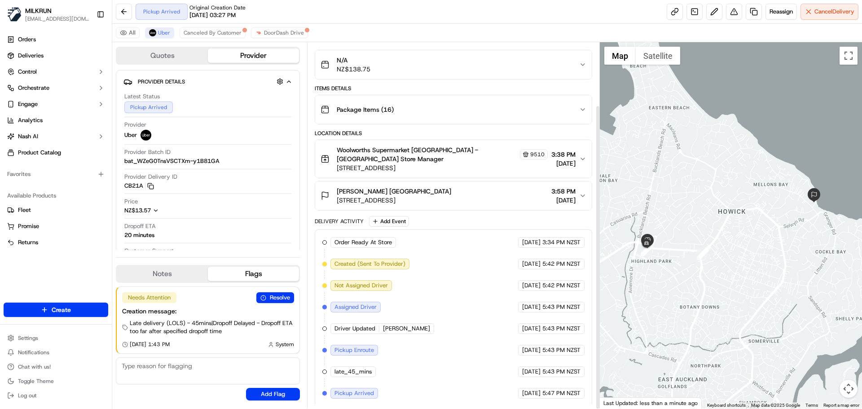
scroll to position [75, 0]
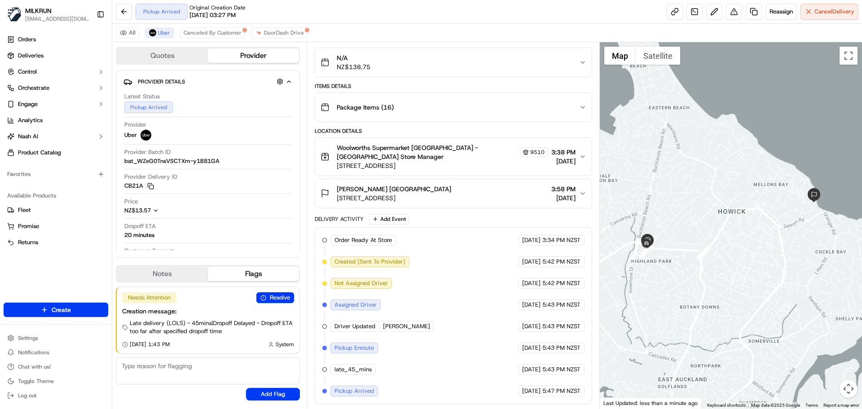
click at [378, 384] on div "Order Ready At Store MILKRUN [DATE] 3:34 PM NZST Created (Sent To Provider) Ube…" at bounding box center [453, 316] width 262 height 162
click at [378, 384] on div "Order Ready At Store MILKRUN 17/09/2025 3:34 PM NZST Created (Sent To Provider)…" at bounding box center [453, 316] width 262 height 162
drag, startPoint x: 378, startPoint y: 384, endPoint x: 575, endPoint y: 390, distance: 197.2
click at [575, 390] on div "Order Ready At Store MILKRUN 17/09/2025 3:34 PM NZST Created (Sent To Provider)…" at bounding box center [453, 316] width 262 height 162
click at [577, 397] on div "Order Ready At Store MILKRUN 17/09/2025 3:34 PM NZST Created (Sent To Provider)…" at bounding box center [453, 315] width 277 height 177
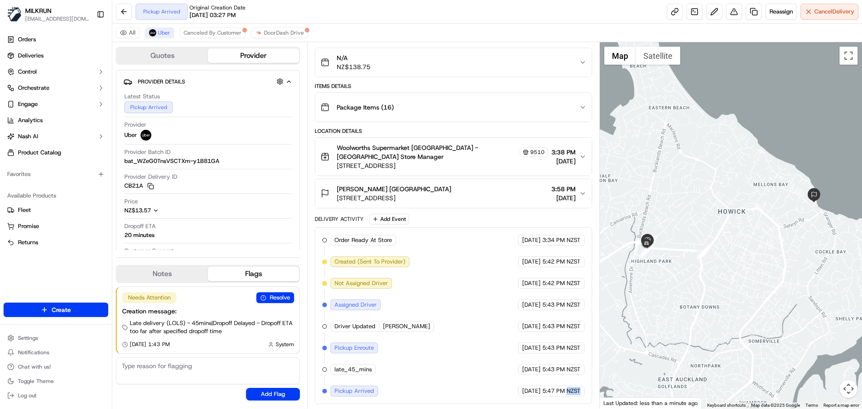
click at [577, 397] on div "Order Ready At Store MILKRUN 17/09/2025 3:34 PM NZST Created (Sent To Provider)…" at bounding box center [453, 315] width 277 height 177
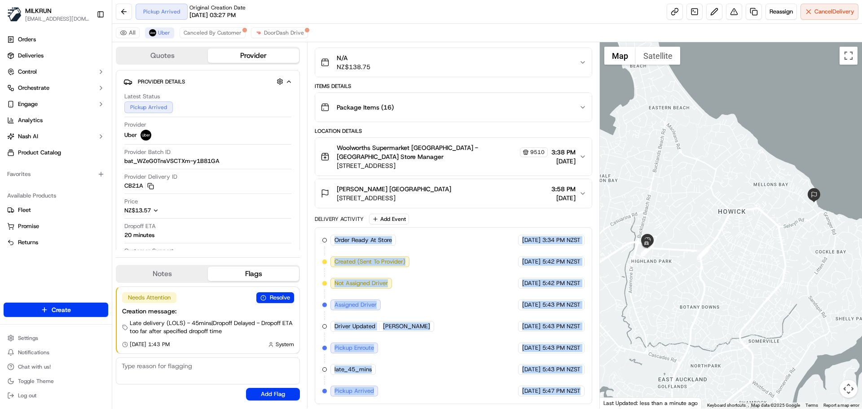
drag, startPoint x: 577, startPoint y: 397, endPoint x: 397, endPoint y: 252, distance: 230.3
click at [396, 248] on div "Order Ready At Store MILKRUN 17/09/2025 3:34 PM NZST Created (Sent To Provider)…" at bounding box center [453, 315] width 277 height 177
click at [428, 287] on div "Order Ready At Store MILKRUN 17/09/2025 3:34 PM NZST Created (Sent To Provider)…" at bounding box center [453, 316] width 262 height 162
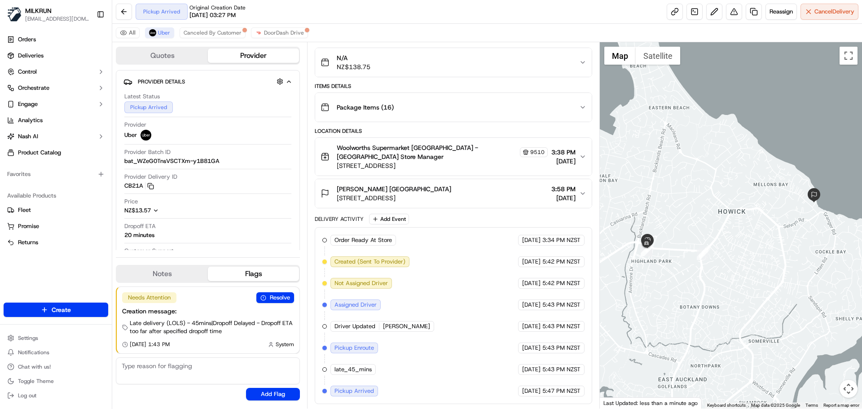
click at [428, 287] on div "Order Ready At Store MILKRUN 17/09/2025 3:34 PM NZST Created (Sent To Provider)…" at bounding box center [453, 316] width 262 height 162
drag, startPoint x: 428, startPoint y: 287, endPoint x: 450, endPoint y: 291, distance: 22.9
click at [430, 263] on div "Order Ready At Store MILKRUN 17/09/2025 3:34 PM NZST Created (Sent To Provider)…" at bounding box center [453, 316] width 262 height 162
click at [461, 326] on div "Order Ready At Store MILKRUN 17/09/2025 3:34 PM NZST Created (Sent To Provider)…" at bounding box center [453, 316] width 262 height 162
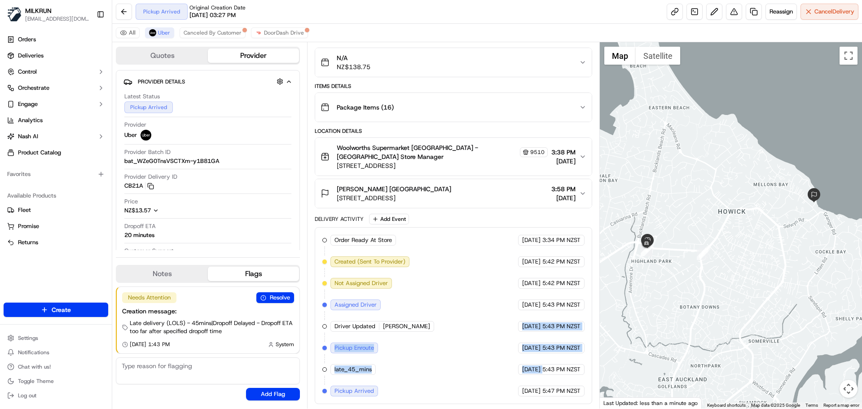
drag, startPoint x: 461, startPoint y: 326, endPoint x: 556, endPoint y: 382, distance: 110.1
click at [547, 381] on div "Order Ready At Store MILKRUN 17/09/2025 3:34 PM NZST Created (Sent To Provider)…" at bounding box center [453, 316] width 262 height 162
click at [574, 383] on div "Order Ready At Store MILKRUN 17/09/2025 3:34 PM NZST Created (Sent To Provider)…" at bounding box center [453, 316] width 262 height 162
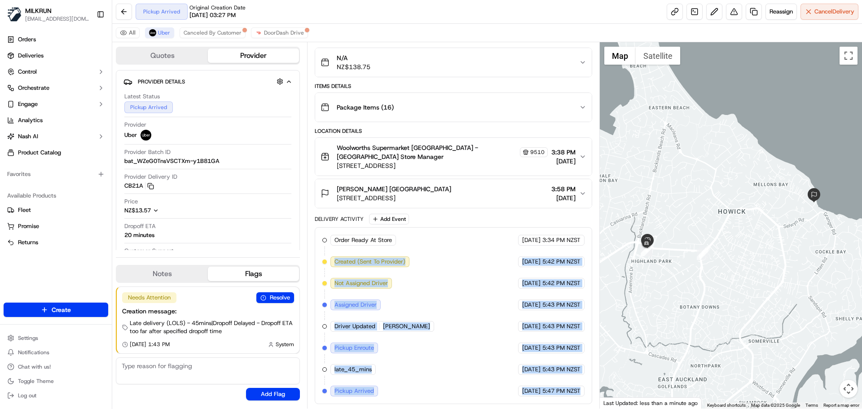
drag, startPoint x: 574, startPoint y: 383, endPoint x: 406, endPoint y: 269, distance: 203.4
click at [406, 269] on div "Order Ready At Store MILKRUN 17/09/2025 3:34 PM NZST Created (Sent To Provider)…" at bounding box center [453, 316] width 262 height 162
click at [478, 370] on div "Order Ready At Store MILKRUN 17/09/2025 3:34 PM NZST Created (Sent To Provider)…" at bounding box center [453, 316] width 262 height 162
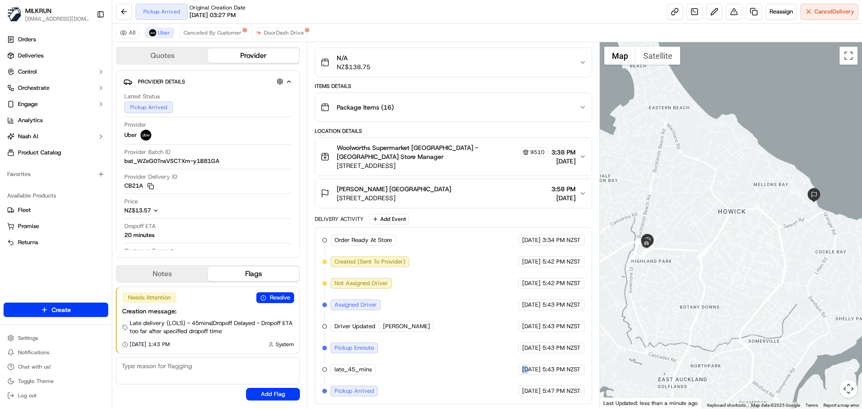
click at [478, 370] on div "Order Ready At Store MILKRUN 17/09/2025 3:34 PM NZST Created (Sent To Provider)…" at bounding box center [453, 316] width 262 height 162
drag, startPoint x: 478, startPoint y: 370, endPoint x: 533, endPoint y: 396, distance: 60.1
click at [532, 395] on div "Order Ready At Store MILKRUN 17/09/2025 3:34 PM NZST Created (Sent To Provider)…" at bounding box center [453, 316] width 262 height 162
click at [578, 402] on div "Order Ready At Store MILKRUN 17/09/2025 3:34 PM NZST Created (Sent To Provider)…" at bounding box center [453, 315] width 277 height 177
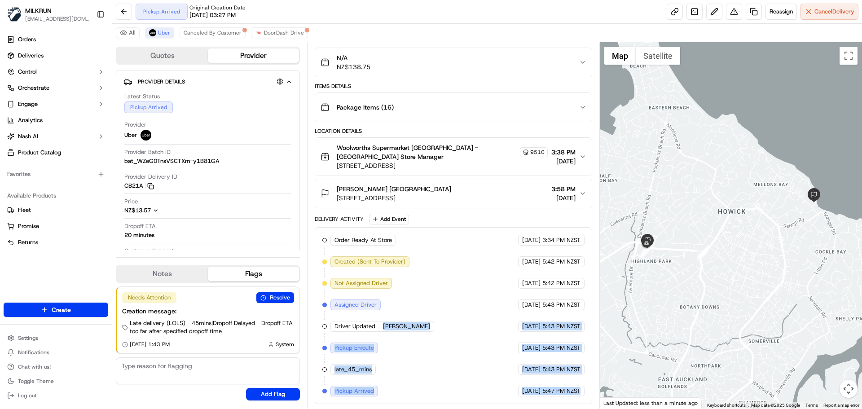
drag, startPoint x: 578, startPoint y: 402, endPoint x: 278, endPoint y: 279, distance: 323.4
click at [284, 280] on div "Quotes Provider Provider Details Hidden ( 2 ) Latest Status Pickup Arrived Prov…" at bounding box center [356, 225] width 488 height 366
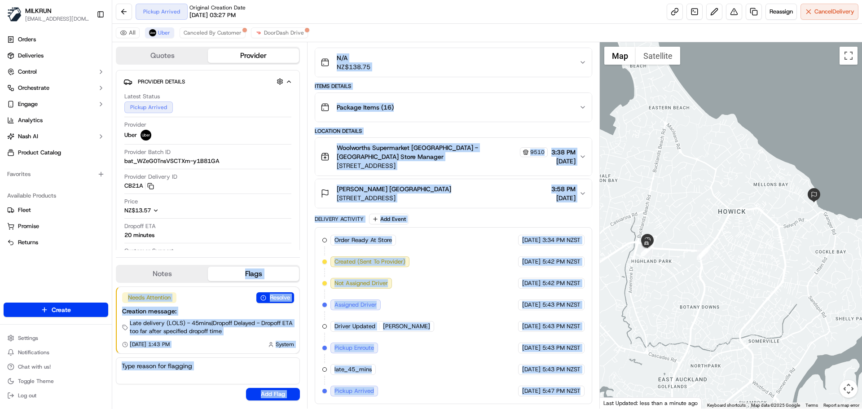
click at [438, 376] on div "Order Ready At Store MILKRUN 17/09/2025 3:34 PM NZST Created (Sent To Provider)…" at bounding box center [453, 316] width 262 height 162
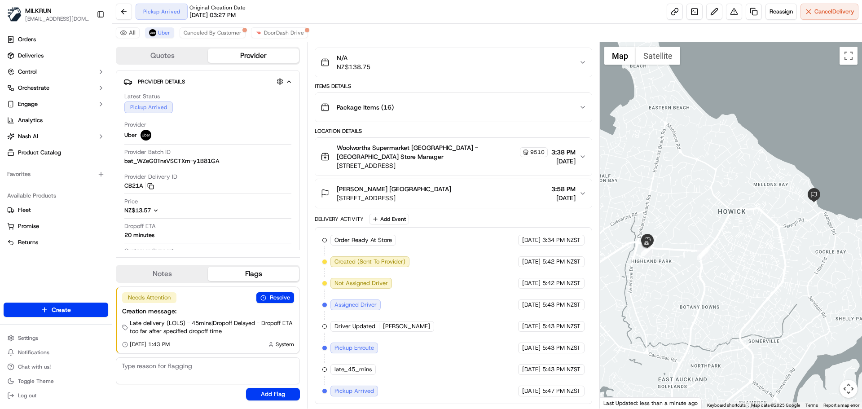
click at [565, 397] on div "Order Ready At Store MILKRUN 17/09/2025 3:34 PM NZST Created (Sent To Provider)…" at bounding box center [453, 315] width 277 height 177
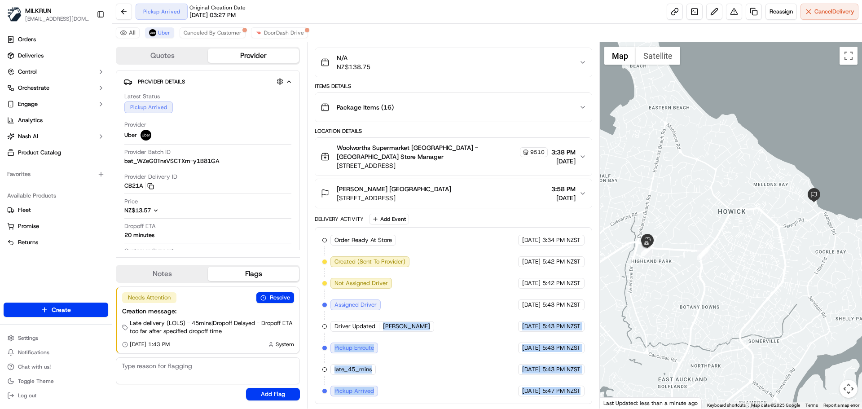
drag, startPoint x: 565, startPoint y: 397, endPoint x: 435, endPoint y: 290, distance: 168.4
click at [435, 290] on div "Order Ready At Store MILKRUN 17/09/2025 3:34 PM NZST Created (Sent To Provider)…" at bounding box center [453, 315] width 277 height 177
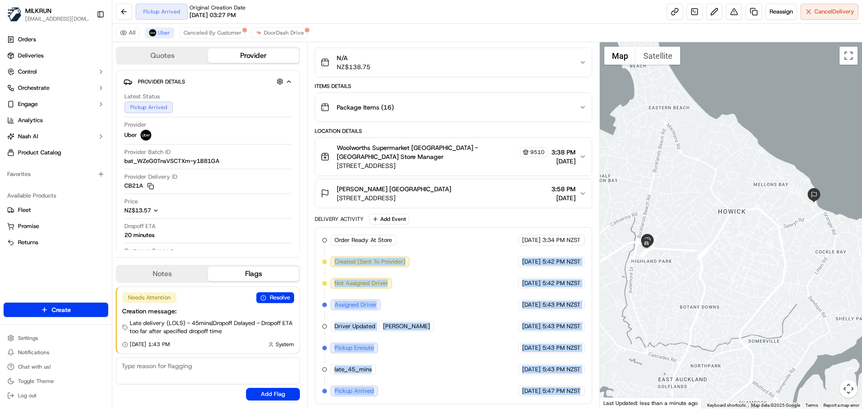
click at [456, 321] on div "Order Ready At Store MILKRUN 17/09/2025 3:34 PM NZST Created (Sent To Provider)…" at bounding box center [453, 316] width 262 height 162
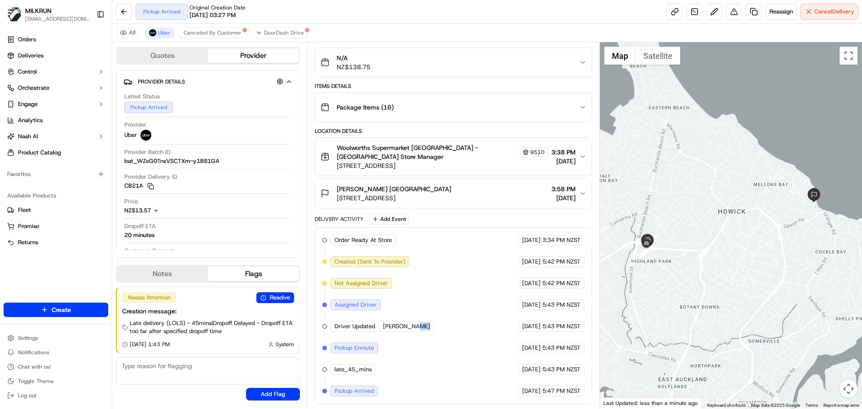
click at [456, 321] on div "Order Ready At Store MILKRUN 17/09/2025 3:34 PM NZST Created (Sent To Provider)…" at bounding box center [453, 316] width 262 height 162
drag, startPoint x: 456, startPoint y: 321, endPoint x: 544, endPoint y: 382, distance: 107.5
click at [523, 381] on div "Order Ready At Store MILKRUN 17/09/2025 3:34 PM NZST Created (Sent To Provider)…" at bounding box center [453, 316] width 262 height 162
click at [573, 389] on span "5:47 PM NZST" at bounding box center [561, 391] width 38 height 8
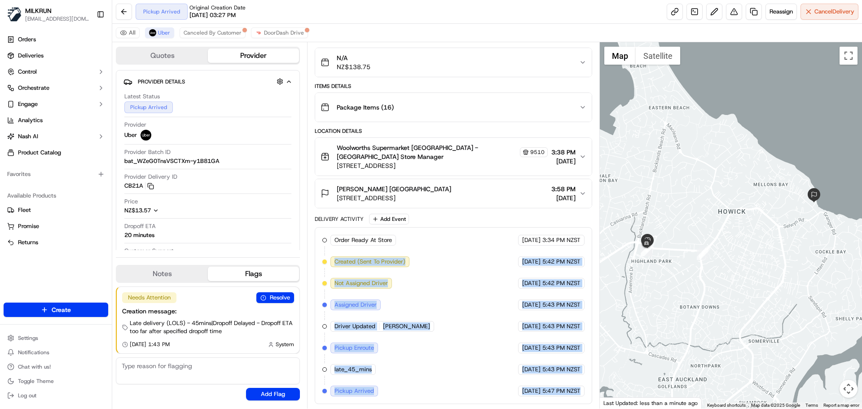
drag, startPoint x: 573, startPoint y: 389, endPoint x: 467, endPoint y: 349, distance: 113.3
click at [435, 279] on div "Order Ready At Store MILKRUN 17/09/2025 3:34 PM NZST Created (Sent To Provider)…" at bounding box center [453, 316] width 262 height 162
click at [467, 350] on div "Order Ready At Store MILKRUN 17/09/2025 3:34 PM NZST Created (Sent To Provider)…" at bounding box center [453, 316] width 262 height 162
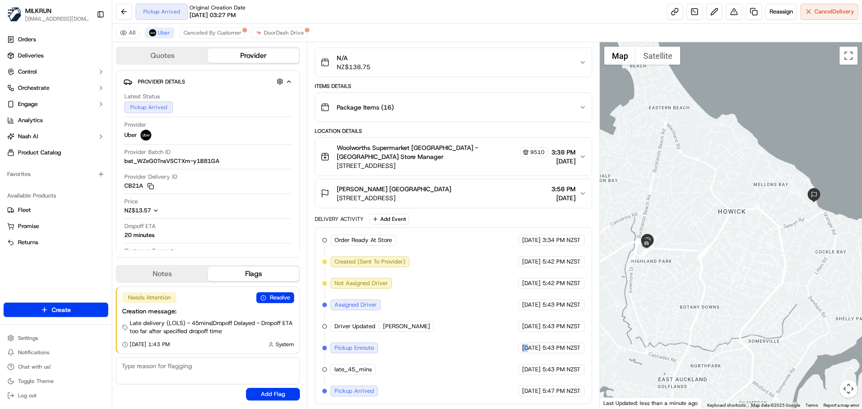
click at [467, 350] on div "Order Ready At Store MILKRUN 17/09/2025 3:34 PM NZST Created (Sent To Provider)…" at bounding box center [453, 316] width 262 height 162
drag, startPoint x: 467, startPoint y: 350, endPoint x: 573, endPoint y: 390, distance: 113.0
click at [568, 389] on div "Order Ready At Store MILKRUN 17/09/2025 3:34 PM NZST Created (Sent To Provider)…" at bounding box center [453, 316] width 262 height 162
click at [576, 390] on span "5:47 PM NZST" at bounding box center [561, 391] width 38 height 8
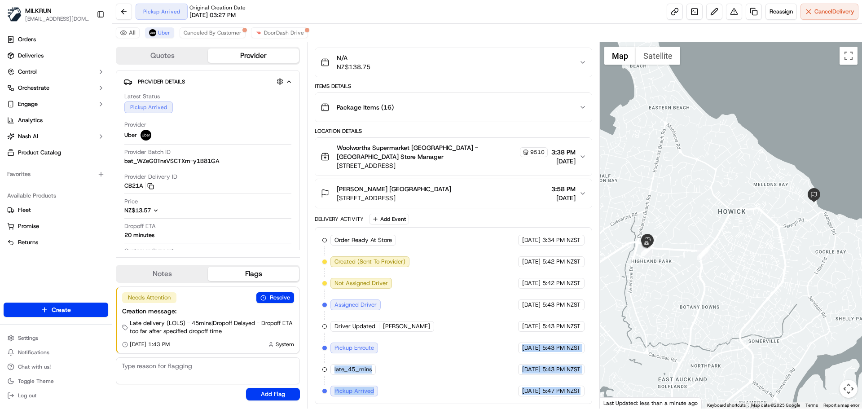
drag, startPoint x: 576, startPoint y: 390, endPoint x: 507, endPoint y: 324, distance: 95.9
click at [510, 327] on div "Order Ready At Store MILKRUN 17/09/2025 3:34 PM NZST Created (Sent To Provider)…" at bounding box center [453, 316] width 262 height 162
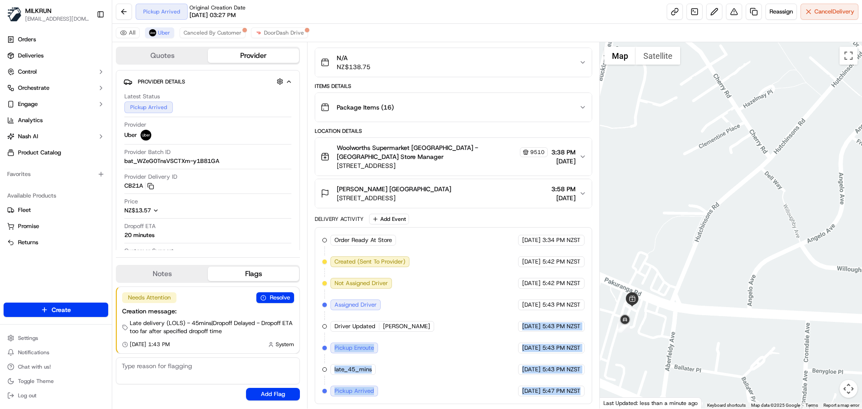
drag, startPoint x: 675, startPoint y: 294, endPoint x: 717, endPoint y: 282, distance: 42.8
click at [717, 277] on div at bounding box center [731, 225] width 263 height 366
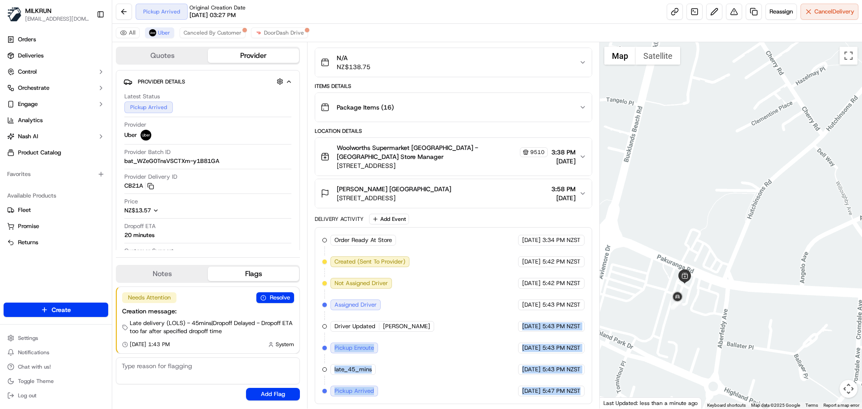
click at [549, 394] on span "5:47 PM NZST" at bounding box center [561, 391] width 38 height 8
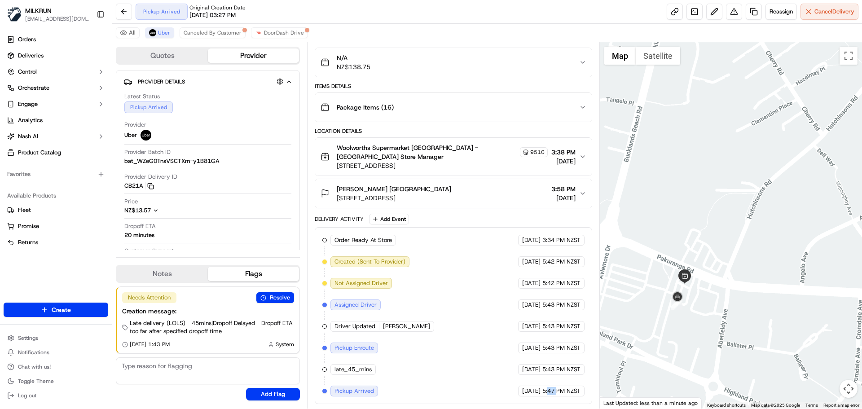
click at [549, 394] on span "5:47 PM NZST" at bounding box center [561, 391] width 38 height 8
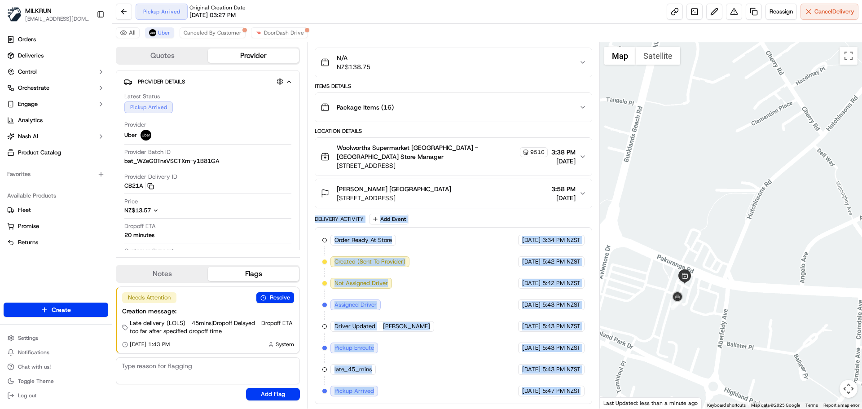
drag, startPoint x: 549, startPoint y: 394, endPoint x: 335, endPoint y: 220, distance: 276.4
click at [335, 220] on div "Delivery Activity Add Event Order Ready At Store MILKRUN 17/09/2025 3:34 PM NZS…" at bounding box center [453, 309] width 277 height 190
click at [335, 220] on div "Delivery Activity" at bounding box center [339, 219] width 49 height 7
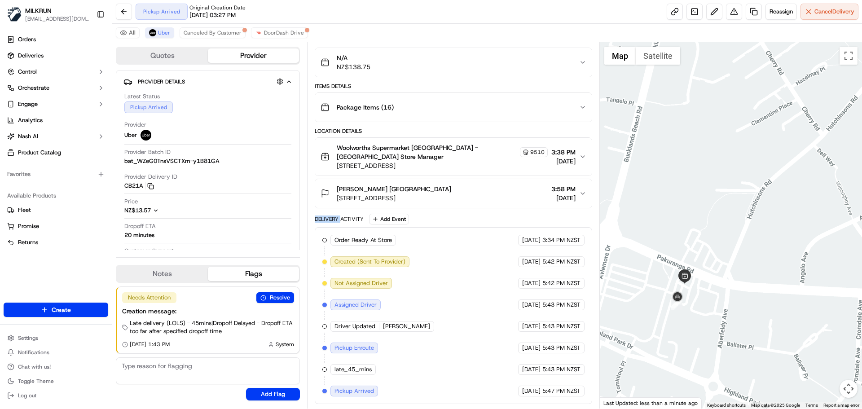
click at [335, 220] on div "Delivery Activity" at bounding box center [339, 219] width 49 height 7
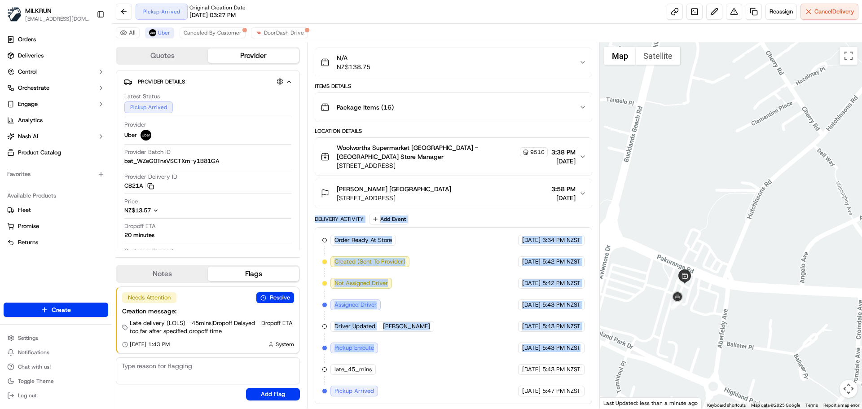
drag, startPoint x: 335, startPoint y: 220, endPoint x: 568, endPoint y: 369, distance: 276.7
click at [563, 364] on div "Delivery Activity Add Event Order Ready At Store MILKRUN 17/09/2025 3:34 PM NZS…" at bounding box center [453, 309] width 277 height 190
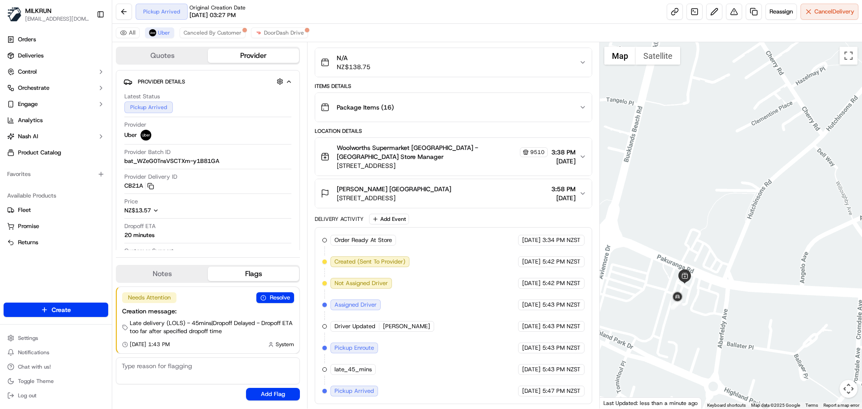
click at [561, 384] on div "Order Ready At Store MILKRUN 17/09/2025 3:34 PM NZST Created (Sent To Provider)…" at bounding box center [453, 316] width 262 height 162
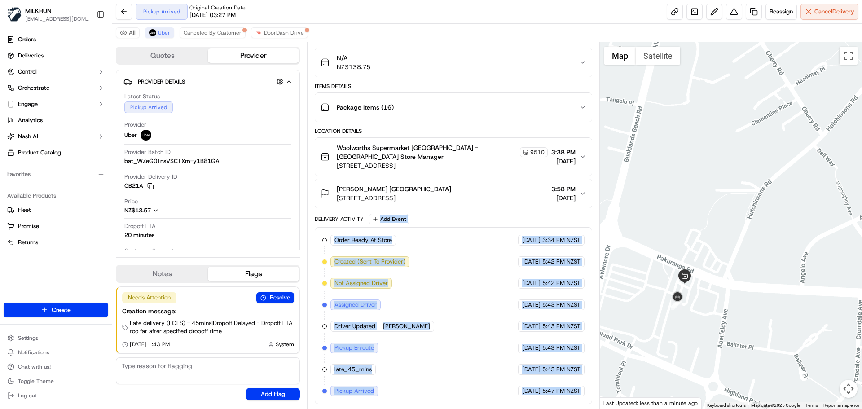
drag, startPoint x: 561, startPoint y: 384, endPoint x: 361, endPoint y: 167, distance: 295.9
click at [362, 168] on div "Package Details N/A NZ$138.75 Items Details Package Items ( 16 ) Location Detai…" at bounding box center [453, 221] width 277 height 366
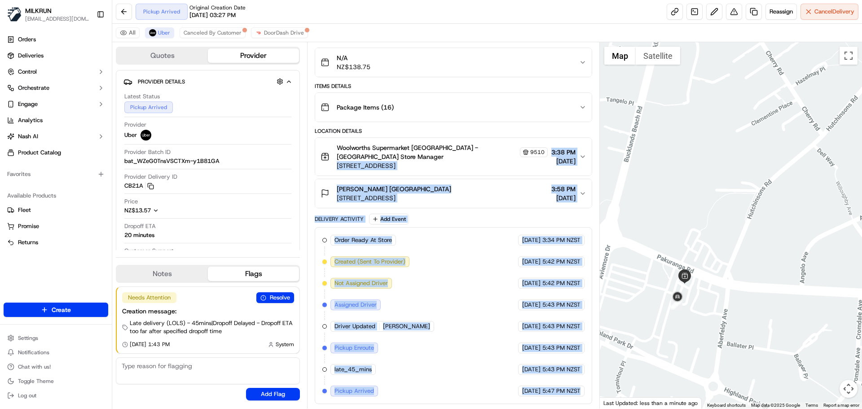
click at [483, 335] on div "Order Ready At Store MILKRUN 17/09/2025 3:34 PM NZST Created (Sent To Provider)…" at bounding box center [453, 316] width 262 height 162
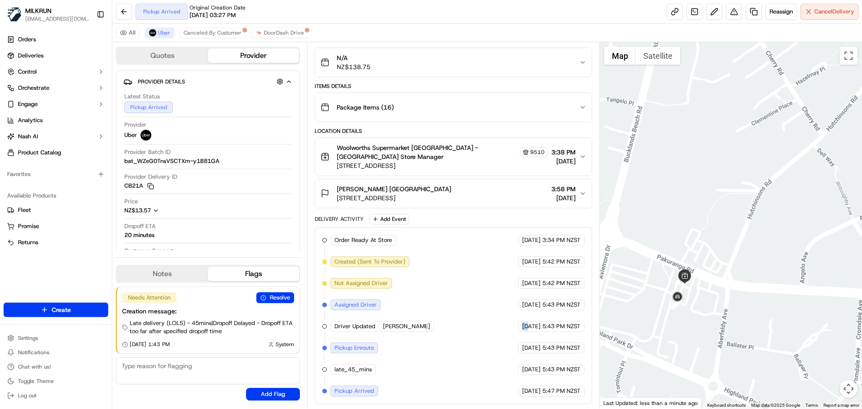
click at [483, 335] on div "Order Ready At Store MILKRUN 17/09/2025 3:34 PM NZST Created (Sent To Provider)…" at bounding box center [453, 316] width 262 height 162
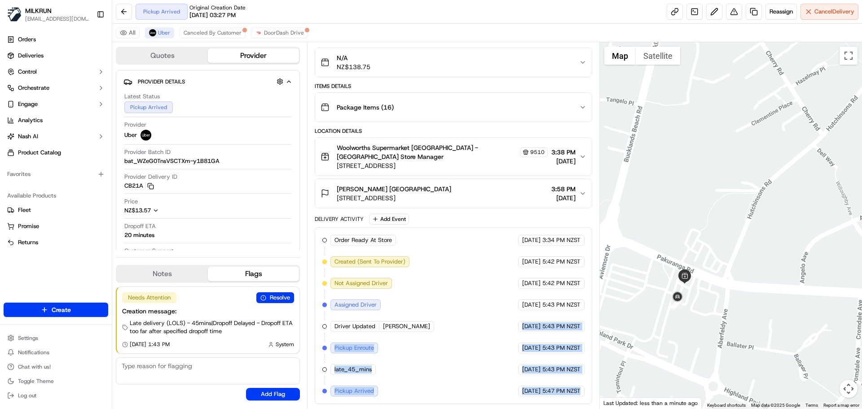
drag, startPoint x: 483, startPoint y: 335, endPoint x: 591, endPoint y: 408, distance: 130.4
click at [591, 408] on div "Summary 3211851 NZST TWT Created: 17/09/2025 5:42 PM Manual Reassignment 1 Pick…" at bounding box center [453, 225] width 292 height 366
click at [581, 396] on div "17/09/2025 5:47 PM NZST" at bounding box center [551, 391] width 66 height 11
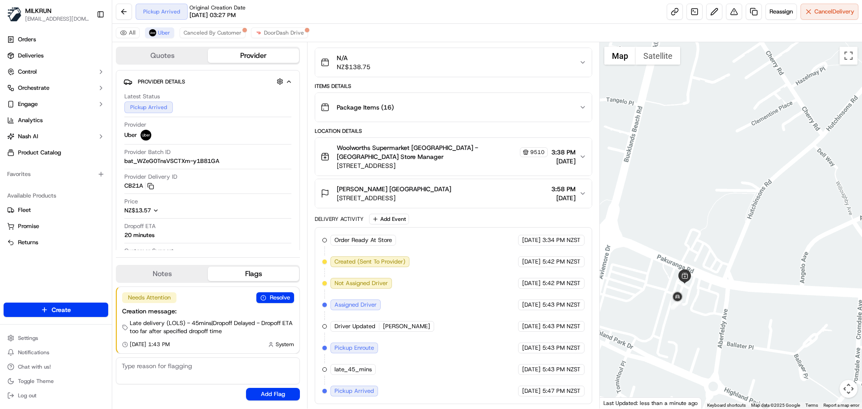
click at [581, 396] on div "17/09/2025 5:47 PM NZST" at bounding box center [551, 391] width 66 height 11
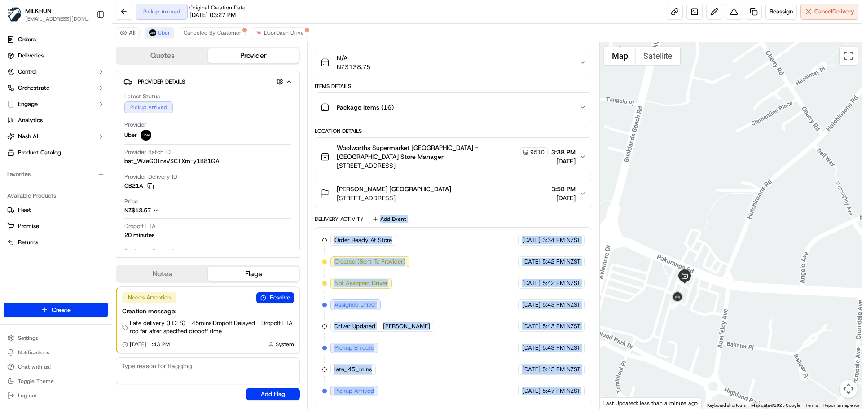
drag, startPoint x: 581, startPoint y: 396, endPoint x: 362, endPoint y: 216, distance: 283.0
click at [330, 181] on div "Package Details N/A NZ$138.75 Items Details Package Items ( 16 ) Location Detai…" at bounding box center [453, 221] width 277 height 366
click at [522, 346] on span "[DATE]" at bounding box center [531, 348] width 18 height 8
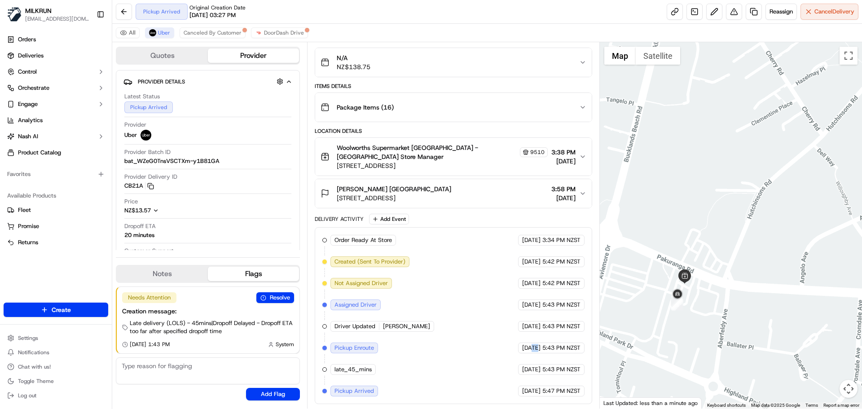
click at [522, 346] on span "[DATE]" at bounding box center [531, 348] width 18 height 8
drag, startPoint x: 518, startPoint y: 346, endPoint x: 444, endPoint y: 282, distance: 98.1
click at [444, 282] on div "Order Ready At Store MILKRUN 17/09/2025 3:34 PM NZST Created (Sent To Provider)…" at bounding box center [453, 316] width 262 height 162
click at [529, 383] on div "Order Ready At Store MILKRUN 17/09/2025 3:34 PM NZST Created (Sent To Provider)…" at bounding box center [453, 316] width 262 height 162
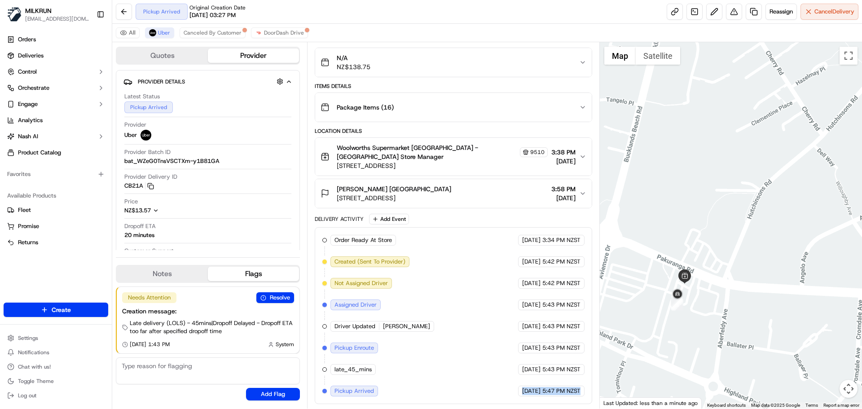
drag, startPoint x: 529, startPoint y: 383, endPoint x: 561, endPoint y: 389, distance: 32.4
click at [558, 388] on div "Order Ready At Store MILKRUN 17/09/2025 3:34 PM NZST Created (Sent To Provider)…" at bounding box center [453, 316] width 262 height 162
click at [561, 389] on span "5:47 PM NZST" at bounding box center [561, 391] width 38 height 8
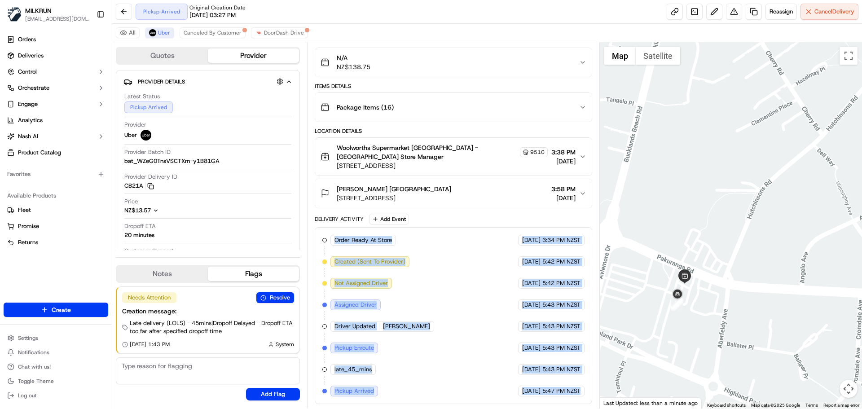
drag, startPoint x: 561, startPoint y: 389, endPoint x: 307, endPoint y: 191, distance: 321.9
click at [304, 187] on div "Quotes Provider Provider Details Hidden ( 2 ) Latest Status Pickup Arrived Prov…" at bounding box center [356, 225] width 488 height 366
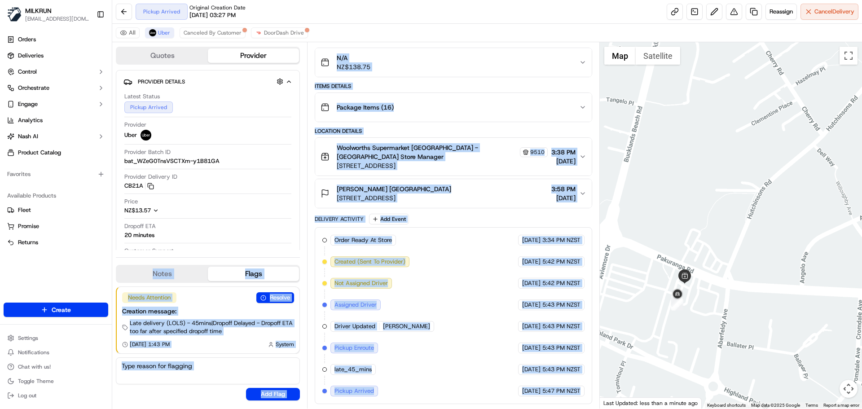
click at [445, 356] on div "Order Ready At Store MILKRUN 17/09/2025 3:34 PM NZST Created (Sent To Provider)…" at bounding box center [453, 316] width 262 height 162
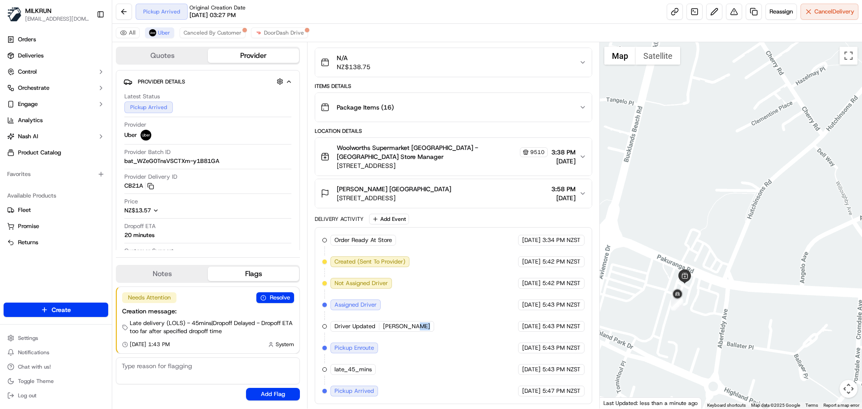
click at [445, 356] on div "Order Ready At Store MILKRUN 17/09/2025 3:34 PM NZST Created (Sent To Provider)…" at bounding box center [453, 316] width 262 height 162
drag, startPoint x: 445, startPoint y: 356, endPoint x: 373, endPoint y: 240, distance: 136.1
click at [373, 240] on div "Order Ready At Store MILKRUN 17/09/2025 3:34 PM NZST Created (Sent To Provider)…" at bounding box center [453, 316] width 262 height 162
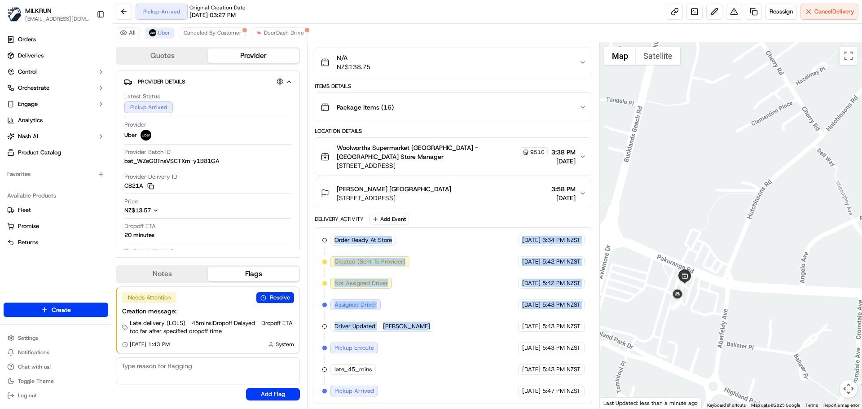
click at [454, 318] on div "Order Ready At Store MILKRUN 17/09/2025 3:34 PM NZST Created (Sent To Provider)…" at bounding box center [453, 316] width 262 height 162
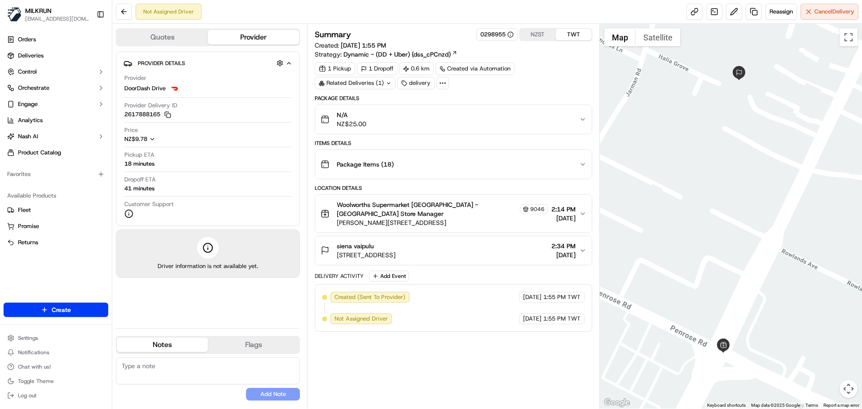
click at [419, 353] on div "Summary 0298955 NZST TWT Created: [DATE] 1:55 PM Strategy: Dynamic - (DD + Uber…" at bounding box center [453, 216] width 277 height 376
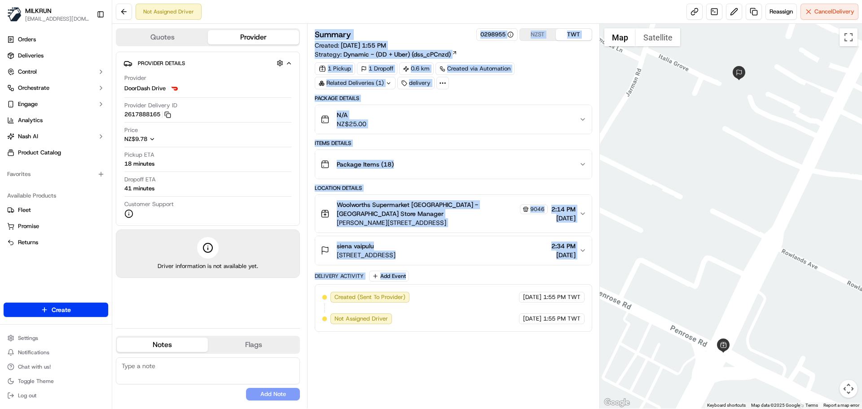
drag, startPoint x: 419, startPoint y: 353, endPoint x: 459, endPoint y: 164, distance: 193.2
click at [459, 164] on div "Summary 0298955 NZST TWT Created: [DATE] 1:55 PM Strategy: Dynamic - (DD + Uber…" at bounding box center [453, 216] width 277 height 376
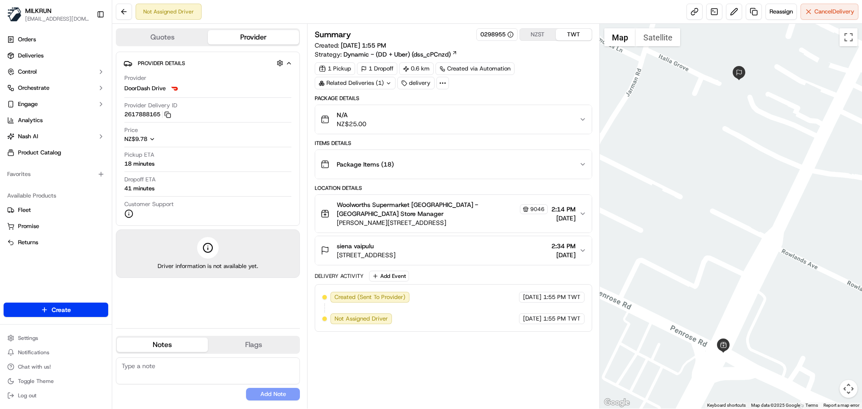
click at [454, 319] on div "Created (Sent To Provider) DoorDash Drive [DATE] 1:55 PM TWT Not Assigned Drive…" at bounding box center [453, 308] width 262 height 32
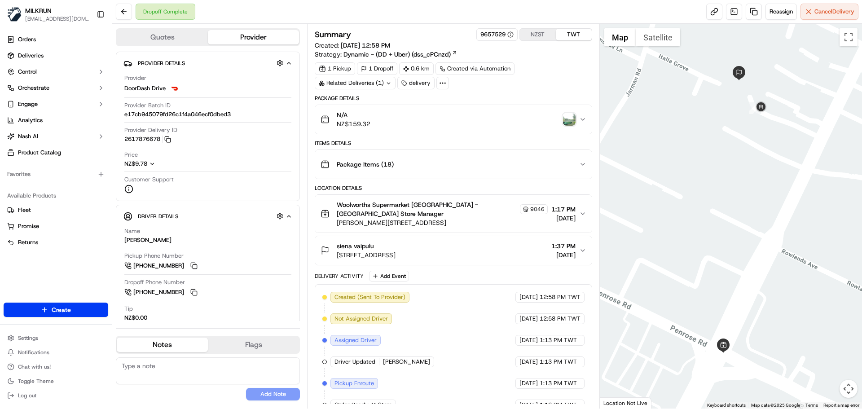
click at [512, 303] on div "Created (Sent To Provider) DoorDash Drive [DATE] 12:58 PM TWT Not Assigned Driv…" at bounding box center [453, 416] width 262 height 248
drag, startPoint x: 512, startPoint y: 303, endPoint x: 520, endPoint y: 362, distance: 59.8
click at [520, 357] on div "Created (Sent To Provider) DoorDash Drive [DATE] 12:58 PM TWT Not Assigned Driv…" at bounding box center [453, 416] width 262 height 248
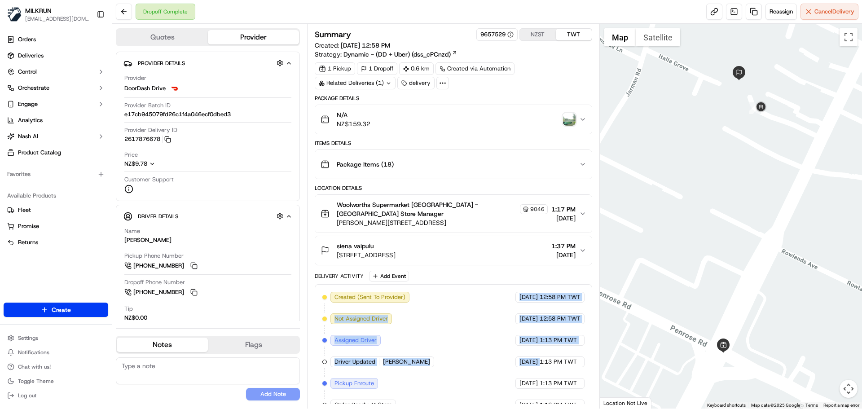
click at [520, 362] on span "[DATE]" at bounding box center [529, 362] width 18 height 8
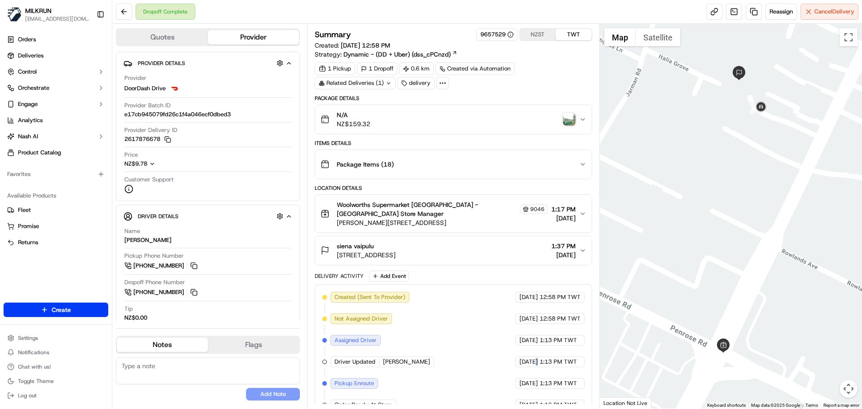
click at [520, 362] on span "[DATE]" at bounding box center [529, 362] width 18 height 8
drag, startPoint x: 520, startPoint y: 362, endPoint x: 504, endPoint y: 306, distance: 58.3
click at [504, 306] on div "Created (Sent To Provider) DoorDash Drive [DATE] 12:58 PM TWT Not Assigned Driv…" at bounding box center [453, 416] width 262 height 248
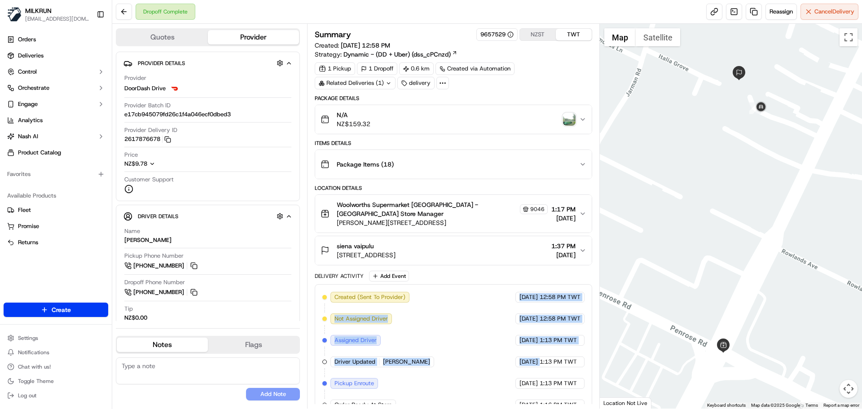
click at [520, 340] on span "[DATE]" at bounding box center [529, 340] width 18 height 8
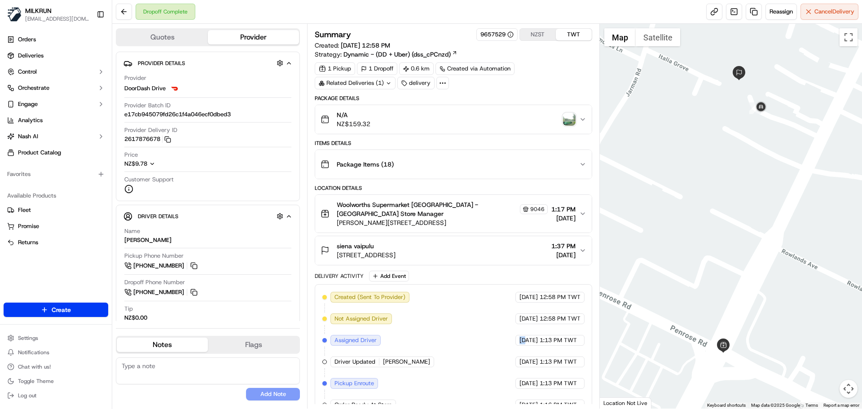
click at [520, 340] on span "[DATE]" at bounding box center [529, 340] width 18 height 8
drag, startPoint x: 506, startPoint y: 340, endPoint x: 520, endPoint y: 379, distance: 40.9
click at [519, 378] on div "Created (Sent To Provider) DoorDash Drive [DATE] 12:58 PM TWT Not Assigned Driv…" at bounding box center [453, 416] width 262 height 248
click at [520, 379] on div "[DATE] 1:13 PM TWT" at bounding box center [550, 383] width 69 height 11
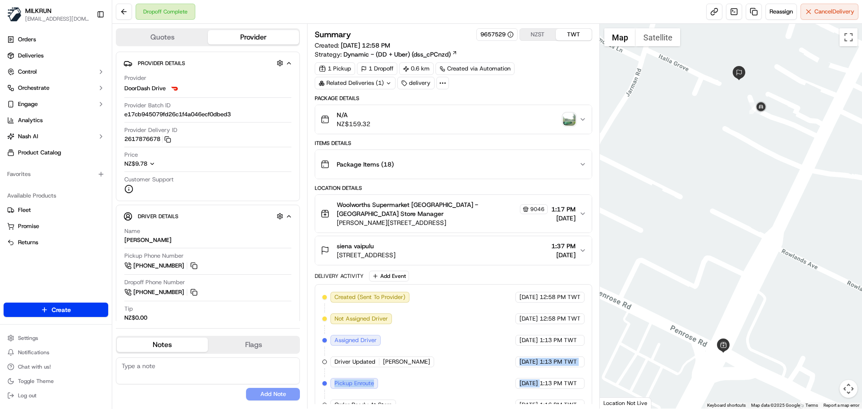
drag, startPoint x: 520, startPoint y: 379, endPoint x: 493, endPoint y: 329, distance: 56.7
click at [500, 335] on div "Created (Sent To Provider) DoorDash Drive [DATE] 12:58 PM TWT Not Assigned Driv…" at bounding box center [453, 416] width 262 height 248
click at [488, 386] on div "Created (Sent To Provider) DoorDash Drive [DATE] 12:58 PM TWT Not Assigned Driv…" at bounding box center [453, 416] width 262 height 248
drag, startPoint x: 488, startPoint y: 386, endPoint x: 542, endPoint y: 384, distance: 54.4
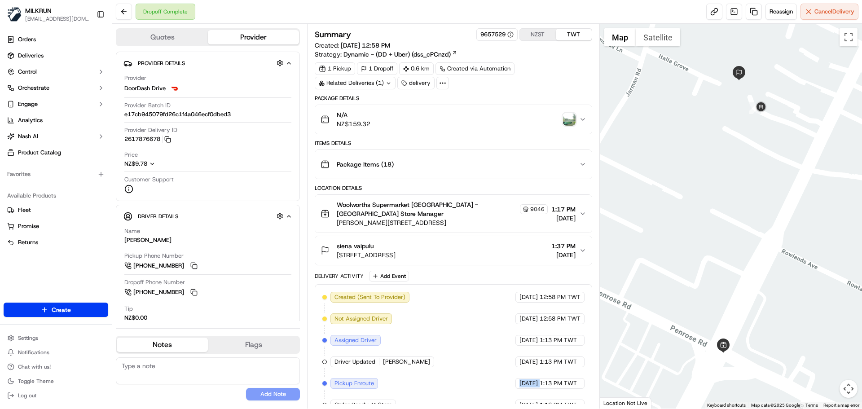
click at [530, 384] on div "Created (Sent To Provider) DoorDash Drive [DATE] 12:58 PM TWT Not Assigned Driv…" at bounding box center [453, 416] width 262 height 248
click at [543, 384] on span "1:13 PM TWT" at bounding box center [558, 383] width 37 height 8
drag, startPoint x: 543, startPoint y: 384, endPoint x: 545, endPoint y: 298, distance: 85.4
click at [547, 307] on div "Created (Sent To Provider) DoorDash Drive [DATE] 12:58 PM TWT Not Assigned Driv…" at bounding box center [453, 416] width 262 height 248
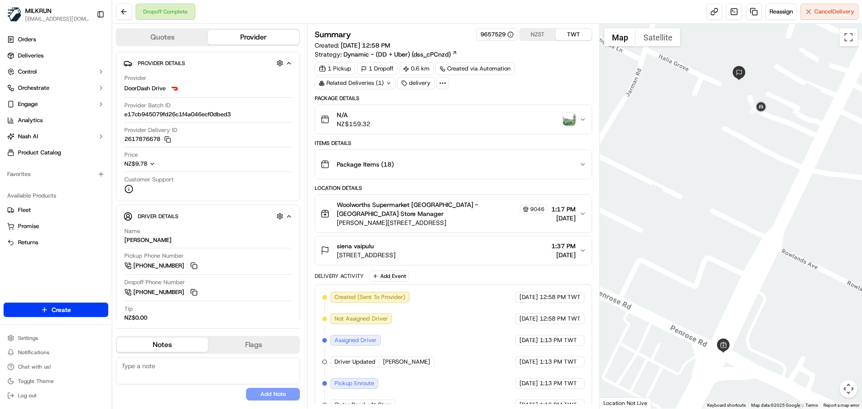
click at [559, 404] on span "1:16 PM TWT" at bounding box center [558, 405] width 37 height 8
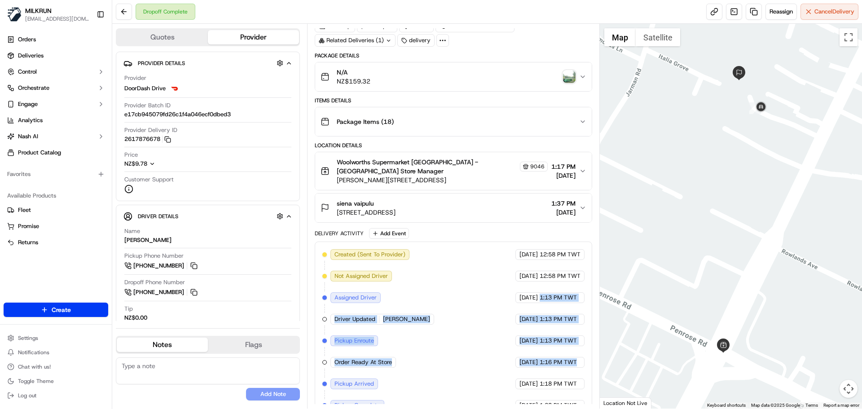
drag, startPoint x: 559, startPoint y: 404, endPoint x: 556, endPoint y: 303, distance: 100.6
click at [556, 303] on div "Created (Sent To Provider) DoorDash Drive [DATE] 12:58 PM TWT Not Assigned Driv…" at bounding box center [453, 373] width 262 height 248
click at [546, 365] on span "1:16 PM TWT" at bounding box center [558, 362] width 37 height 8
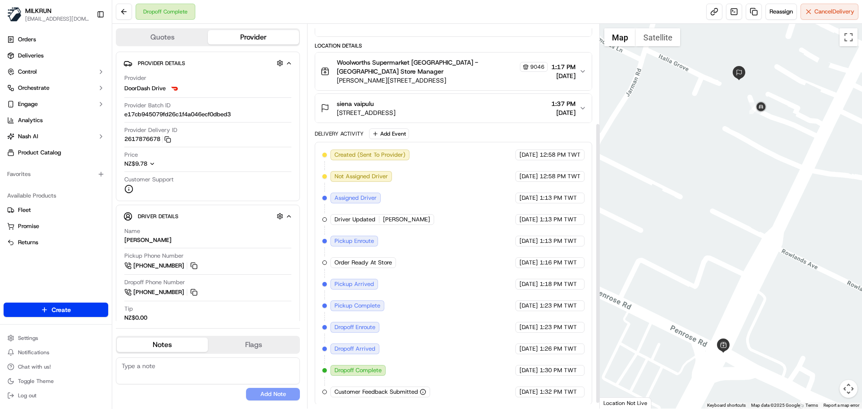
scroll to position [143, 0]
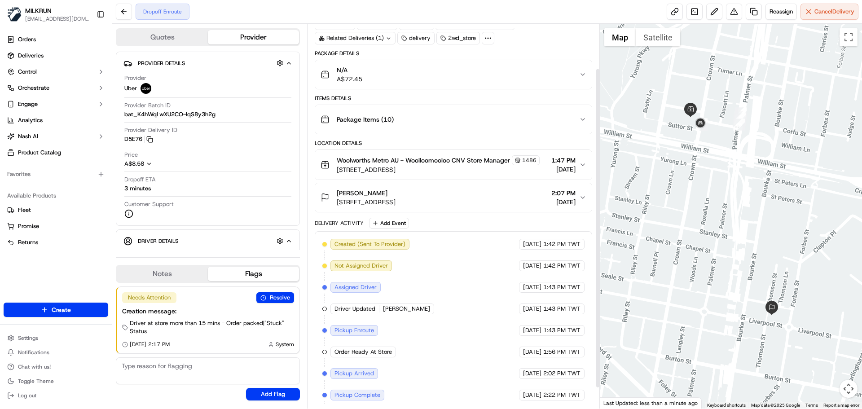
scroll to position [79, 0]
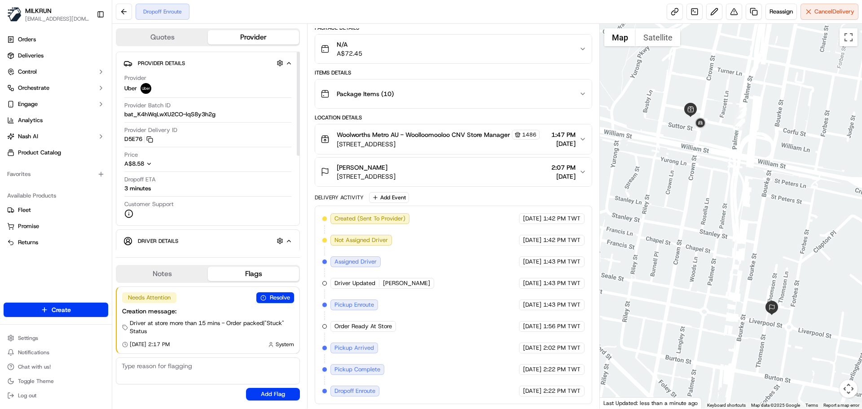
click at [132, 91] on span "Uber" at bounding box center [130, 88] width 13 height 8
copy span "Uber"
click at [586, 394] on div "Created (Sent To Provider) Uber [DATE] 1:42 PM TWT Not Assigned Driver Uber [DA…" at bounding box center [453, 305] width 277 height 198
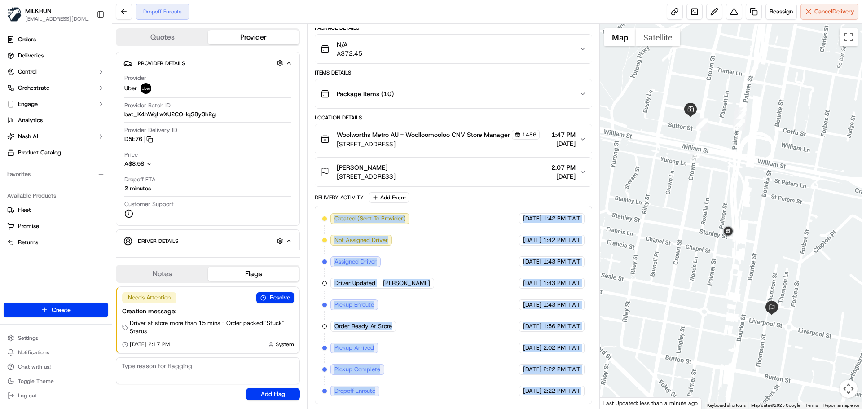
drag, startPoint x: 586, startPoint y: 394, endPoint x: 449, endPoint y: 214, distance: 225.6
click at [449, 214] on div "Created (Sent To Provider) Uber [DATE] 1:42 PM TWT Not Assigned Driver Uber [DA…" at bounding box center [453, 305] width 277 height 198
click at [502, 362] on div "Created (Sent To Provider) Uber [DATE] 1:42 PM TWT Not Assigned Driver Uber [DA…" at bounding box center [453, 304] width 262 height 183
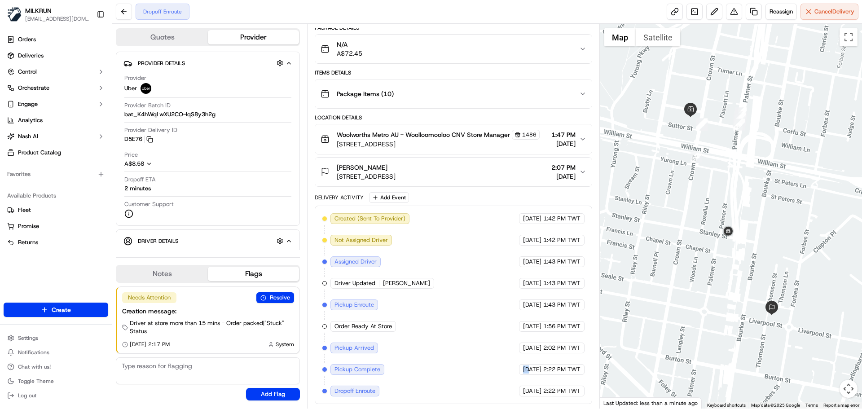
click at [502, 362] on div "Created (Sent To Provider) Uber [DATE] 1:42 PM TWT Not Assigned Driver Uber [DA…" at bounding box center [453, 304] width 262 height 183
drag, startPoint x: 502, startPoint y: 362, endPoint x: 560, endPoint y: 389, distance: 63.9
click at [560, 389] on div "Created (Sent To Provider) Uber [DATE] 1:42 PM TWT Not Assigned Driver Uber [DA…" at bounding box center [453, 304] width 262 height 183
click at [563, 392] on span "2:22 PM TWT" at bounding box center [561, 391] width 37 height 8
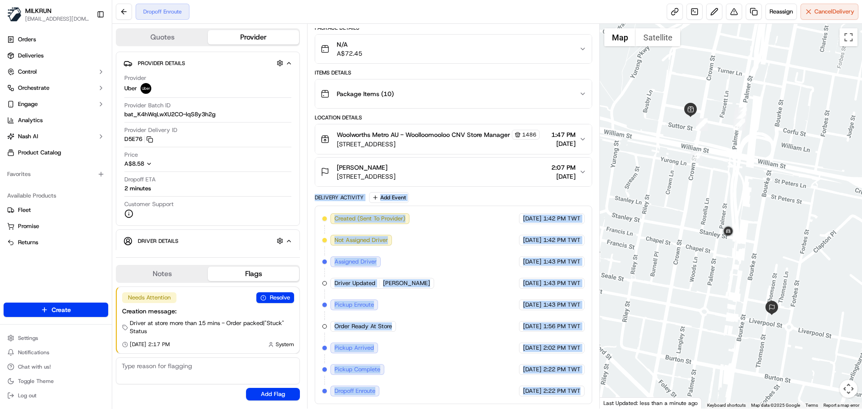
drag, startPoint x: 563, startPoint y: 392, endPoint x: 318, endPoint y: 203, distance: 309.4
click at [318, 203] on div "Delivery Activity Add Event Created (Sent To Provider) Uber [DATE] 1:42 PM TWT …" at bounding box center [453, 298] width 277 height 212
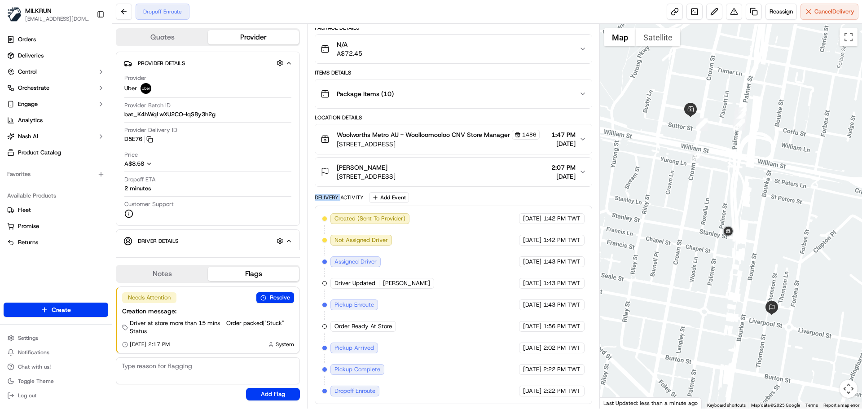
click at [318, 203] on div "Delivery Activity Add Event Created (Sent To Provider) Uber [DATE] 1:42 PM TWT …" at bounding box center [453, 298] width 277 height 212
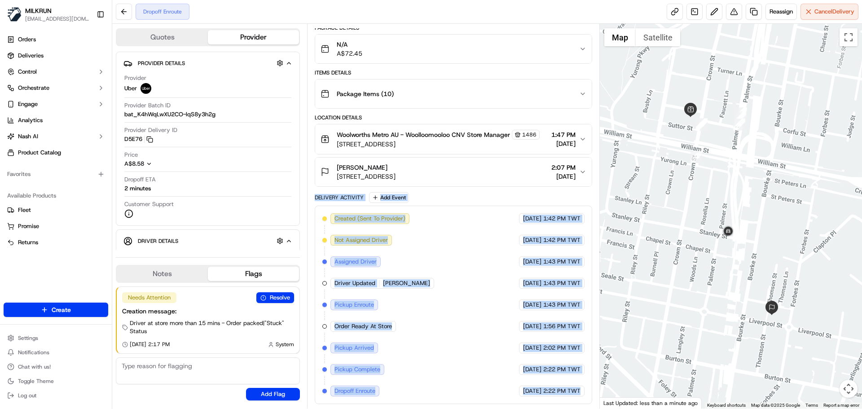
drag, startPoint x: 318, startPoint y: 203, endPoint x: 551, endPoint y: 389, distance: 297.4
click at [551, 389] on div "Delivery Activity Add Event Created (Sent To Provider) Uber [DATE] 1:42 PM TWT …" at bounding box center [453, 298] width 277 height 212
click at [551, 389] on span "2:22 PM TWT" at bounding box center [561, 391] width 37 height 8
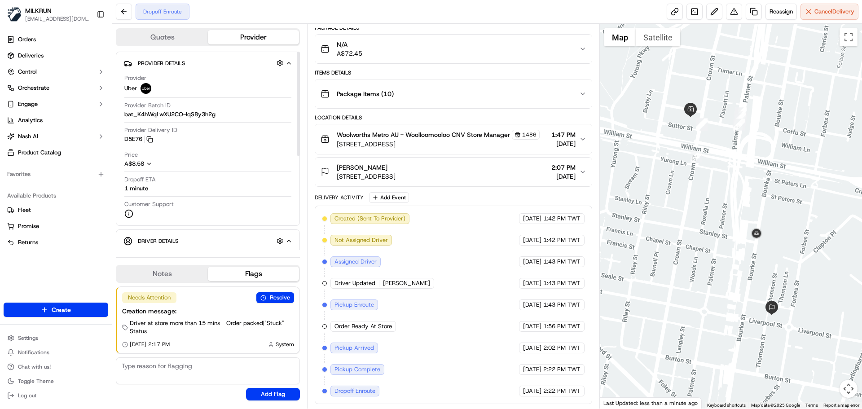
click at [473, 264] on div "Created (Sent To Provider) Uber [DATE] 1:42 PM TWT Not Assigned Driver Uber [DA…" at bounding box center [453, 304] width 262 height 183
click at [473, 264] on div "Created (Sent To Provider) Uber 17/09/2025 1:42 PM TWT Not Assigned Driver Uber…" at bounding box center [453, 304] width 262 height 183
drag, startPoint x: 473, startPoint y: 264, endPoint x: 480, endPoint y: 226, distance: 37.9
click at [475, 204] on div "Delivery Activity Add Event Created (Sent To Provider) Uber 17/09/2025 1:42 PM …" at bounding box center [453, 298] width 277 height 212
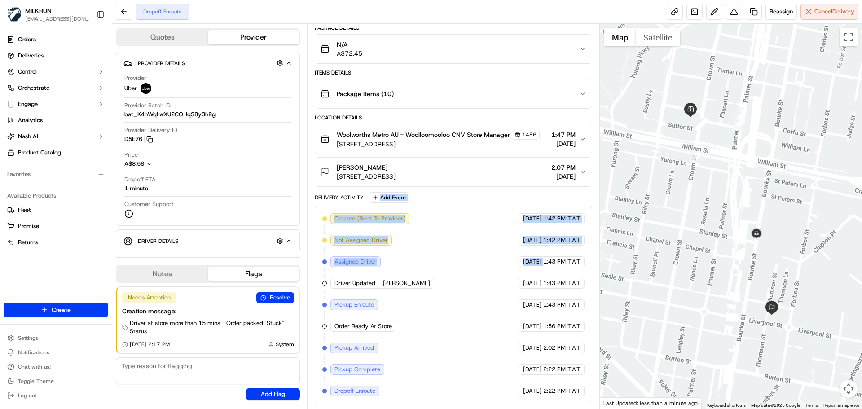
click at [483, 256] on div "Created (Sent To Provider) Uber 17/09/2025 1:42 PM TWT Not Assigned Driver Uber…" at bounding box center [453, 304] width 262 height 183
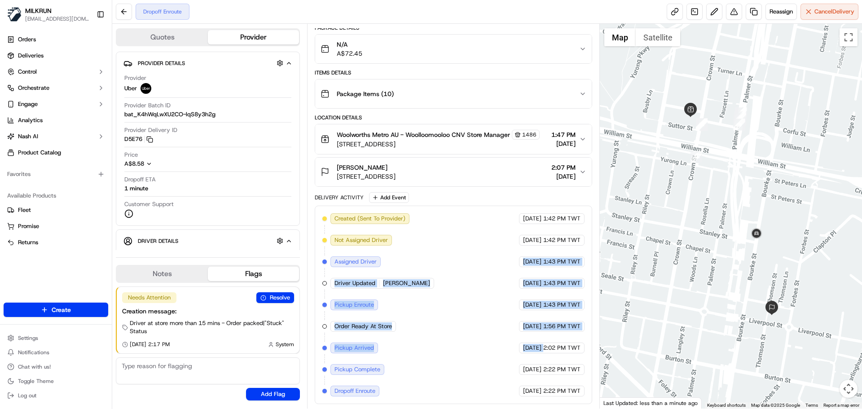
drag, startPoint x: 483, startPoint y: 256, endPoint x: 543, endPoint y: 388, distance: 145.1
click at [542, 384] on div "Created (Sent To Provider) Uber 17/09/2025 1:42 PM TWT Not Assigned Driver Uber…" at bounding box center [453, 304] width 262 height 183
click at [544, 388] on span "2:22 PM TWT" at bounding box center [561, 391] width 37 height 8
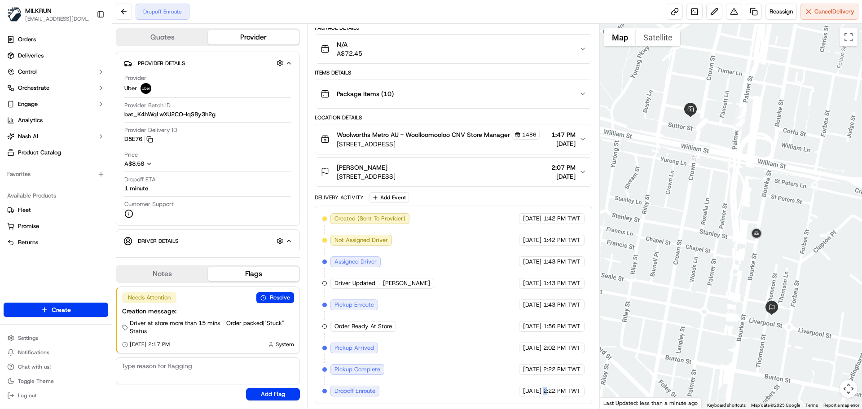
click at [544, 388] on span "2:22 PM TWT" at bounding box center [561, 391] width 37 height 8
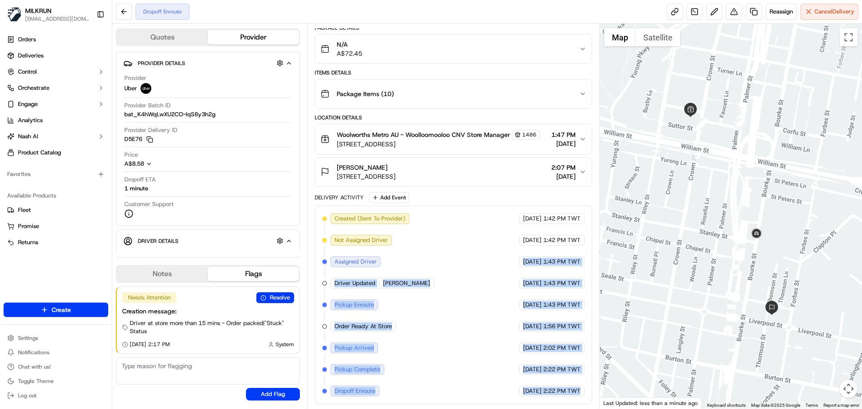
drag, startPoint x: 544, startPoint y: 388, endPoint x: 512, endPoint y: 232, distance: 159.5
click at [512, 233] on div "Created (Sent To Provider) Uber 17/09/2025 1:42 PM TWT Not Assigned Driver Uber…" at bounding box center [453, 304] width 262 height 183
click at [462, 376] on div "Created (Sent To Provider) Uber 17/09/2025 1:42 PM TWT Not Assigned Driver Uber…" at bounding box center [453, 304] width 262 height 183
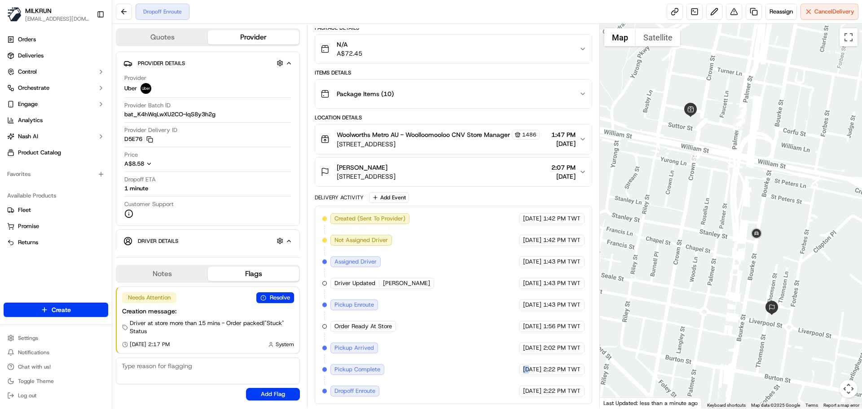
click at [462, 376] on div "Created (Sent To Provider) Uber 17/09/2025 1:42 PM TWT Not Assigned Driver Uber…" at bounding box center [453, 304] width 262 height 183
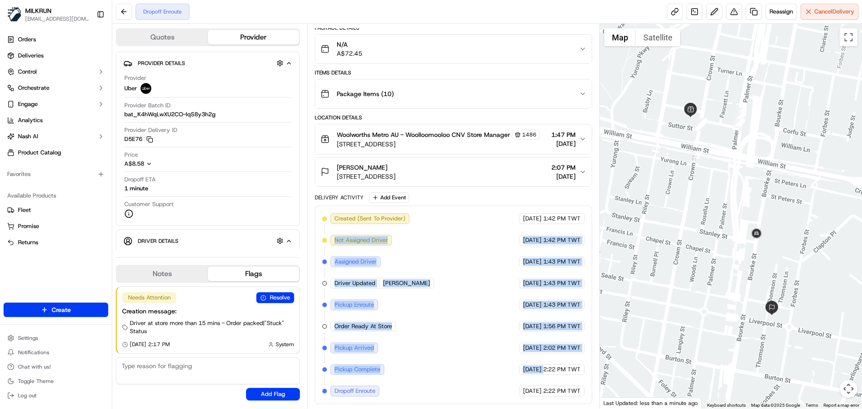
drag, startPoint x: 462, startPoint y: 376, endPoint x: 372, endPoint y: 212, distance: 187.3
click at [372, 212] on div "Created (Sent To Provider) Uber 17/09/2025 1:42 PM TWT Not Assigned Driver Uber…" at bounding box center [453, 305] width 277 height 198
click at [343, 229] on div "Created (Sent To Provider) Uber 17/09/2025 1:42 PM TWT Not Assigned Driver Uber…" at bounding box center [453, 304] width 262 height 183
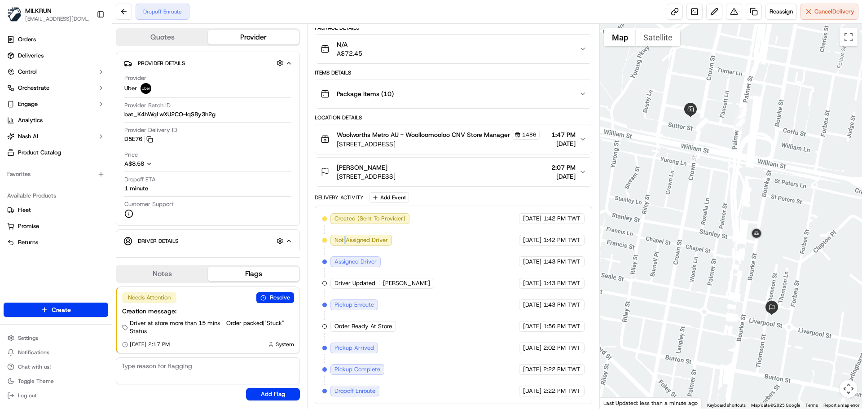
click at [343, 229] on div "Created (Sent To Provider) Uber 17/09/2025 1:42 PM TWT Not Assigned Driver Uber…" at bounding box center [453, 304] width 262 height 183
drag, startPoint x: 343, startPoint y: 229, endPoint x: 472, endPoint y: 327, distance: 161.9
click at [470, 324] on div "Created (Sent To Provider) Uber 17/09/2025 1:42 PM TWT Not Assigned Driver Uber…" at bounding box center [453, 304] width 262 height 183
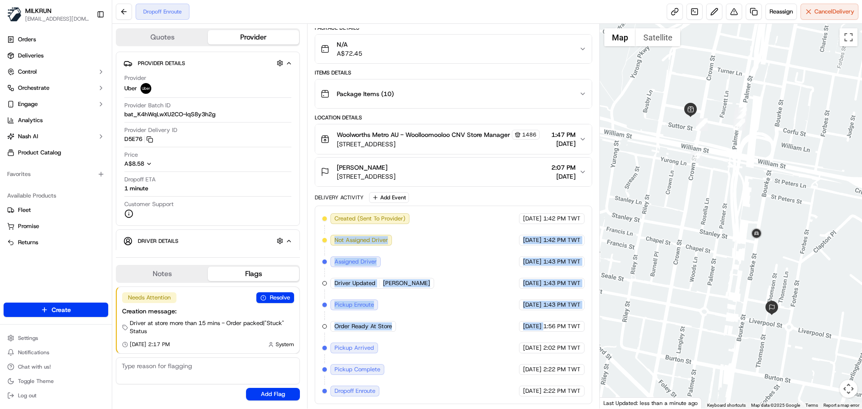
click at [471, 310] on div "Created (Sent To Provider) Uber 17/09/2025 1:42 PM TWT Not Assigned Driver Uber…" at bounding box center [453, 304] width 262 height 183
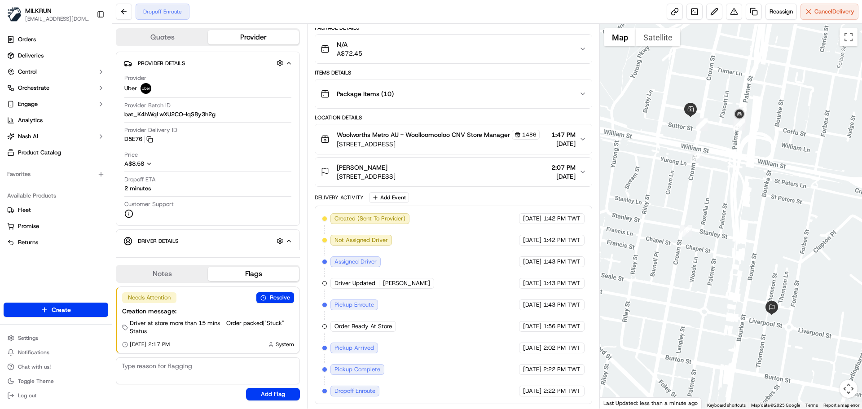
click at [441, 278] on div "Created (Sent To Provider) Uber 17/09/2025 1:42 PM TWT Not Assigned Driver Uber…" at bounding box center [453, 304] width 262 height 183
drag, startPoint x: 441, startPoint y: 278, endPoint x: 469, endPoint y: 332, distance: 61.5
click at [469, 326] on div "Created (Sent To Provider) Uber 17/09/2025 1:42 PM TWT Not Assigned Driver Uber…" at bounding box center [453, 304] width 262 height 183
click at [470, 334] on div "Created (Sent To Provider) Uber 17/09/2025 1:42 PM TWT Not Assigned Driver Uber…" at bounding box center [453, 304] width 262 height 183
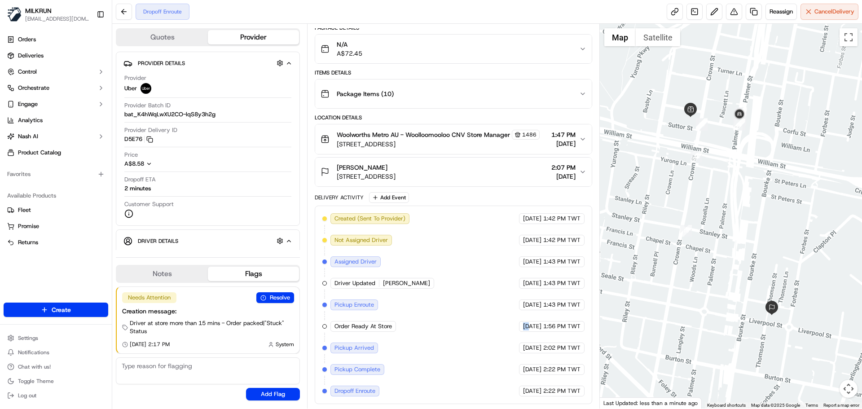
click at [470, 334] on div "Created (Sent To Provider) Uber 17/09/2025 1:42 PM TWT Not Assigned Driver Uber…" at bounding box center [453, 304] width 262 height 183
drag, startPoint x: 470, startPoint y: 334, endPoint x: 498, endPoint y: 389, distance: 61.7
click at [497, 389] on div "Created (Sent To Provider) Uber 17/09/2025 1:42 PM TWT Not Assigned Driver Uber…" at bounding box center [453, 304] width 262 height 183
click at [552, 381] on div "Created (Sent To Provider) Uber 17/09/2025 1:42 PM TWT Not Assigned Driver Uber…" at bounding box center [453, 304] width 262 height 183
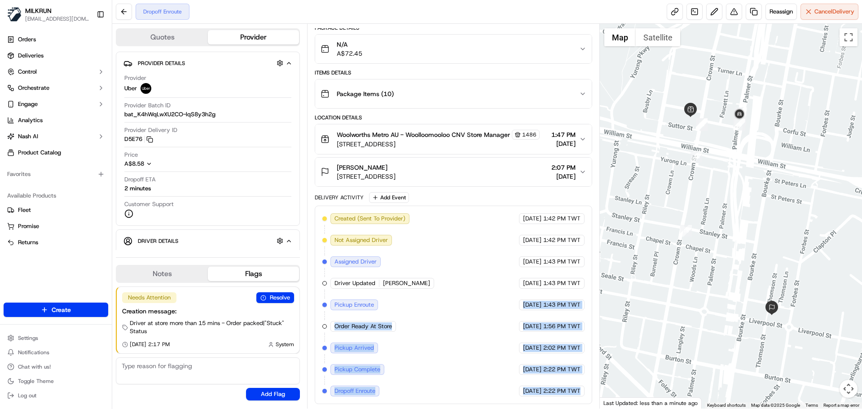
drag, startPoint x: 552, startPoint y: 381, endPoint x: 522, endPoint y: 294, distance: 92.7
click at [522, 291] on div "Created (Sent To Provider) Uber 17/09/2025 1:42 PM TWT Not Assigned Driver Uber…" at bounding box center [453, 304] width 262 height 183
click at [526, 398] on div "Created (Sent To Provider) Uber 17/09/2025 1:42 PM TWT Not Assigned Driver Uber…" at bounding box center [453, 305] width 277 height 198
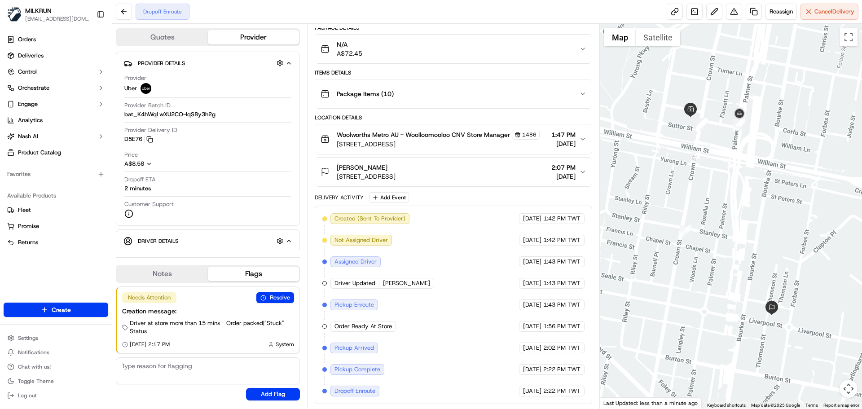
click at [526, 398] on div "Created (Sent To Provider) Uber 17/09/2025 1:42 PM TWT Not Assigned Driver Uber…" at bounding box center [453, 305] width 277 height 198
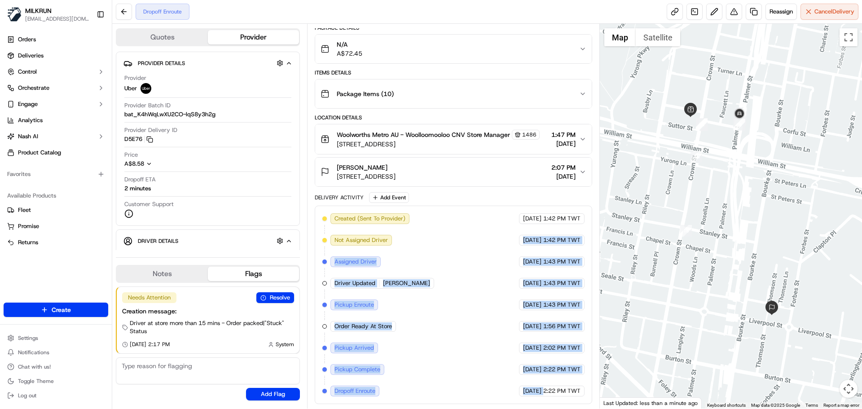
drag, startPoint x: 526, startPoint y: 398, endPoint x: 480, endPoint y: 209, distance: 194.2
click at [480, 213] on div "Created (Sent To Provider) Uber 17/09/2025 1:42 PM TWT Not Assigned Driver Uber…" at bounding box center [453, 305] width 277 height 198
click at [557, 376] on div "Created (Sent To Provider) Uber 17/09/2025 1:42 PM TWT Not Assigned Driver Uber…" at bounding box center [453, 304] width 262 height 183
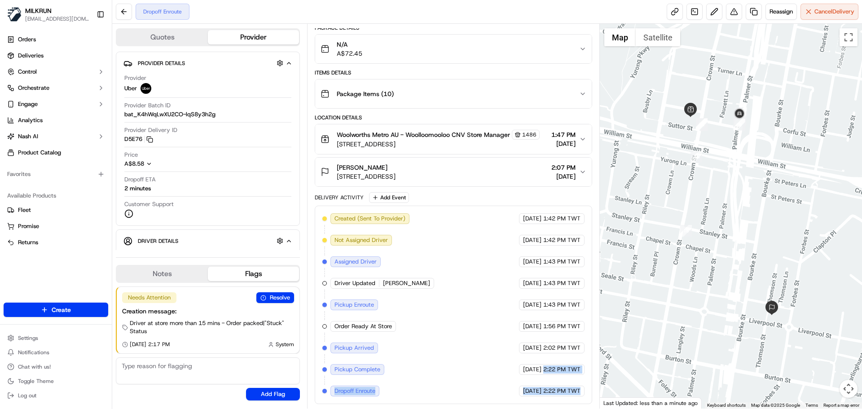
drag, startPoint x: 557, startPoint y: 376, endPoint x: 572, endPoint y: 402, distance: 30.0
click at [572, 402] on div "Created (Sent To Provider) Uber 17/09/2025 1:42 PM TWT Not Assigned Driver Uber…" at bounding box center [453, 305] width 277 height 198
click at [570, 402] on div "Created (Sent To Provider) Uber 17/09/2025 1:42 PM TWT Not Assigned Driver Uber…" at bounding box center [453, 305] width 277 height 198
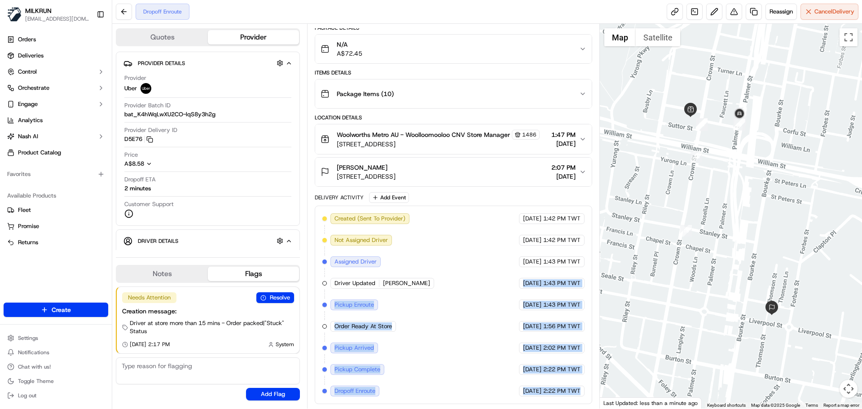
drag, startPoint x: 570, startPoint y: 402, endPoint x: 527, endPoint y: 256, distance: 152.3
click at [529, 263] on div "Created (Sent To Provider) Uber 17/09/2025 1:42 PM TWT Not Assigned Driver Uber…" at bounding box center [453, 305] width 277 height 198
click at [527, 363] on div "Created (Sent To Provider) Uber 17/09/2025 1:42 PM TWT Not Assigned Driver Uber…" at bounding box center [453, 304] width 262 height 183
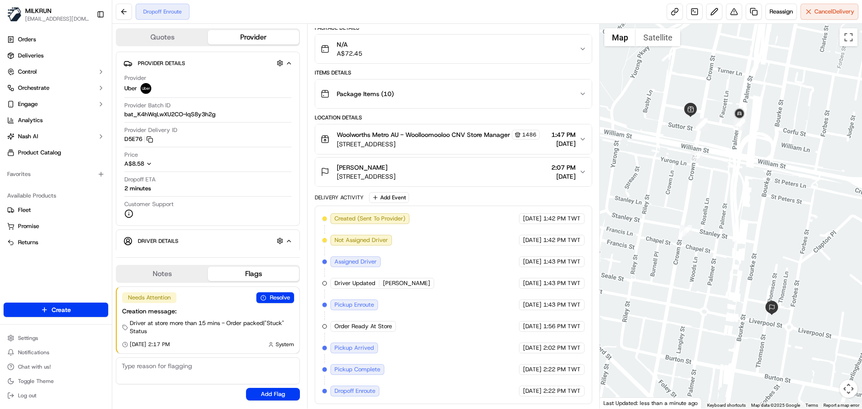
click at [527, 363] on div "Created (Sent To Provider) Uber 17/09/2025 1:42 PM TWT Not Assigned Driver Uber…" at bounding box center [453, 304] width 262 height 183
drag, startPoint x: 527, startPoint y: 363, endPoint x: 552, endPoint y: 379, distance: 30.3
click at [552, 379] on div "Created (Sent To Provider) Uber 17/09/2025 1:42 PM TWT Not Assigned Driver Uber…" at bounding box center [453, 304] width 262 height 183
click at [554, 379] on div "Created (Sent To Provider) Uber 17/09/2025 1:42 PM TWT Not Assigned Driver Uber…" at bounding box center [453, 304] width 262 height 183
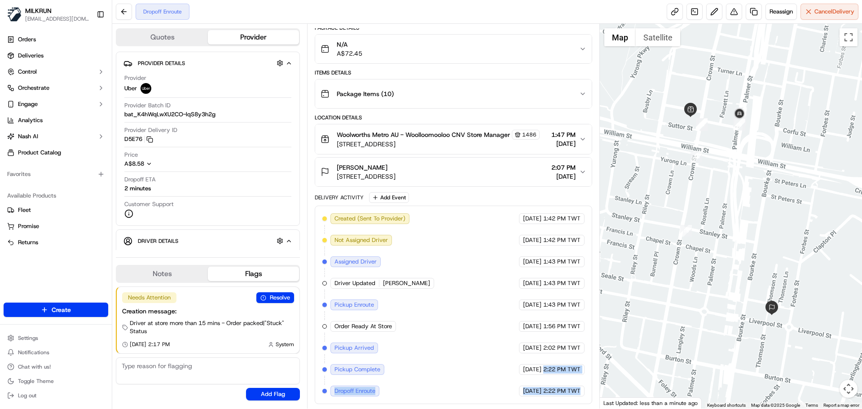
drag, startPoint x: 554, startPoint y: 379, endPoint x: 588, endPoint y: 395, distance: 38.0
click at [587, 395] on div "Created (Sent To Provider) Uber 17/09/2025 1:42 PM TWT Not Assigned Driver Uber…" at bounding box center [453, 305] width 277 height 198
click at [588, 395] on div "Created (Sent To Provider) Uber 17/09/2025 1:42 PM TWT Not Assigned Driver Uber…" at bounding box center [453, 305] width 277 height 198
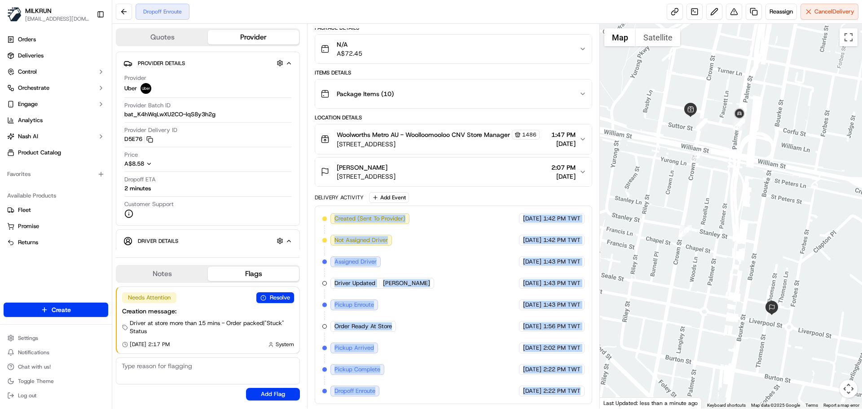
drag, startPoint x: 588, startPoint y: 395, endPoint x: 433, endPoint y: 237, distance: 221.3
click at [430, 224] on div "Created (Sent To Provider) Uber 17/09/2025 1:42 PM TWT Not Assigned Driver Uber…" at bounding box center [453, 305] width 277 height 198
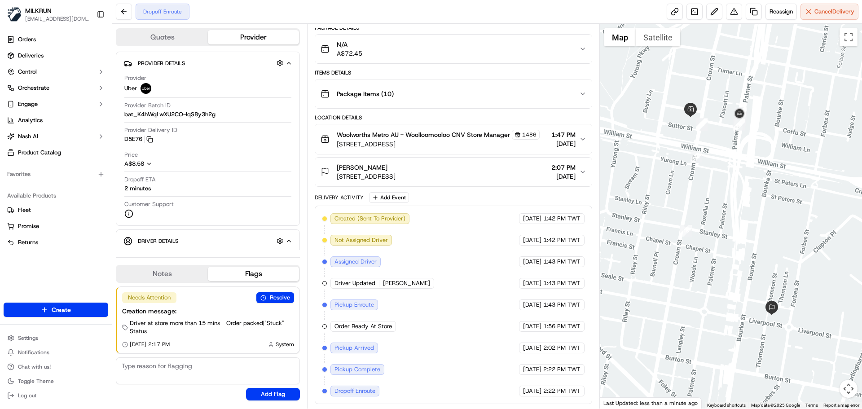
click at [338, 195] on div "Delivery Activity" at bounding box center [339, 197] width 49 height 7
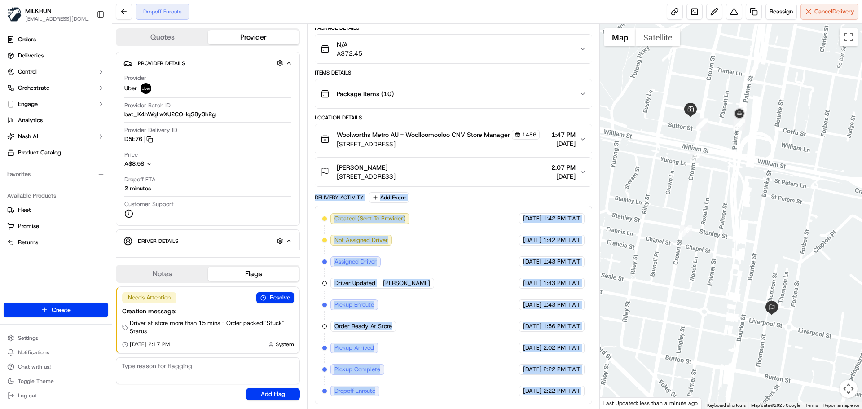
drag, startPoint x: 338, startPoint y: 195, endPoint x: 589, endPoint y: 397, distance: 322.3
click at [591, 397] on div "Delivery Activity Add Event Created (Sent To Provider) Uber 17/09/2025 1:42 PM …" at bounding box center [453, 298] width 277 height 212
click at [580, 397] on div "Created (Sent To Provider) Uber 17/09/2025 1:42 PM TWT Not Assigned Driver Uber…" at bounding box center [453, 305] width 277 height 198
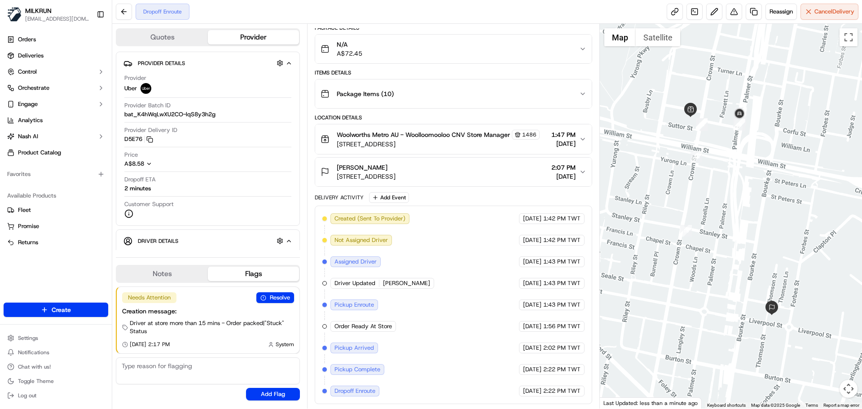
click at [580, 397] on div "Created (Sent To Provider) Uber 17/09/2025 1:42 PM TWT Not Assigned Driver Uber…" at bounding box center [453, 305] width 277 height 198
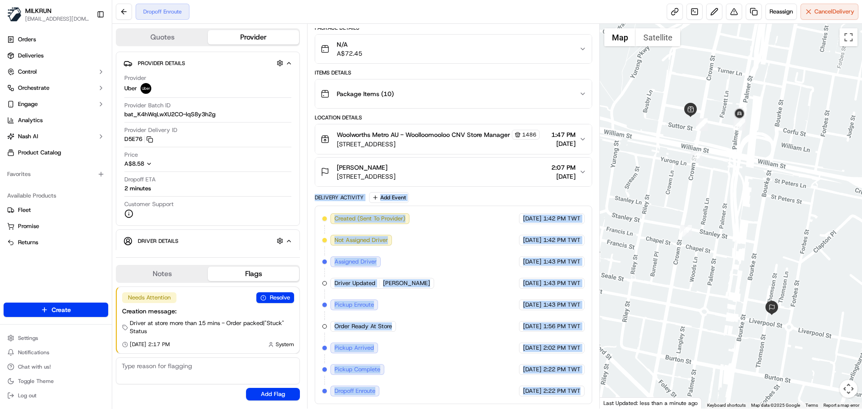
drag, startPoint x: 580, startPoint y: 397, endPoint x: 335, endPoint y: 190, distance: 320.9
click at [335, 190] on div "Package Details N/A A$72.45 Items Details Package Items ( 10 ) Location Details…" at bounding box center [453, 214] width 277 height 380
click at [335, 201] on div "Delivery Activity Add Event" at bounding box center [453, 197] width 277 height 11
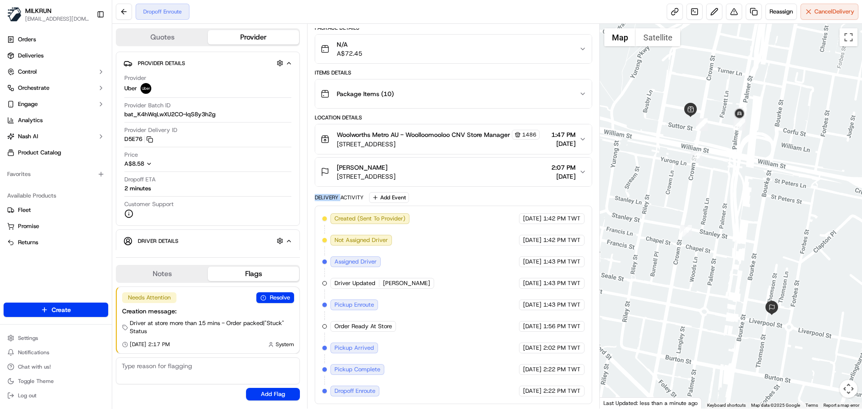
click at [335, 201] on div "Delivery Activity Add Event" at bounding box center [453, 197] width 277 height 11
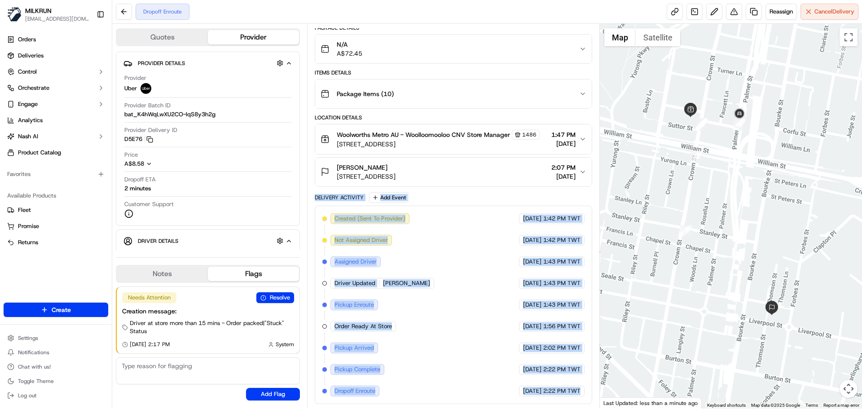
drag, startPoint x: 335, startPoint y: 201, endPoint x: 562, endPoint y: 401, distance: 302.7
click at [562, 401] on div "Delivery Activity Add Event Created (Sent To Provider) Uber 17/09/2025 1:42 PM …" at bounding box center [453, 298] width 277 height 212
click at [562, 401] on div "Created (Sent To Provider) Uber 17/09/2025 1:42 PM TWT Not Assigned Driver Uber…" at bounding box center [453, 305] width 277 height 198
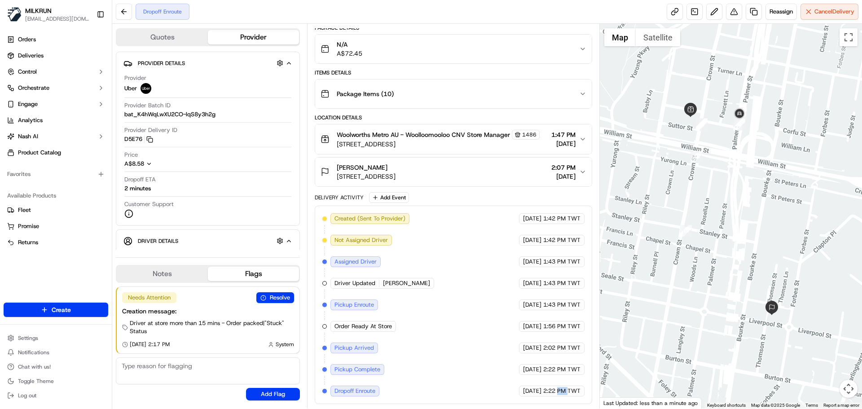
click at [562, 401] on div "Created (Sent To Provider) Uber 17/09/2025 1:42 PM TWT Not Assigned Driver Uber…" at bounding box center [453, 305] width 277 height 198
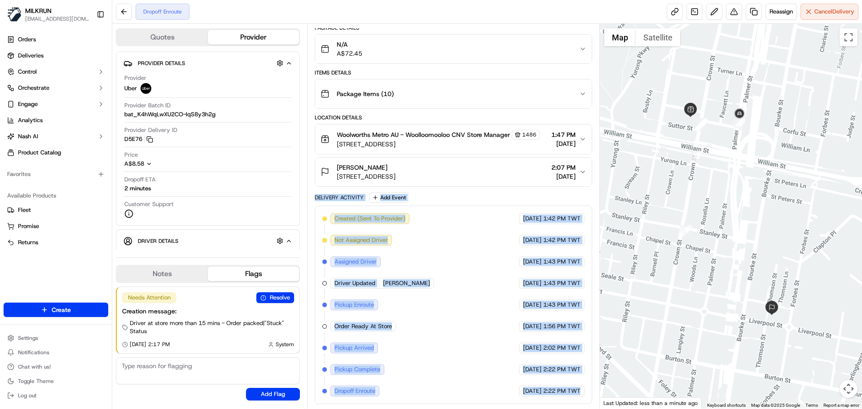
drag, startPoint x: 562, startPoint y: 401, endPoint x: 348, endPoint y: 202, distance: 292.0
click at [348, 202] on div "Delivery Activity Add Event Created (Sent To Provider) Uber 17/09/2025 1:42 PM …" at bounding box center [453, 298] width 277 height 212
click at [342, 200] on div "Delivery Activity" at bounding box center [339, 197] width 49 height 7
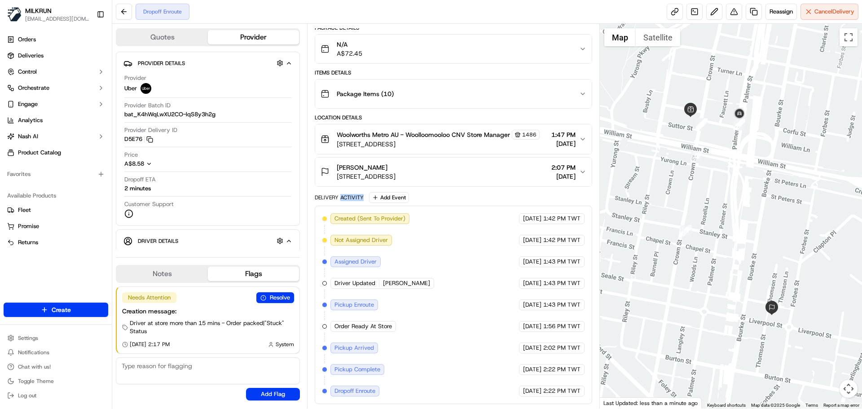
click at [342, 200] on div "Delivery Activity" at bounding box center [339, 197] width 49 height 7
click at [340, 199] on div "Delivery Activity" at bounding box center [339, 197] width 49 height 7
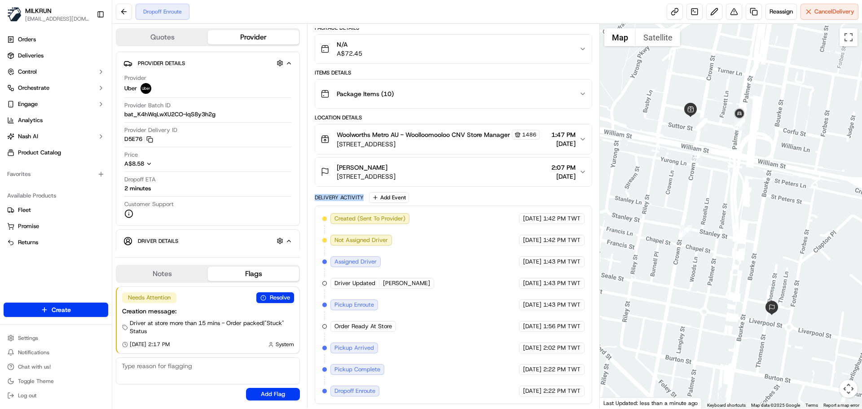
click at [338, 198] on div "Delivery Activity" at bounding box center [339, 197] width 49 height 7
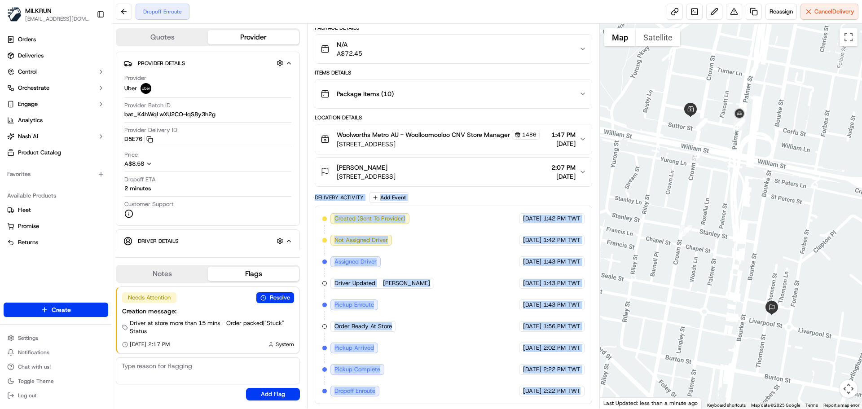
drag, startPoint x: 338, startPoint y: 198, endPoint x: 565, endPoint y: 393, distance: 299.4
click at [565, 393] on div "Delivery Activity Add Event Created (Sent To Provider) Uber 17/09/2025 1:42 PM …" at bounding box center [453, 298] width 277 height 212
click at [565, 393] on span "2:22 PM TWT" at bounding box center [561, 391] width 37 height 8
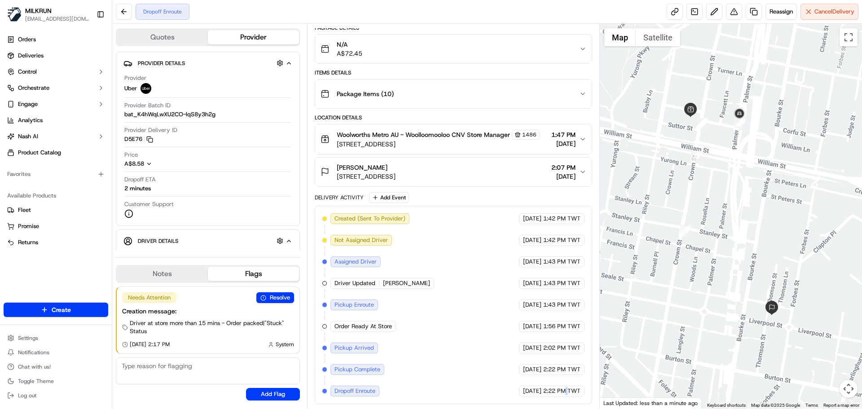
click at [565, 393] on span "2:22 PM TWT" at bounding box center [561, 391] width 37 height 8
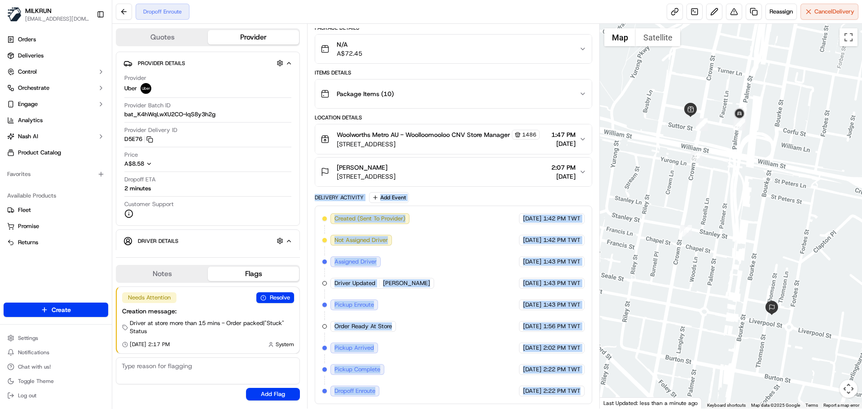
drag, startPoint x: 565, startPoint y: 393, endPoint x: 342, endPoint y: 198, distance: 296.6
click at [342, 198] on div "Delivery Activity Add Event Created (Sent To Provider) Uber 17/09/2025 1:42 PM …" at bounding box center [453, 298] width 277 height 212
click at [338, 198] on div "Delivery Activity" at bounding box center [339, 197] width 49 height 7
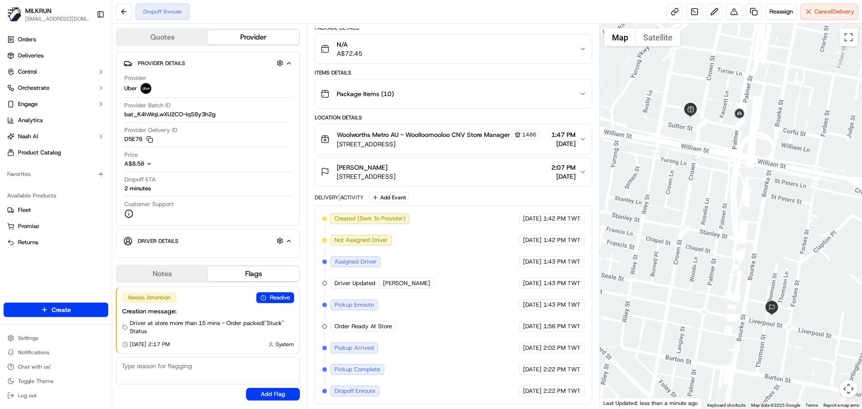
click at [338, 198] on div "Delivery Activity" at bounding box center [339, 197] width 49 height 7
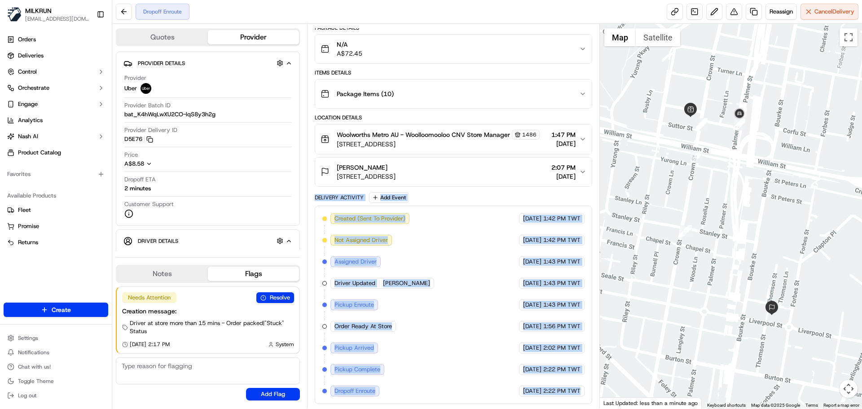
drag, startPoint x: 338, startPoint y: 198, endPoint x: 560, endPoint y: 399, distance: 299.2
click at [560, 399] on div "Delivery Activity Add Event Created (Sent To Provider) Uber 17/09/2025 1:42 PM …" at bounding box center [453, 298] width 277 height 212
click at [560, 399] on div "Created (Sent To Provider) Uber 17/09/2025 1:42 PM TWT Not Assigned Driver Uber…" at bounding box center [453, 305] width 277 height 198
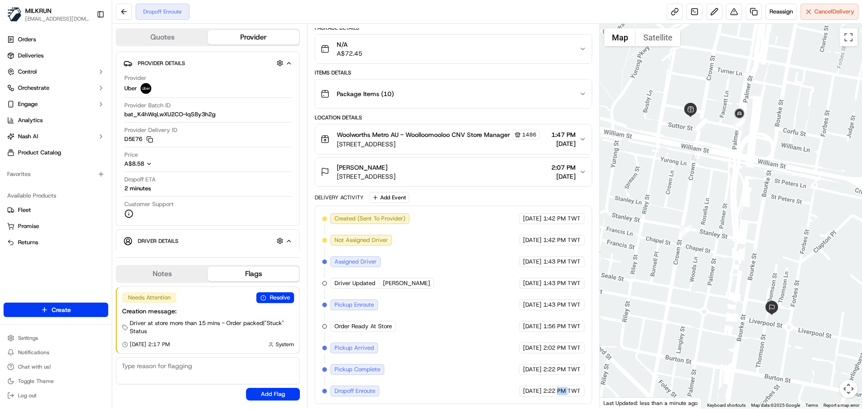
click at [560, 399] on div "Created (Sent To Provider) Uber 17/09/2025 1:42 PM TWT Not Assigned Driver Uber…" at bounding box center [453, 305] width 277 height 198
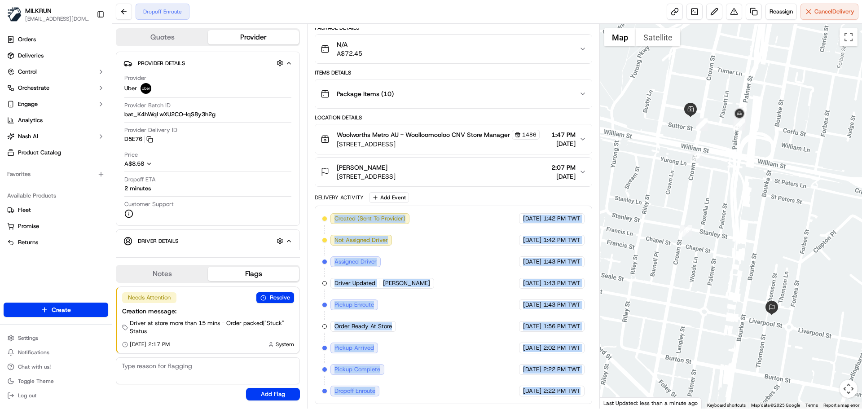
drag, startPoint x: 560, startPoint y: 399, endPoint x: 304, endPoint y: 194, distance: 327.5
click at [305, 196] on div "Quotes Provider Provider Details Hidden ( 2 ) Provider Uber Provider Batch ID b…" at bounding box center [356, 216] width 488 height 385
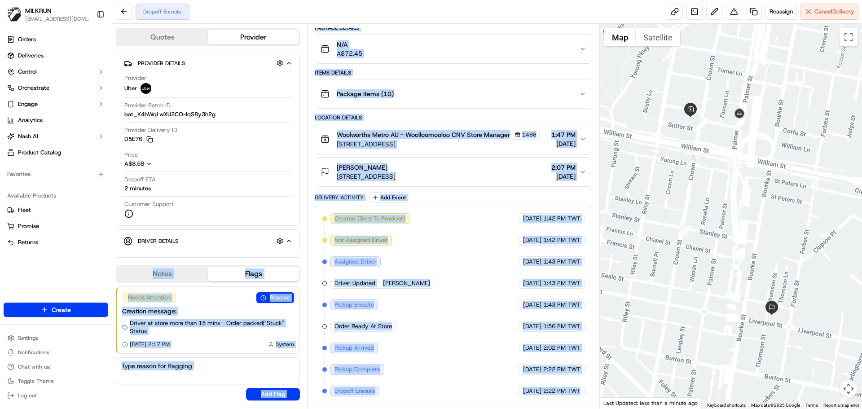
click at [332, 212] on div "Created (Sent To Provider) Uber 17/09/2025 1:42 PM TWT Not Assigned Driver Uber…" at bounding box center [453, 305] width 277 height 198
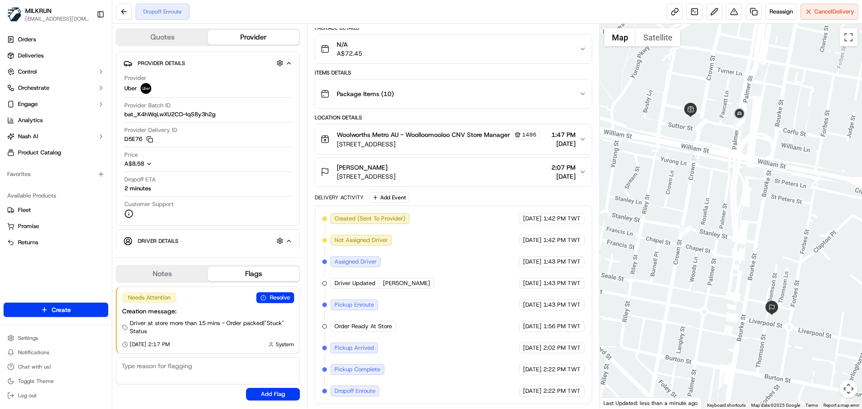
click at [334, 204] on div "Delivery Activity Add Event Created (Sent To Provider) Uber 17/09/2025 1:42 PM …" at bounding box center [453, 298] width 277 height 212
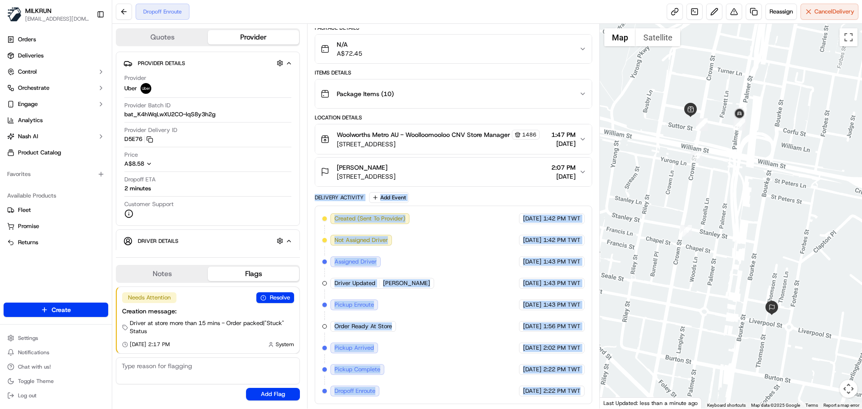
drag, startPoint x: 334, startPoint y: 204, endPoint x: 554, endPoint y: 403, distance: 297.0
click at [554, 403] on div "Delivery Activity Add Event Created (Sent To Provider) Uber 17/09/2025 1:42 PM …" at bounding box center [453, 298] width 277 height 212
click at [570, 395] on div "17/09/2025 2:22 PM TWT" at bounding box center [552, 391] width 66 height 11
click at [570, 395] on span "2:22 PM TWT" at bounding box center [561, 391] width 37 height 8
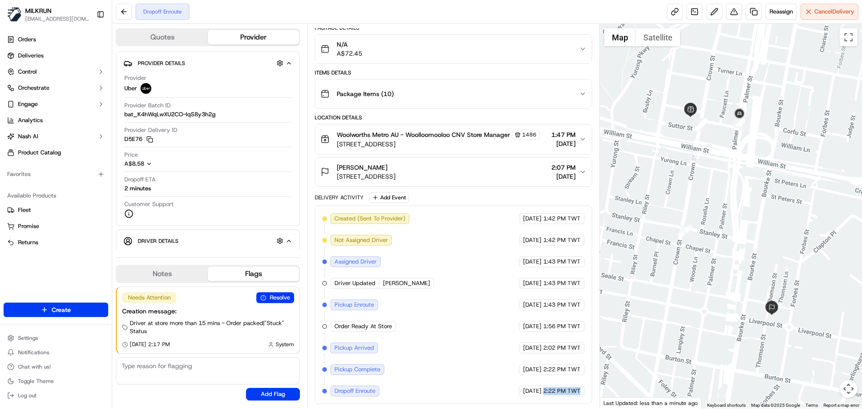
drag, startPoint x: 570, startPoint y: 395, endPoint x: 553, endPoint y: 387, distance: 18.7
click at [559, 390] on span "2:22 PM TWT" at bounding box center [561, 391] width 37 height 8
click at [553, 387] on span "2:22 PM TWT" at bounding box center [561, 391] width 37 height 8
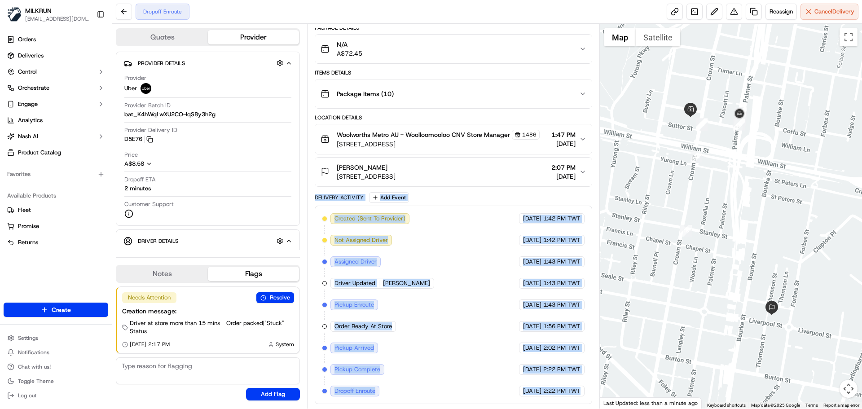
drag, startPoint x: 553, startPoint y: 387, endPoint x: 326, endPoint y: 198, distance: 295.3
click at [326, 198] on div "Delivery Activity Add Event Created (Sent To Provider) Uber 17/09/2025 1:42 PM …" at bounding box center [453, 298] width 277 height 212
click at [326, 198] on div "Delivery Activity" at bounding box center [339, 197] width 49 height 7
drag, startPoint x: 326, startPoint y: 198, endPoint x: 573, endPoint y: 408, distance: 323.7
click at [573, 409] on html "MILKRUN snatividad@woolworths.com.au Toggle Sidebar Orders Deliveries Control O…" at bounding box center [431, 204] width 862 height 409
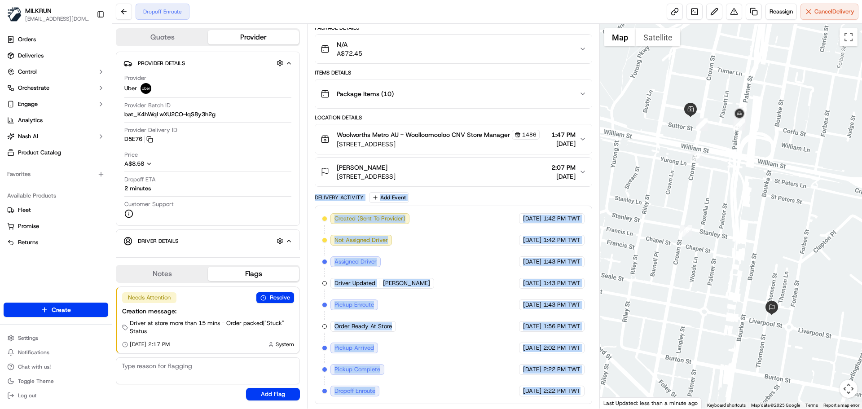
click at [572, 390] on span "2:22 PM TWT" at bounding box center [561, 391] width 37 height 8
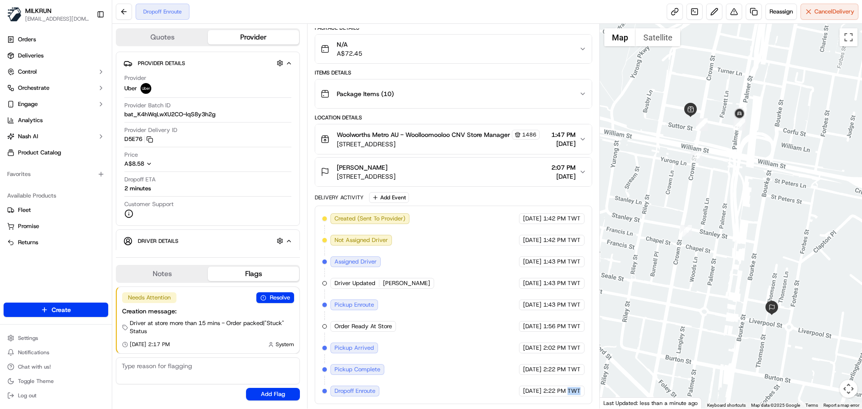
click at [572, 390] on span "2:22 PM TWT" at bounding box center [561, 391] width 37 height 8
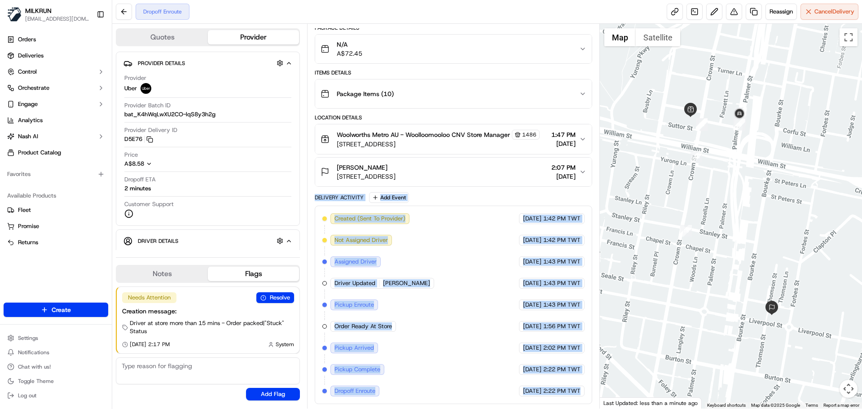
drag, startPoint x: 572, startPoint y: 390, endPoint x: 329, endPoint y: 192, distance: 313.2
click at [329, 192] on div "Delivery Activity Add Event Created (Sent To Provider) Uber 17/09/2025 1:42 PM …" at bounding box center [453, 298] width 277 height 212
click at [329, 193] on div "Delivery Activity Add Event" at bounding box center [453, 197] width 277 height 11
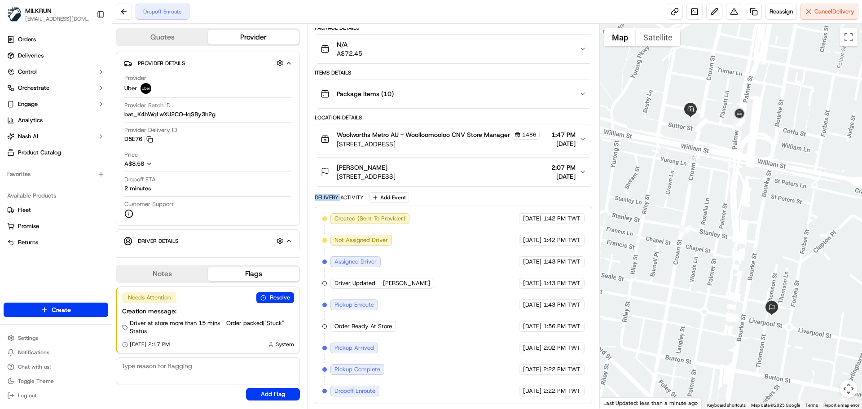
click at [329, 193] on div "Delivery Activity Add Event" at bounding box center [453, 197] width 277 height 11
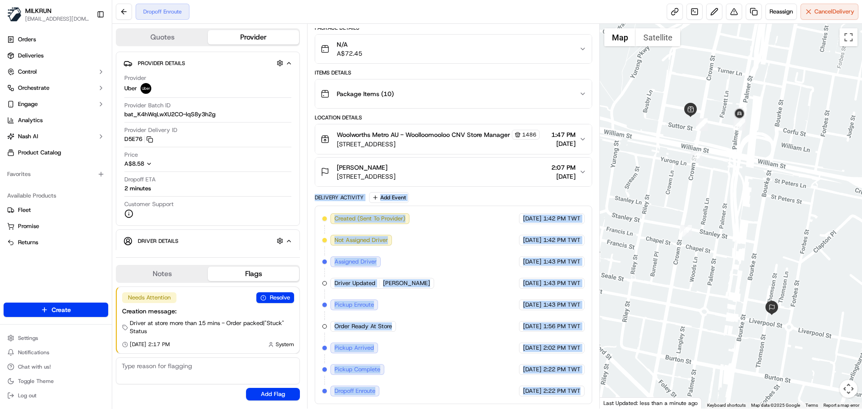
drag, startPoint x: 329, startPoint y: 193, endPoint x: 586, endPoint y: 404, distance: 332.5
click at [586, 404] on div "Delivery Activity Add Event Created (Sent To Provider) Uber 17/09/2025 1:42 PM …" at bounding box center [453, 298] width 277 height 212
click at [587, 405] on div "Summary 6603915 AEST TWT Created: 17/09/2025 1:42 PM Strategy: Dynamic - (DD + …" at bounding box center [453, 216] width 292 height 385
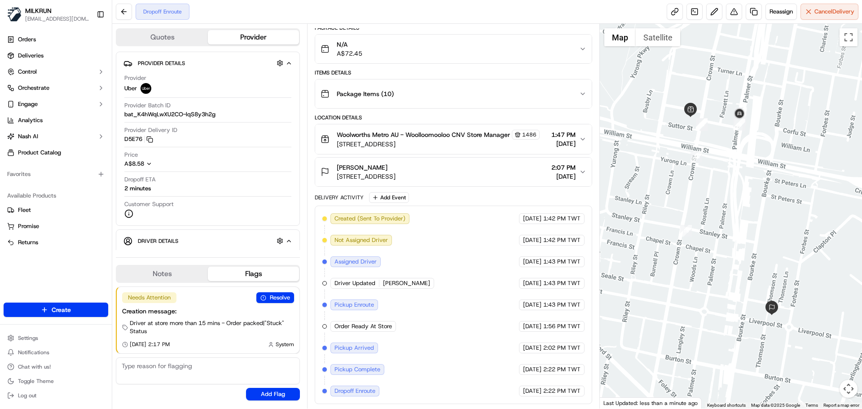
click at [587, 405] on div "Summary 6603915 AEST TWT Created: 17/09/2025 1:42 PM Strategy: Dynamic - (DD + …" at bounding box center [453, 216] width 292 height 385
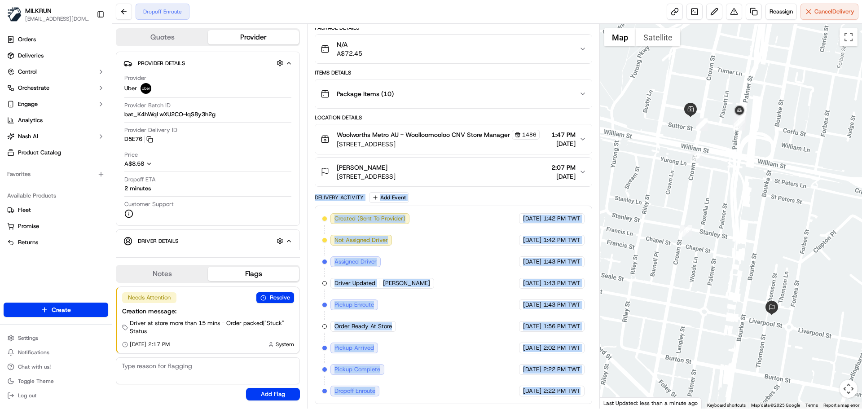
drag, startPoint x: 587, startPoint y: 405, endPoint x: 334, endPoint y: 198, distance: 326.8
click at [334, 198] on div "Summary 6603915 AEST TWT Created: 17/09/2025 1:42 PM Strategy: Dynamic - (DD + …" at bounding box center [453, 216] width 292 height 385
click at [334, 198] on div "Delivery Activity" at bounding box center [339, 197] width 49 height 7
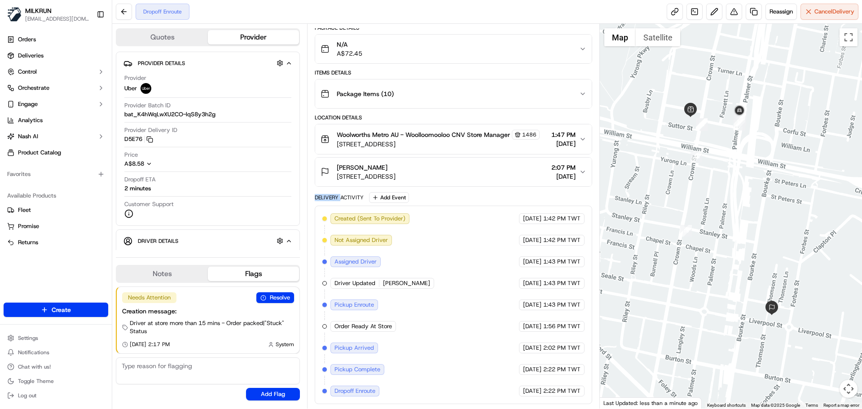
click at [334, 198] on div "Delivery Activity" at bounding box center [339, 197] width 49 height 7
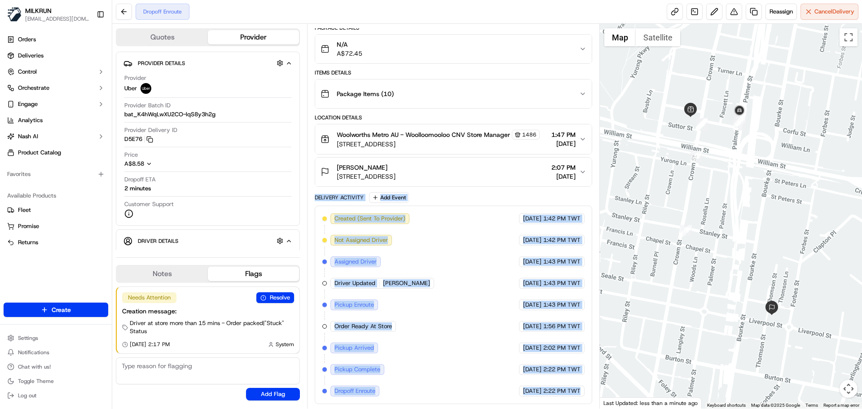
drag, startPoint x: 334, startPoint y: 198, endPoint x: 567, endPoint y: 393, distance: 303.8
click at [567, 393] on div "Delivery Activity Add Event Created (Sent To Provider) Uber 17/09/2025 1:42 PM …" at bounding box center [453, 298] width 277 height 212
click at [567, 393] on span "2:22 PM TWT" at bounding box center [561, 391] width 37 height 8
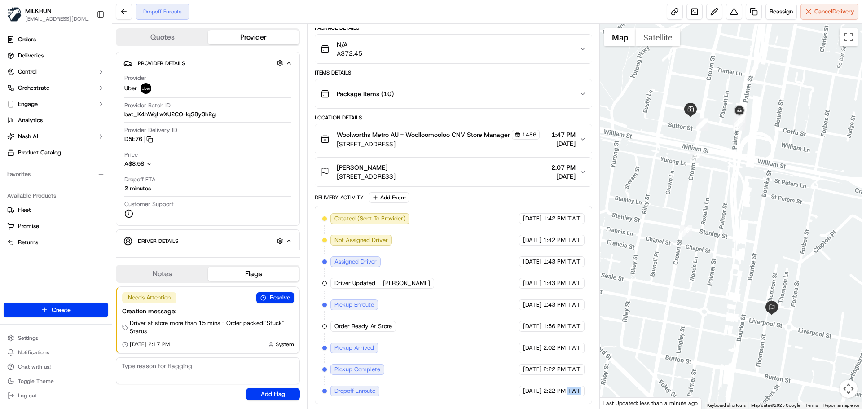
click at [567, 393] on span "2:22 PM TWT" at bounding box center [561, 391] width 37 height 8
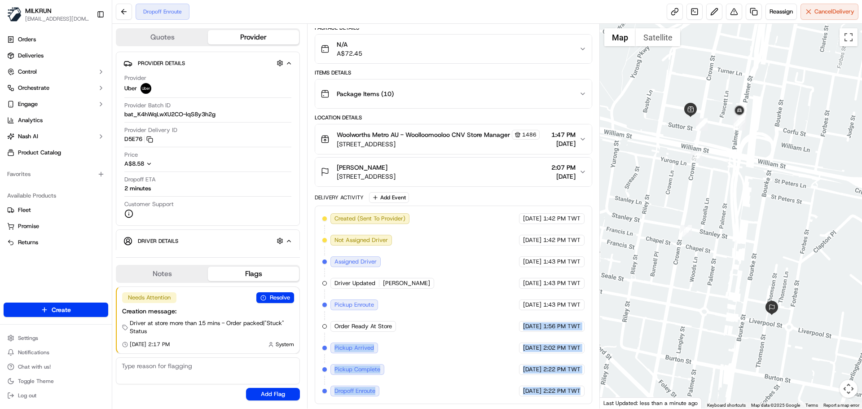
drag, startPoint x: 567, startPoint y: 393, endPoint x: 445, endPoint y: 230, distance: 204.0
click at [447, 233] on div "Created (Sent To Provider) Uber 17/09/2025 1:42 PM TWT Not Assigned Driver Uber…" at bounding box center [453, 304] width 262 height 183
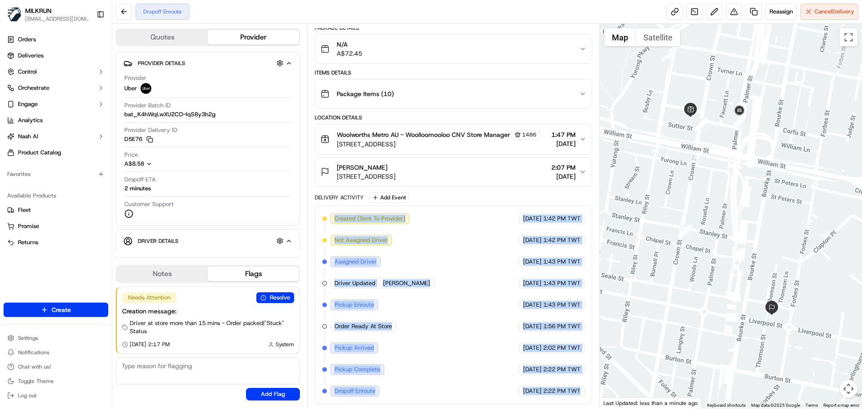
click at [488, 335] on div "Created (Sent To Provider) Uber 17/09/2025 1:42 PM TWT Not Assigned Driver Uber…" at bounding box center [453, 304] width 262 height 183
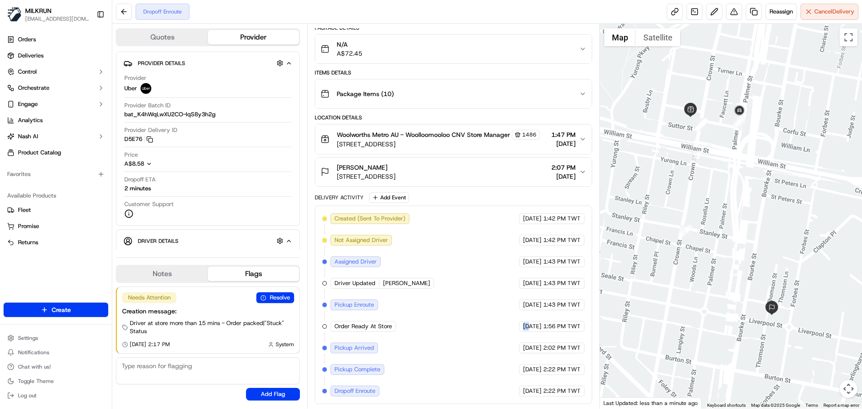
click at [488, 335] on div "Created (Sent To Provider) Uber 17/09/2025 1:42 PM TWT Not Assigned Driver Uber…" at bounding box center [453, 304] width 262 height 183
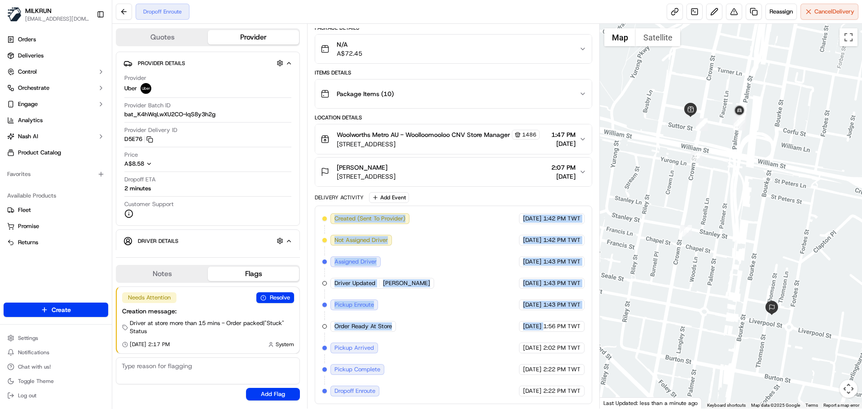
drag, startPoint x: 488, startPoint y: 335, endPoint x: 425, endPoint y: 231, distance: 121.7
click at [426, 230] on div "Created (Sent To Provider) Uber 17/09/2025 1:42 PM TWT Not Assigned Driver Uber…" at bounding box center [453, 304] width 262 height 183
click at [439, 357] on div "Created (Sent To Provider) Uber 17/09/2025 1:42 PM TWT Not Assigned Driver Uber…" at bounding box center [453, 304] width 262 height 183
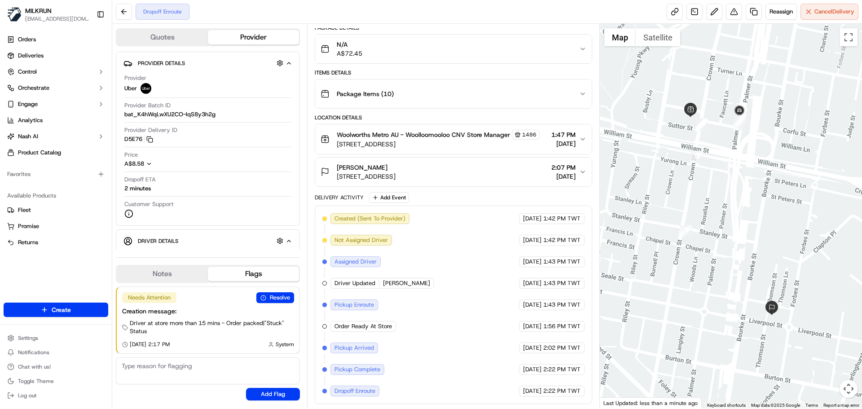
click at [439, 357] on div "Created (Sent To Provider) Uber 17/09/2025 1:42 PM TWT Not Assigned Driver Uber…" at bounding box center [453, 304] width 262 height 183
drag, startPoint x: 439, startPoint y: 357, endPoint x: 420, endPoint y: 272, distance: 86.9
click at [420, 272] on div "Created (Sent To Provider) Uber 17/09/2025 1:42 PM TWT Not Assigned Driver Uber…" at bounding box center [453, 304] width 262 height 183
click at [428, 327] on div "Created (Sent To Provider) Uber 17/09/2025 1:42 PM TWT Not Assigned Driver Uber…" at bounding box center [453, 304] width 262 height 183
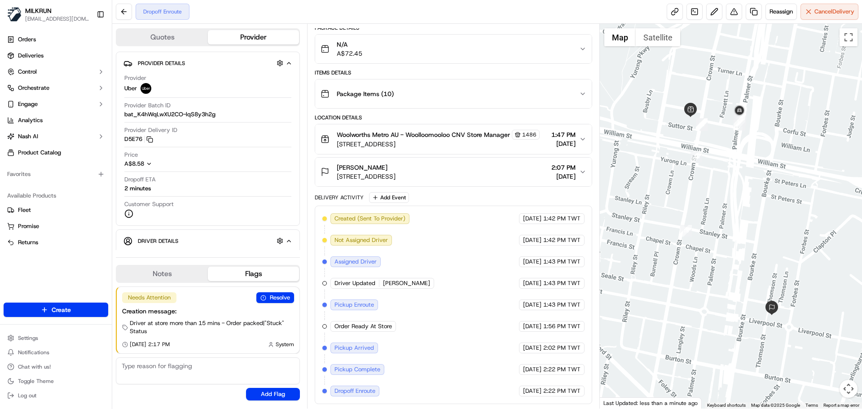
click at [454, 339] on div "Created (Sent To Provider) Uber 17/09/2025 1:42 PM TWT Not Assigned Driver Uber…" at bounding box center [453, 304] width 262 height 183
click at [487, 329] on div "Created (Sent To Provider) Uber 17/09/2025 1:42 PM TWT Not Assigned Driver Uber…" at bounding box center [453, 304] width 262 height 183
drag, startPoint x: 487, startPoint y: 329, endPoint x: 490, endPoint y: 265, distance: 63.4
click at [491, 269] on div "Created (Sent To Provider) Uber 17/09/2025 1:42 PM TWT Not Assigned Driver Uber…" at bounding box center [453, 304] width 262 height 183
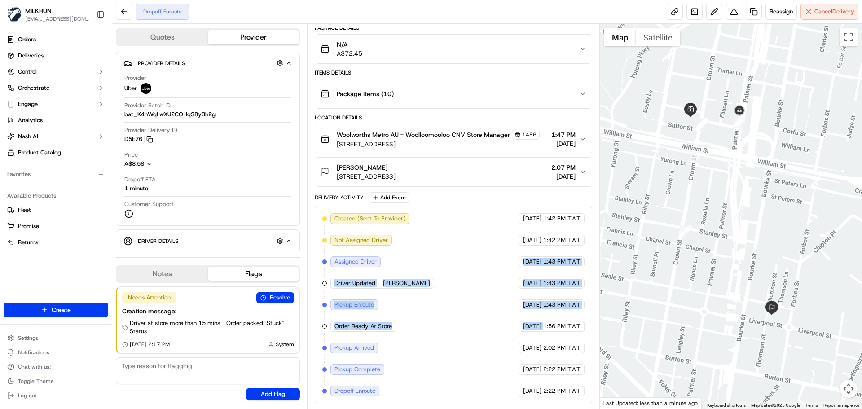
click at [498, 305] on div "Created (Sent To Provider) Uber 17/09/2025 1:42 PM TWT Not Assigned Driver Uber…" at bounding box center [453, 304] width 262 height 183
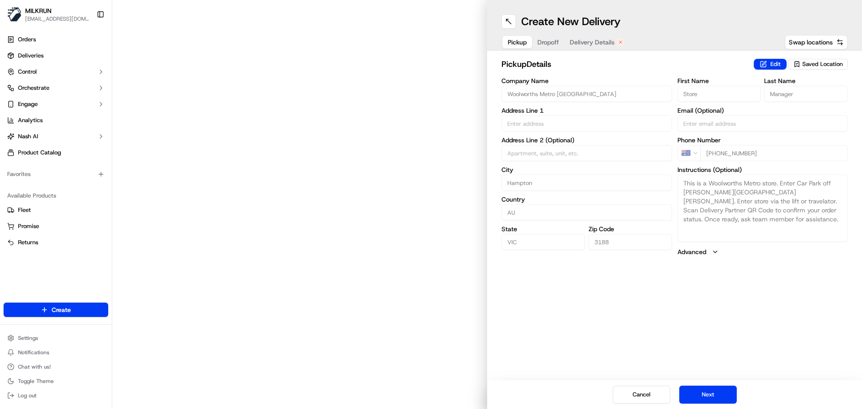
type input "[STREET_ADDRESS]"
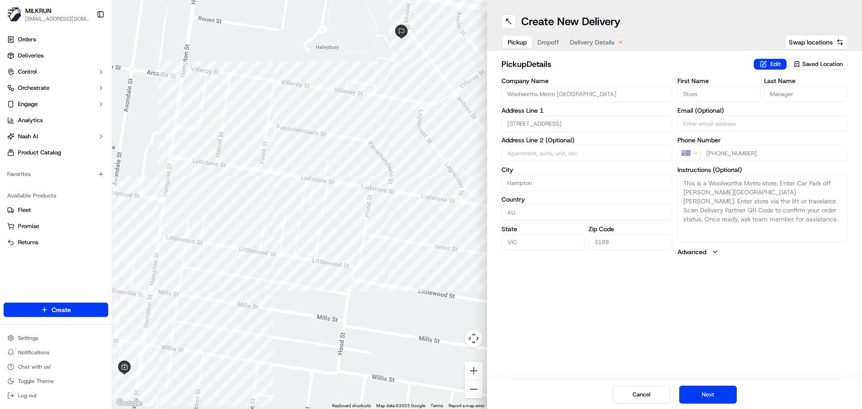
click at [606, 43] on span "Delivery Details" at bounding box center [592, 42] width 45 height 9
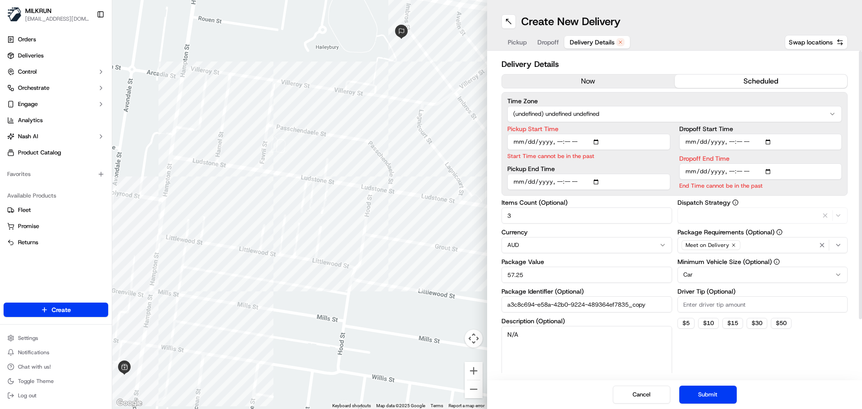
click at [600, 86] on button "now" at bounding box center [588, 81] width 173 height 13
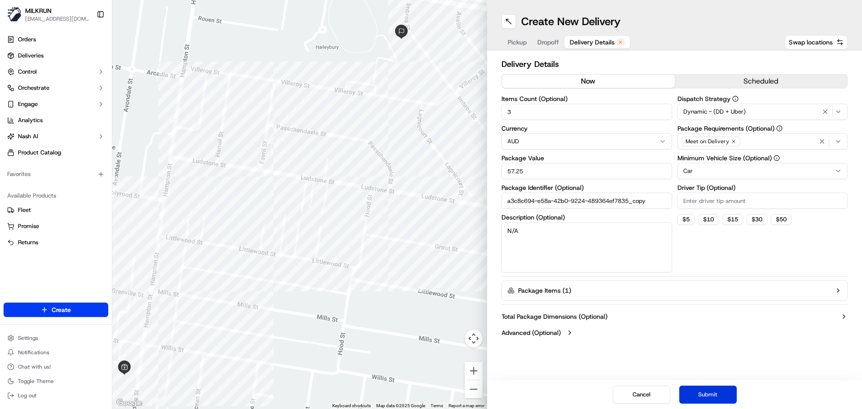
click at [708, 394] on button "Submit" at bounding box center [707, 395] width 57 height 18
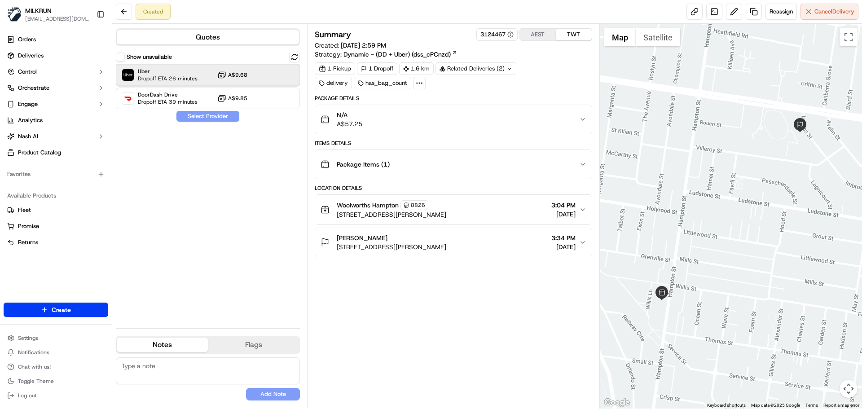
click at [169, 72] on span "Uber" at bounding box center [168, 71] width 60 height 7
click at [187, 117] on button "Assign Provider" at bounding box center [208, 116] width 64 height 11
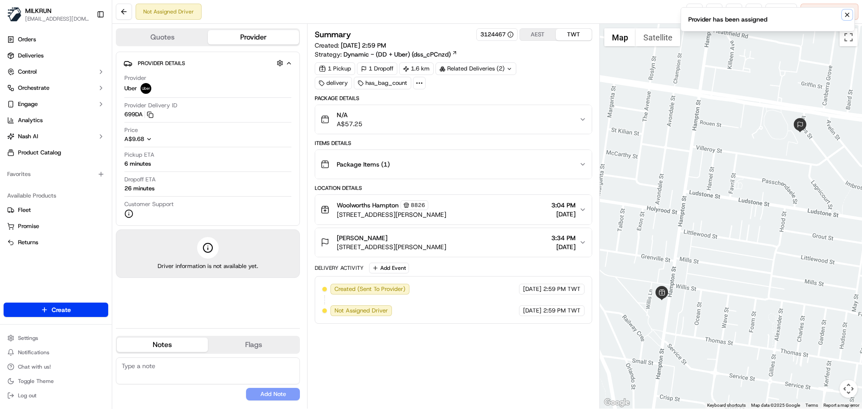
click at [845, 15] on icon "Notifications (F8)" at bounding box center [847, 14] width 7 height 7
drag, startPoint x: 688, startPoint y: 11, endPoint x: 671, endPoint y: 10, distance: 16.2
